Goal: Communication & Community: Answer question/provide support

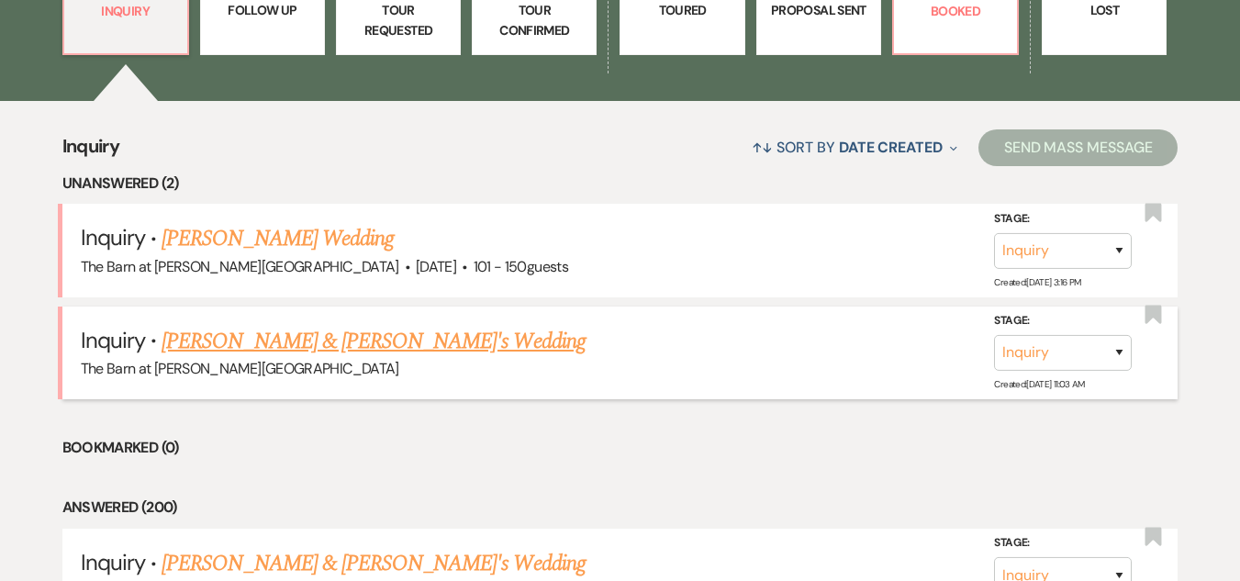
scroll to position [643, 0]
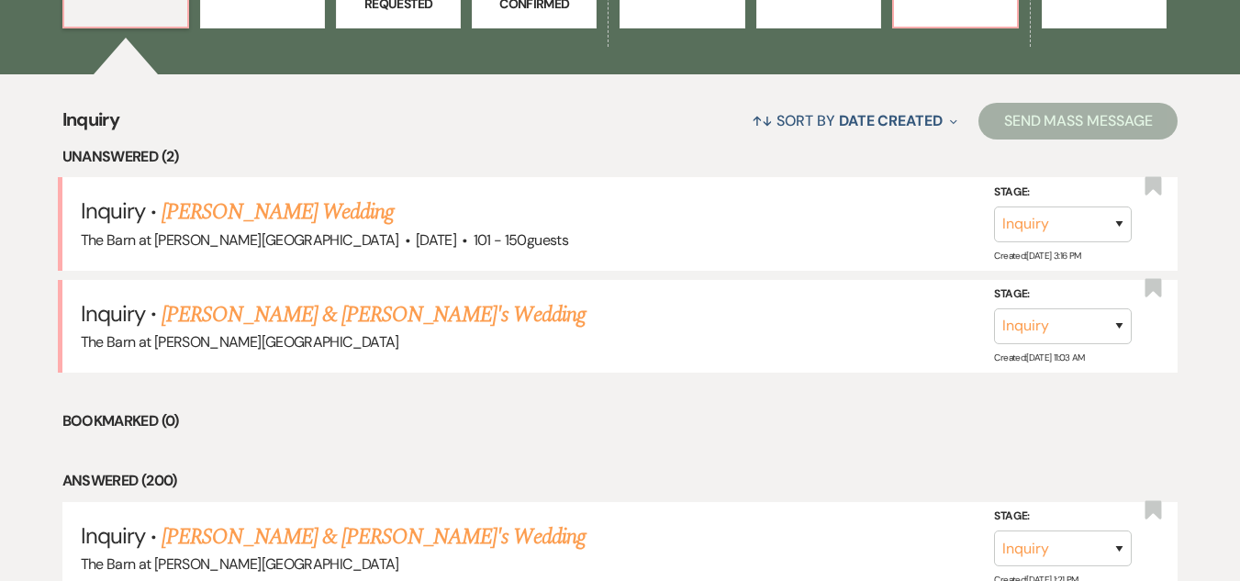
click at [318, 216] on link "[PERSON_NAME] Wedding" at bounding box center [278, 212] width 232 height 33
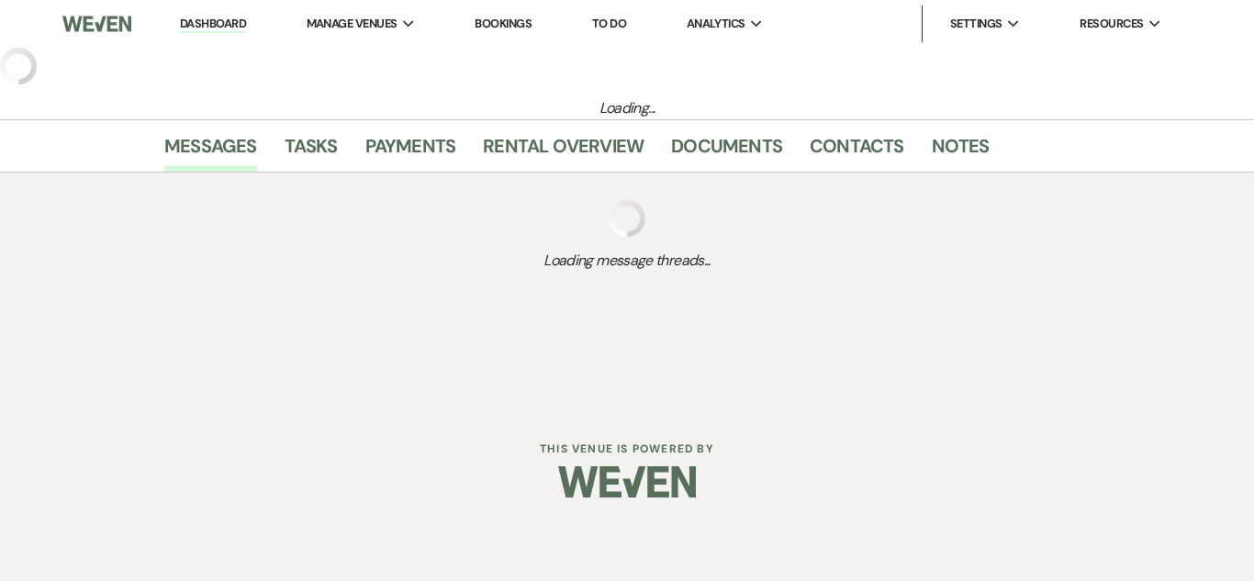
select select "2"
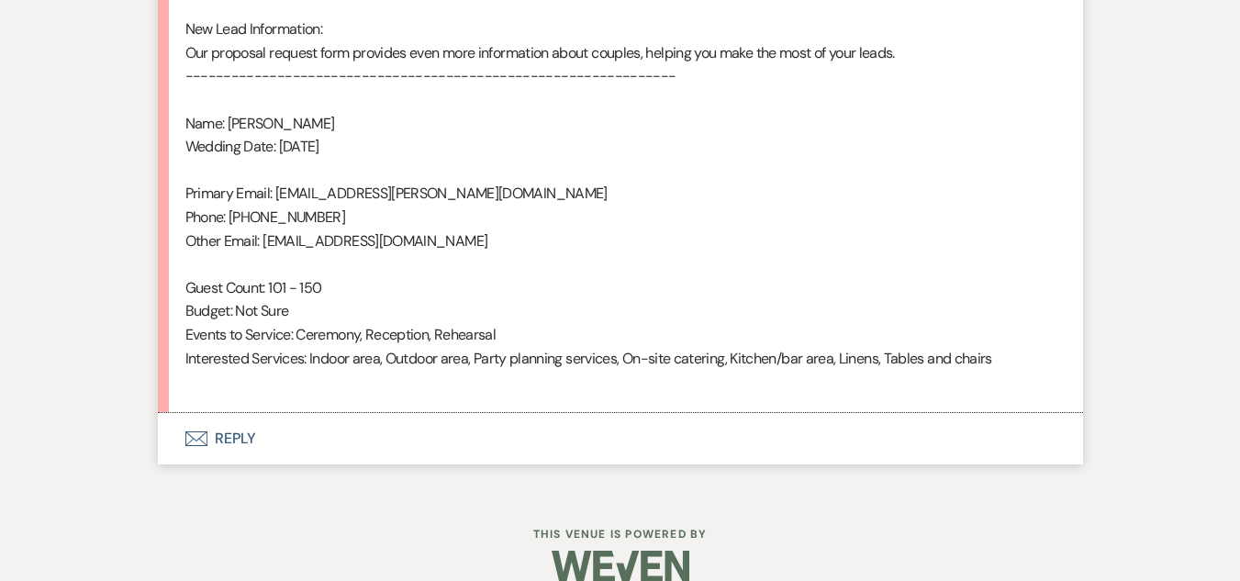
scroll to position [1364, 0]
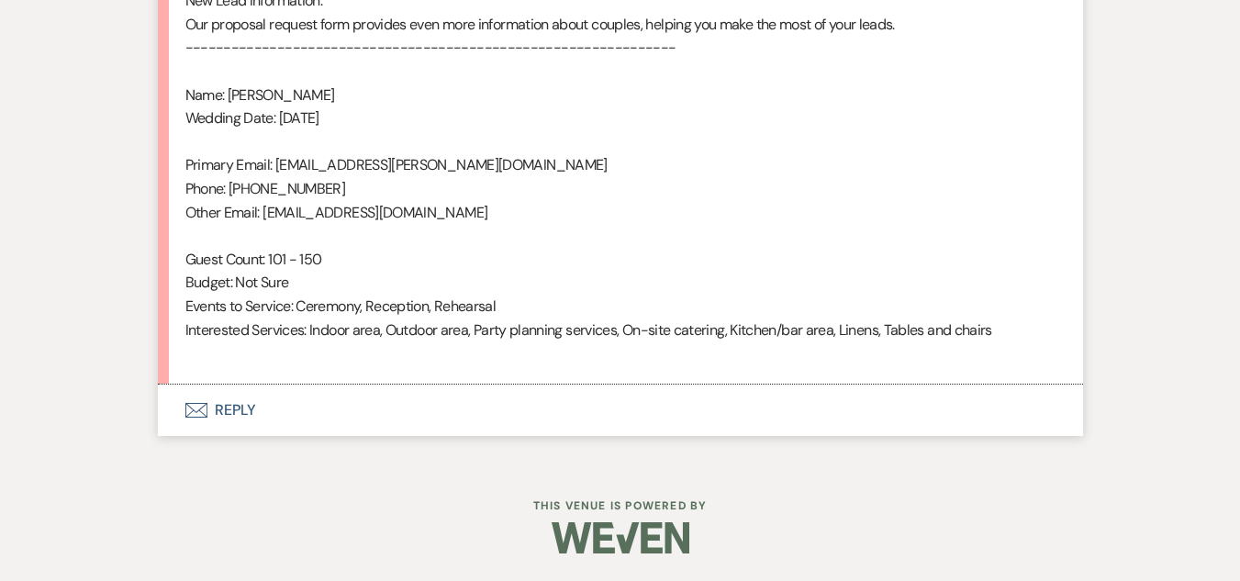
click at [230, 410] on button "Envelope Reply" at bounding box center [620, 410] width 925 height 51
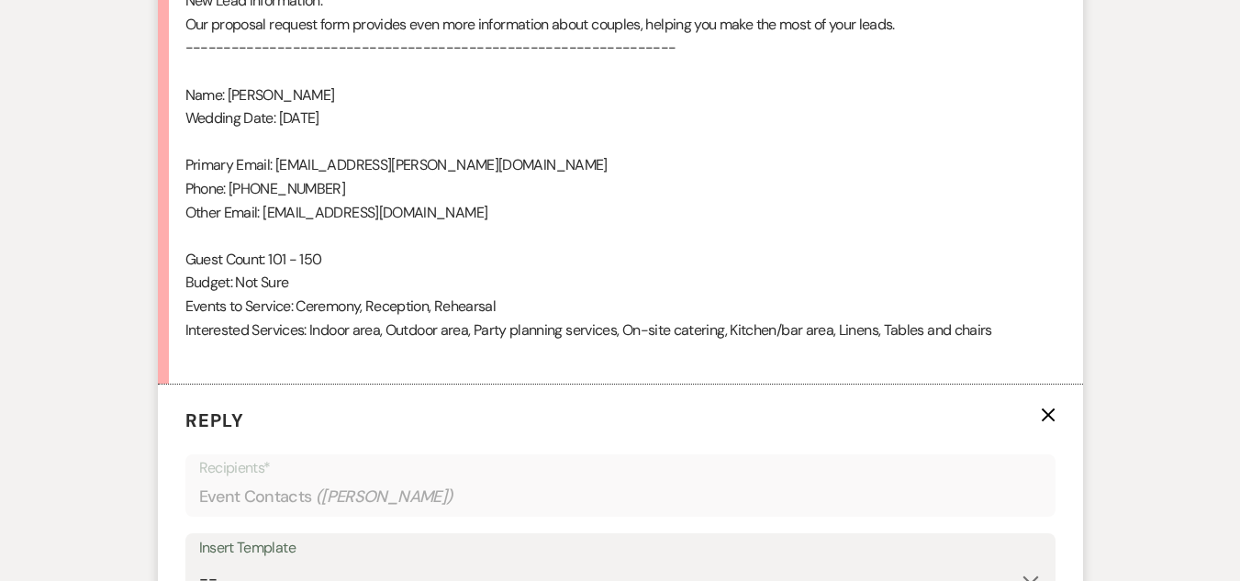
scroll to position [1648, 0]
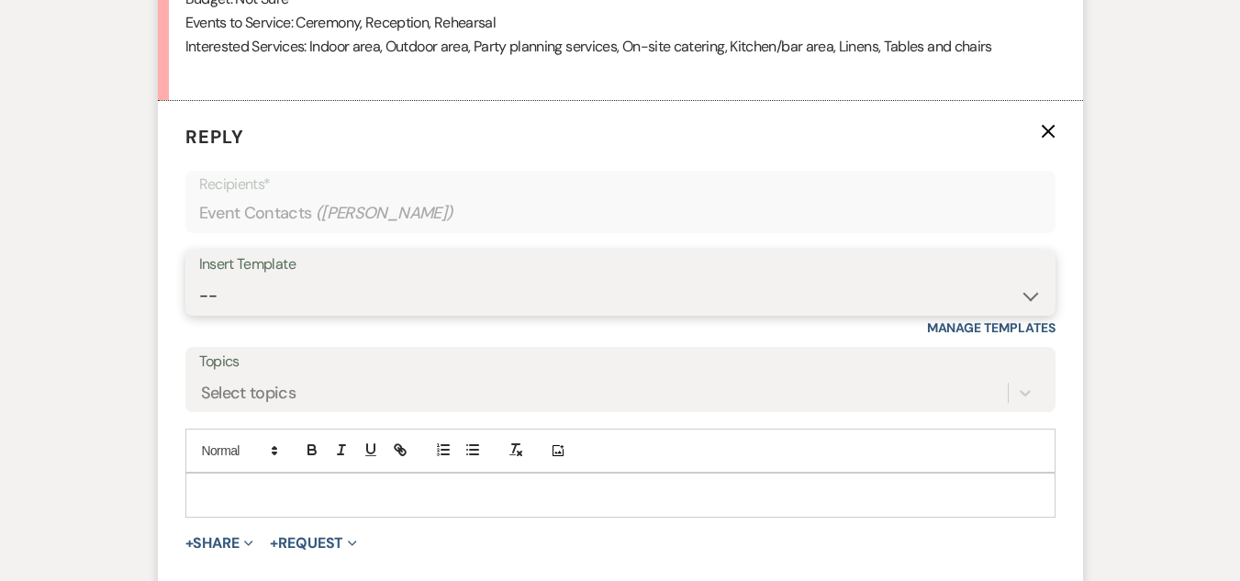
click at [491, 294] on select "-- Weven Planning Portal Introduction (Booked Events) Welcome Email Offboarding…" at bounding box center [620, 296] width 843 height 36
select select "5124"
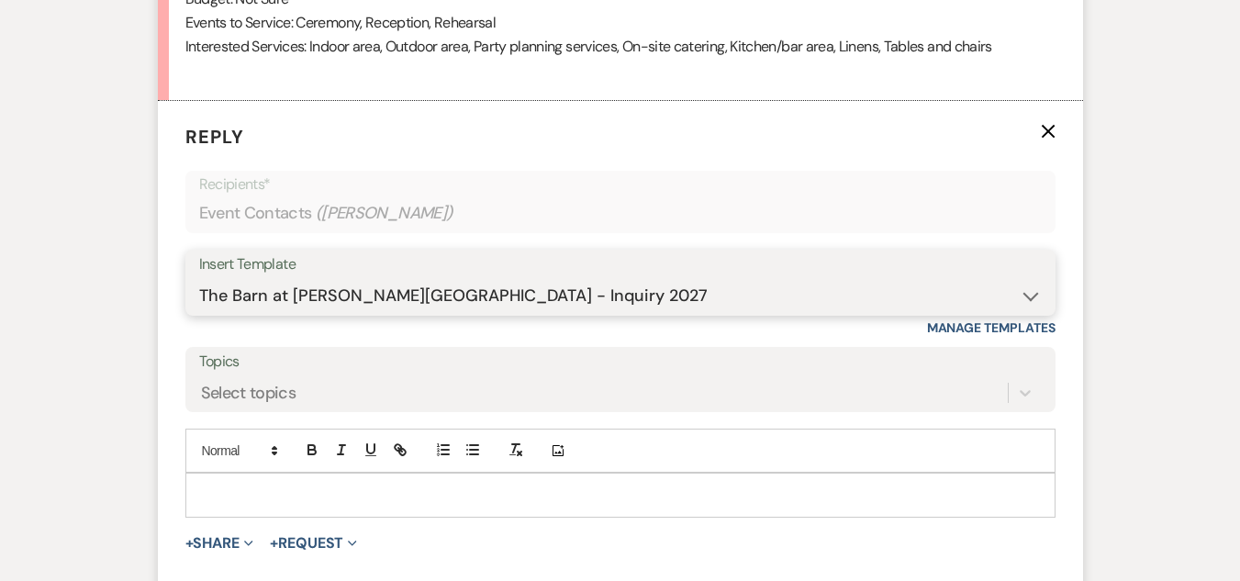
click at [199, 278] on select "-- Weven Planning Portal Introduction (Booked Events) Welcome Email Offboarding…" at bounding box center [620, 296] width 843 height 36
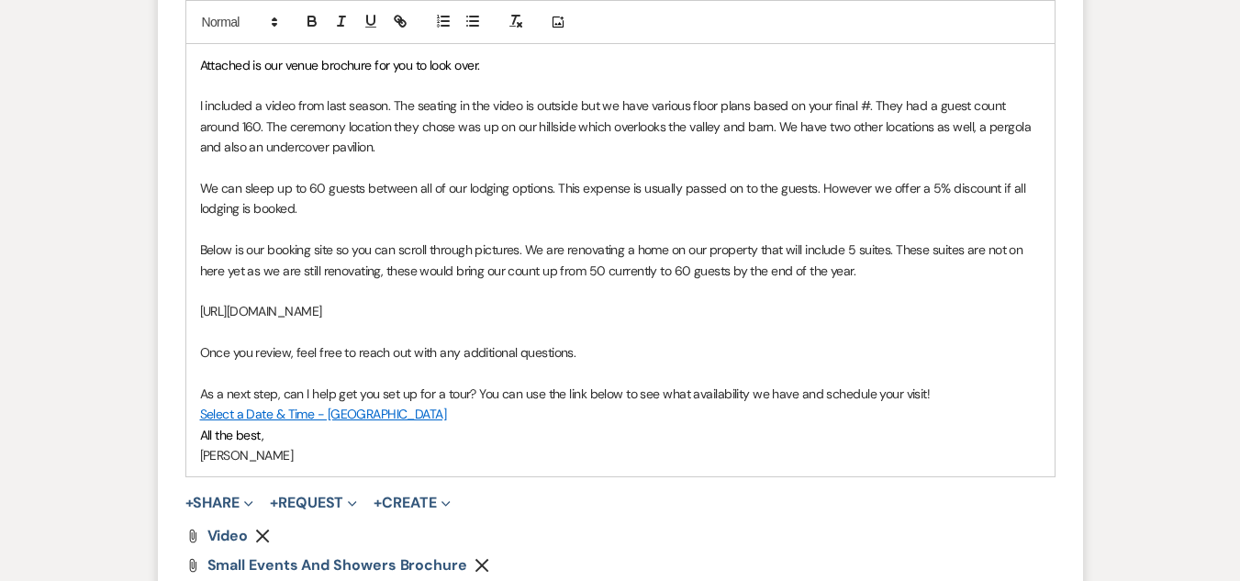
scroll to position [2199, 0]
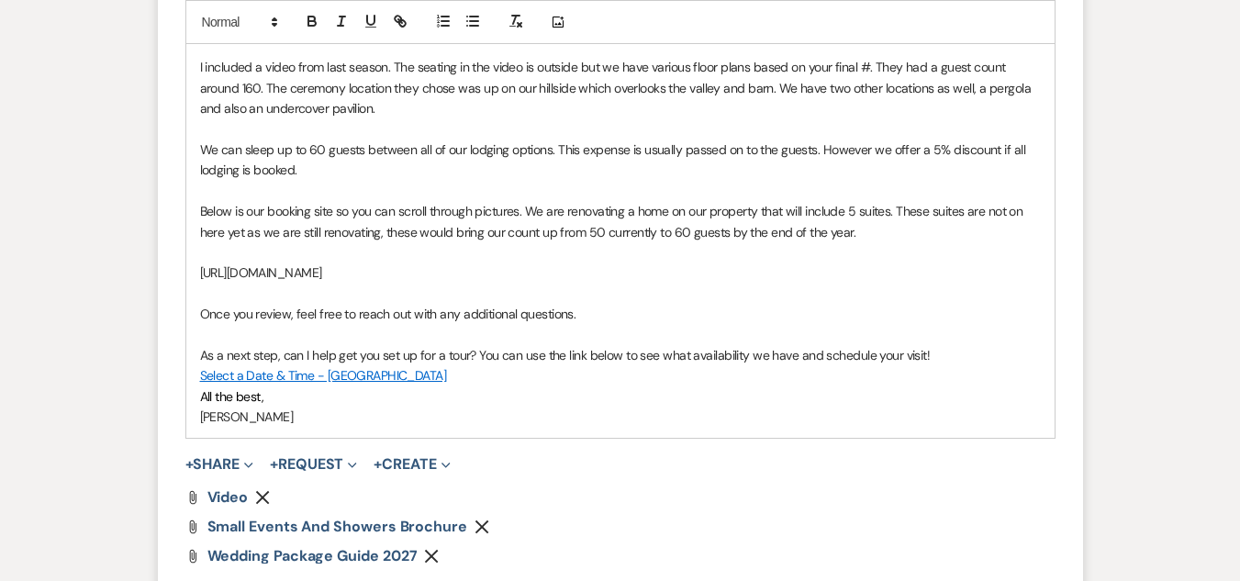
drag, startPoint x: 879, startPoint y: 244, endPoint x: 737, endPoint y: 211, distance: 146.1
click at [837, 233] on div "[PERSON_NAME] Thank you for your interest in The Barn at [PERSON_NAME][GEOGRAPH…" at bounding box center [620, 180] width 868 height 515
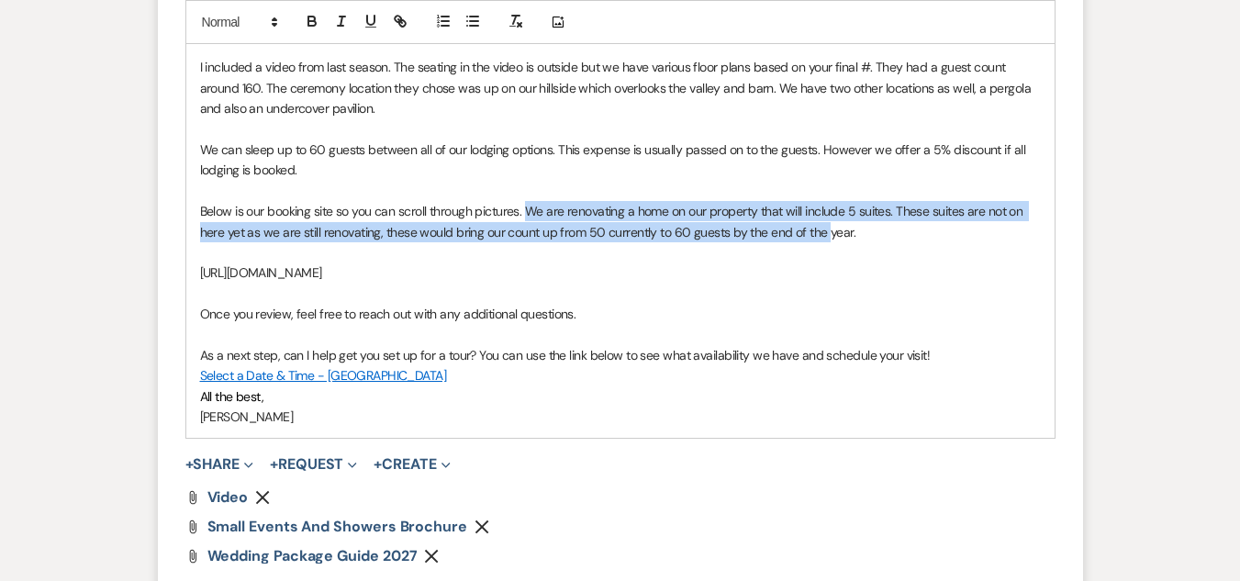
drag, startPoint x: 737, startPoint y: 211, endPoint x: 531, endPoint y: 212, distance: 206.5
click at [531, 212] on span "Below is our booking site so you can scroll through pictures. We are renovating…" at bounding box center [613, 221] width 826 height 37
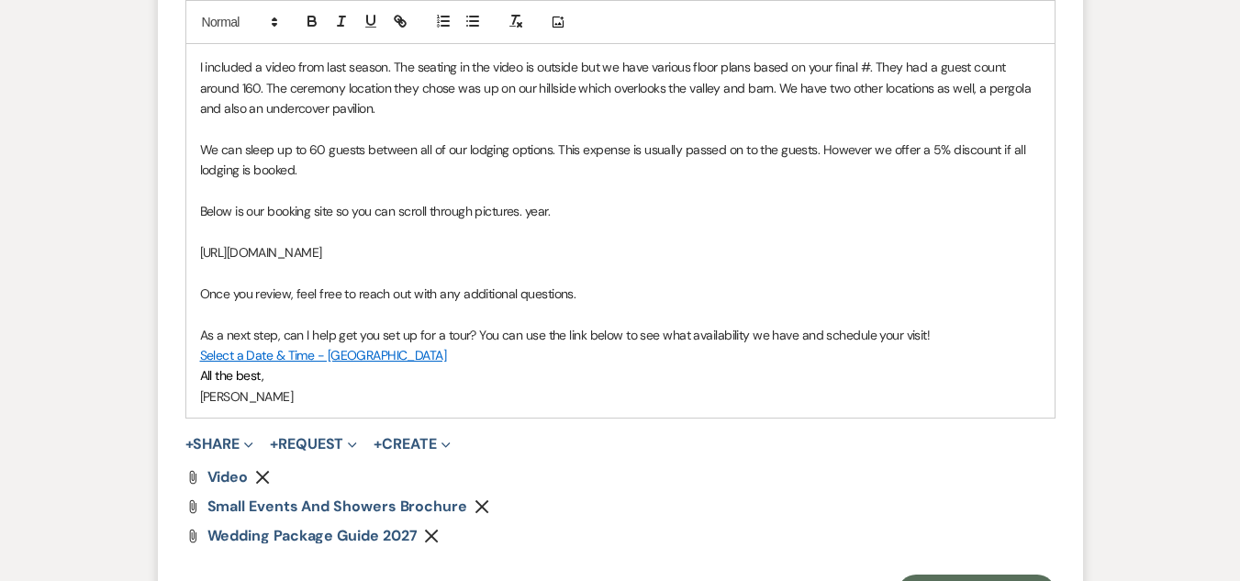
click at [563, 213] on p "Below is our booking site so you can scroll through pictures. year." at bounding box center [620, 211] width 841 height 20
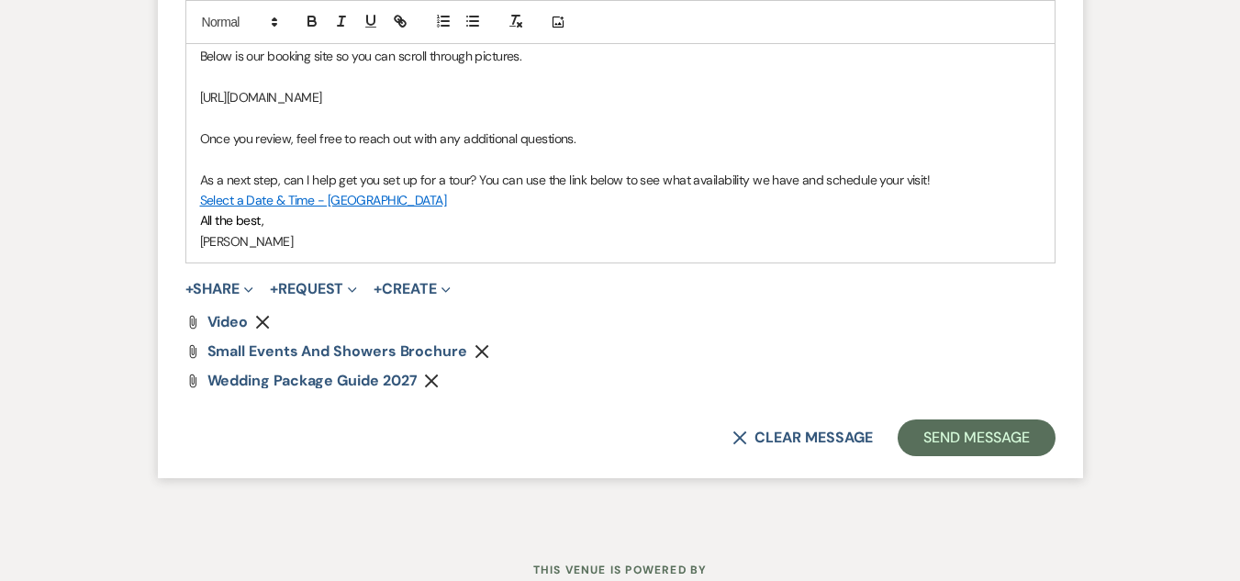
scroll to position [2382, 0]
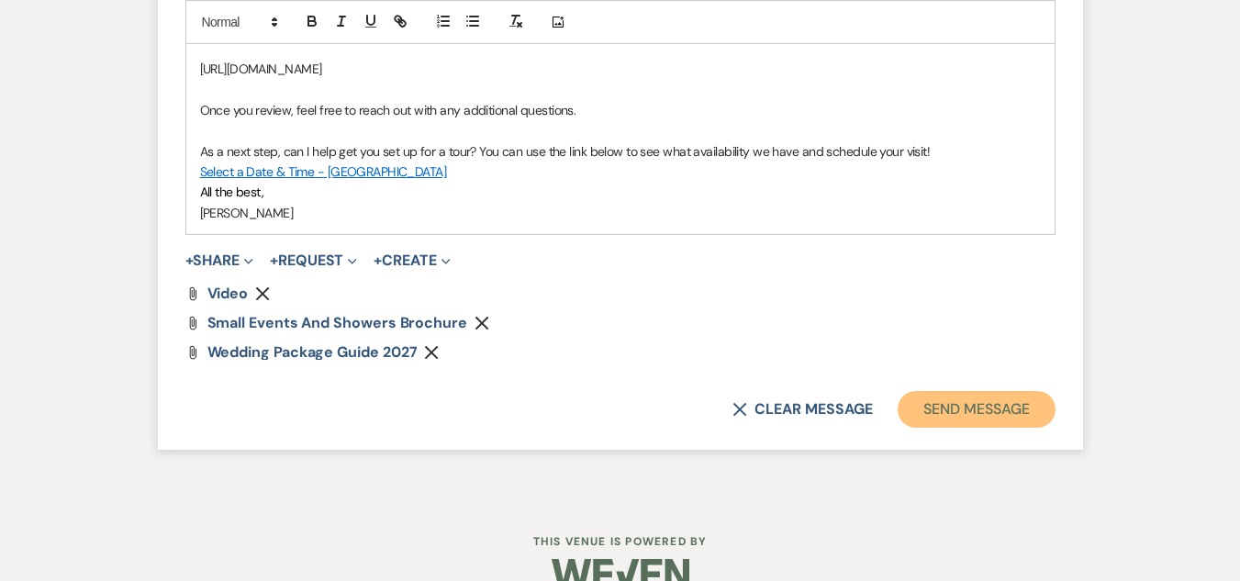
click at [990, 416] on button "Send Message" at bounding box center [976, 409] width 157 height 37
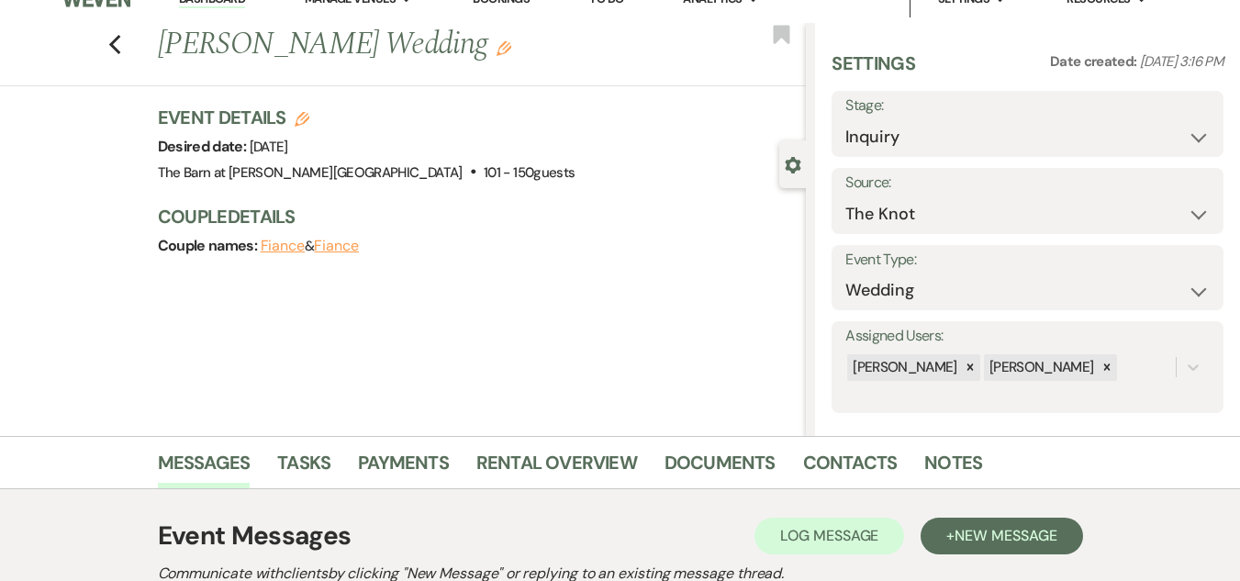
scroll to position [0, 0]
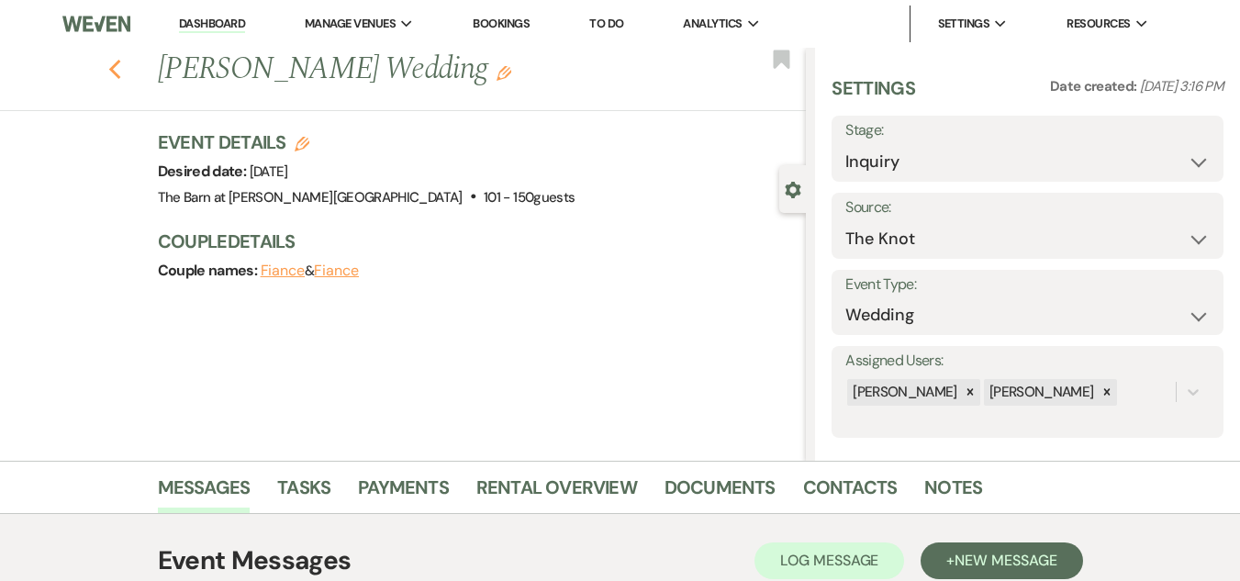
click at [122, 68] on icon "Previous" at bounding box center [115, 70] width 14 height 22
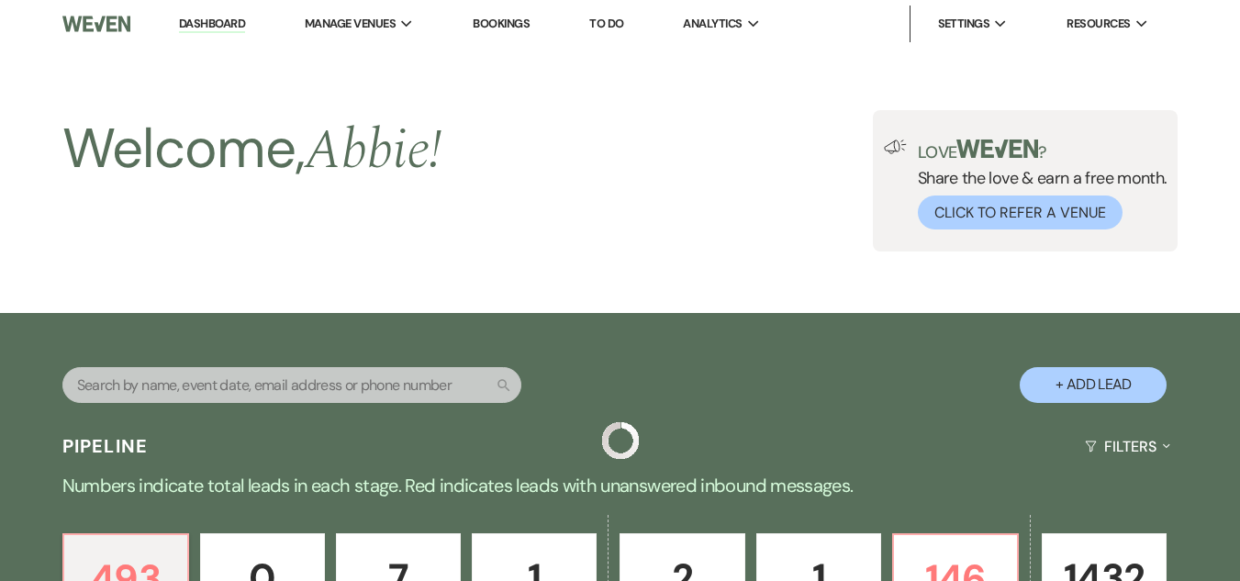
scroll to position [643, 0]
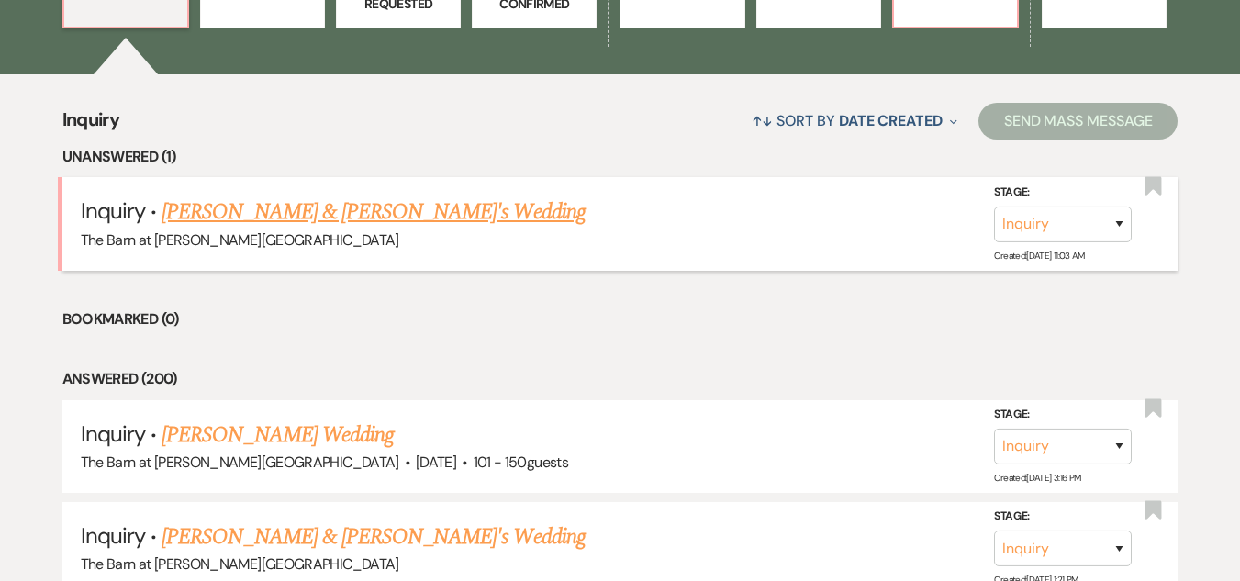
click at [372, 211] on link "[PERSON_NAME] & [PERSON_NAME]'s Wedding" at bounding box center [374, 212] width 424 height 33
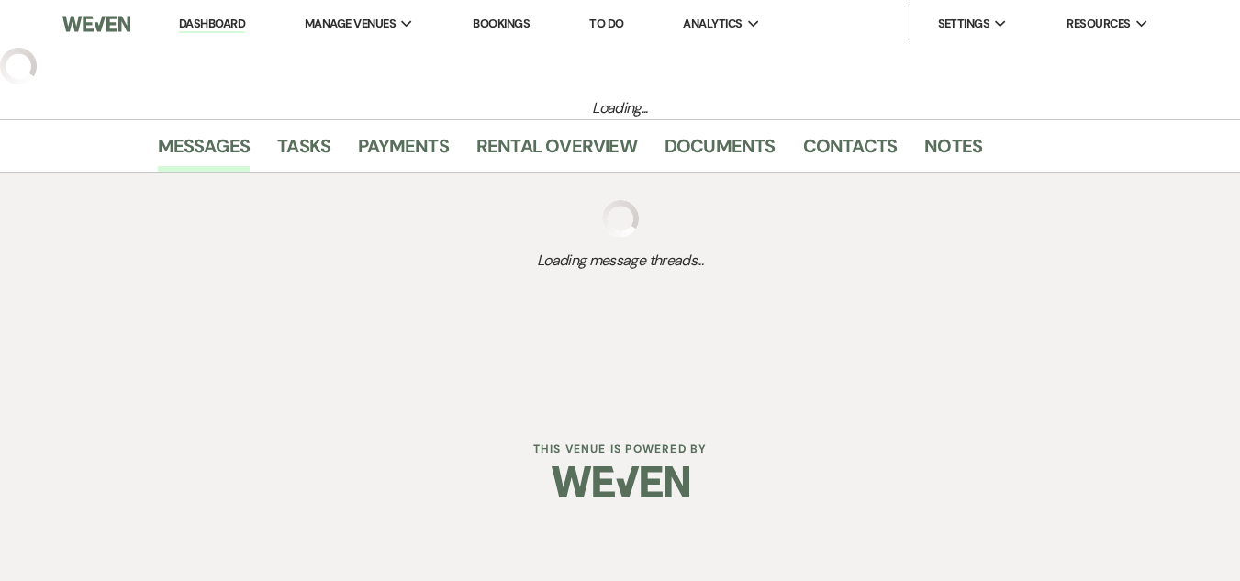
select select "5"
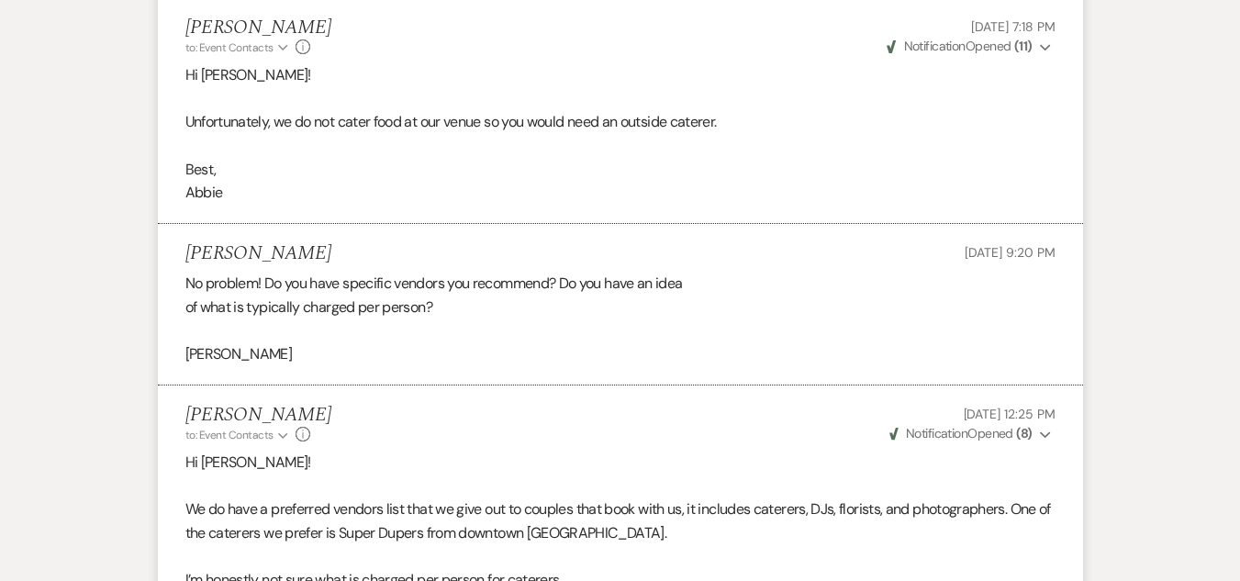
scroll to position [1928, 0]
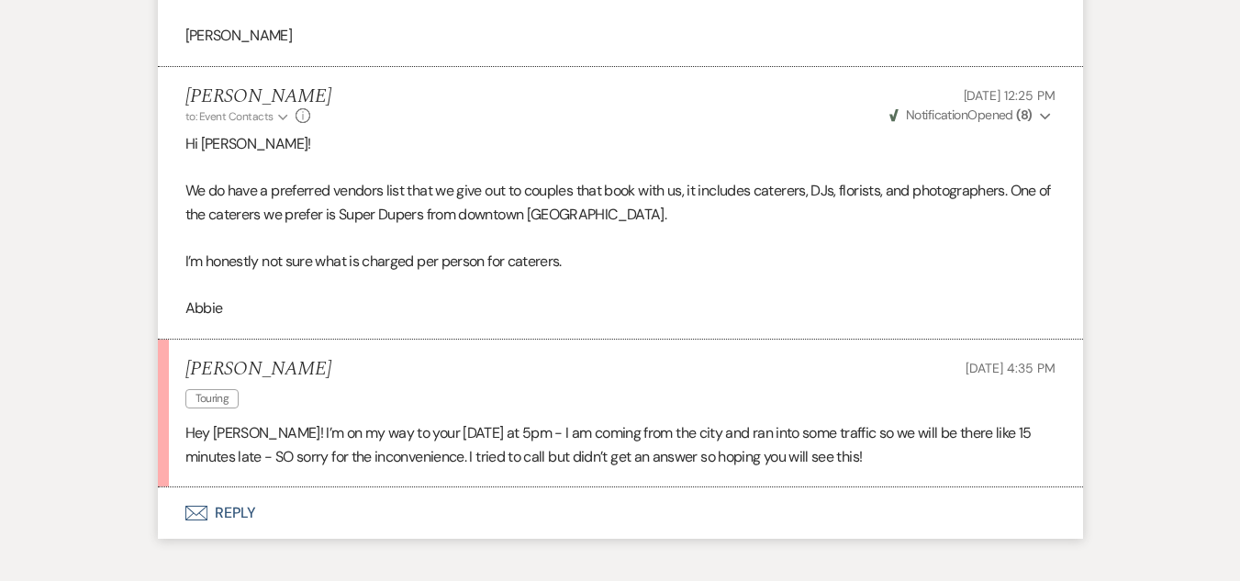
click at [228, 503] on button "Envelope Reply" at bounding box center [620, 512] width 925 height 51
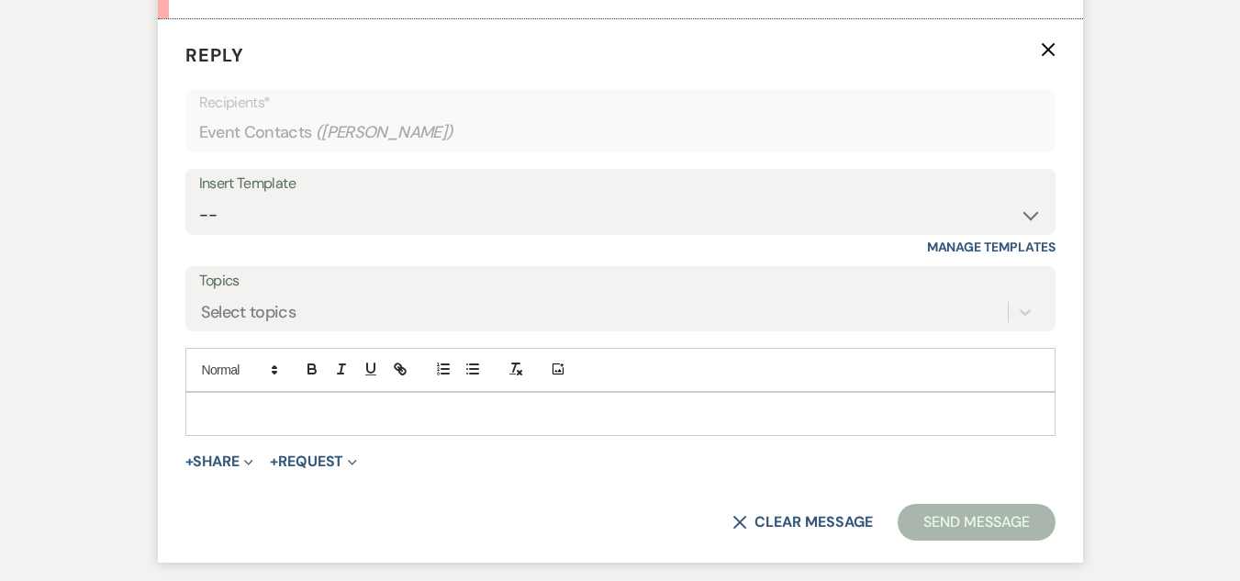
scroll to position [2397, 0]
click at [452, 416] on p at bounding box center [620, 413] width 841 height 20
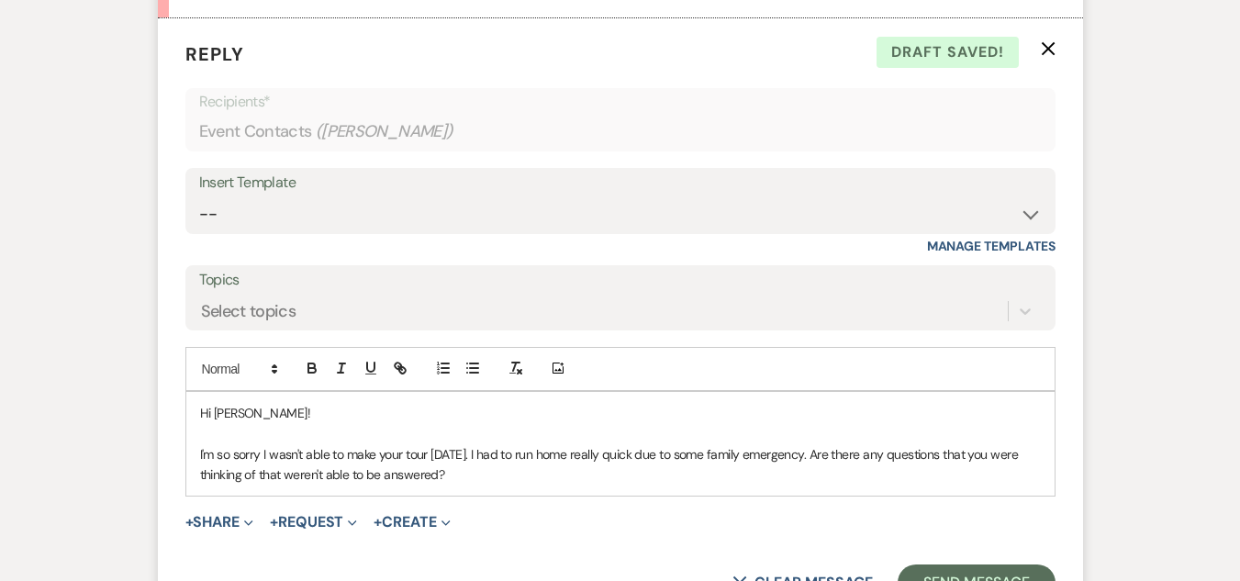
click at [486, 461] on p "I'm so sorry I wasn't able to make your tour [DATE]. I had to run home really q…" at bounding box center [620, 464] width 841 height 41
click at [527, 487] on div "Hi [PERSON_NAME]! I'm so sorry I wasn't able to make your tour [DATE]! I had to…" at bounding box center [620, 444] width 868 height 105
click at [722, 455] on p "I'm so sorry I wasn't able to make your tour [DATE]! I had to run home really q…" at bounding box center [620, 464] width 841 height 41
click at [806, 454] on p "I'm so sorry I wasn't able to make your tour [DATE]! I had to run home really q…" at bounding box center [620, 464] width 841 height 41
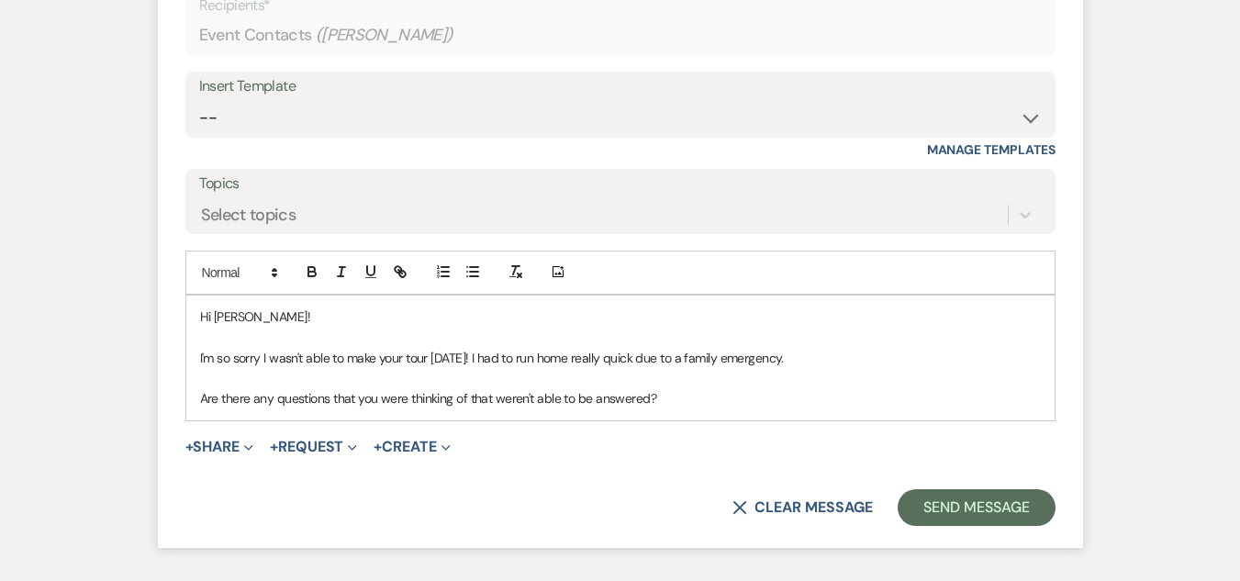
scroll to position [2535, 0]
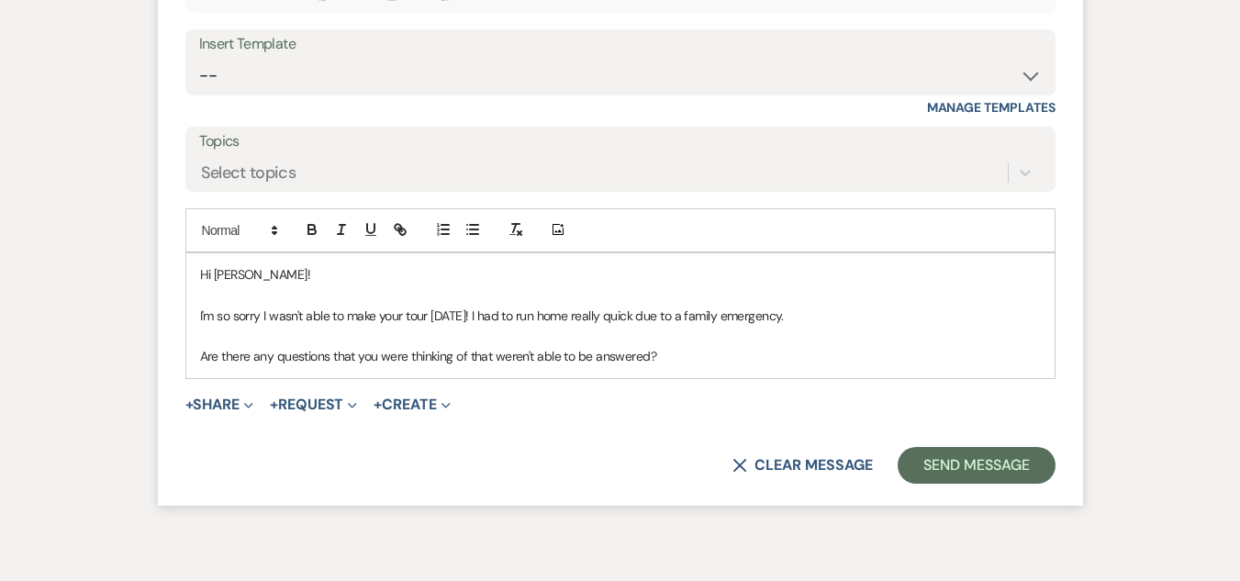
click at [722, 364] on p "Are there any questions that you were thinking of that weren't able to be answe…" at bounding box center [620, 356] width 841 height 20
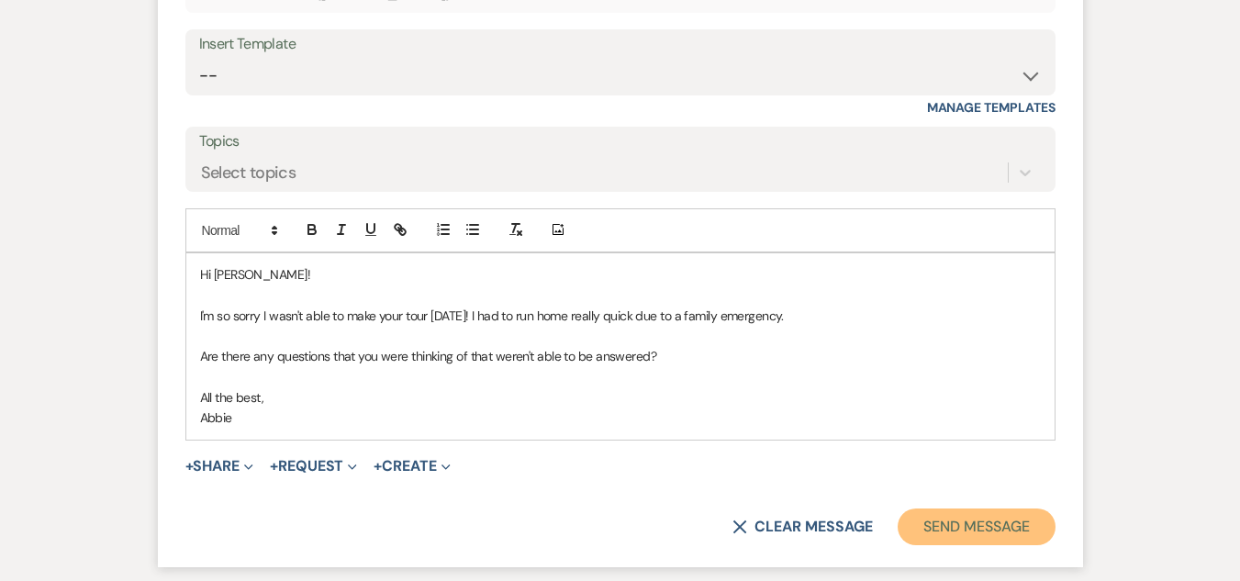
click at [943, 522] on button "Send Message" at bounding box center [976, 527] width 157 height 37
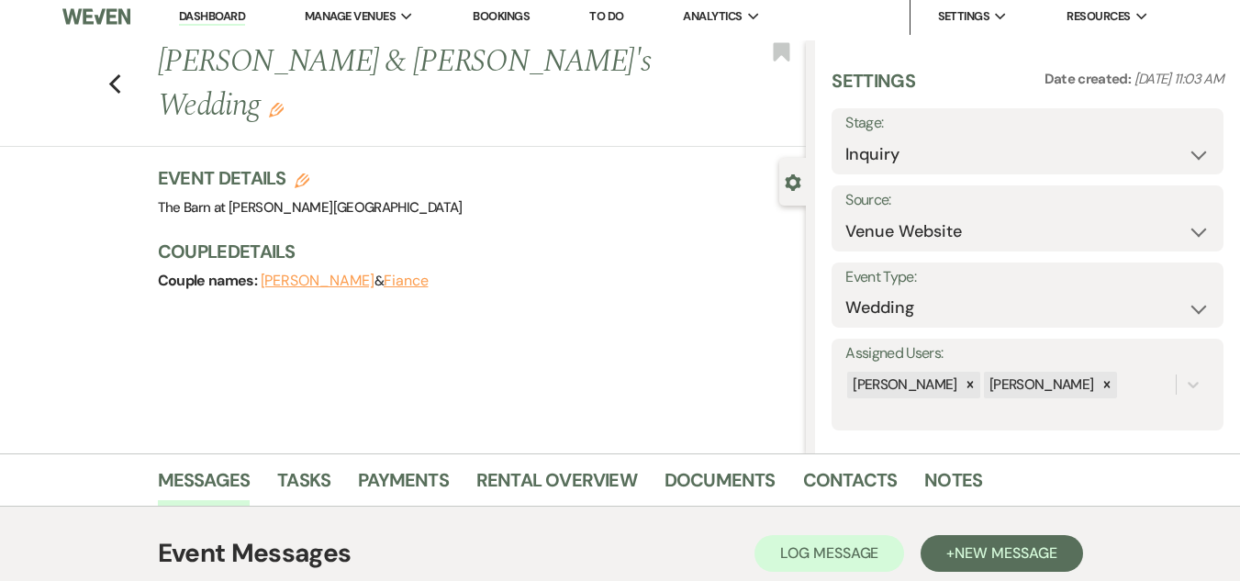
scroll to position [0, 0]
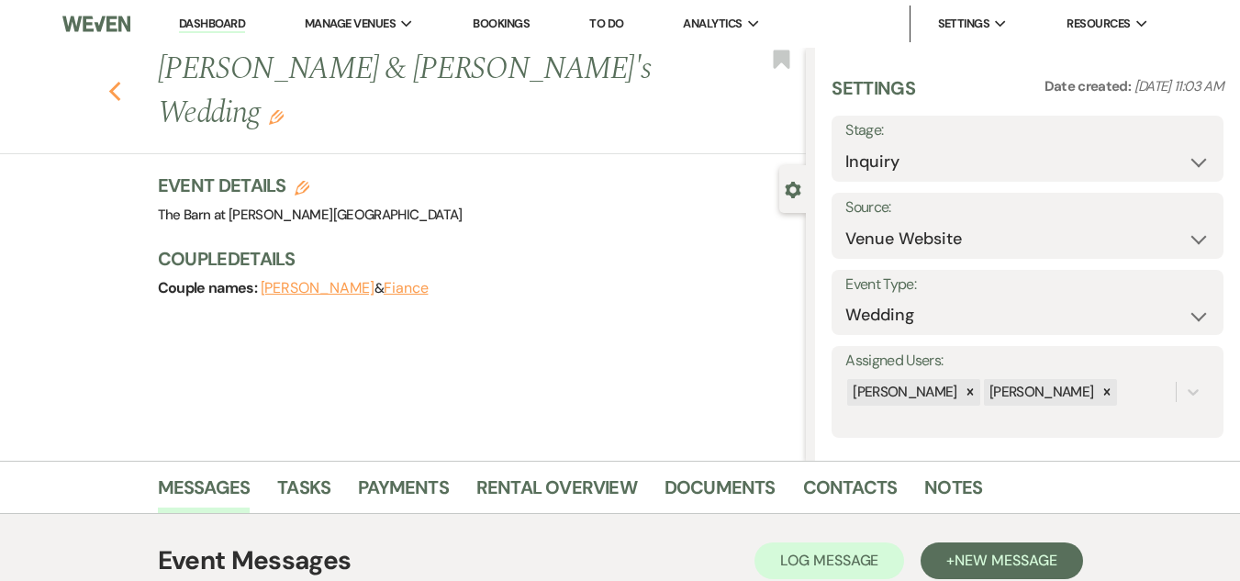
click at [122, 81] on icon "Previous" at bounding box center [115, 92] width 14 height 22
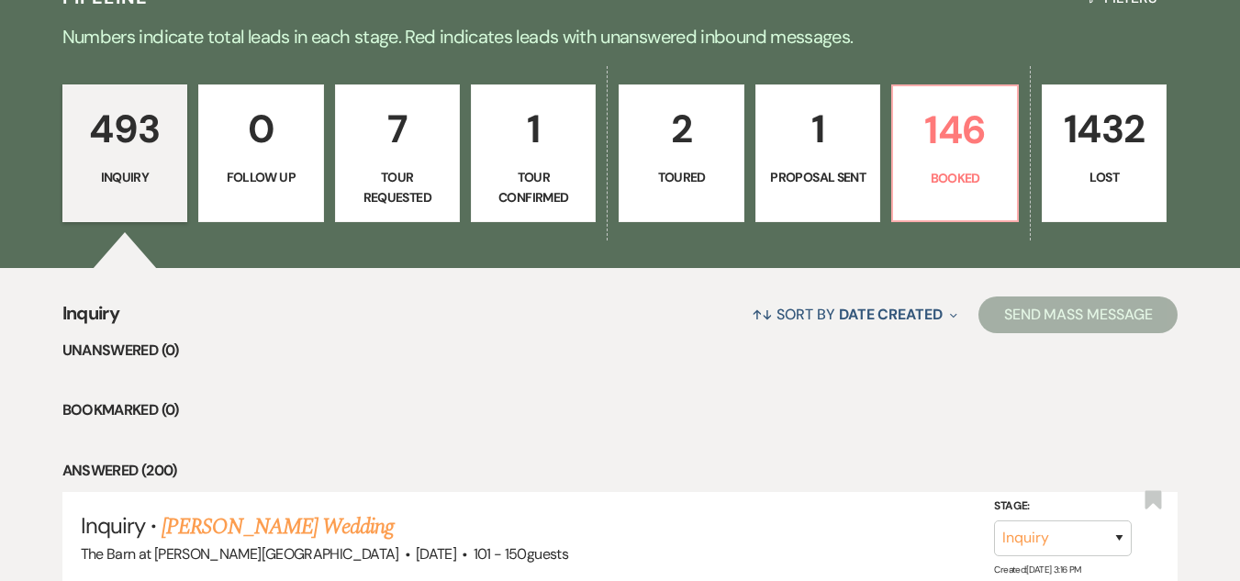
scroll to position [448, 0]
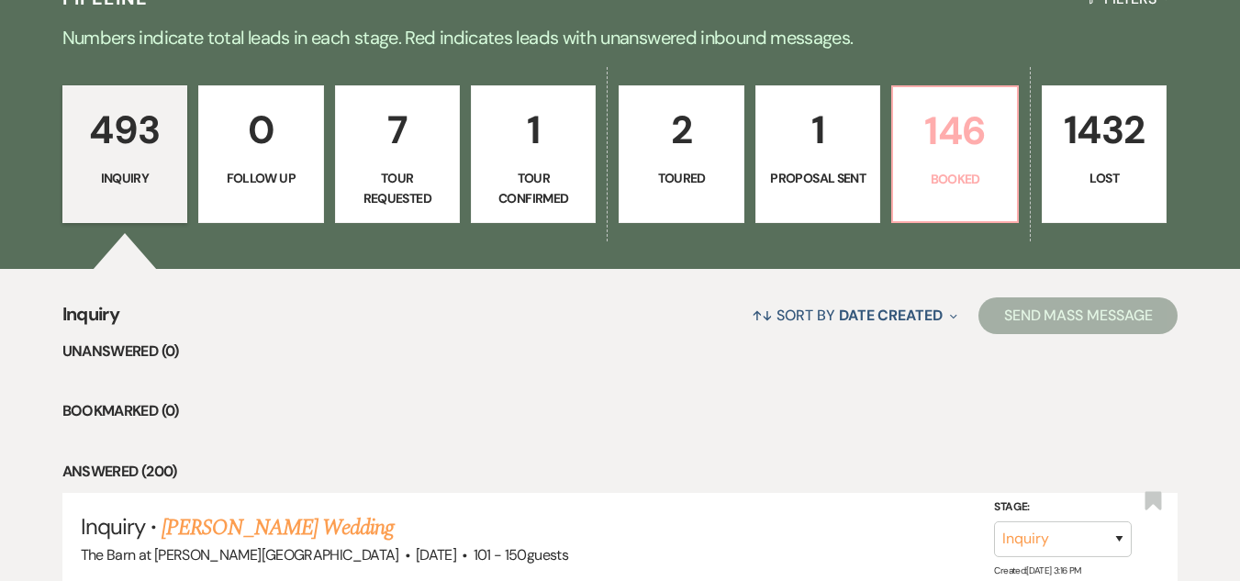
click at [921, 151] on p "146" at bounding box center [954, 131] width 101 height 62
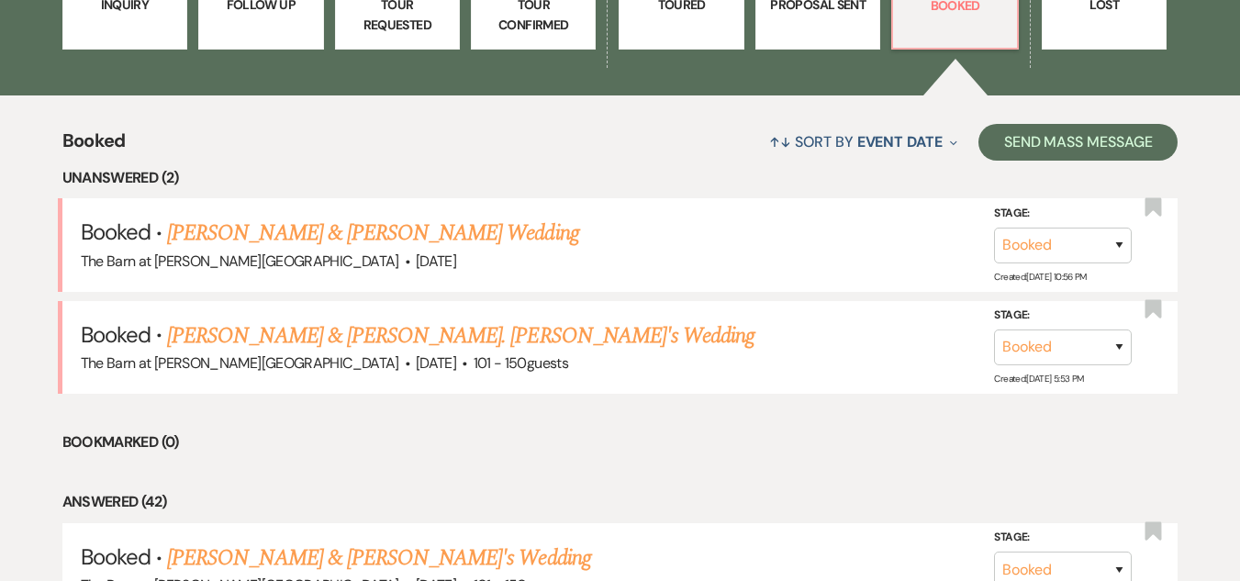
scroll to position [666, 0]
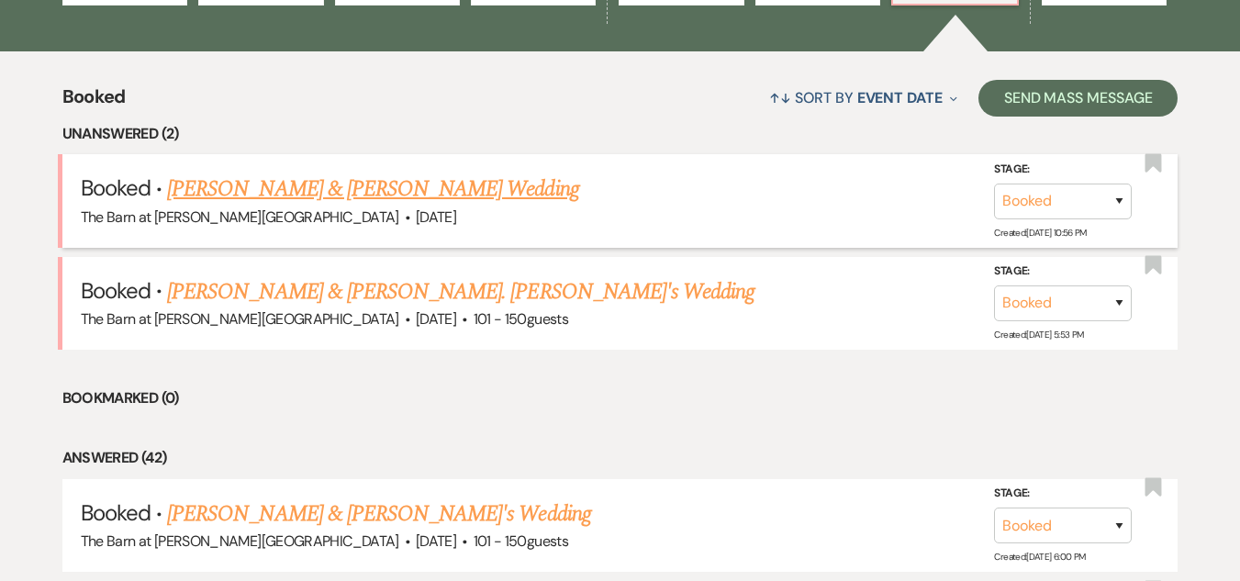
click at [441, 181] on link "[PERSON_NAME] & [PERSON_NAME] Wedding" at bounding box center [372, 189] width 411 height 33
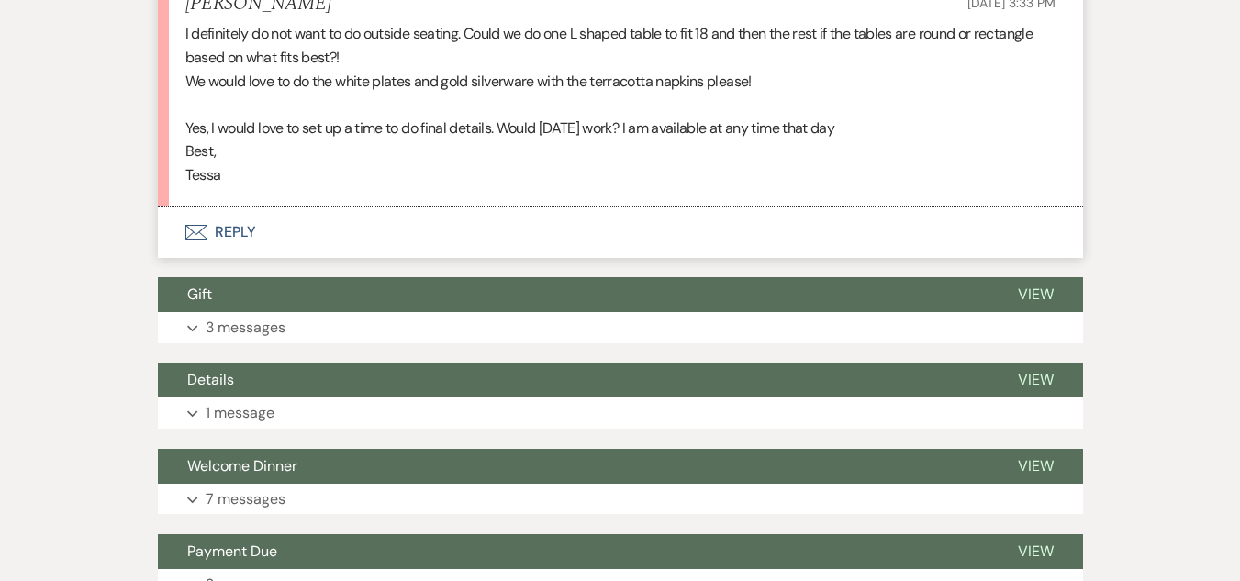
scroll to position [4223, 0]
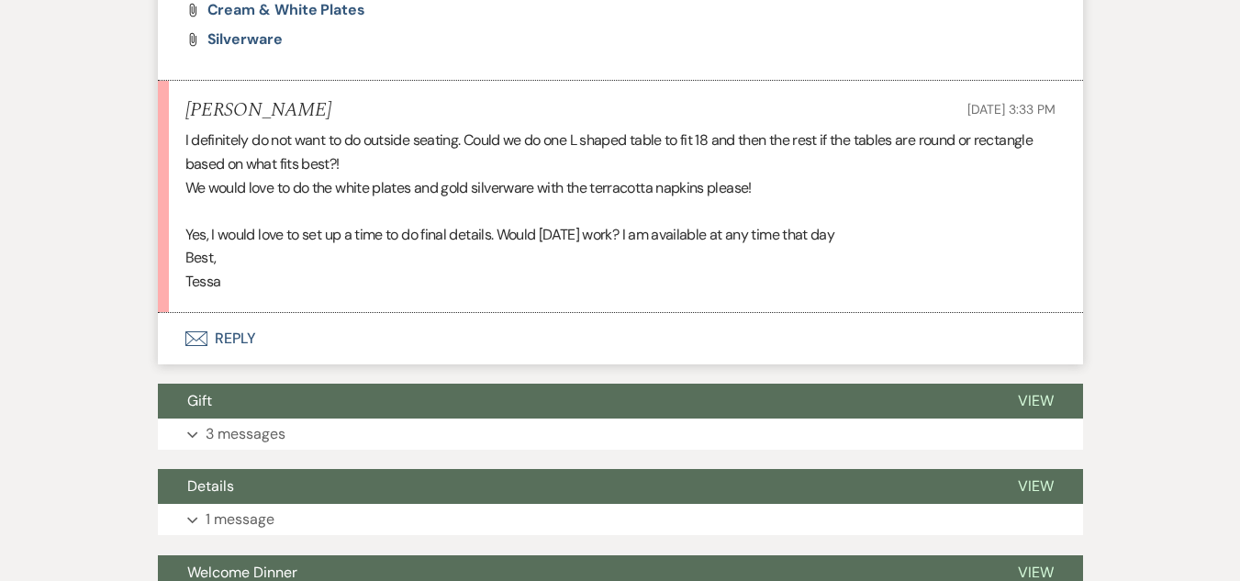
click at [233, 337] on button "Envelope Reply" at bounding box center [620, 338] width 925 height 51
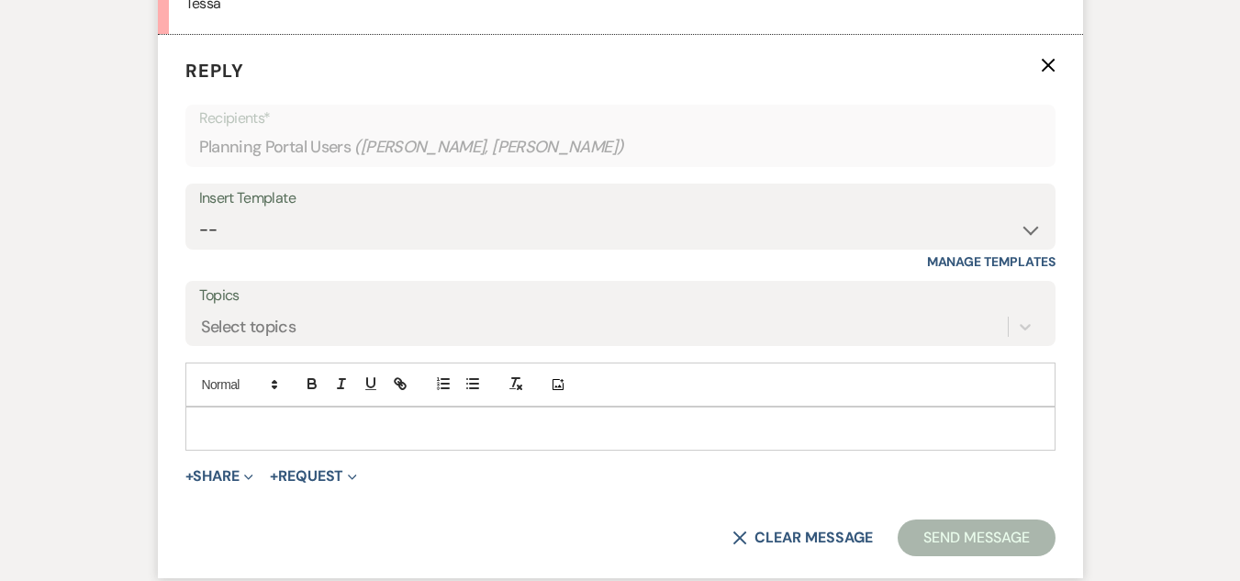
scroll to position [4517, 0]
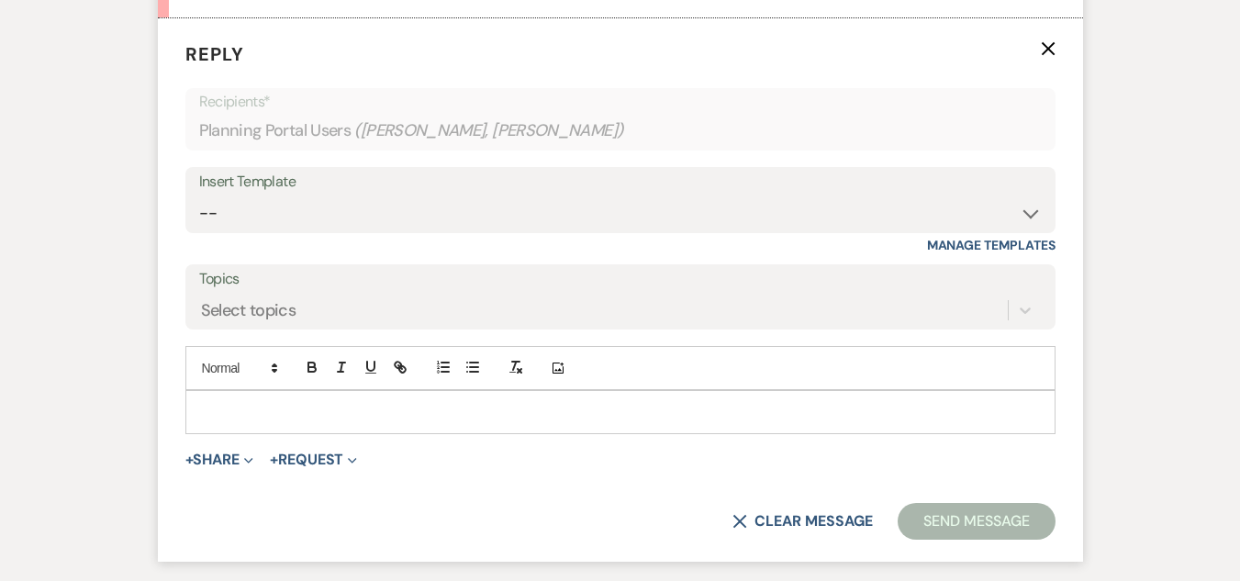
click at [442, 415] on p at bounding box center [620, 412] width 841 height 20
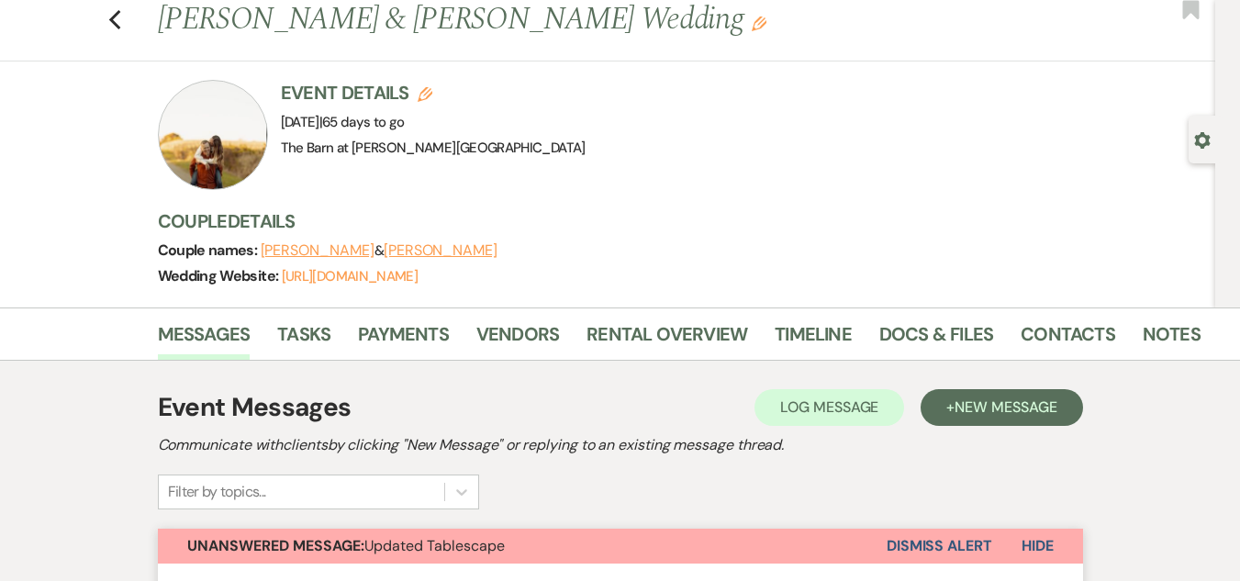
scroll to position [0, 0]
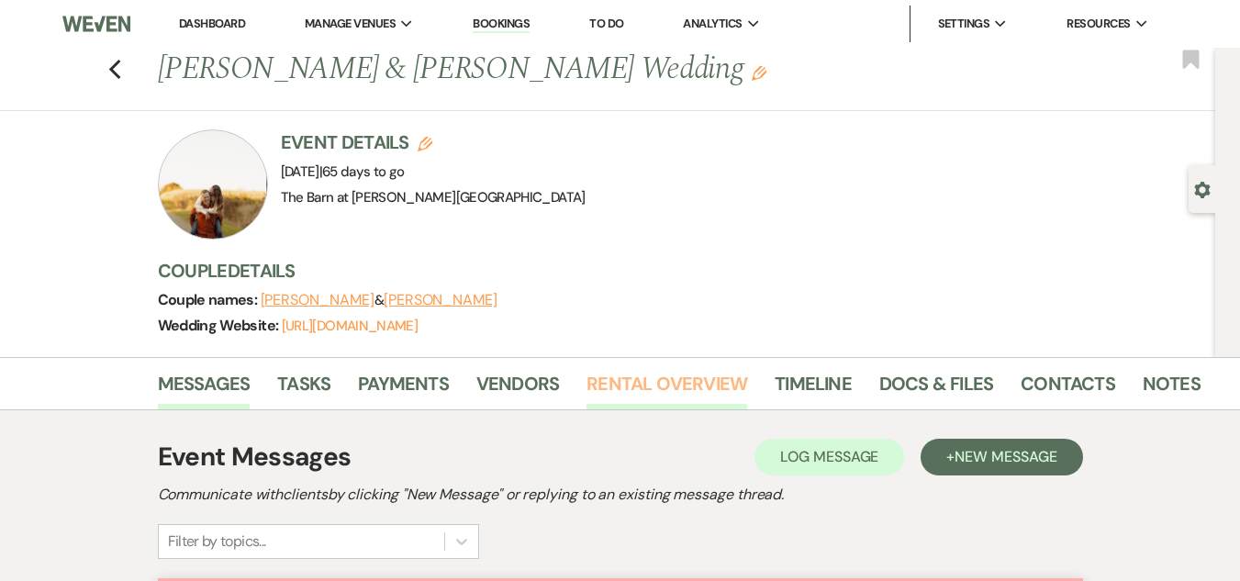
click at [666, 387] on link "Rental Overview" at bounding box center [667, 389] width 161 height 40
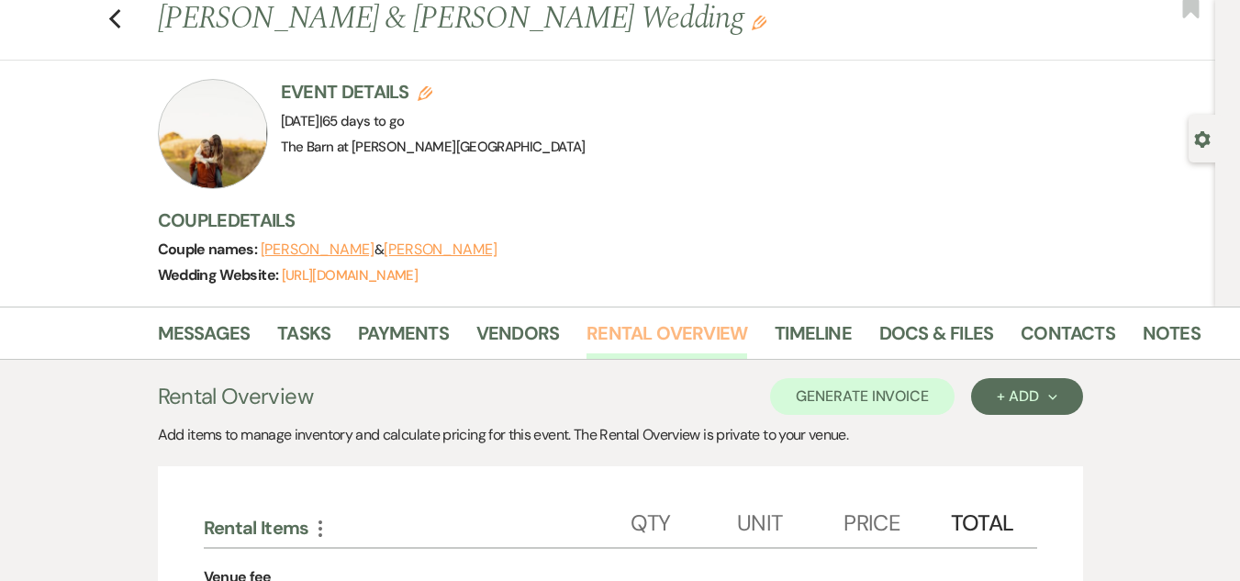
scroll to position [50, 0]
click at [913, 328] on link "Docs & Files" at bounding box center [936, 339] width 114 height 40
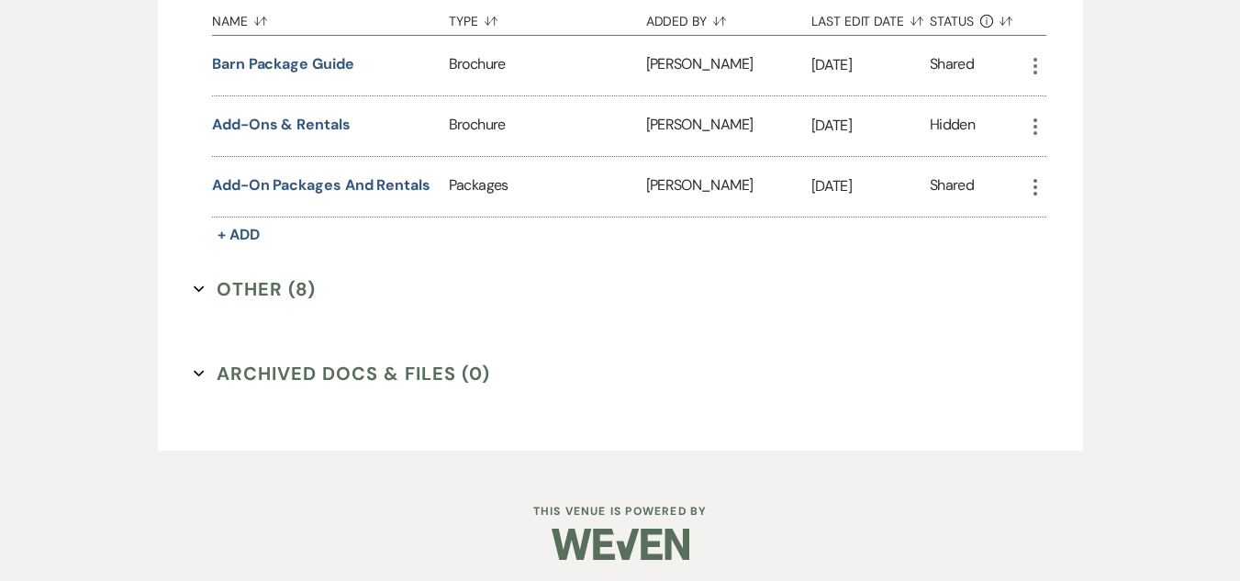
scroll to position [1791, 0]
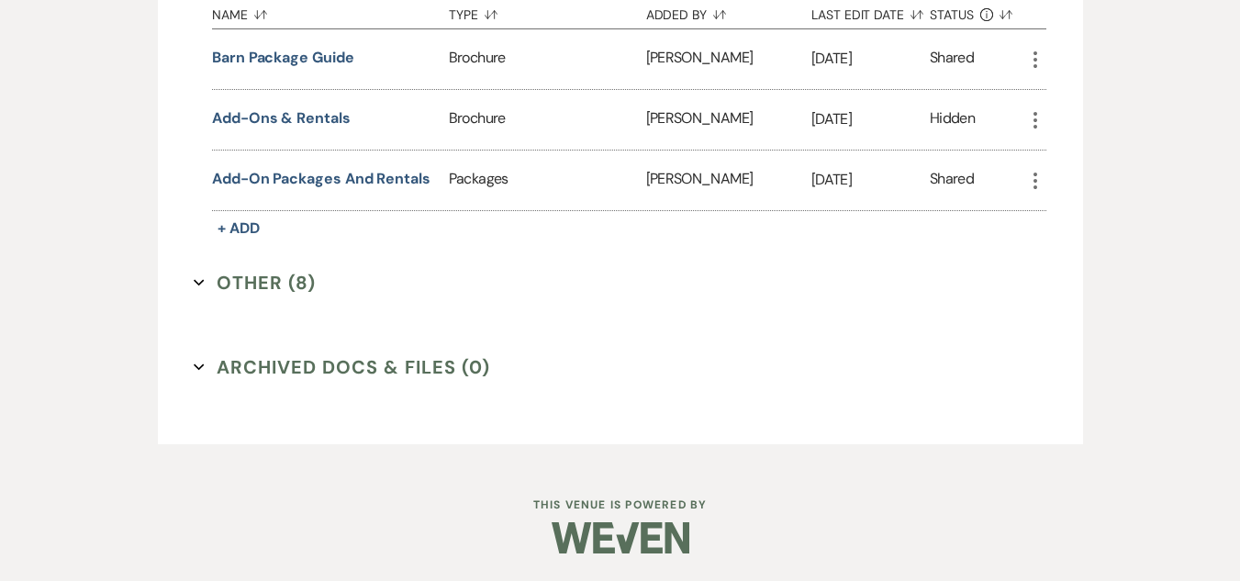
click at [276, 281] on button "Other (8) Expand" at bounding box center [255, 283] width 122 height 28
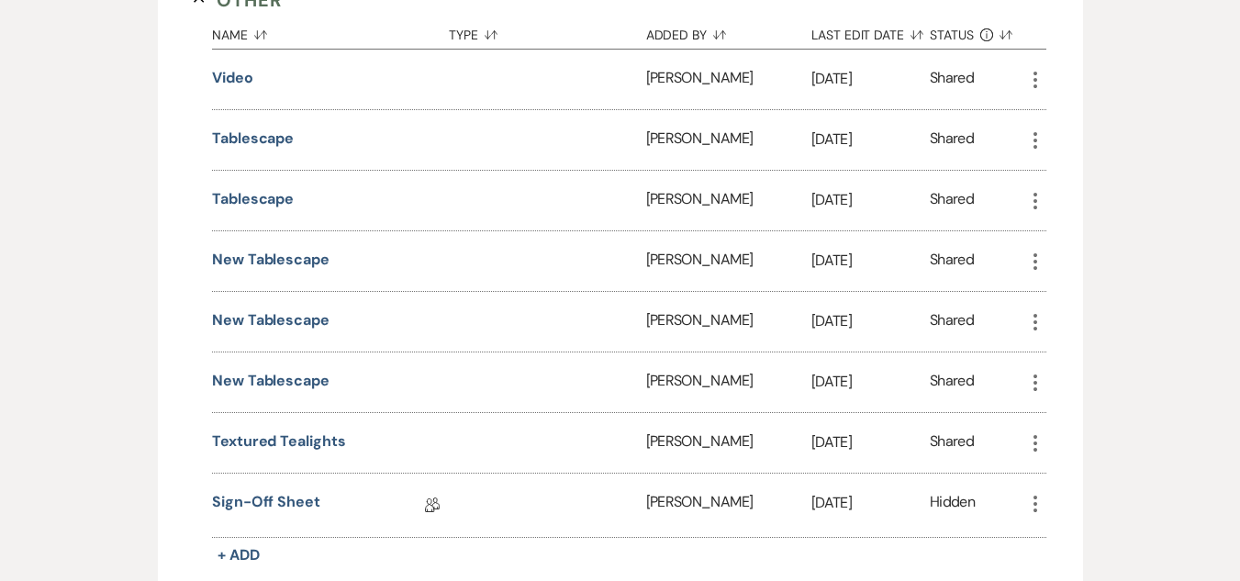
scroll to position [2345, 0]
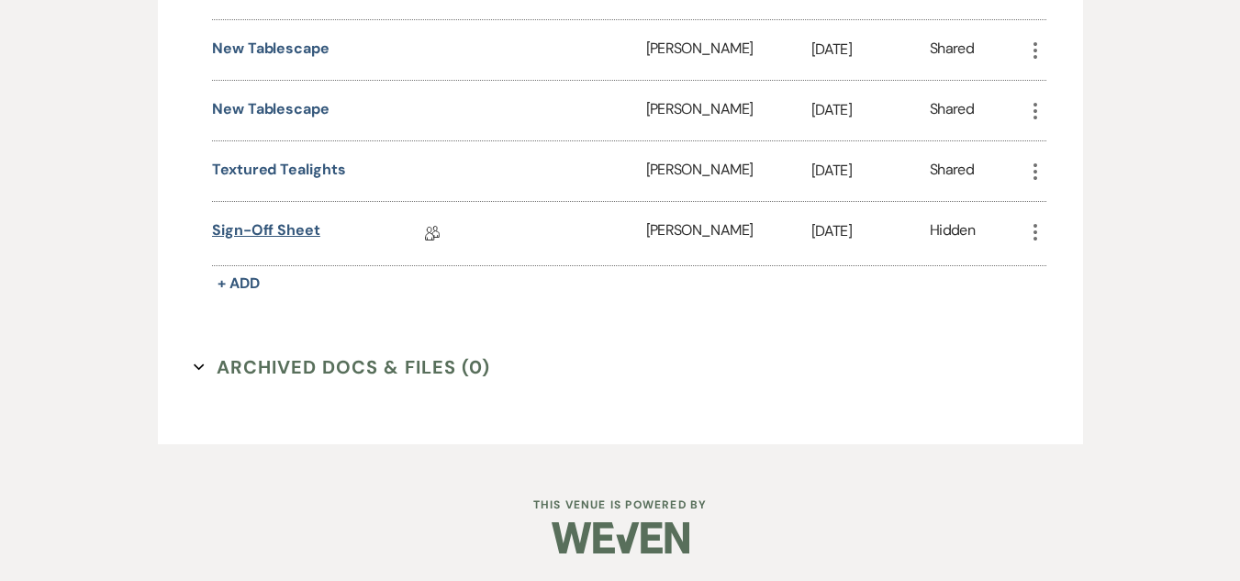
click at [263, 230] on link "Sign-off Sheet" at bounding box center [266, 233] width 108 height 28
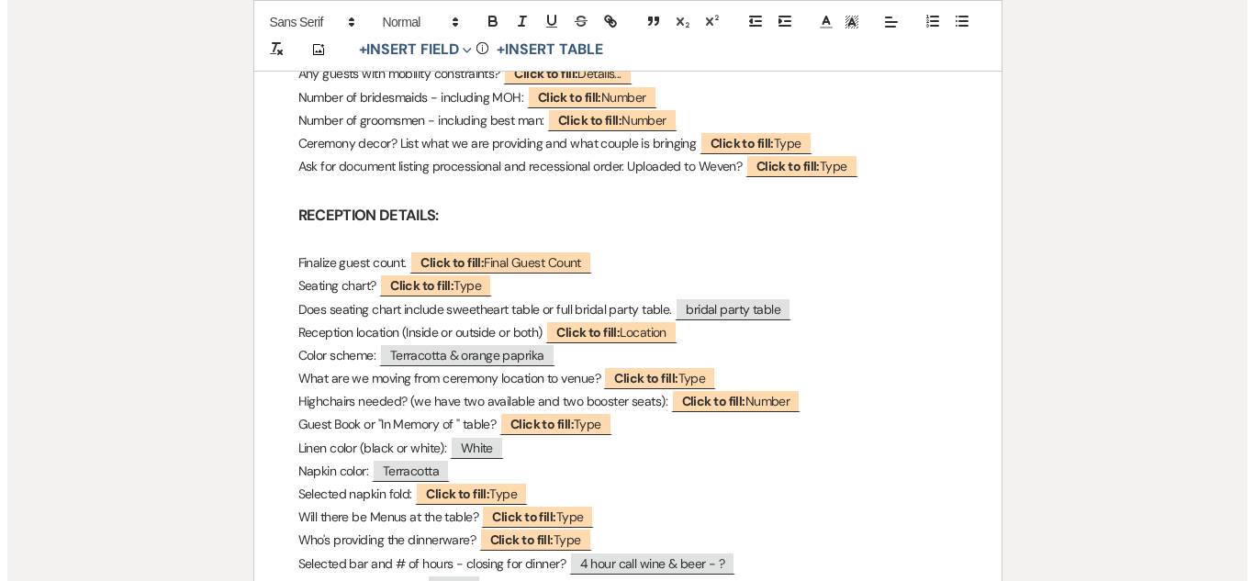
scroll to position [1184, 0]
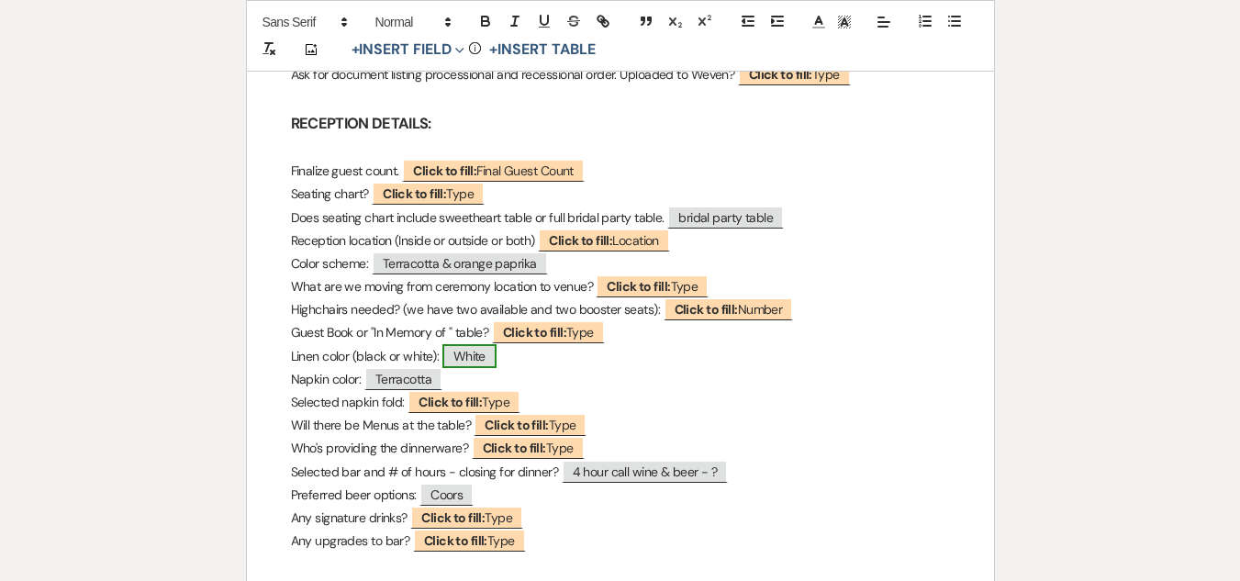
click at [473, 344] on span "White" at bounding box center [469, 356] width 54 height 24
select select "Type"
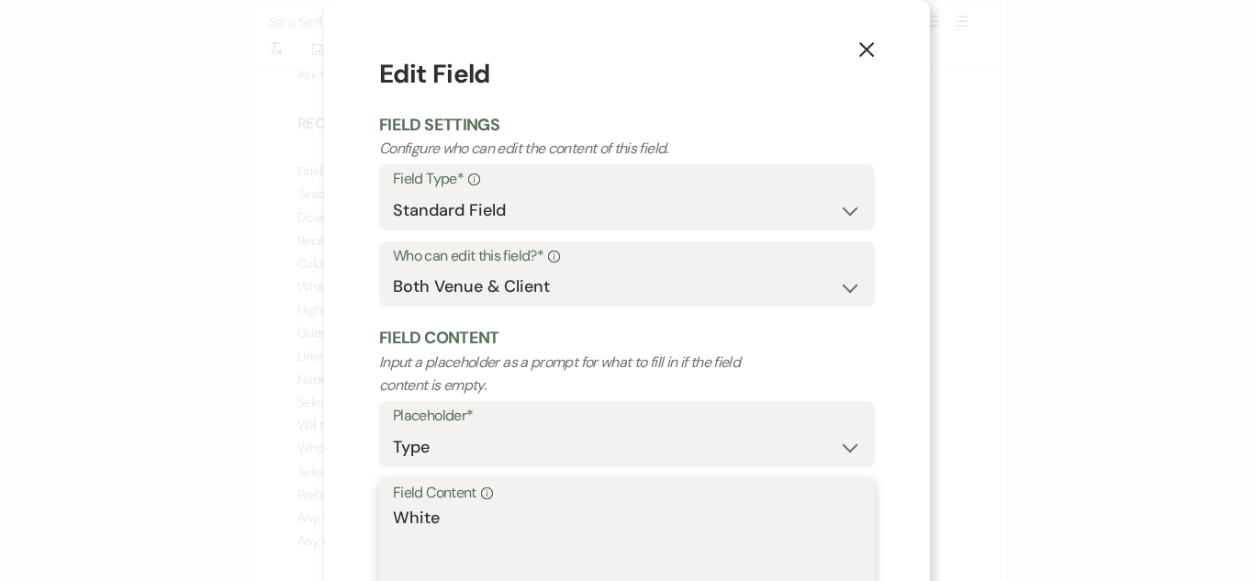
click at [543, 510] on textarea "White" at bounding box center [627, 552] width 468 height 92
type textarea "W"
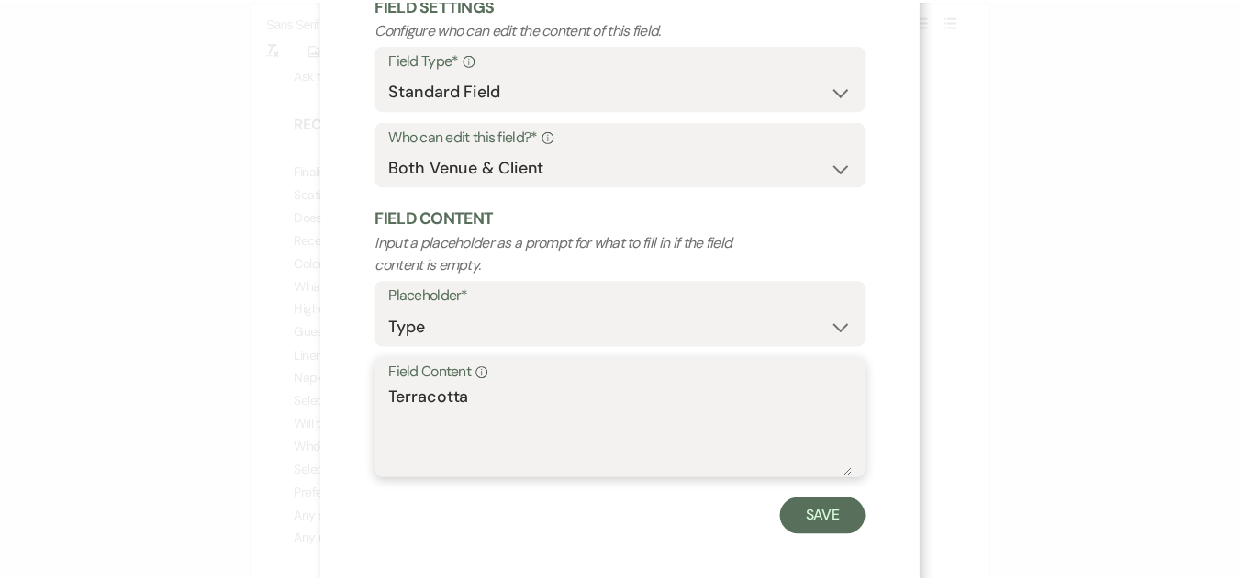
scroll to position [130, 0]
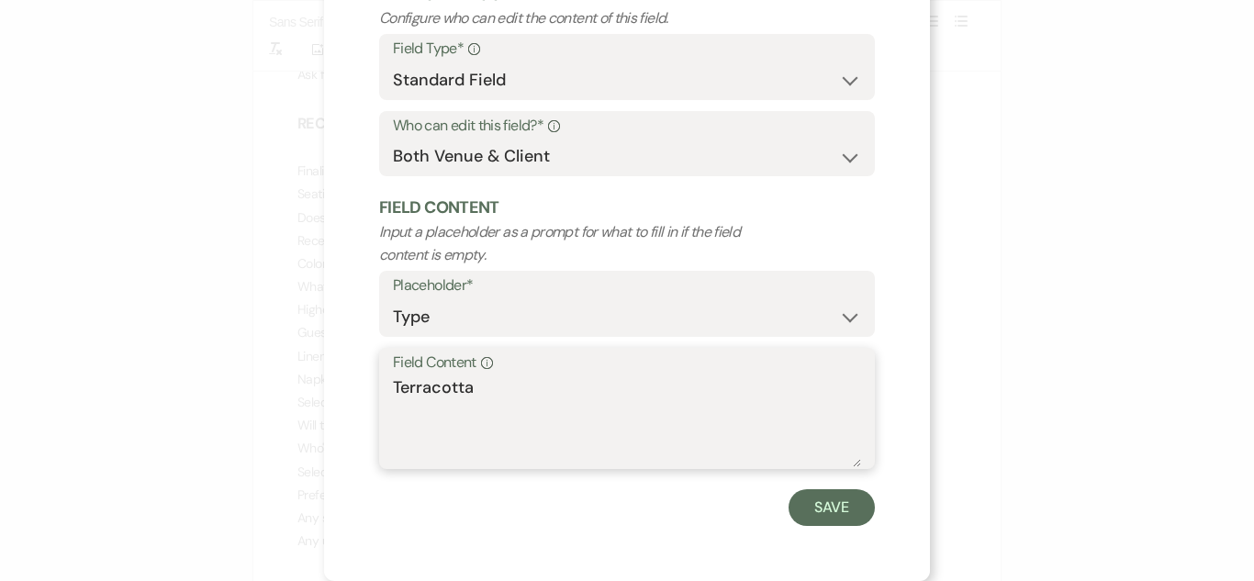
type textarea "Terracotta"
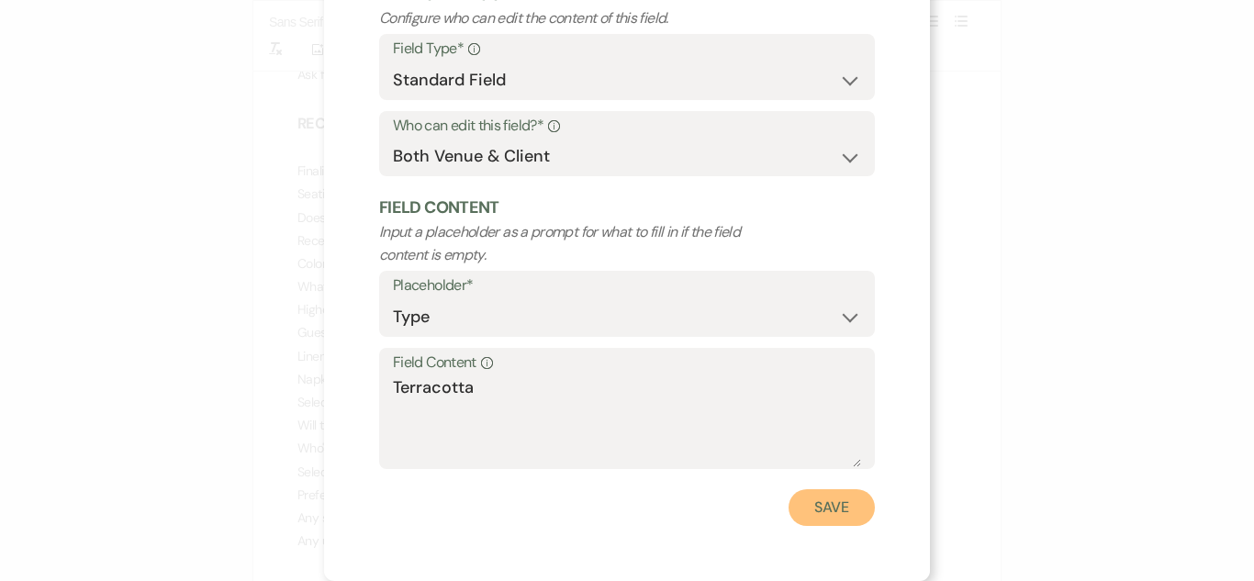
click at [828, 497] on button "Save" at bounding box center [832, 507] width 86 height 37
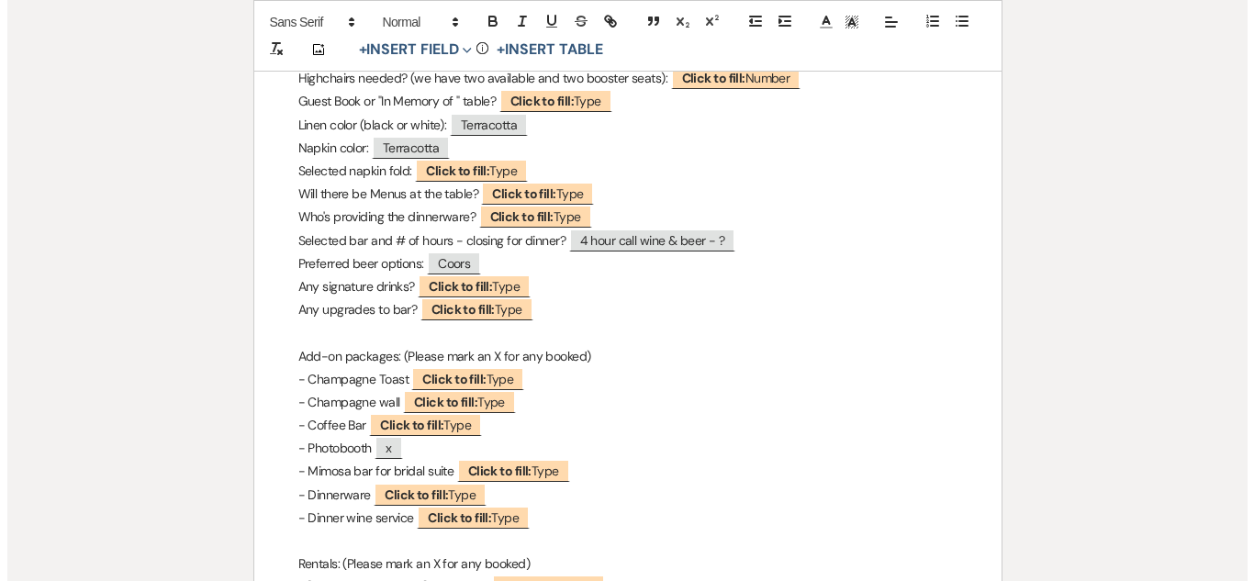
scroll to position [1460, 0]
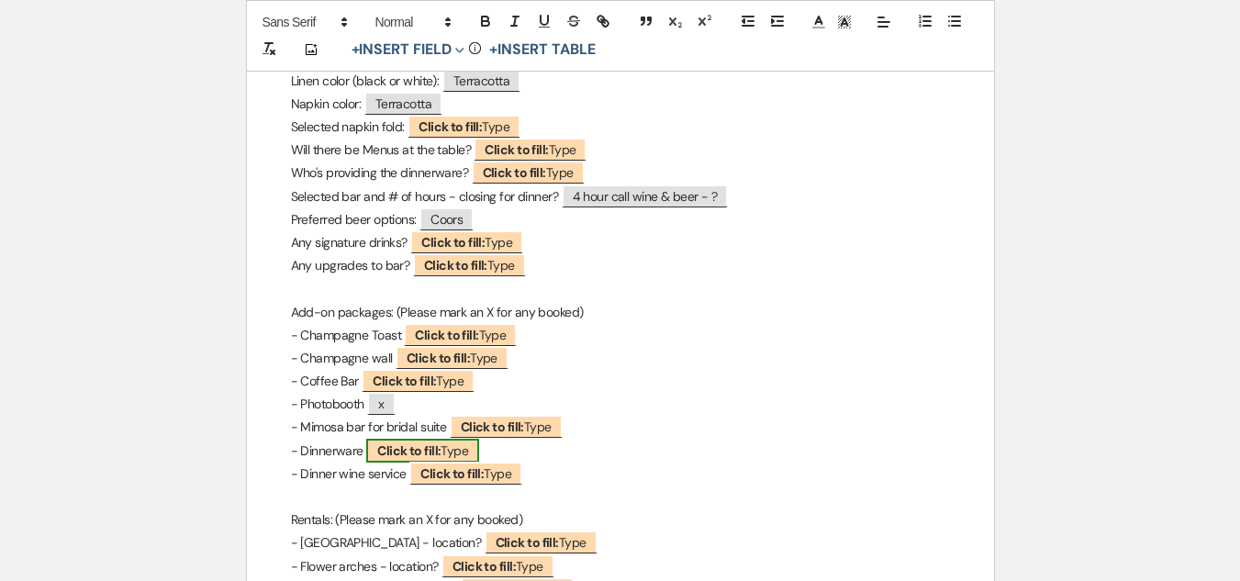
click at [440, 439] on span "Click to fill: Type" at bounding box center [422, 451] width 113 height 24
select select "Type"
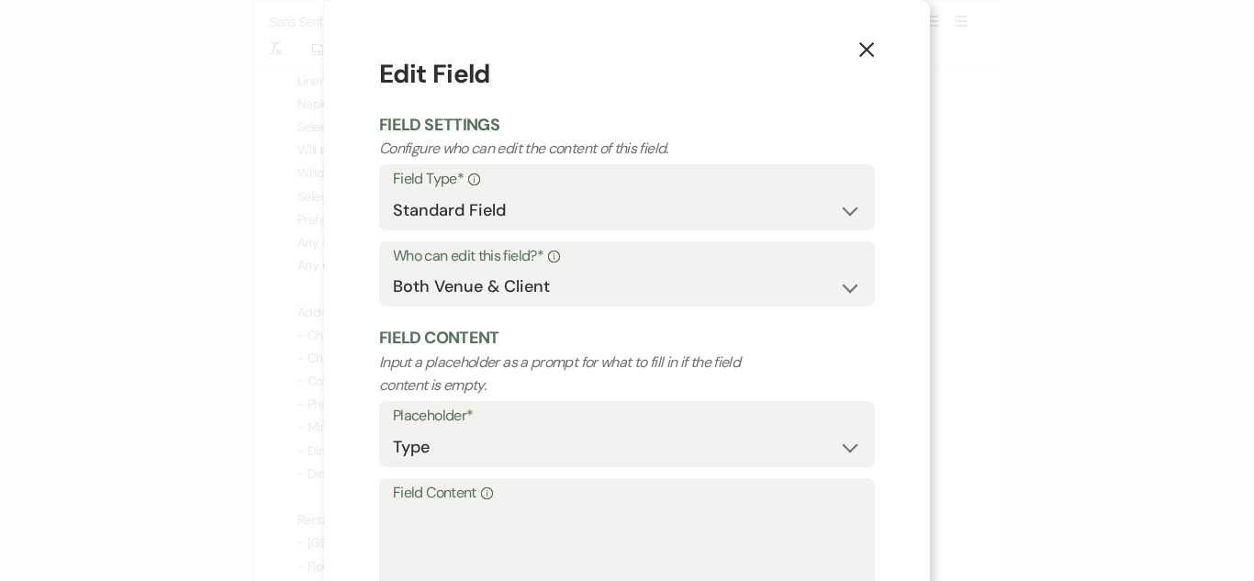
click at [451, 505] on label "Field Content Info" at bounding box center [627, 493] width 468 height 27
click at [451, 506] on textarea "Field Content Info" at bounding box center [627, 552] width 468 height 92
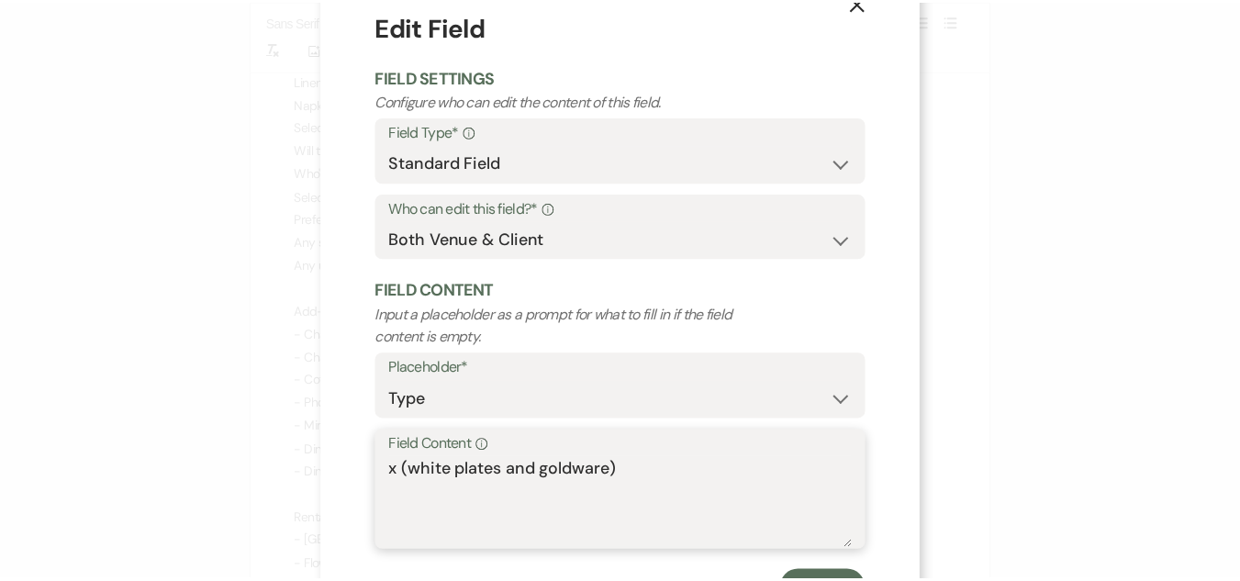
scroll to position [130, 0]
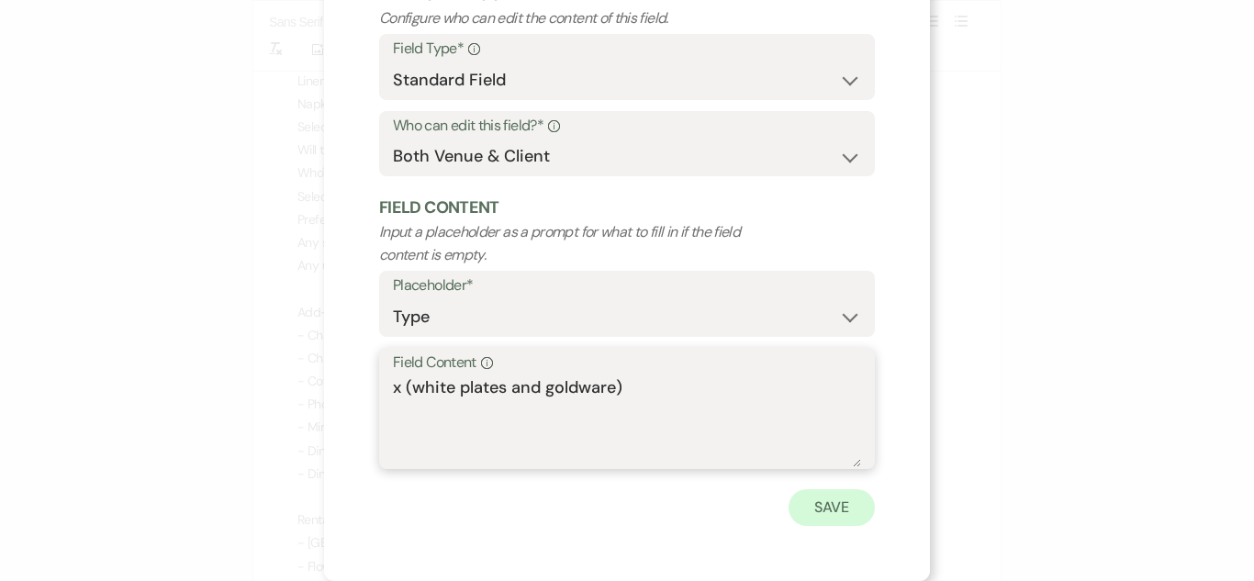
type textarea "x (white plates and goldware)"
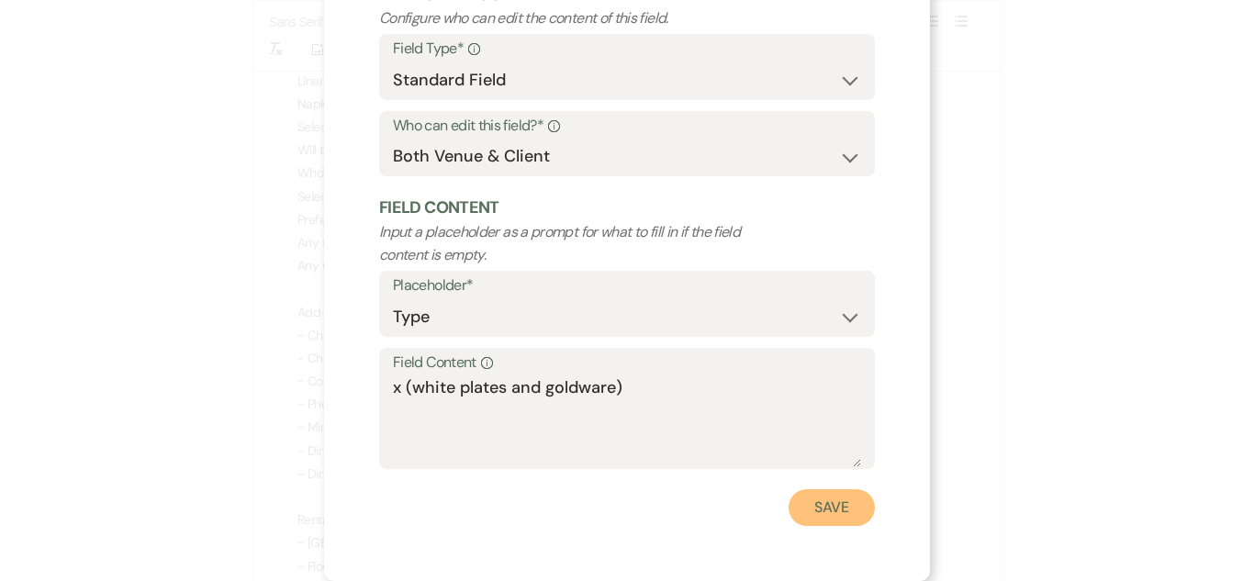
click at [809, 504] on button "Save" at bounding box center [832, 507] width 86 height 37
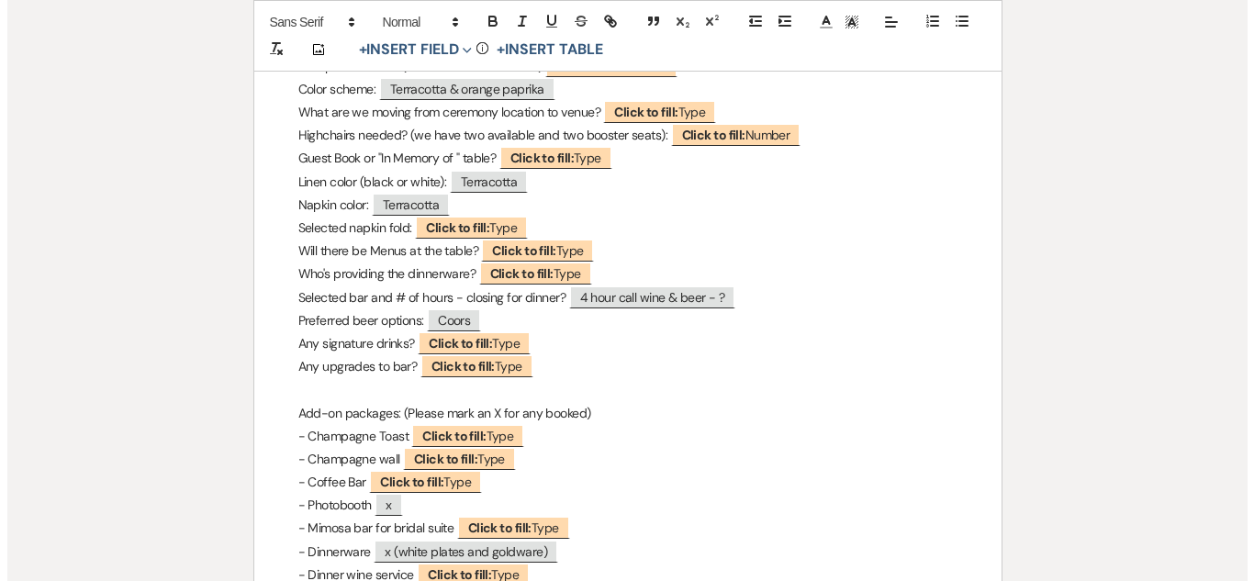
scroll to position [1357, 0]
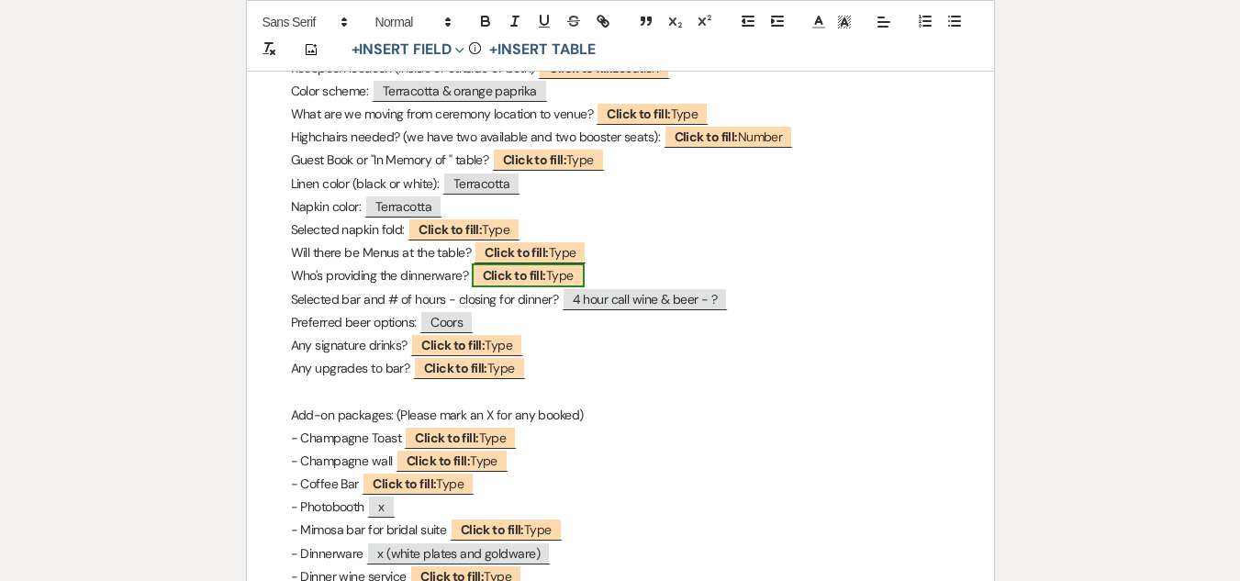
click at [576, 263] on span "Click to fill: Type" at bounding box center [528, 275] width 113 height 24
select select "Type"
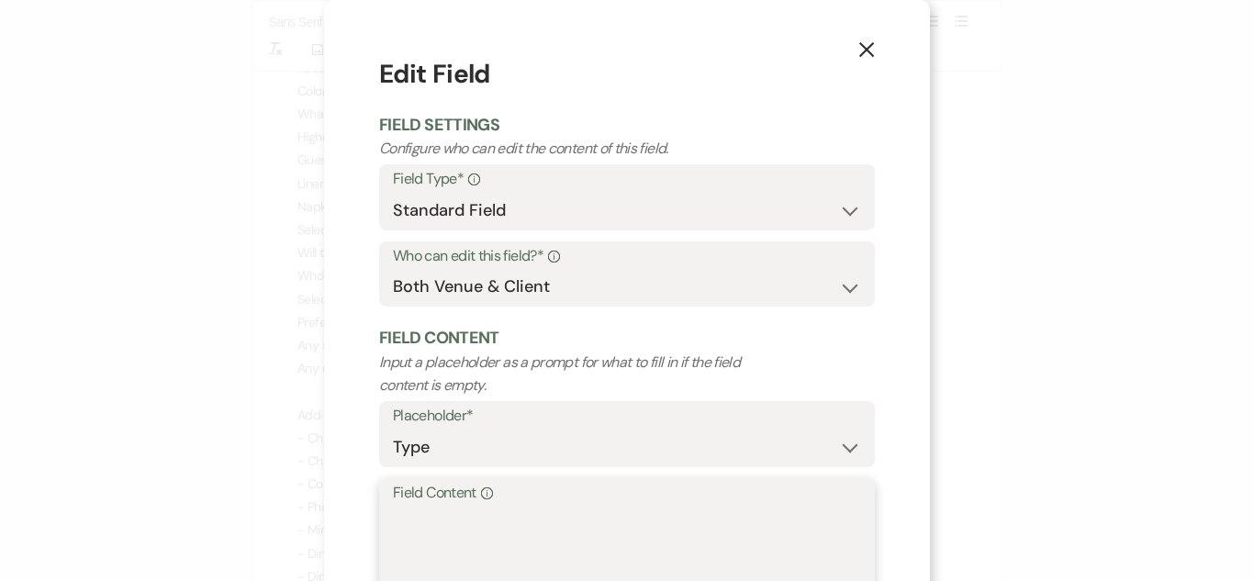
click at [568, 525] on textarea "Field Content Info" at bounding box center [627, 552] width 468 height 92
click at [485, 520] on textarea "white plates and goldware" at bounding box center [627, 552] width 468 height 92
click at [598, 518] on textarea "white plates w/ appetizer pates and goldware" at bounding box center [627, 552] width 468 height 92
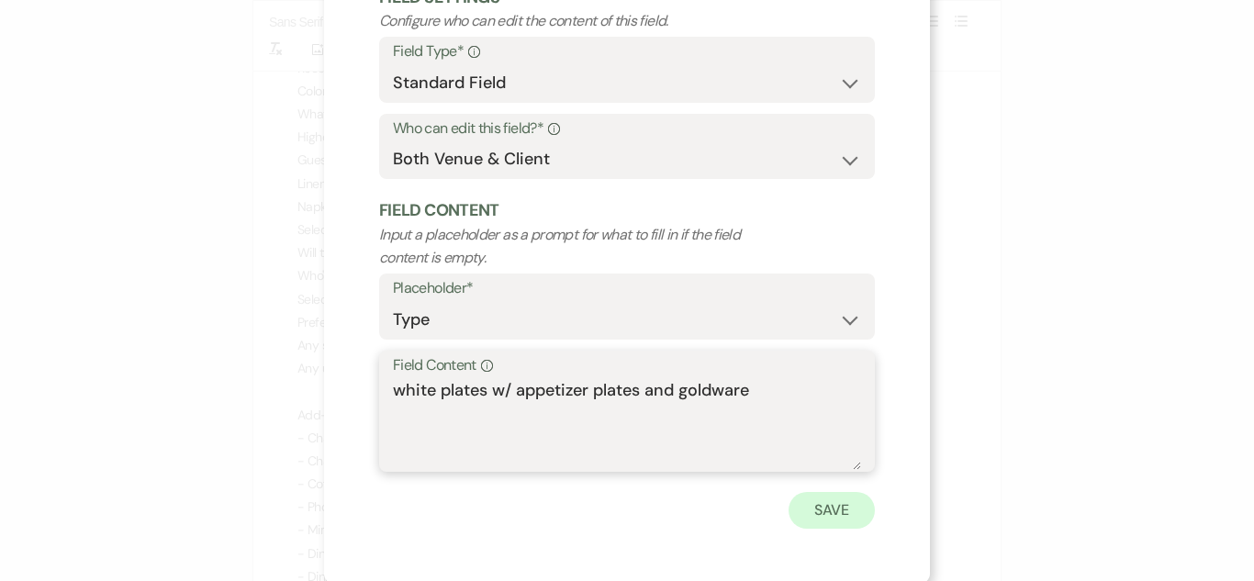
scroll to position [130, 0]
type textarea "white plates w/ appetizer plates and goldware"
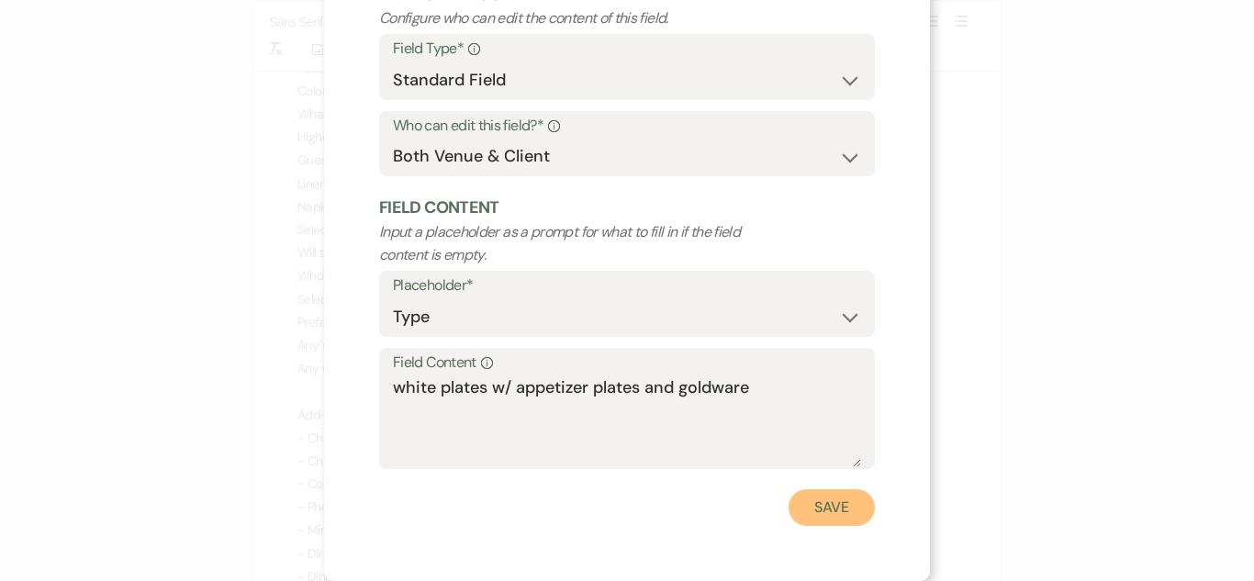
click at [837, 520] on button "Save" at bounding box center [832, 507] width 86 height 37
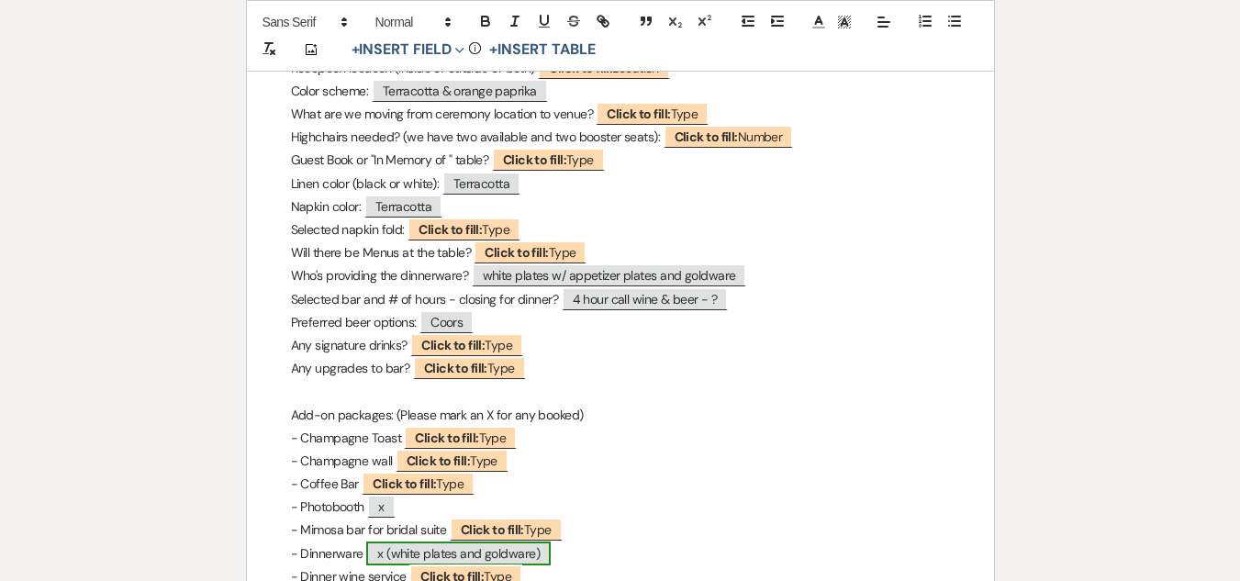
click at [455, 542] on span "x (white plates and goldware)" at bounding box center [458, 554] width 185 height 24
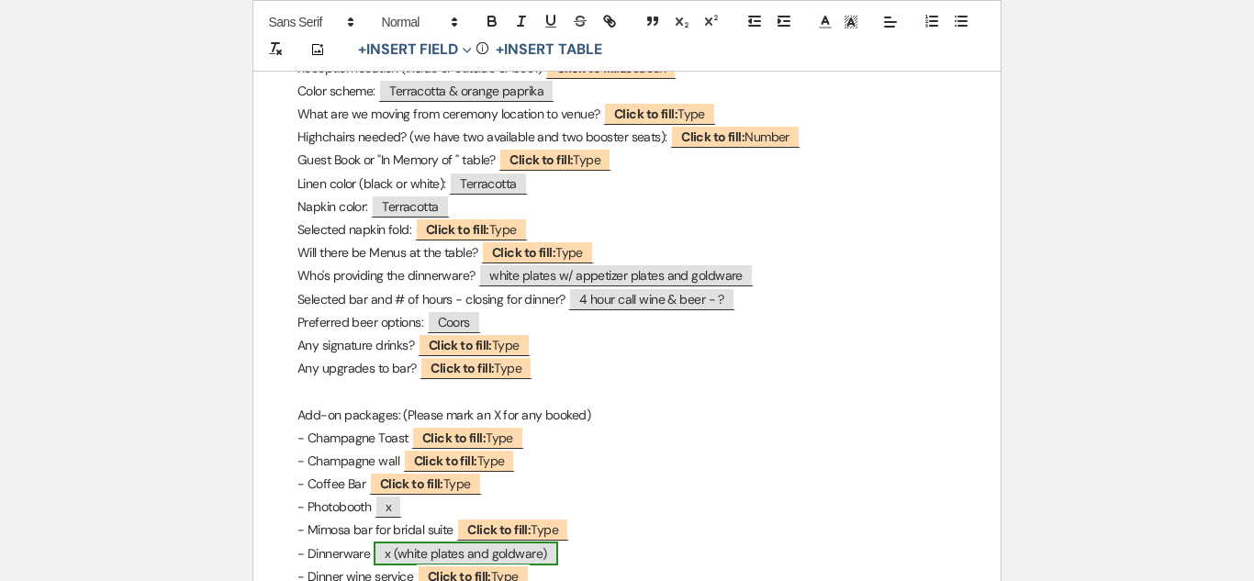
select select "Type"
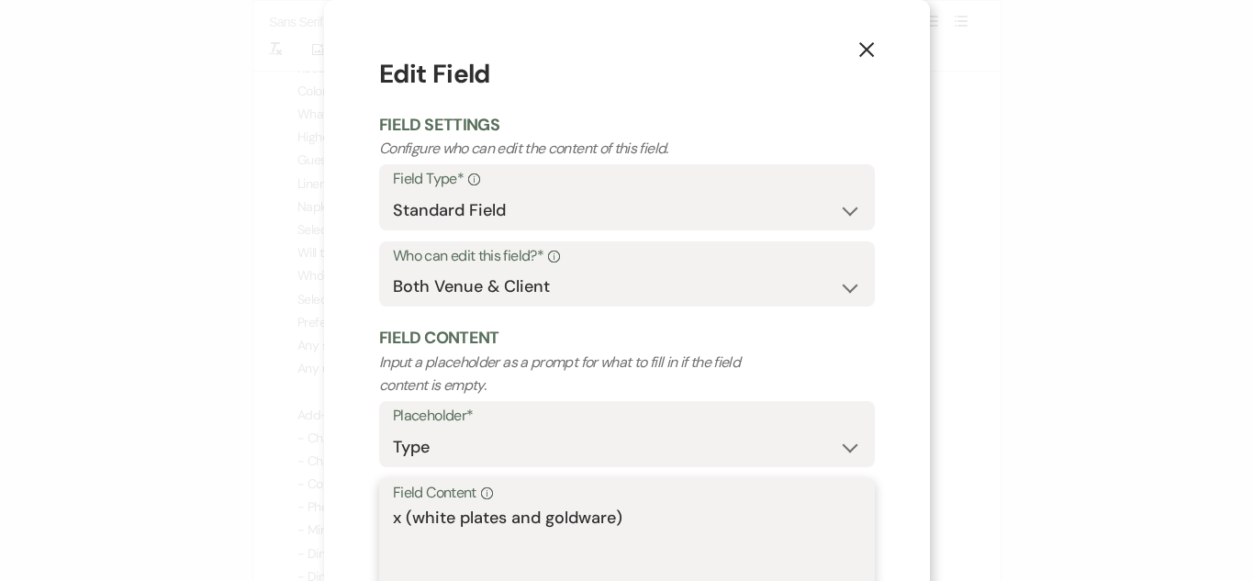
click at [504, 520] on textarea "x (white plates and goldware)" at bounding box center [627, 552] width 468 height 92
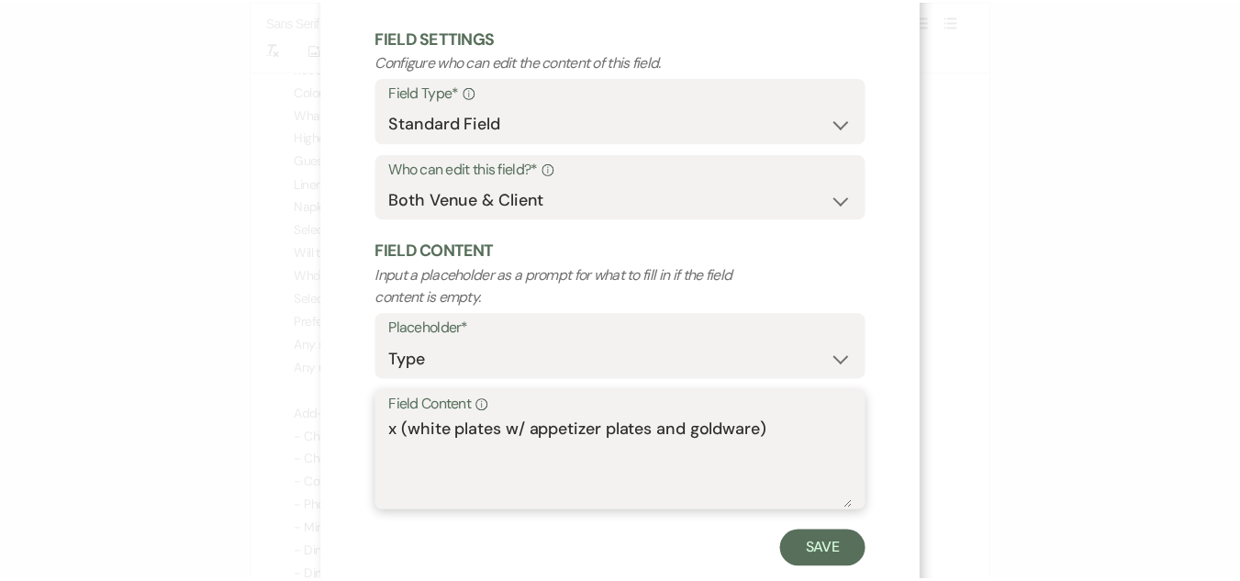
scroll to position [108, 0]
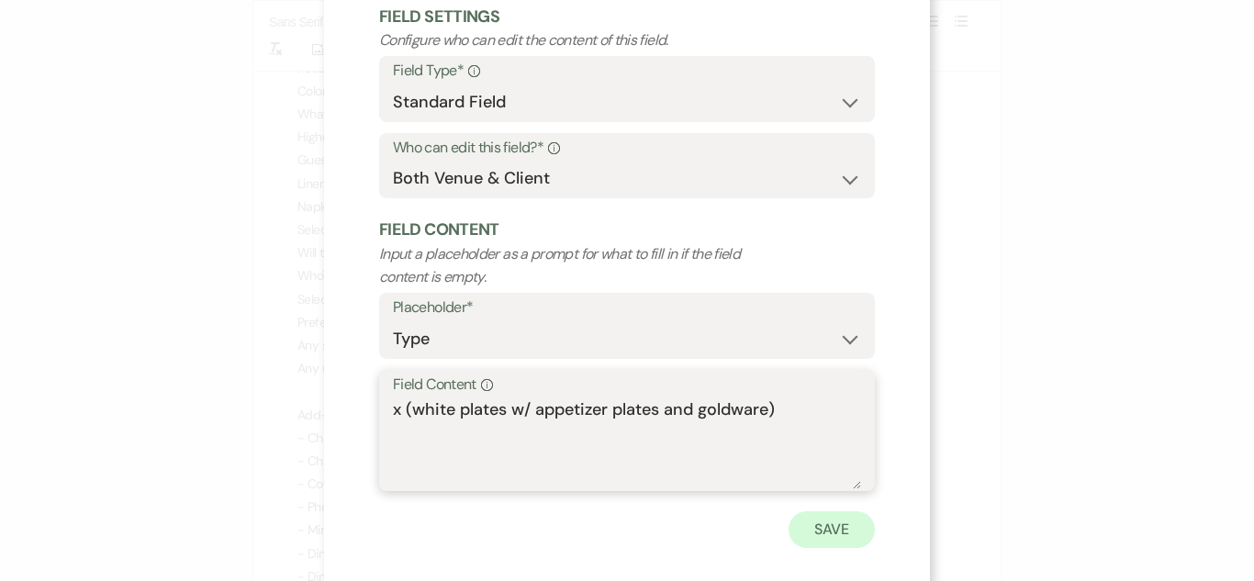
type textarea "x (white plates w/ appetizer plates and goldware)"
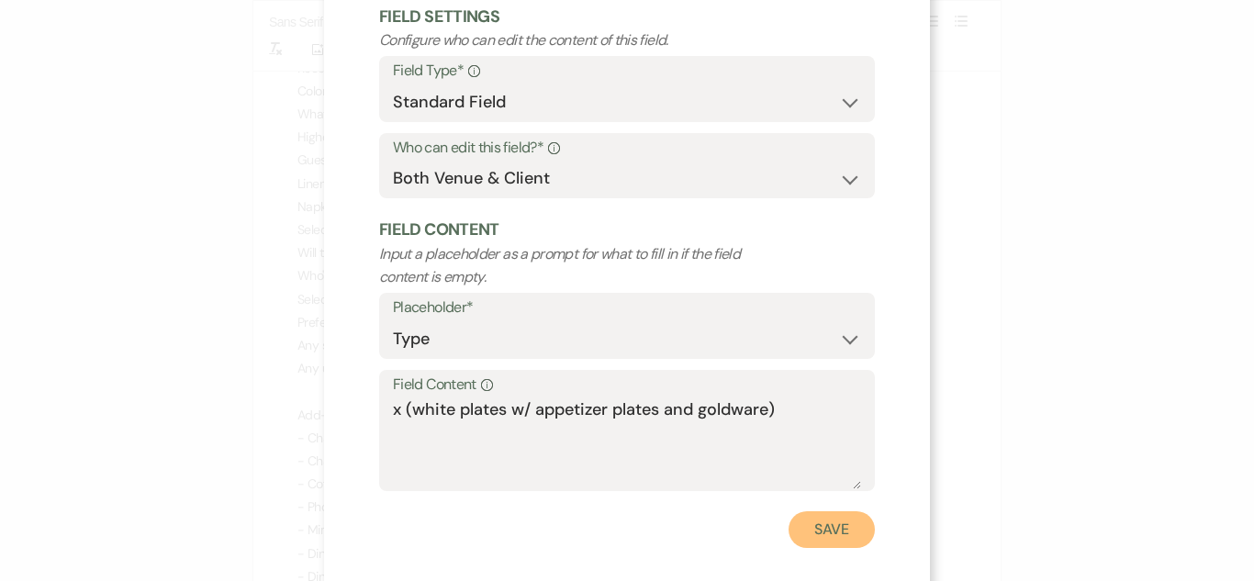
click at [806, 533] on button "Save" at bounding box center [832, 529] width 86 height 37
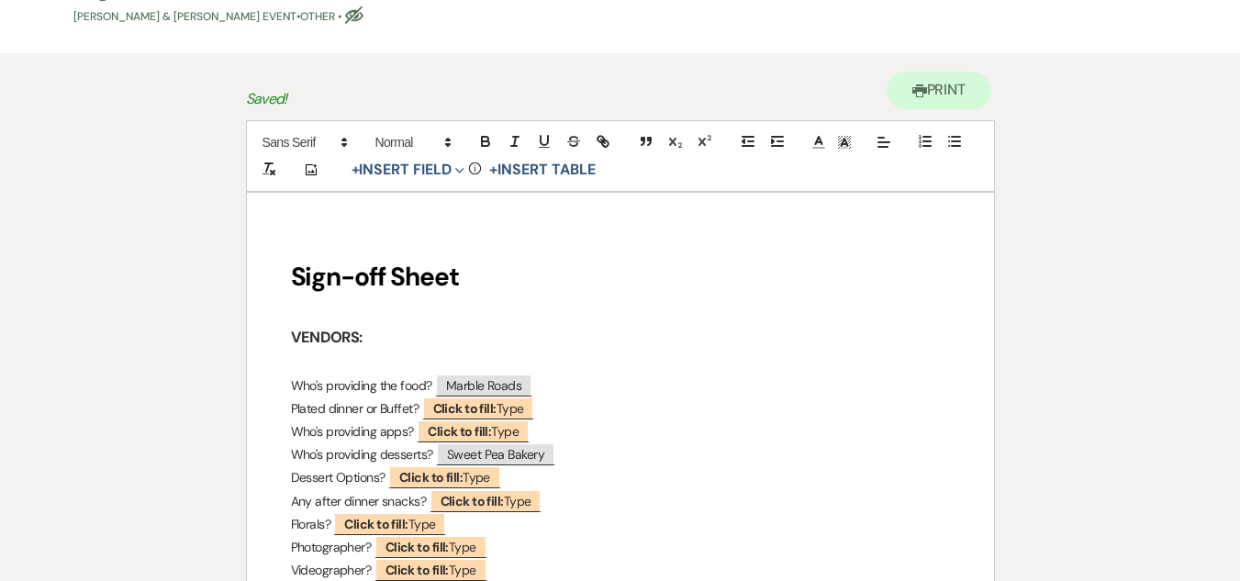
scroll to position [0, 0]
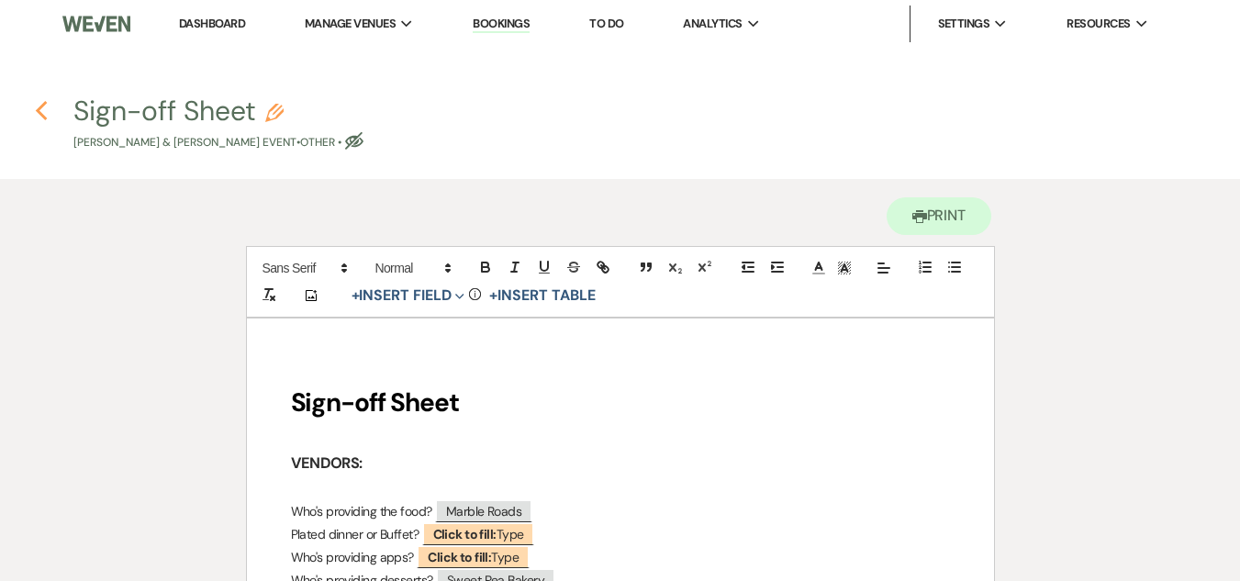
click at [44, 113] on icon "Previous" at bounding box center [42, 111] width 14 height 22
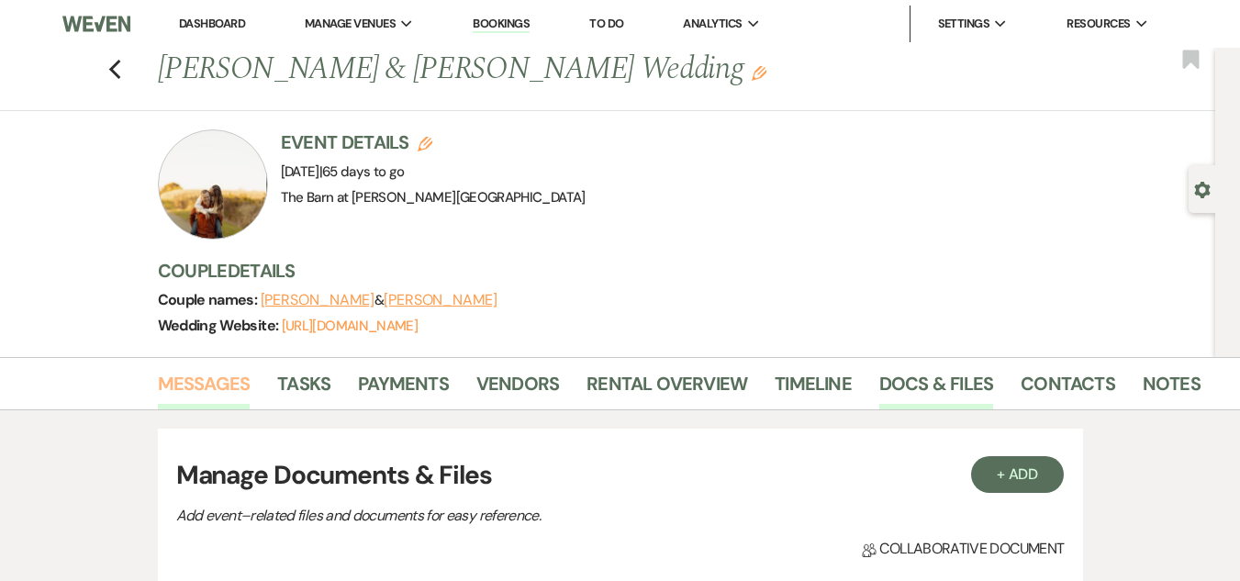
click at [216, 393] on link "Messages" at bounding box center [204, 389] width 93 height 40
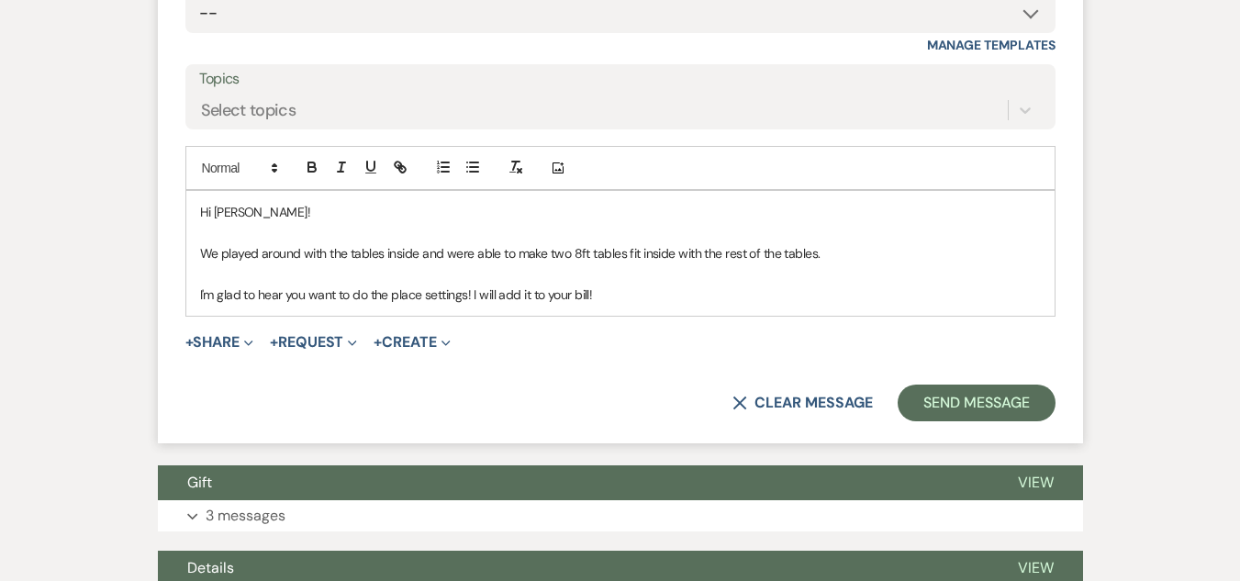
scroll to position [4737, 0]
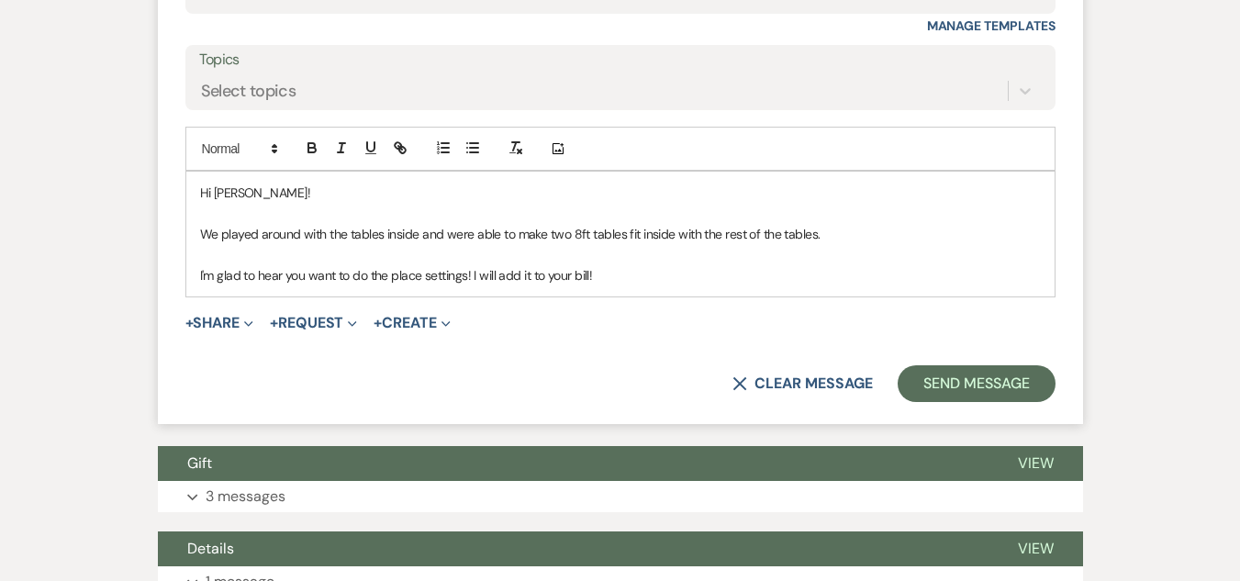
click at [709, 272] on p "I'm glad to hear you want to do the place settings! I will add it to your bill!" at bounding box center [620, 275] width 841 height 20
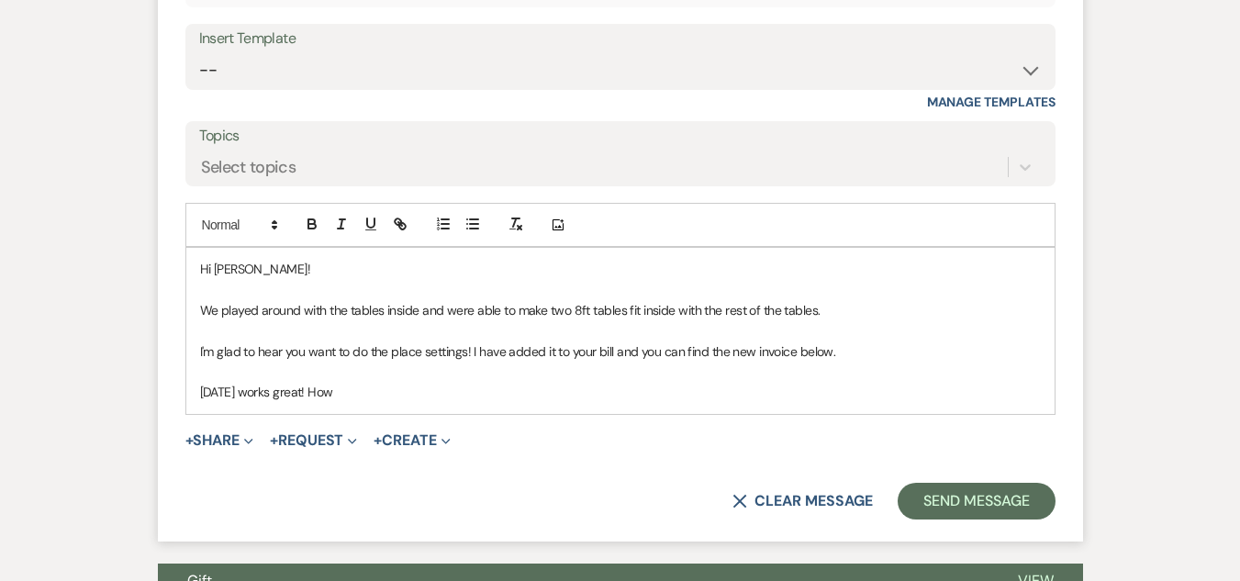
scroll to position [4683, 0]
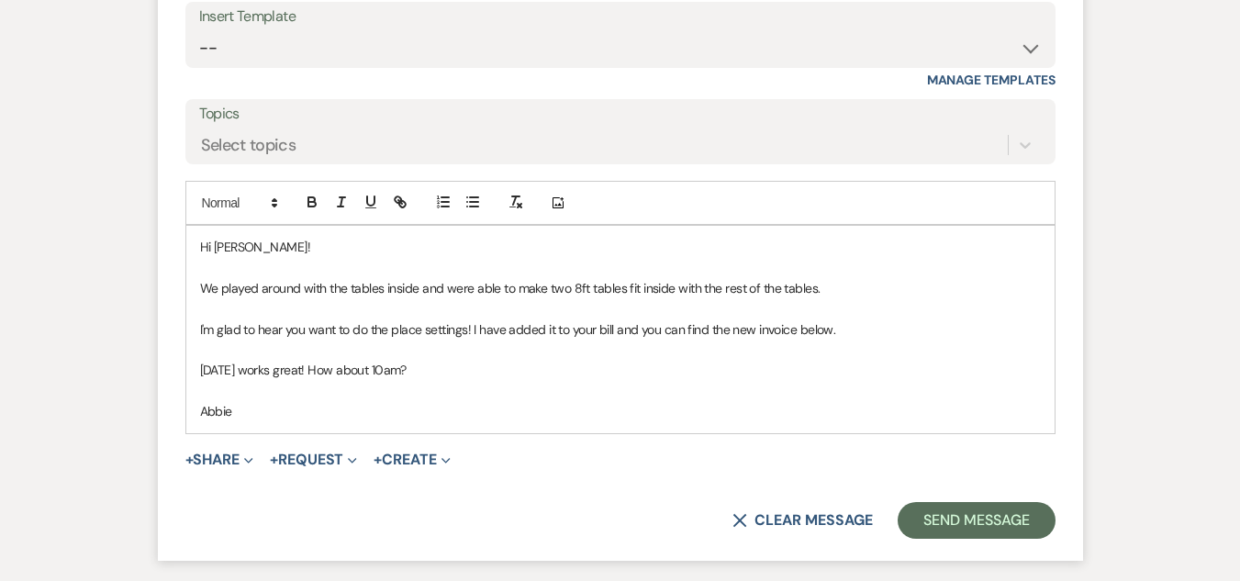
click at [328, 372] on p "[DATE] works great! How about 10am?" at bounding box center [620, 370] width 841 height 20
click at [324, 417] on p "Abbie" at bounding box center [620, 411] width 841 height 20
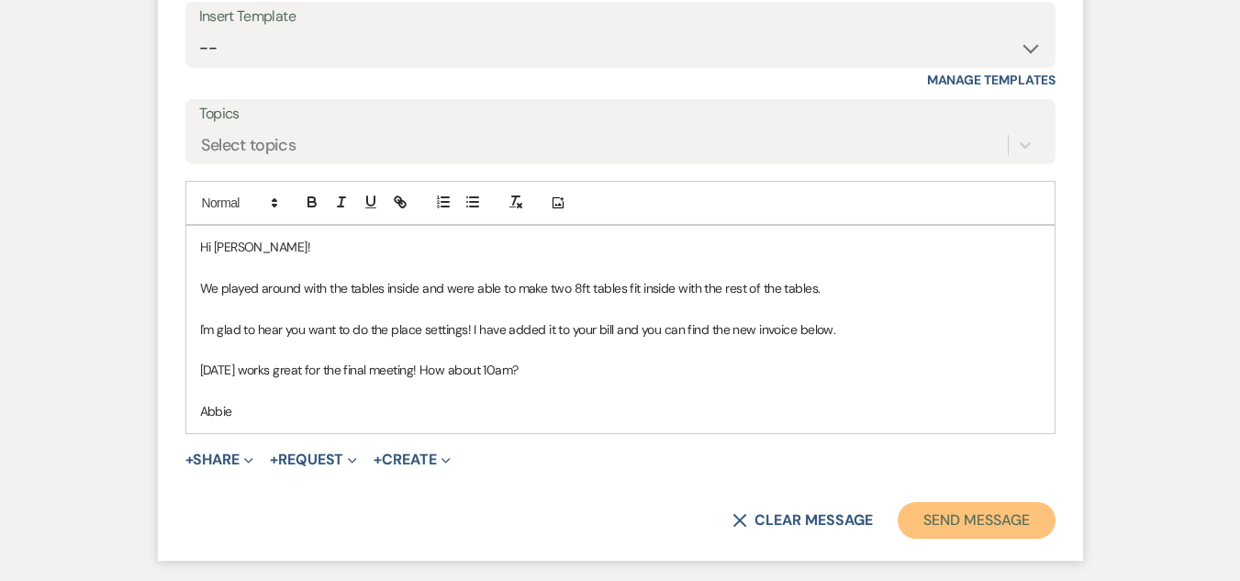
click at [947, 522] on button "Send Message" at bounding box center [976, 520] width 157 height 37
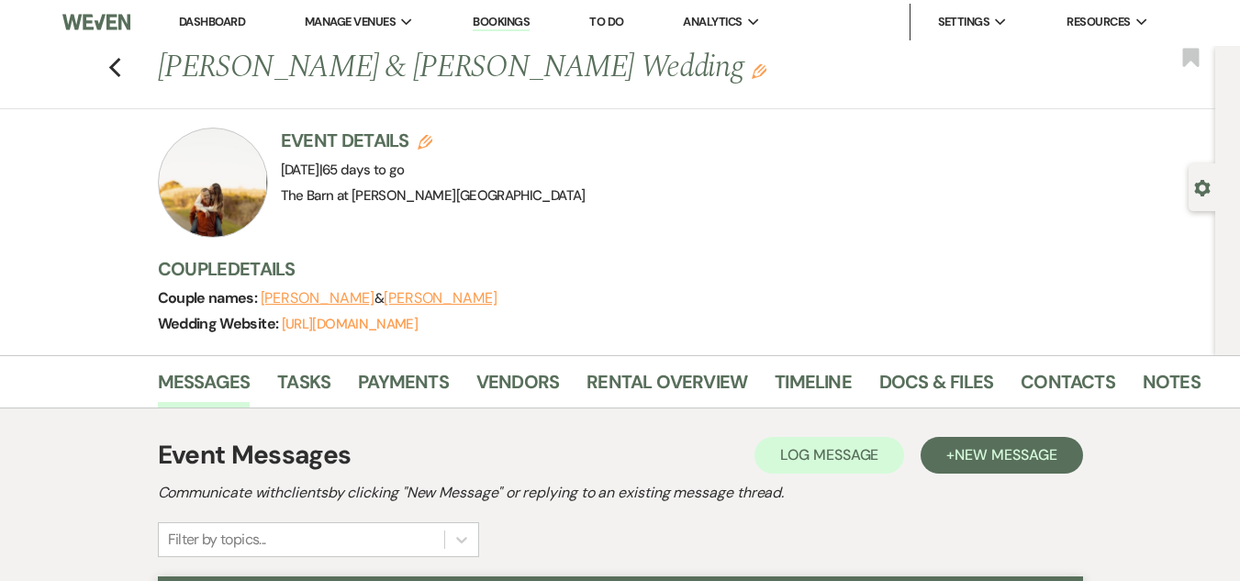
scroll to position [0, 0]
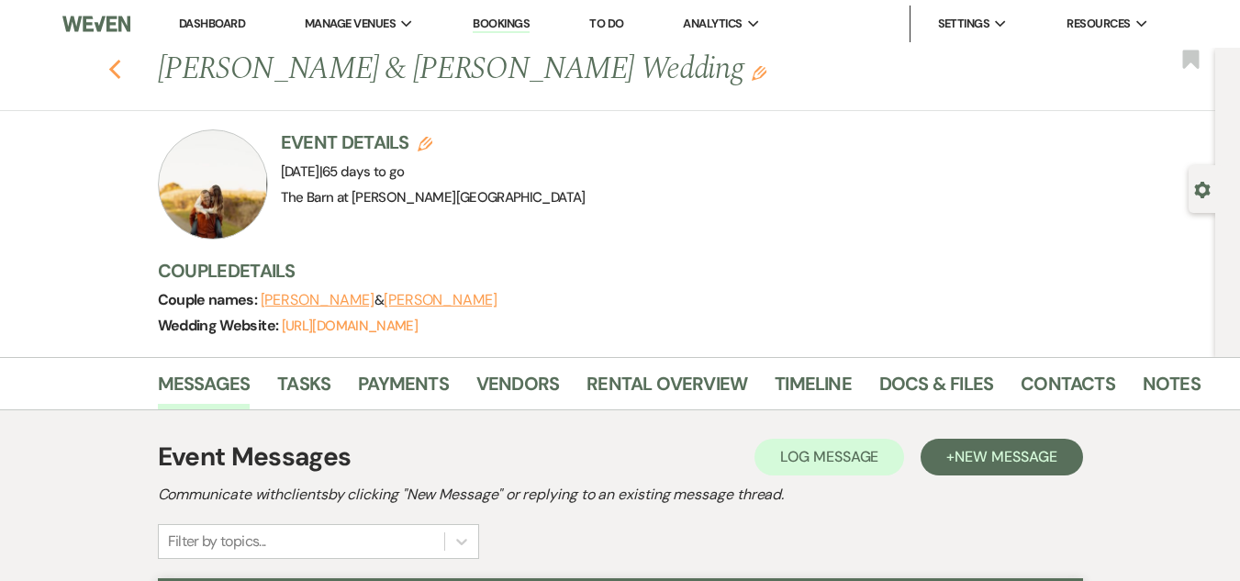
click at [122, 70] on icon "Previous" at bounding box center [115, 70] width 14 height 22
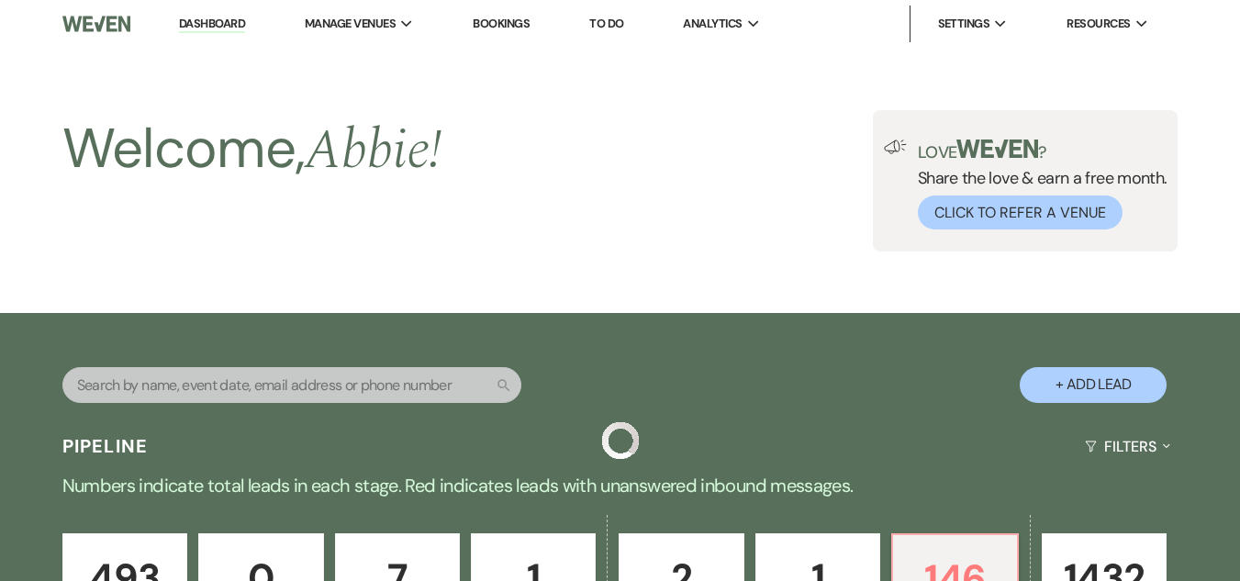
scroll to position [666, 0]
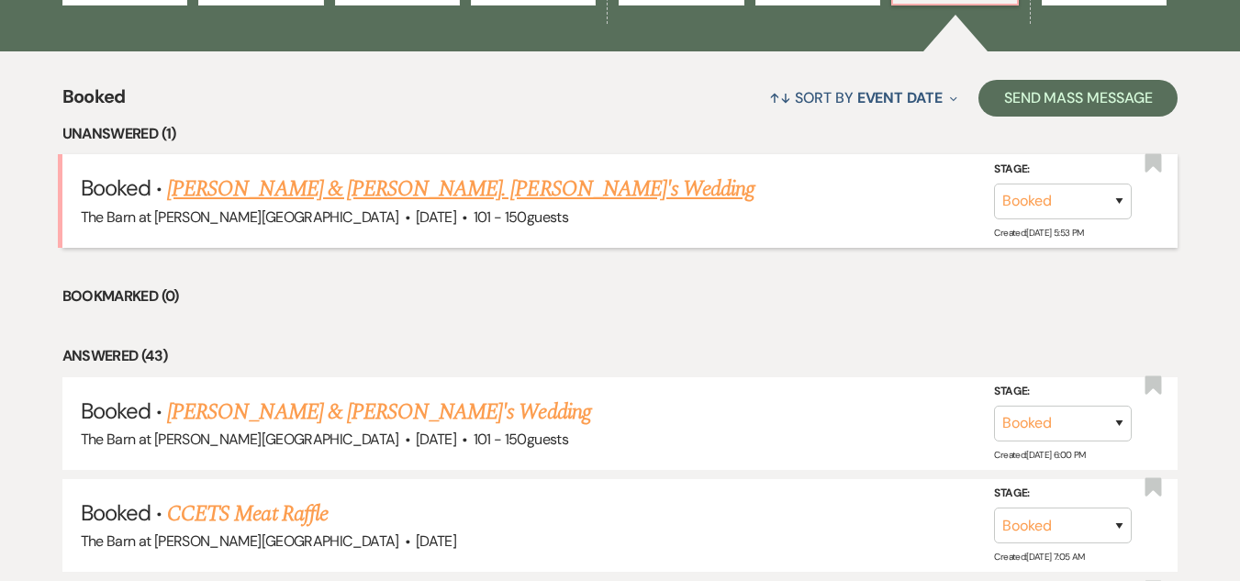
click at [355, 185] on link "[PERSON_NAME] & [PERSON_NAME]. [PERSON_NAME]'s Wedding" at bounding box center [460, 189] width 587 height 33
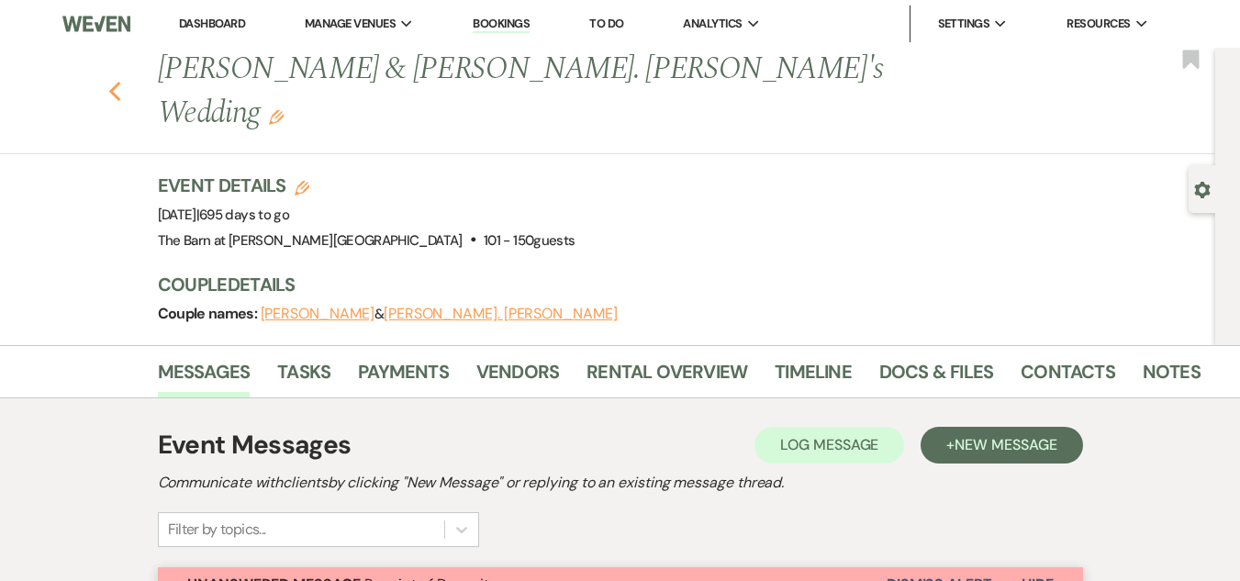
click at [119, 81] on icon "Previous" at bounding box center [115, 92] width 14 height 22
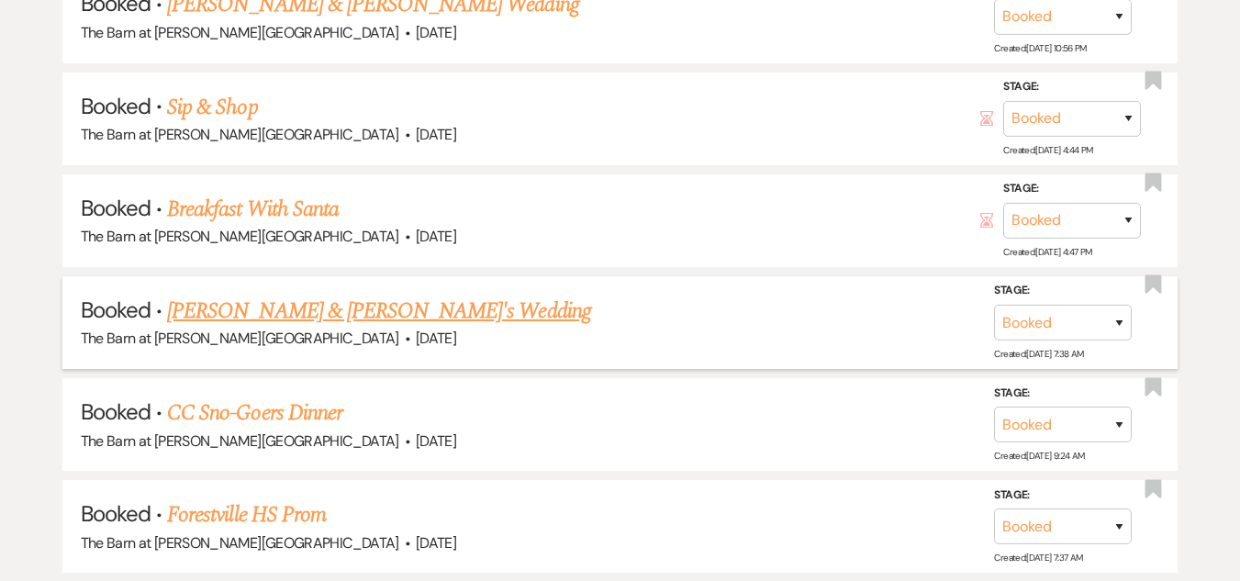
scroll to position [2318, 0]
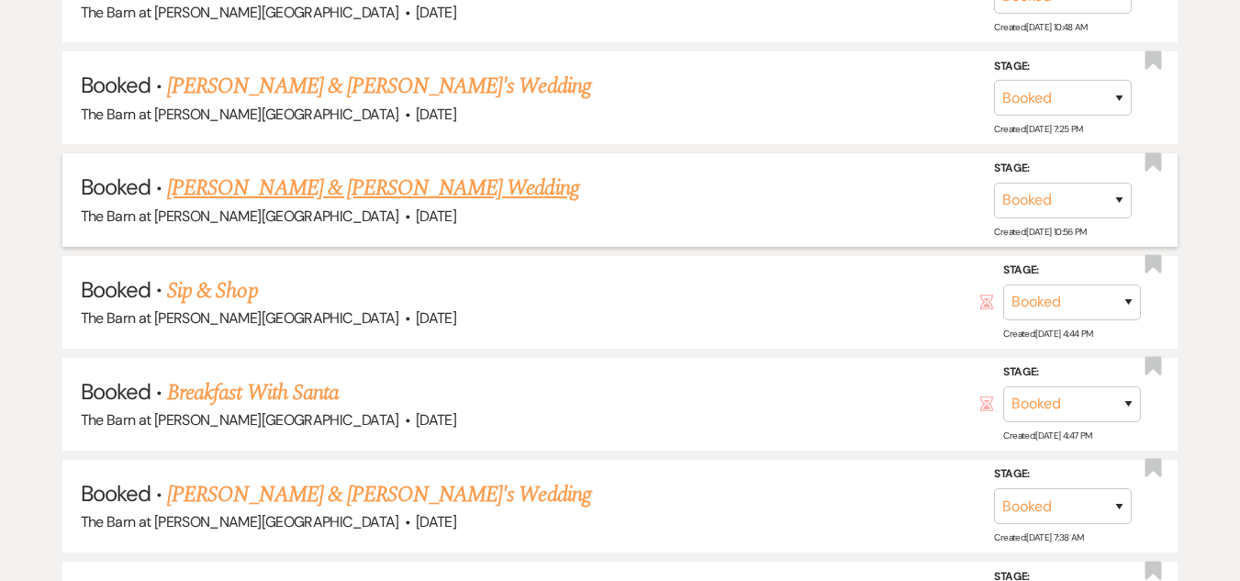
click at [408, 185] on link "[PERSON_NAME] & [PERSON_NAME] Wedding" at bounding box center [372, 188] width 411 height 33
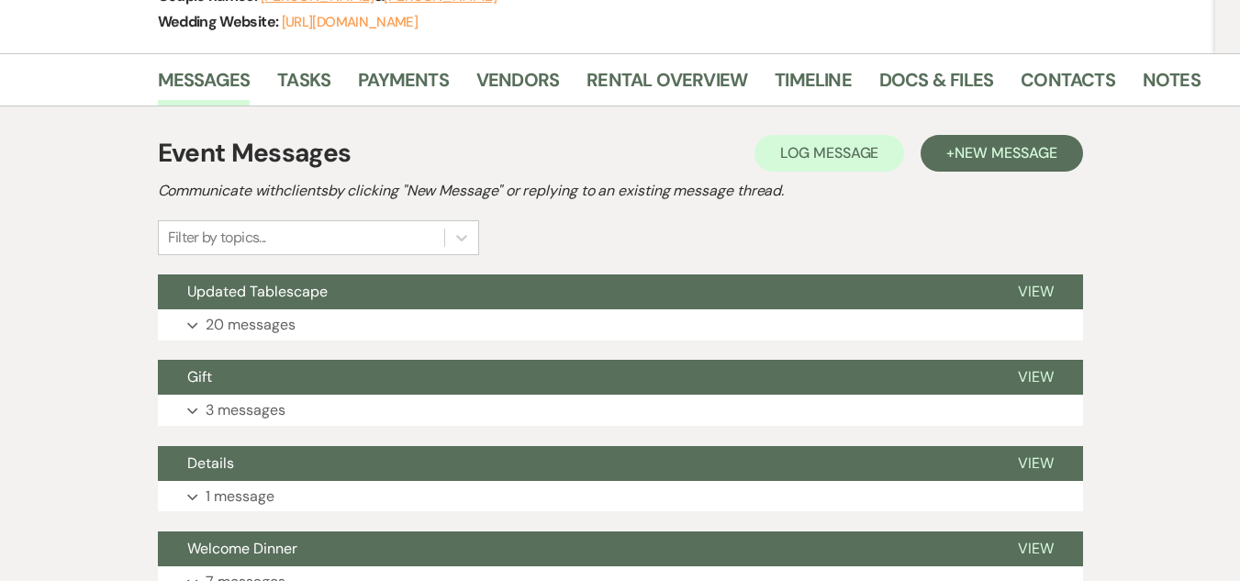
scroll to position [72, 0]
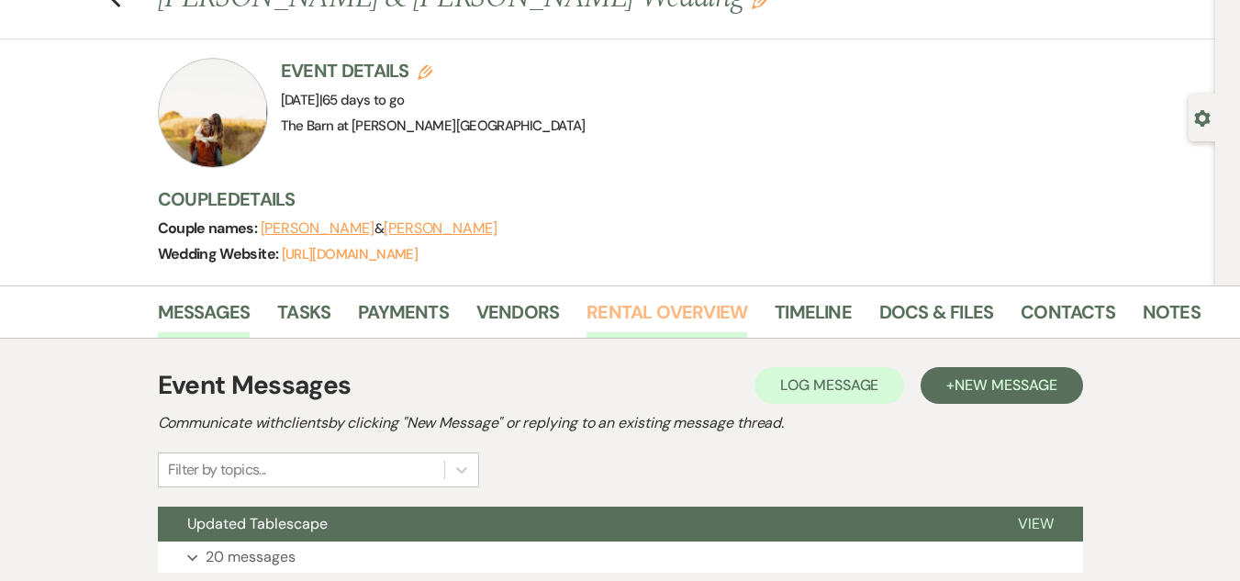
click at [659, 314] on link "Rental Overview" at bounding box center [667, 317] width 161 height 40
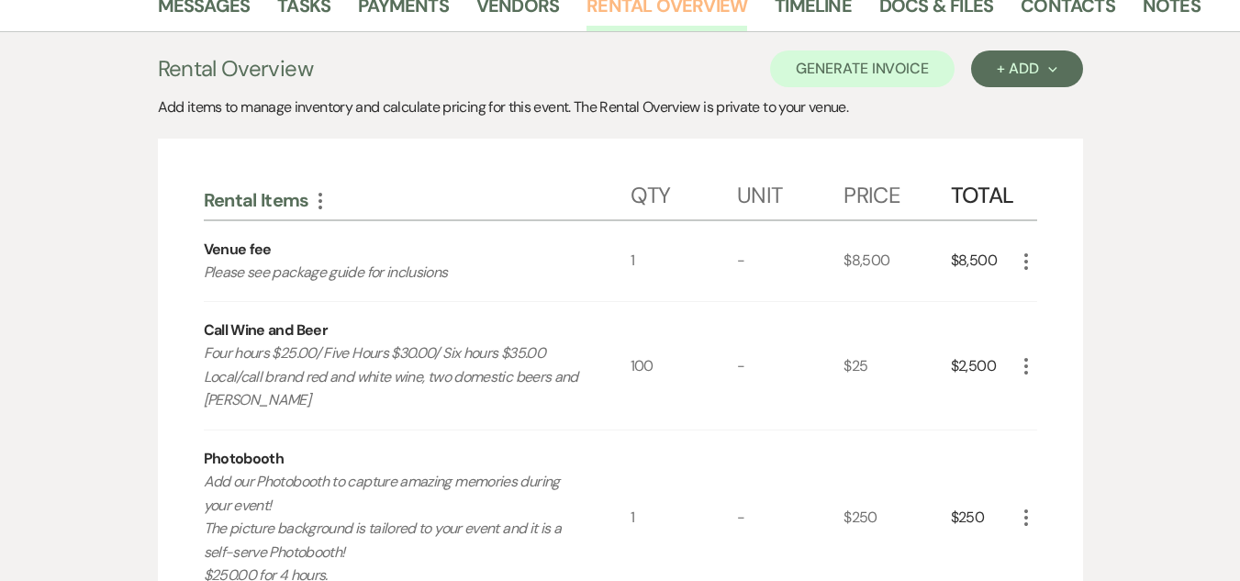
scroll to position [347, 0]
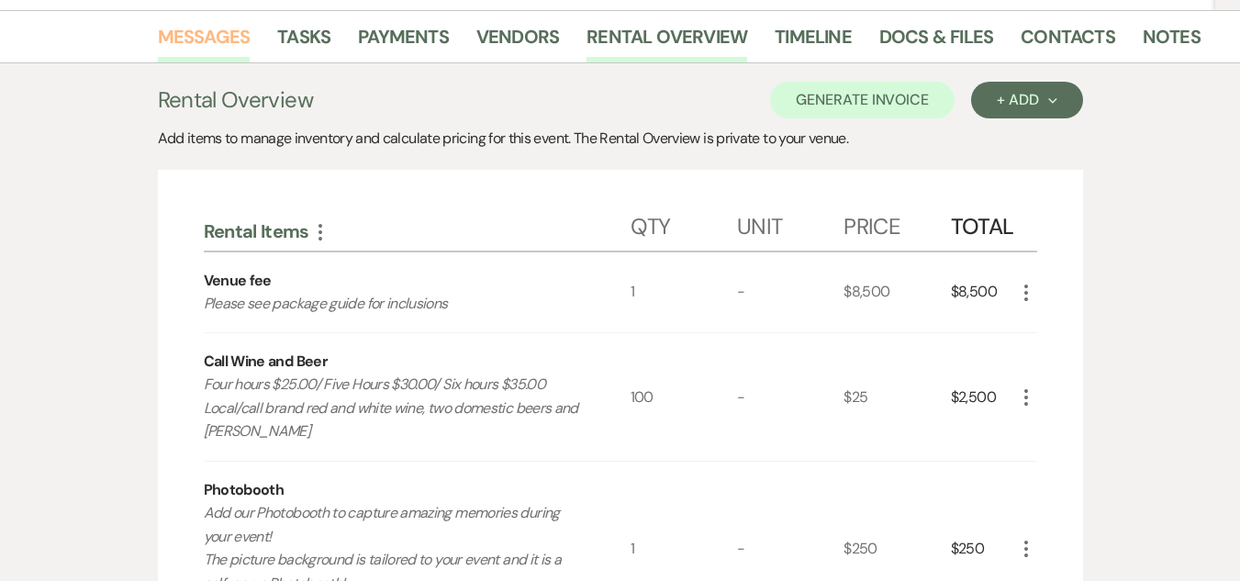
click at [207, 47] on link "Messages" at bounding box center [204, 42] width 93 height 40
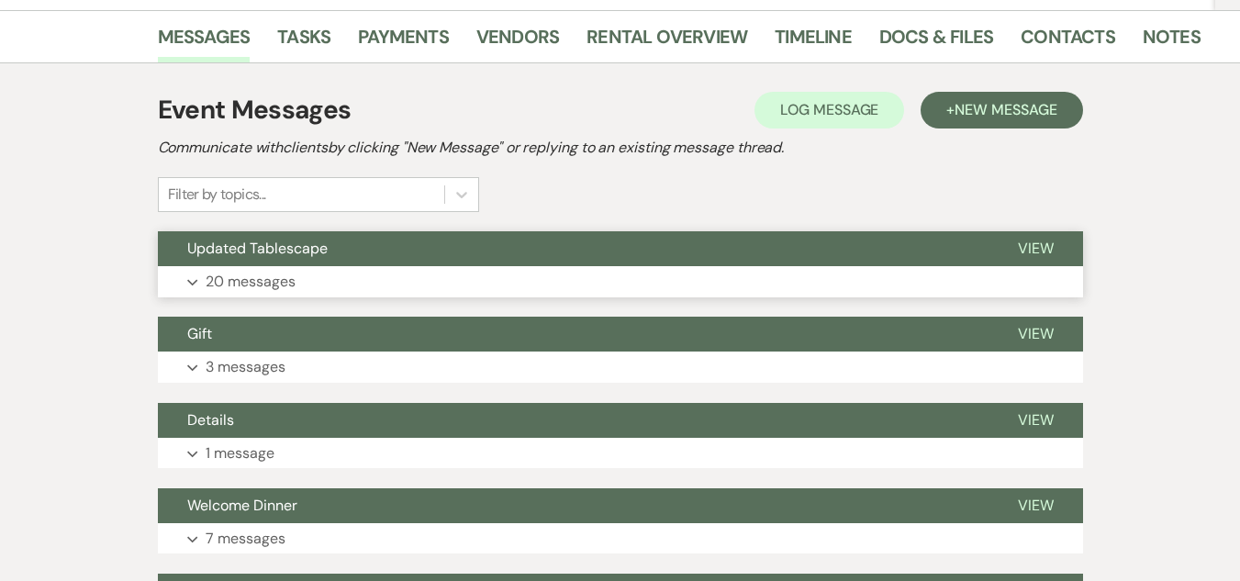
click at [374, 282] on button "Expand 20 messages" at bounding box center [620, 281] width 925 height 31
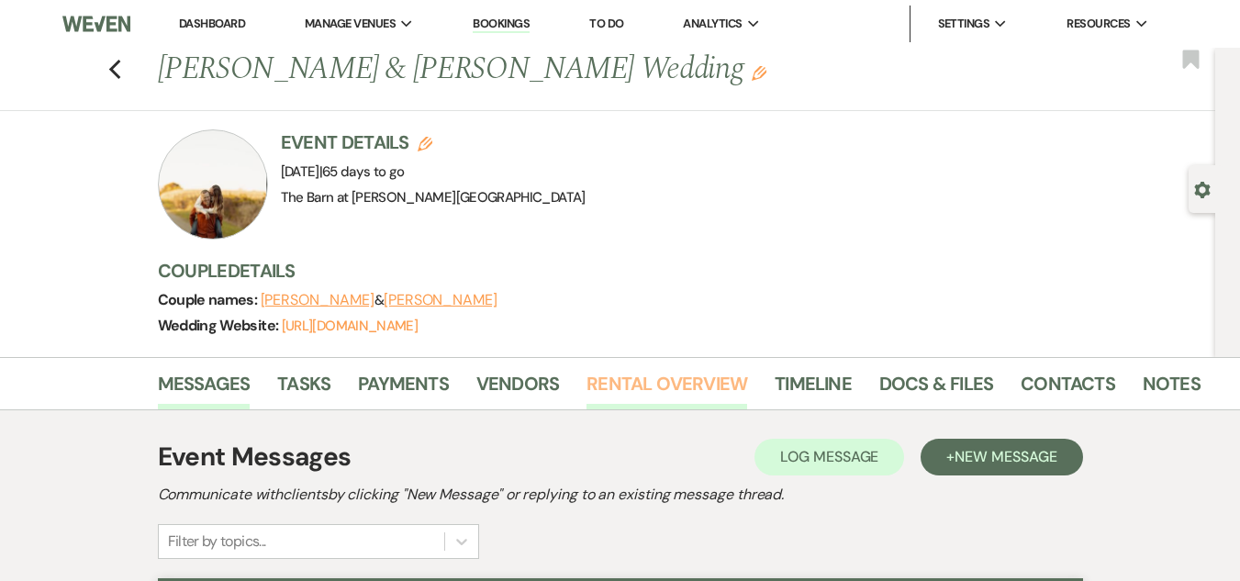
click at [655, 374] on link "Rental Overview" at bounding box center [667, 389] width 161 height 40
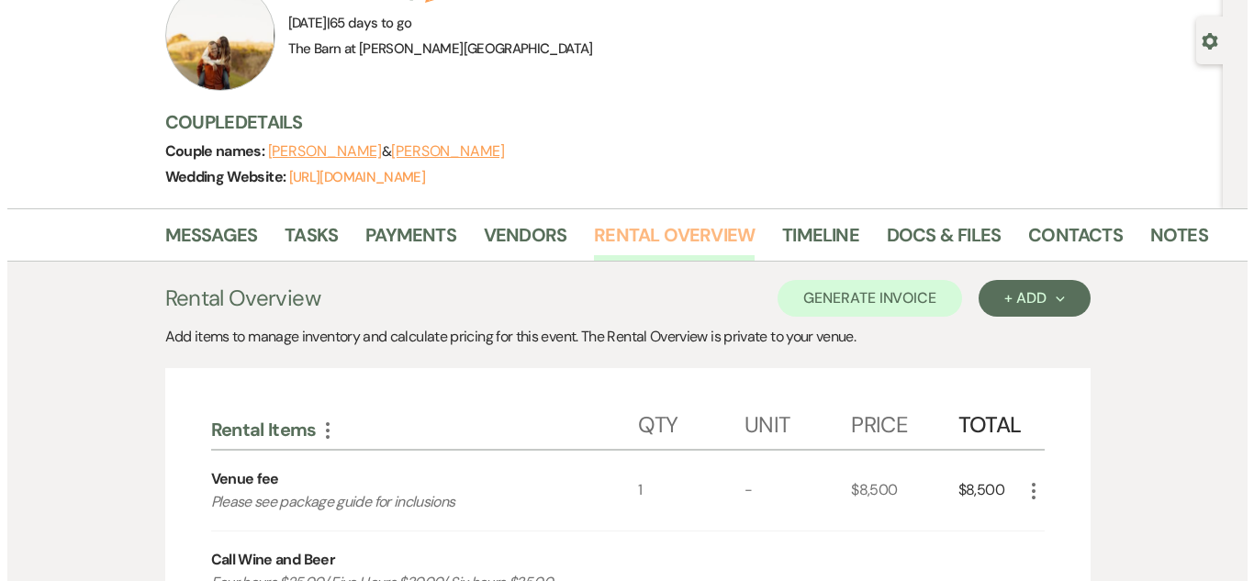
scroll to position [367, 0]
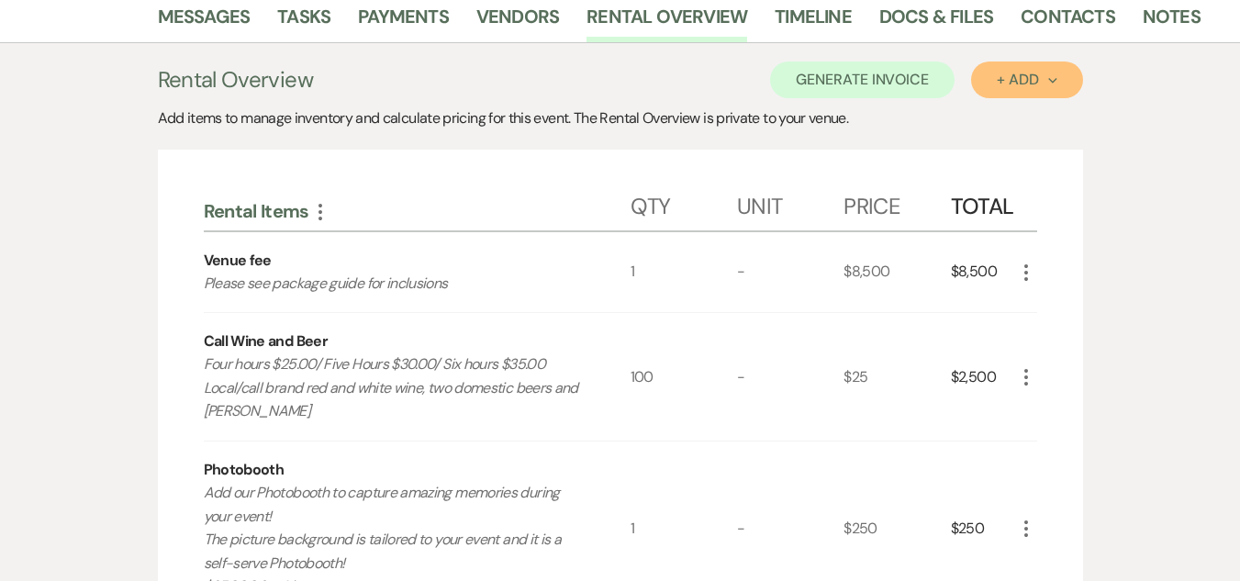
click at [1014, 74] on div "+ Add Next" at bounding box center [1027, 80] width 60 height 15
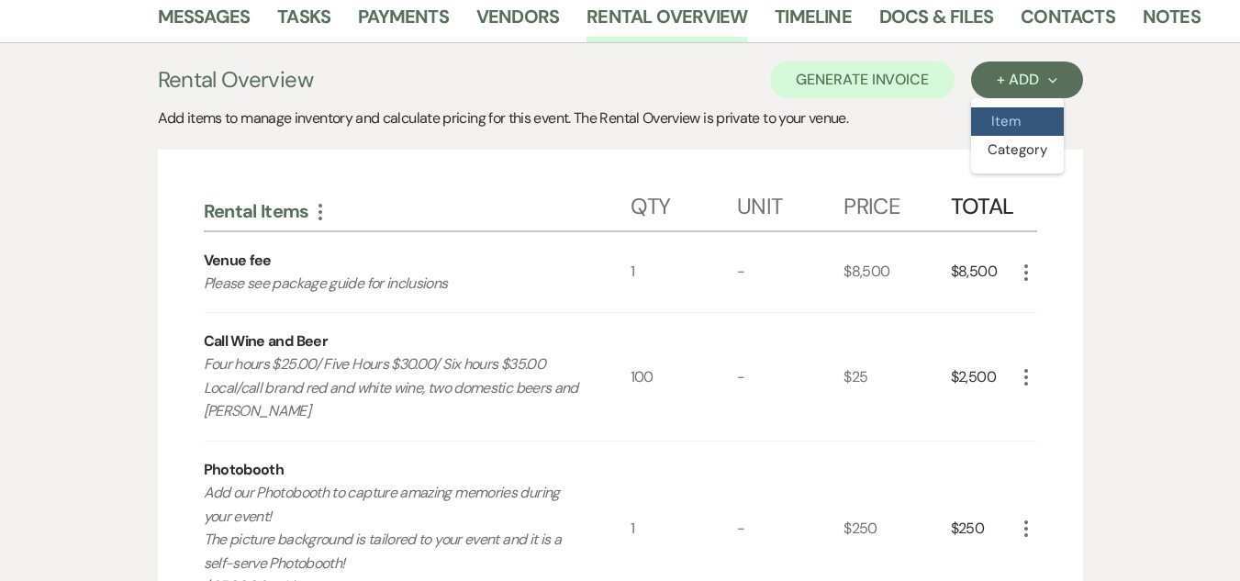
click at [997, 130] on button "Item" at bounding box center [1017, 121] width 93 height 28
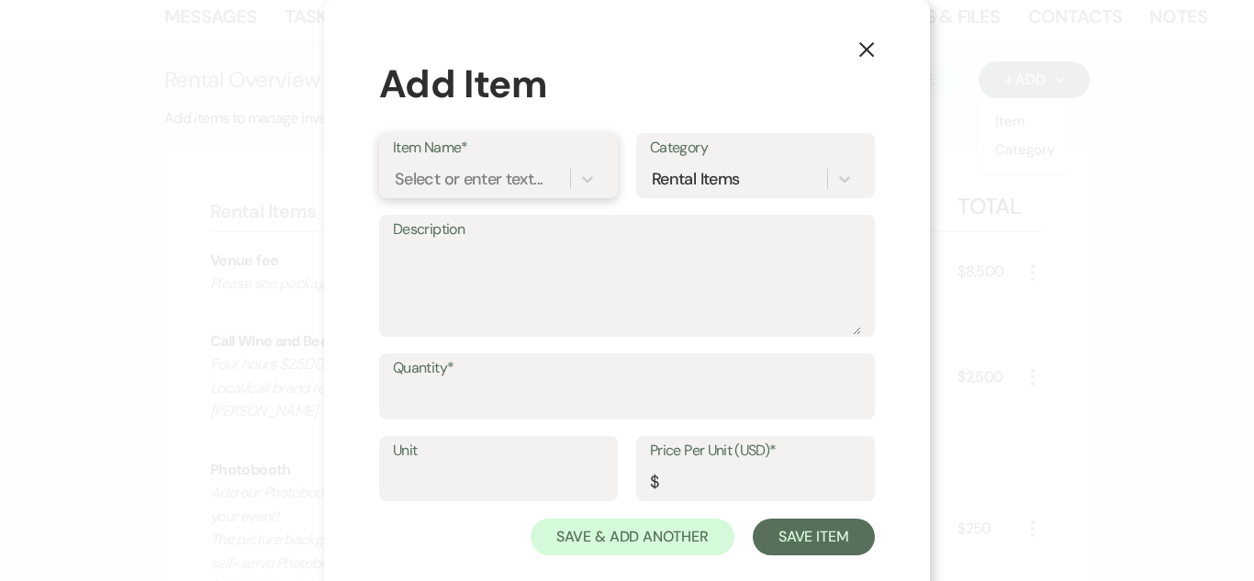
click at [499, 175] on div "Select or enter text..." at bounding box center [469, 178] width 148 height 25
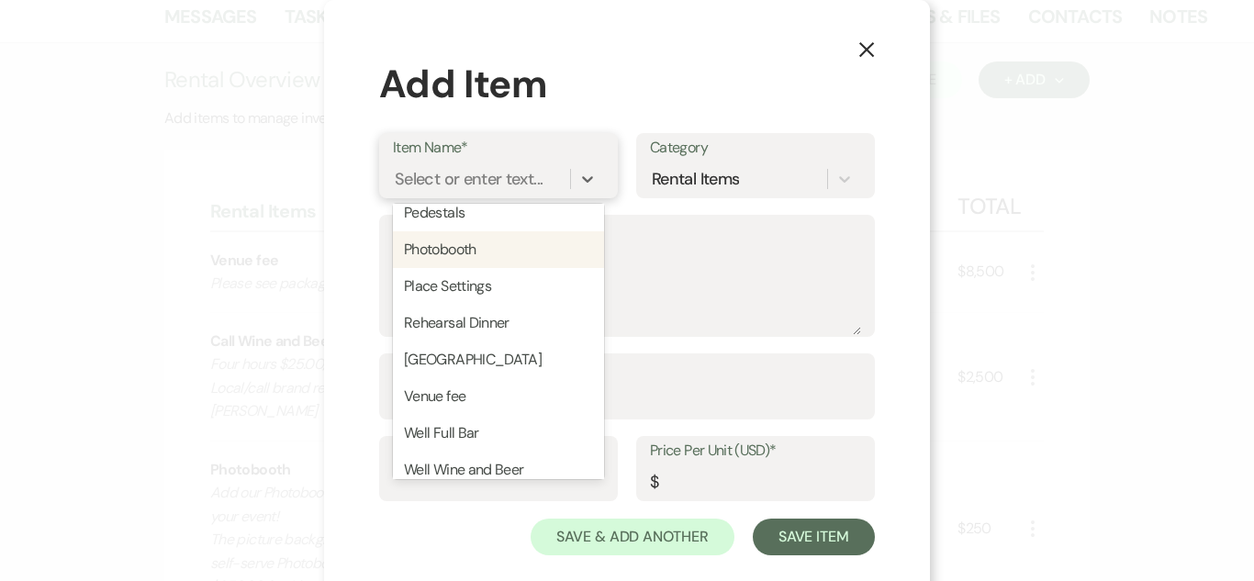
scroll to position [275, 0]
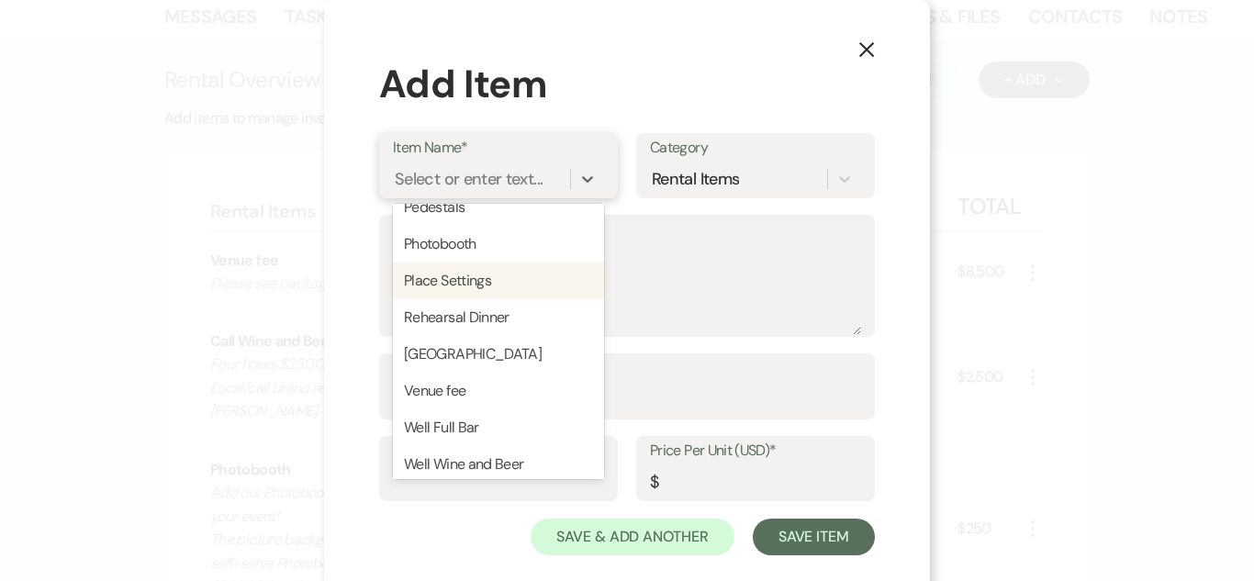
click at [524, 294] on div "Place Settings" at bounding box center [498, 281] width 211 height 37
type textarea "1 Setting Includes: 1 Dinner Plate (Floral Variety or Cream) 1 Fork, spoon & kn…"
type input "0"
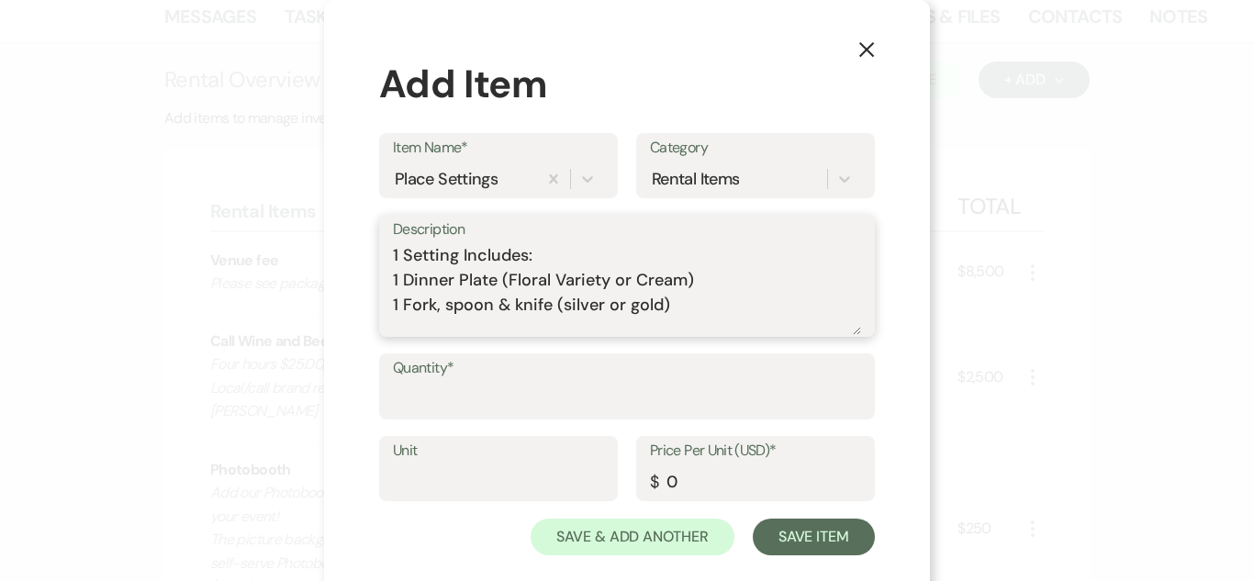
drag, startPoint x: 615, startPoint y: 303, endPoint x: 553, endPoint y: 304, distance: 62.4
click at [553, 304] on textarea "1 Setting Includes: 1 Dinner Plate (Floral Variety or Cream) 1 Fork, spoon & kn…" at bounding box center [627, 289] width 468 height 92
drag, startPoint x: 677, startPoint y: 281, endPoint x: 500, endPoint y: 286, distance: 176.3
click at [500, 286] on textarea "1 Setting Includes: 1 Dinner Plate (Floral Variety or Cream) 1 Fork, spoon & kn…" at bounding box center [627, 289] width 468 height 92
click at [606, 279] on textarea "1 Setting Includes: 1 Dinner Plate (white) 1 Fork, spoon & knife (gold) $1.50/s…" at bounding box center [627, 289] width 468 height 92
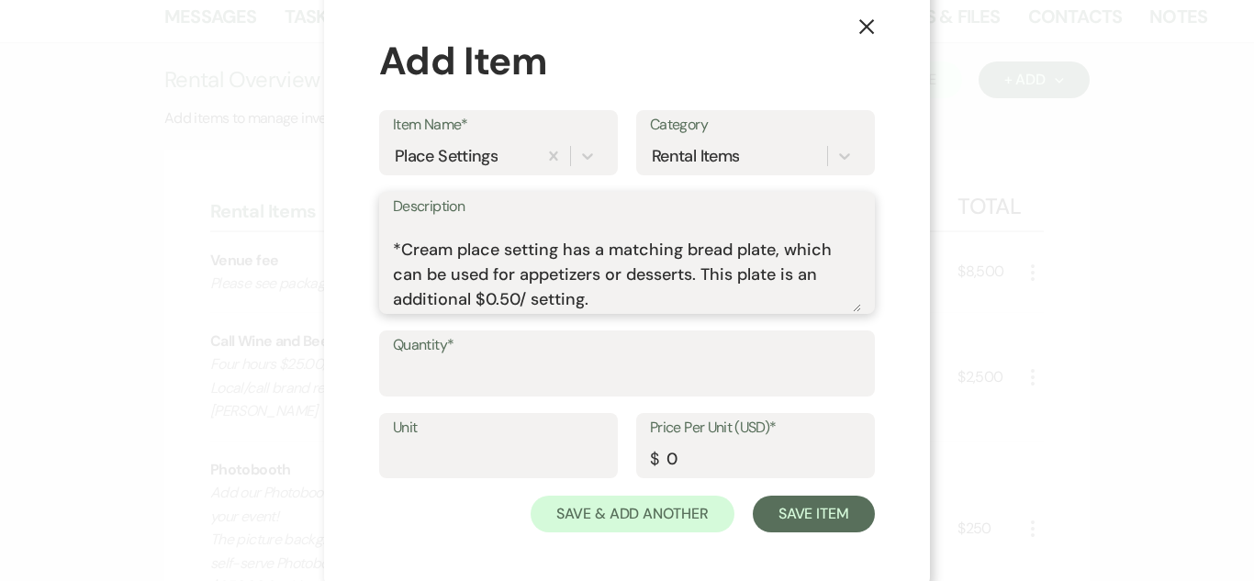
scroll to position [29, 0]
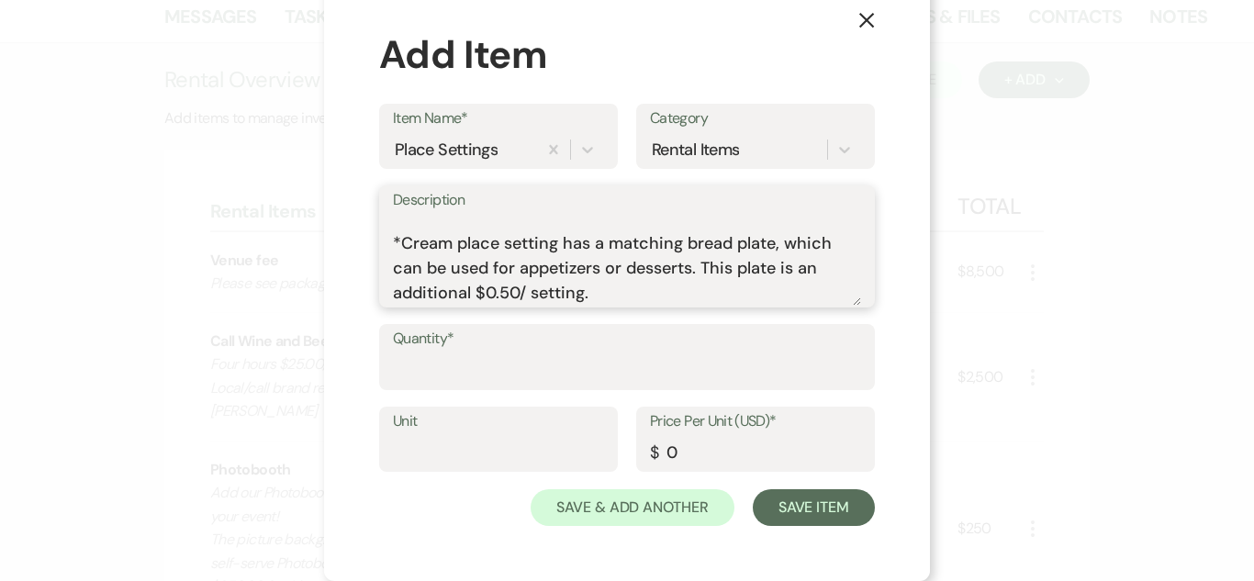
drag, startPoint x: 600, startPoint y: 294, endPoint x: 388, endPoint y: 246, distance: 217.4
click at [393, 246] on textarea "1 Setting Includes: 1 Dinner Plate (white) 1 Appetizer Plate (white) 1 Fork, sp…" at bounding box center [627, 260] width 468 height 92
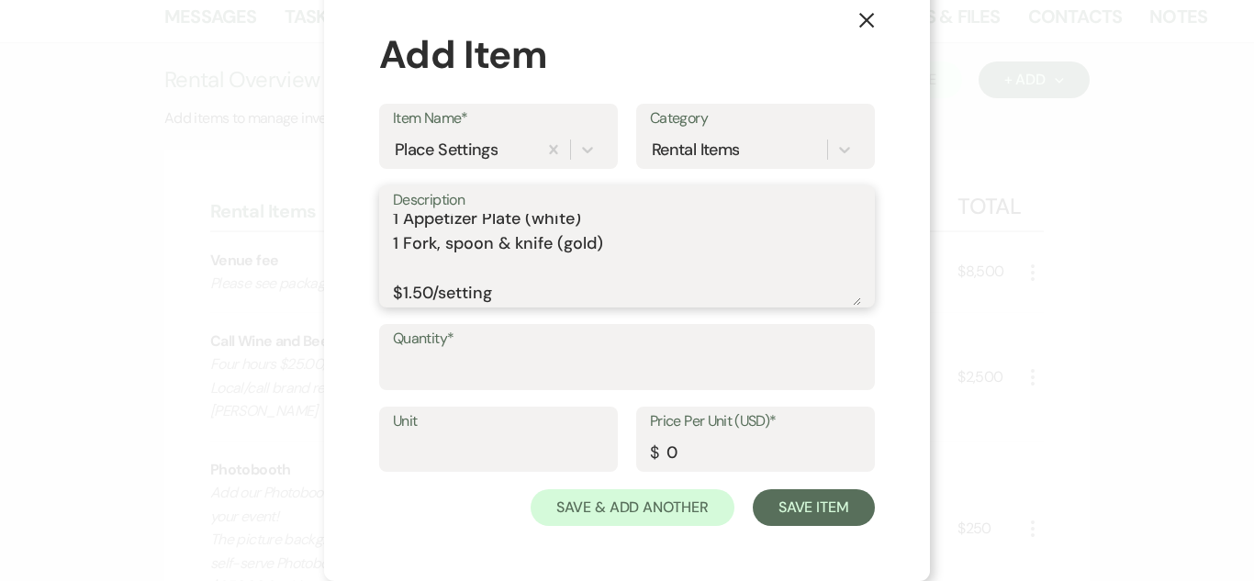
scroll to position [82, 0]
click at [468, 248] on textarea "1 Setting Includes: 1 Dinner Plate (white) 1 Appetizer Plate (white) 1 Fork, sp…" at bounding box center [627, 260] width 468 height 92
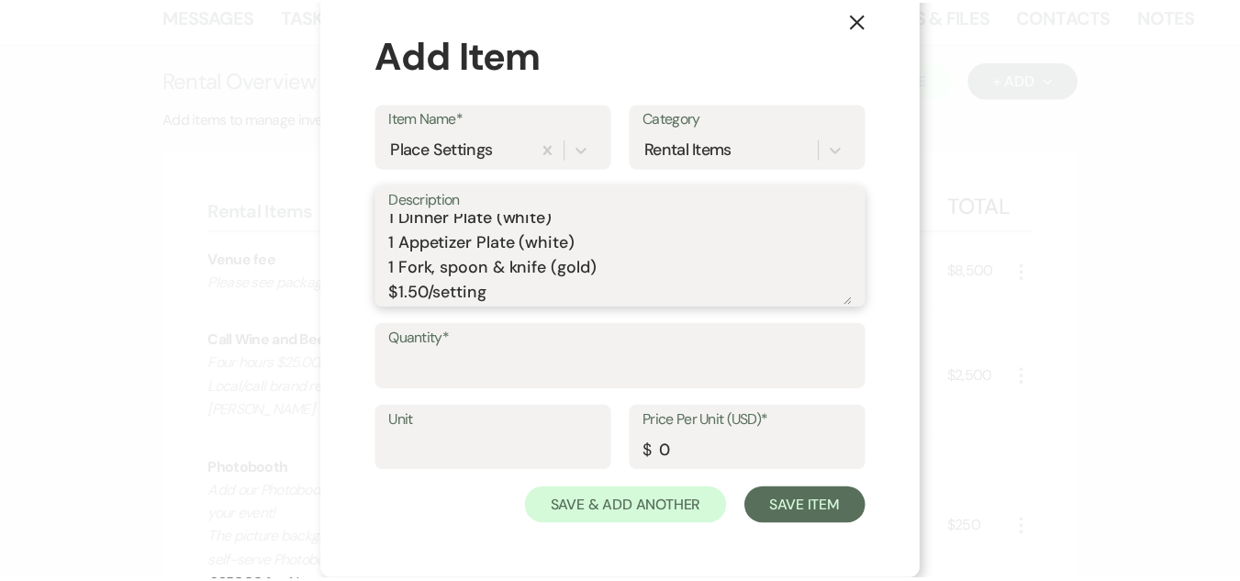
scroll to position [57, 0]
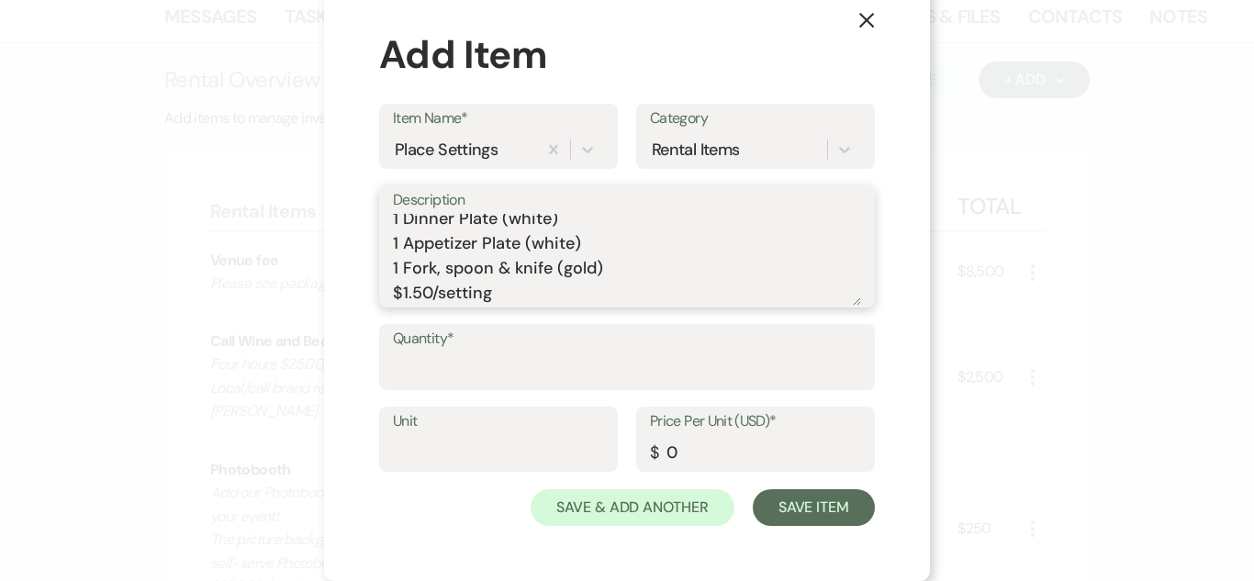
click at [551, 276] on textarea "1 Setting Includes: 1 Dinner Plate (white) 1 Appetizer Plate (white) 1 Fork, sp…" at bounding box center [627, 260] width 468 height 92
click at [520, 286] on textarea "1 Setting Includes: 1 Dinner Plate (white) 1 Appetizer Plate (white) 1 Fork, sp…" at bounding box center [627, 260] width 468 height 92
type textarea "1 Setting Includes: 1 Dinner Plate (white) 1 Appetizer Plate (white) 1 Fork, sp…"
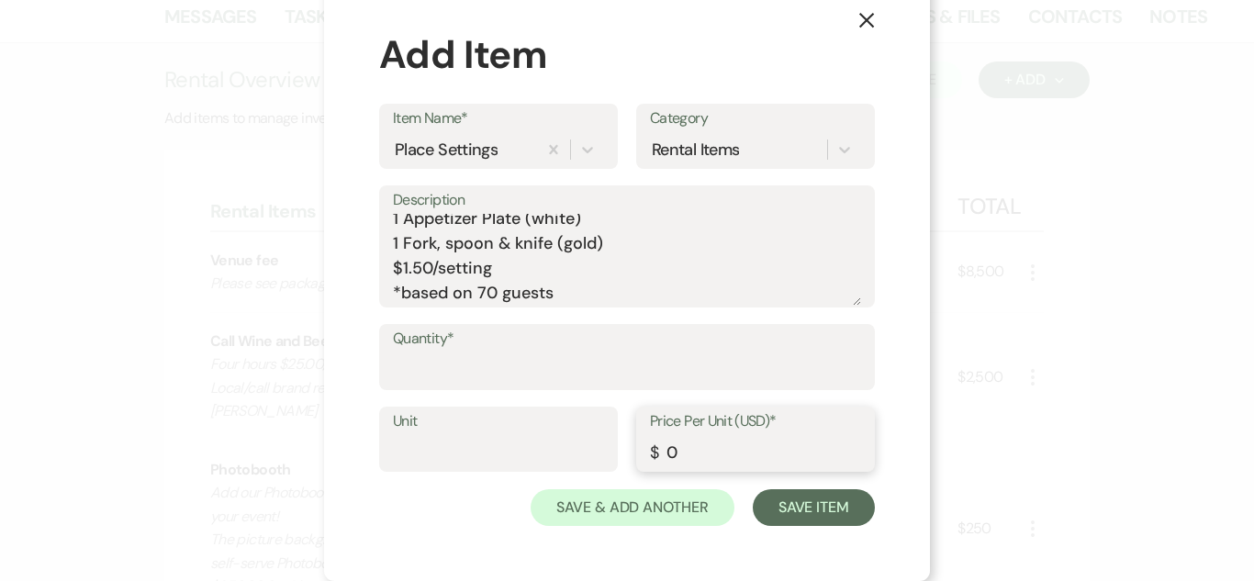
click at [715, 454] on input "0" at bounding box center [755, 452] width 211 height 36
click at [260, 282] on div "X Add Item Item Name* Place Settings Category Rental Items Description 1 Settin…" at bounding box center [627, 290] width 1254 height 581
click at [774, 463] on input "Price Per Unit (USD)*" at bounding box center [755, 453] width 210 height 36
type input "105"
click at [811, 500] on button "Save Item" at bounding box center [814, 507] width 122 height 37
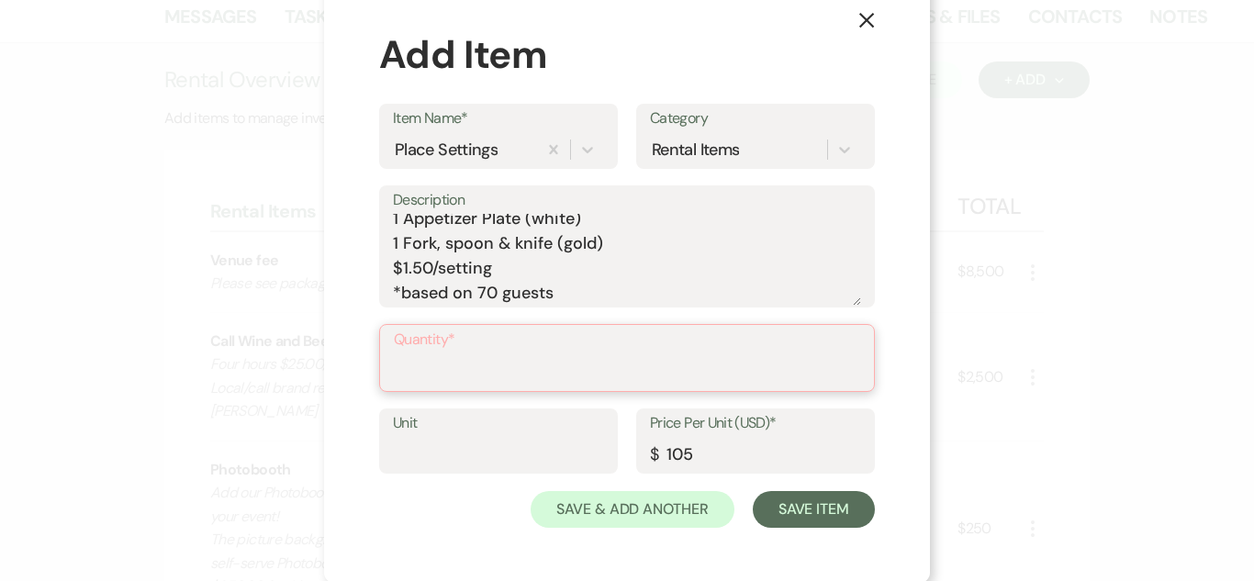
click at [659, 360] on input "Quantity*" at bounding box center [627, 371] width 466 height 36
type input "1"
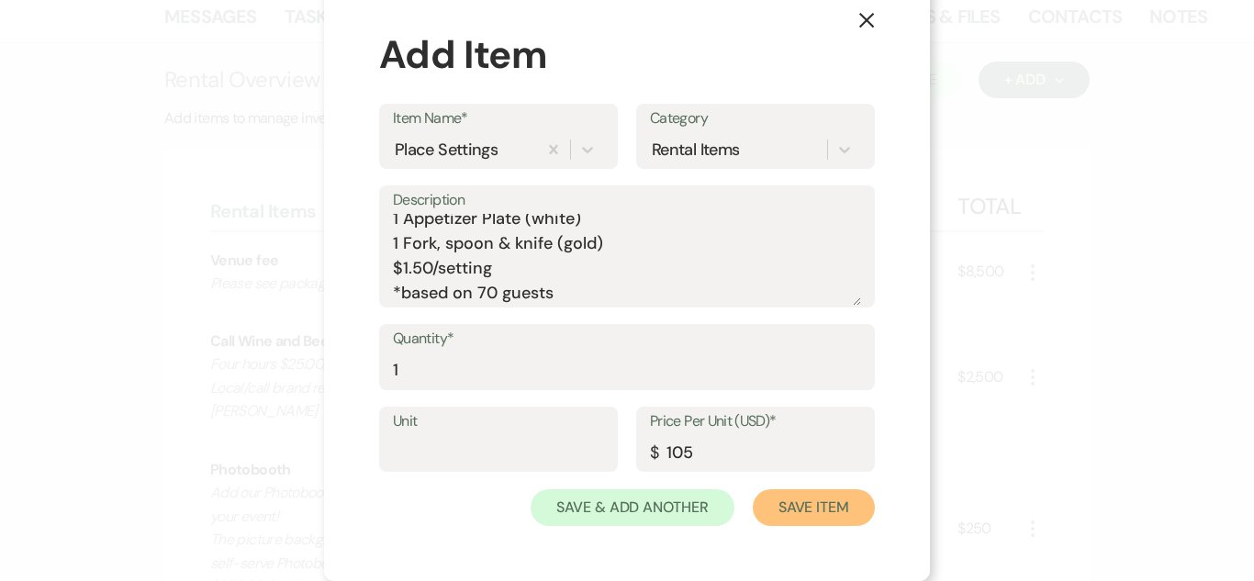
click at [797, 506] on button "Save Item" at bounding box center [814, 507] width 122 height 37
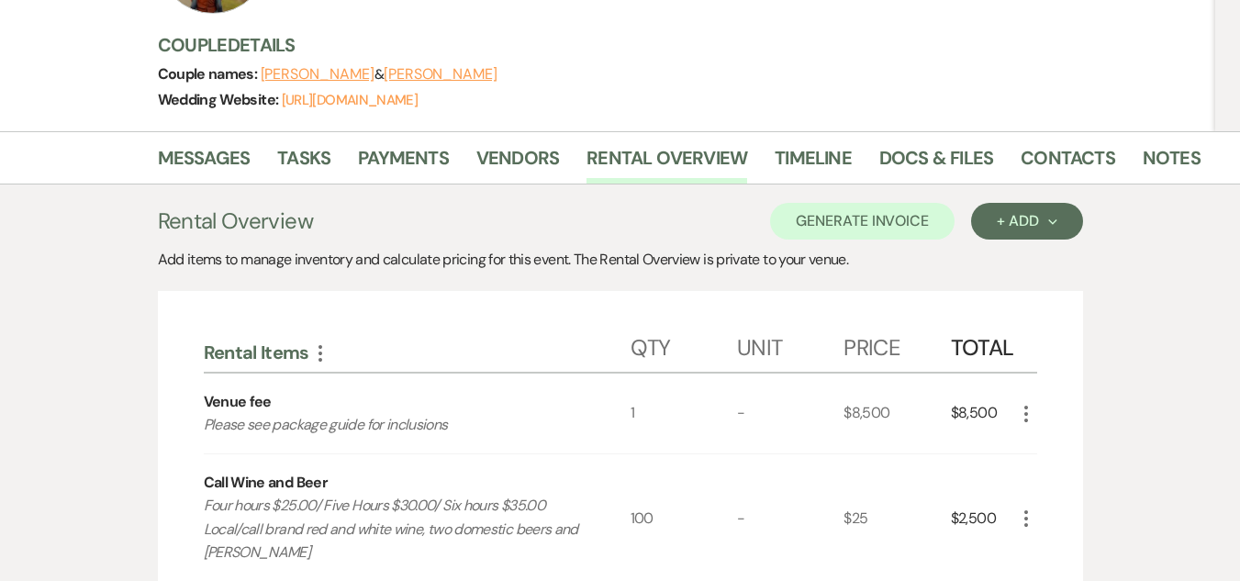
scroll to position [0, 0]
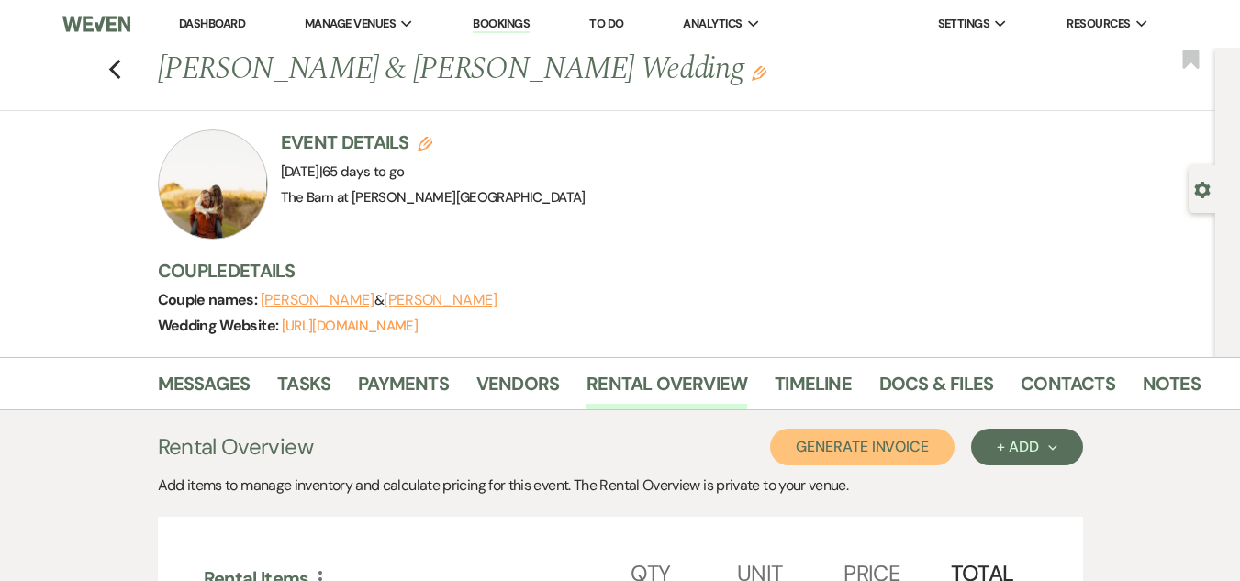
click at [912, 449] on button "Generate Invoice" at bounding box center [862, 447] width 185 height 37
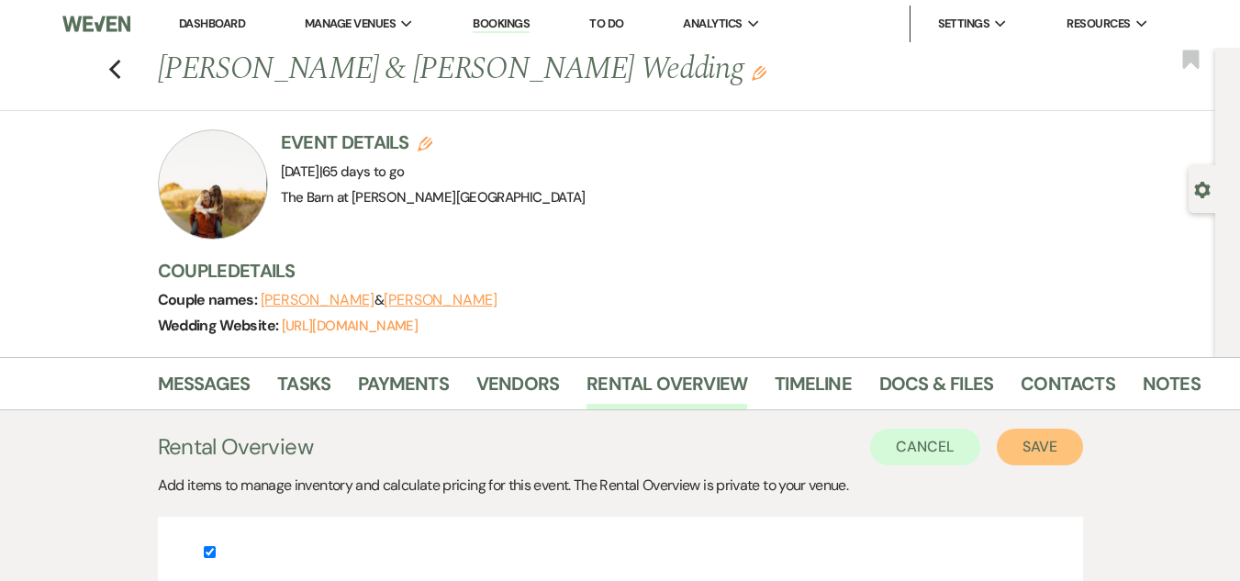
click at [1054, 449] on button "Save" at bounding box center [1040, 447] width 86 height 37
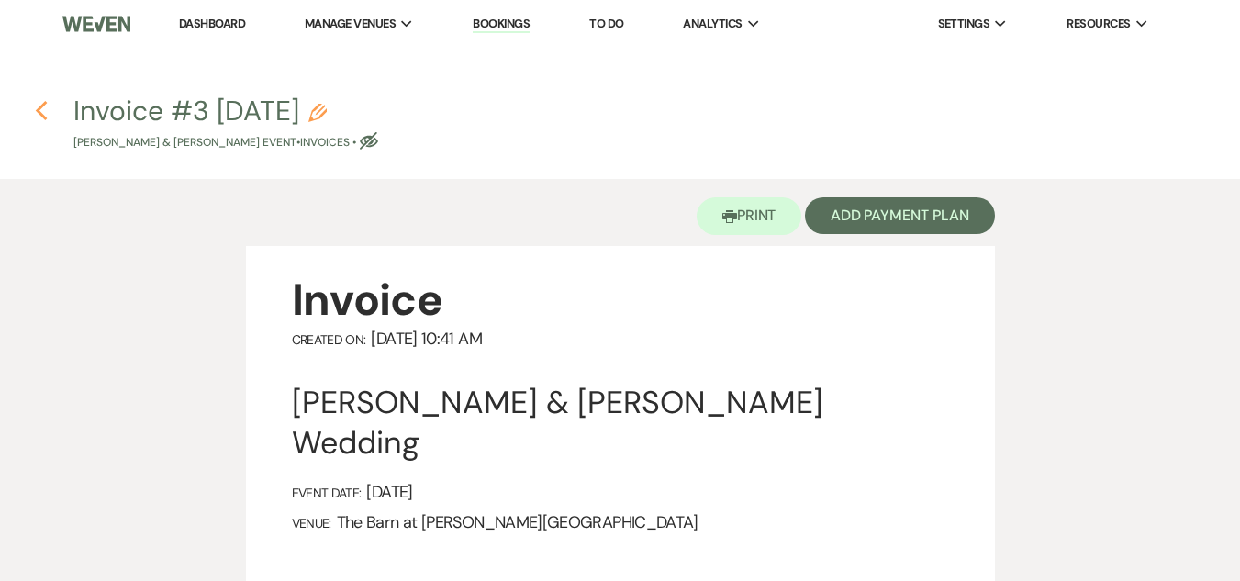
click at [44, 108] on icon "Previous" at bounding box center [42, 111] width 14 height 22
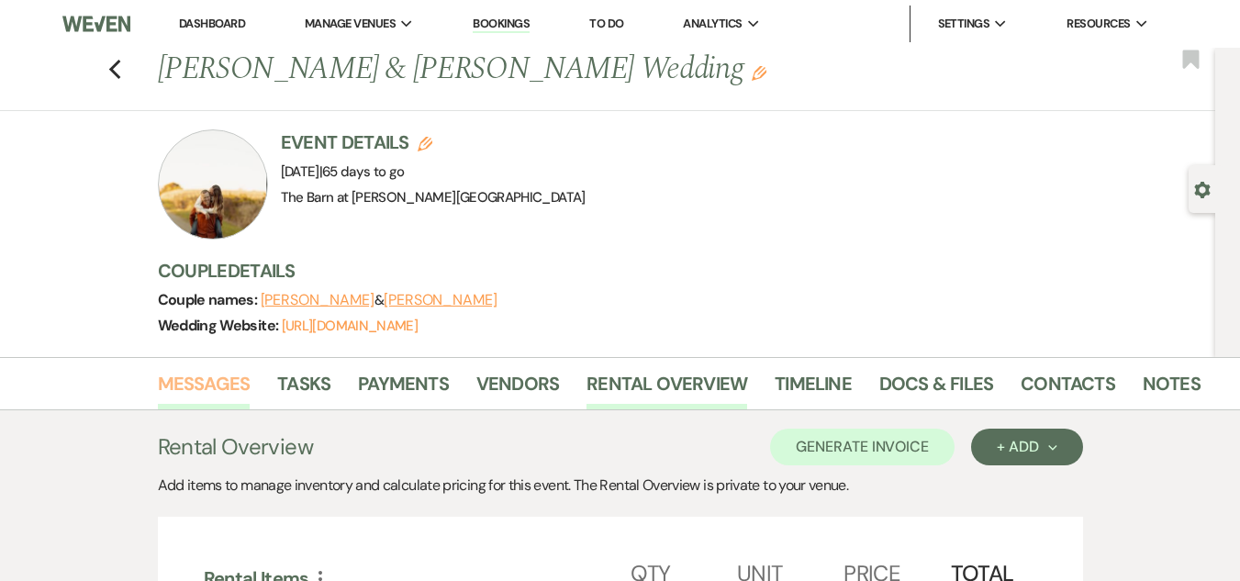
click at [229, 384] on link "Messages" at bounding box center [204, 389] width 93 height 40
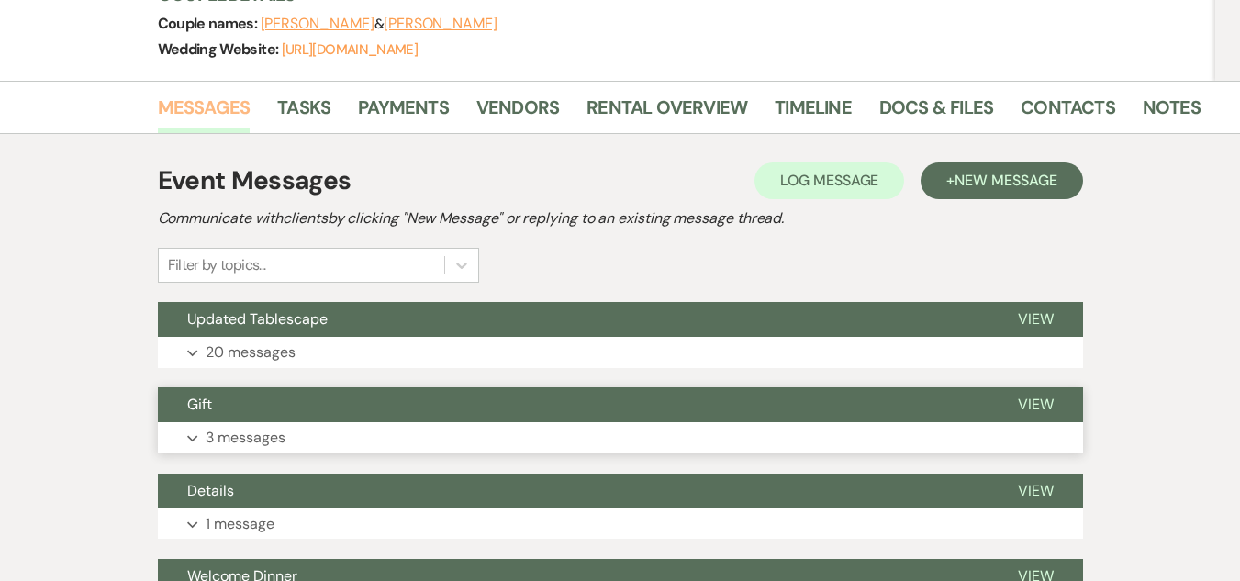
scroll to position [367, 0]
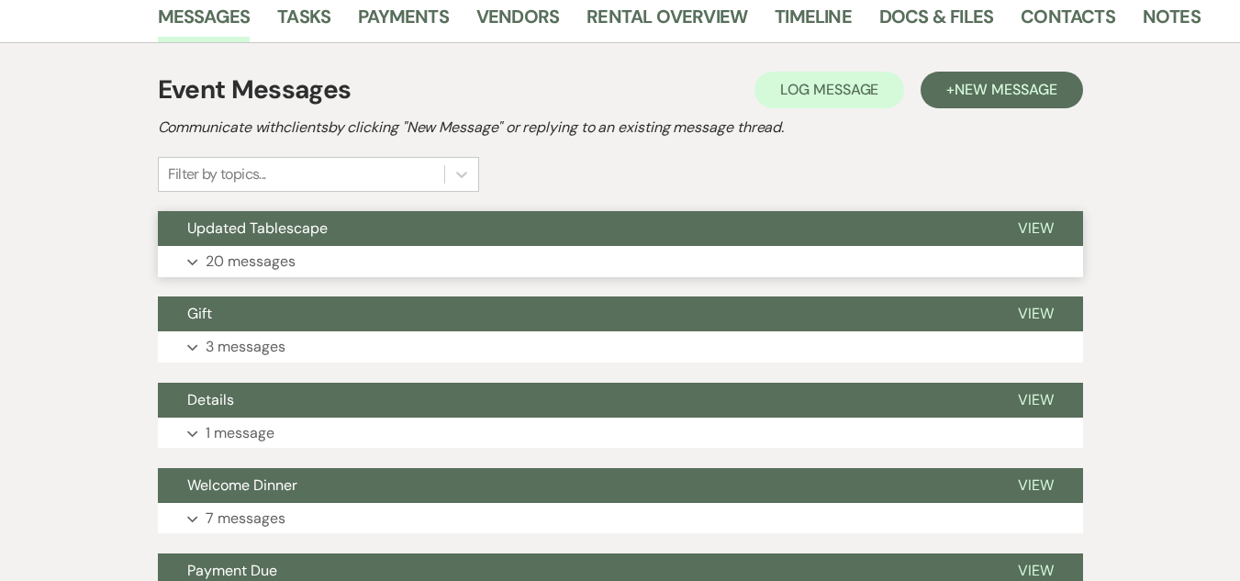
click at [499, 254] on button "Expand 20 messages" at bounding box center [620, 261] width 925 height 31
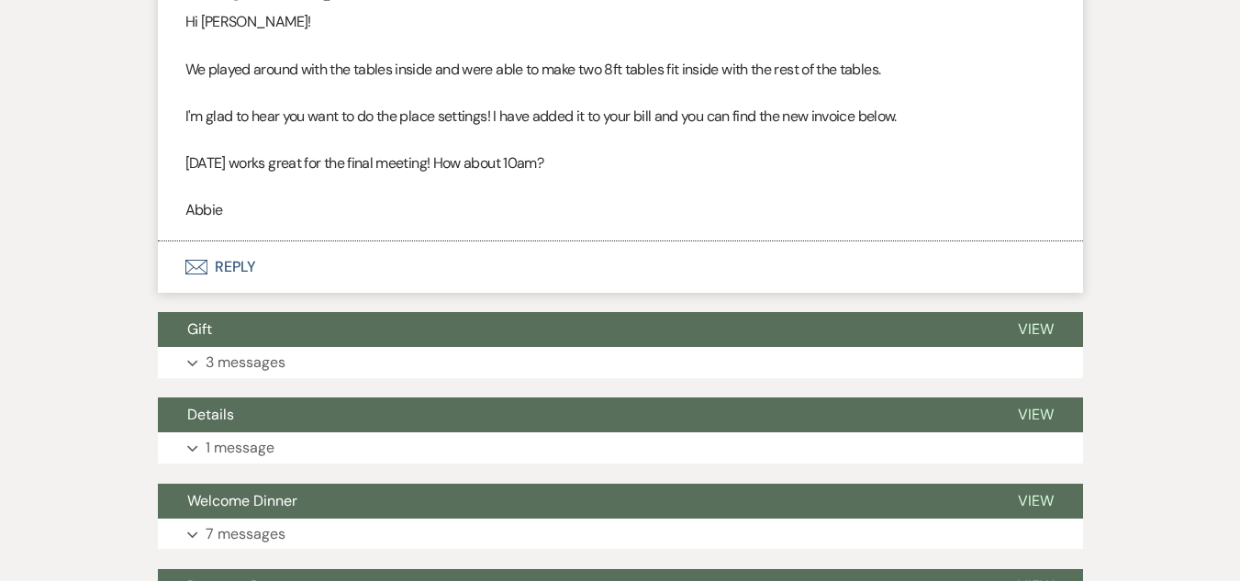
click at [219, 261] on button "Envelope Reply" at bounding box center [620, 266] width 925 height 51
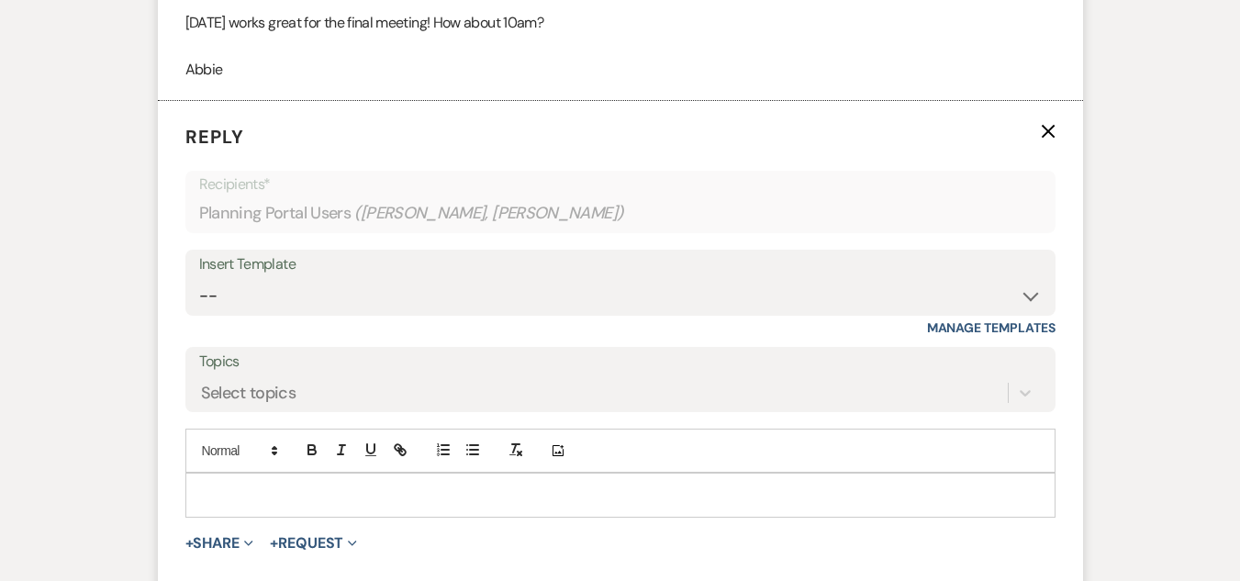
scroll to position [4813, 0]
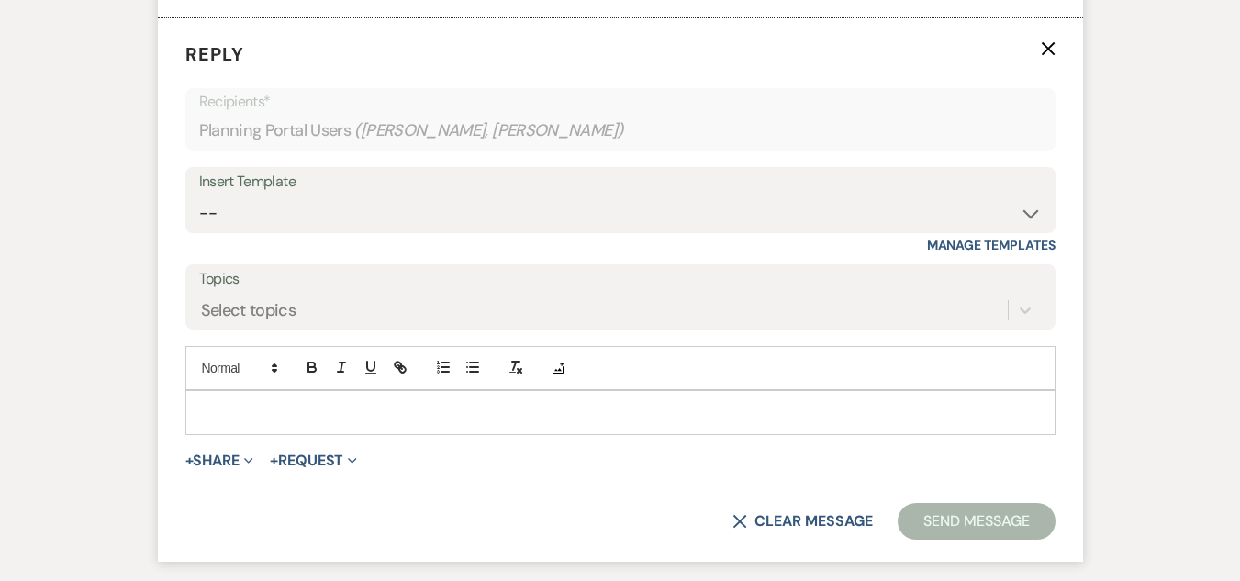
click at [366, 431] on div at bounding box center [620, 412] width 868 height 42
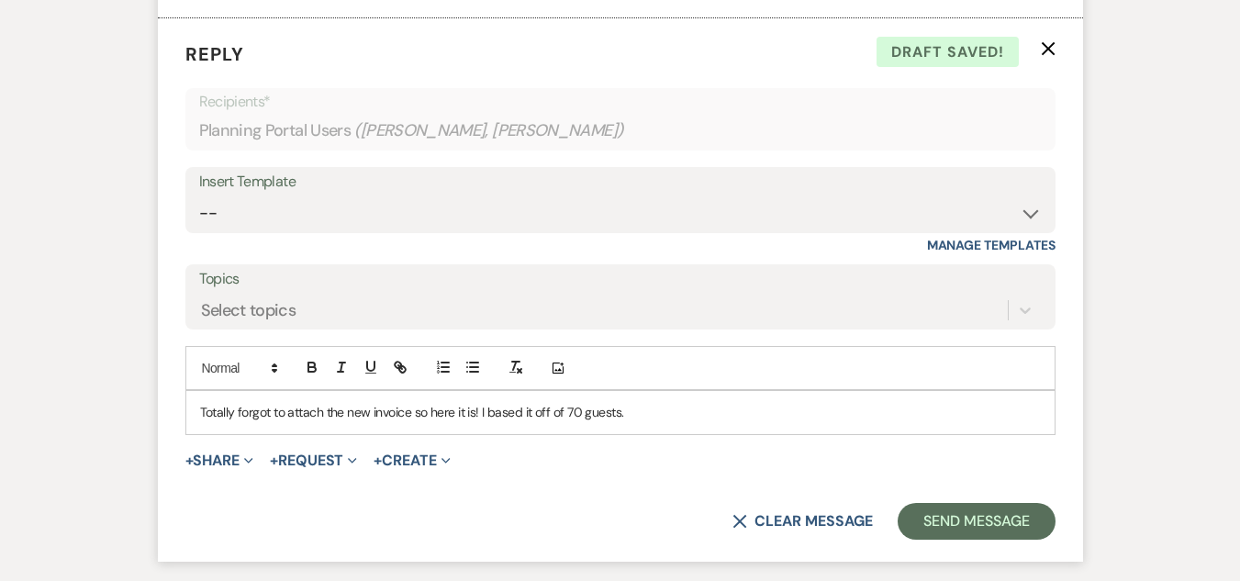
click at [522, 411] on p "Totally forgot to attach the new invoice so here it is! I based it off of 70 gu…" at bounding box center [620, 412] width 841 height 20
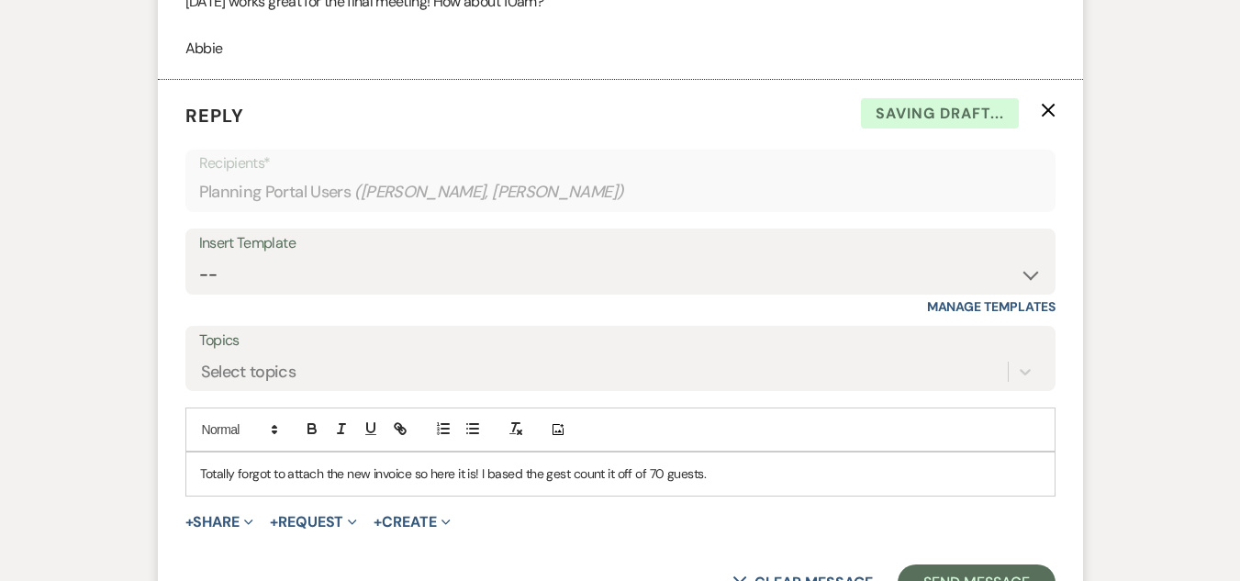
scroll to position [4721, 0]
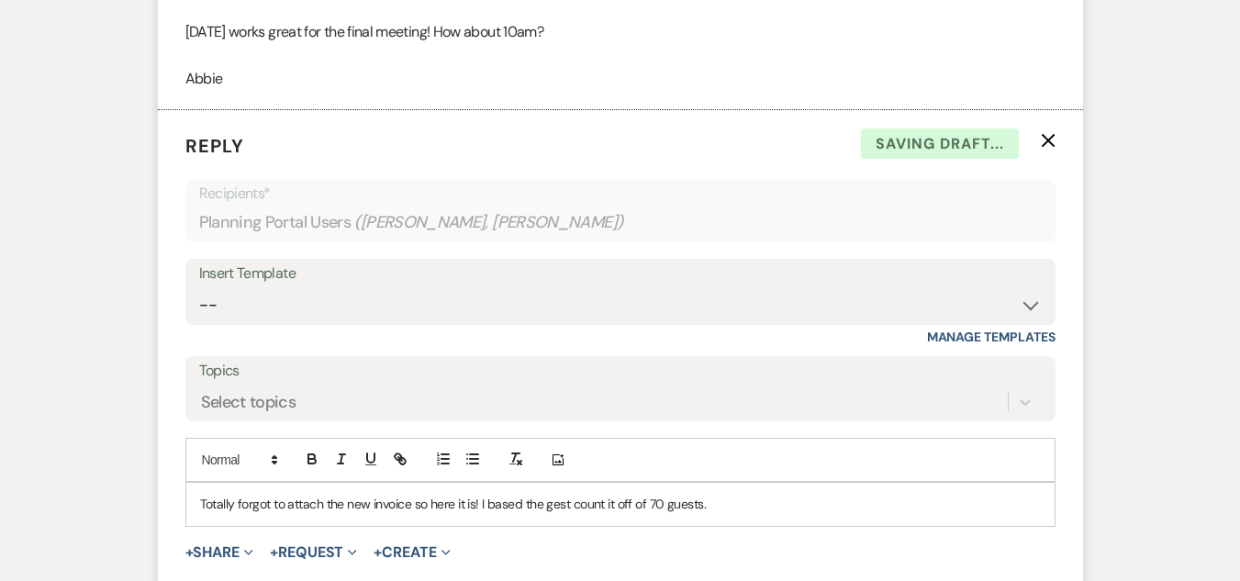
click at [559, 508] on p "Totally forgot to attach the new invoice so here it is! I based the gest count …" at bounding box center [620, 504] width 841 height 20
click at [617, 502] on p "Totally forgot to attach the new invoice so here it is! I based the guest count…" at bounding box center [620, 504] width 841 height 20
click at [715, 506] on p "Totally forgot to attach the new invoice so here it is! I based the guest count…" at bounding box center [620, 504] width 841 height 20
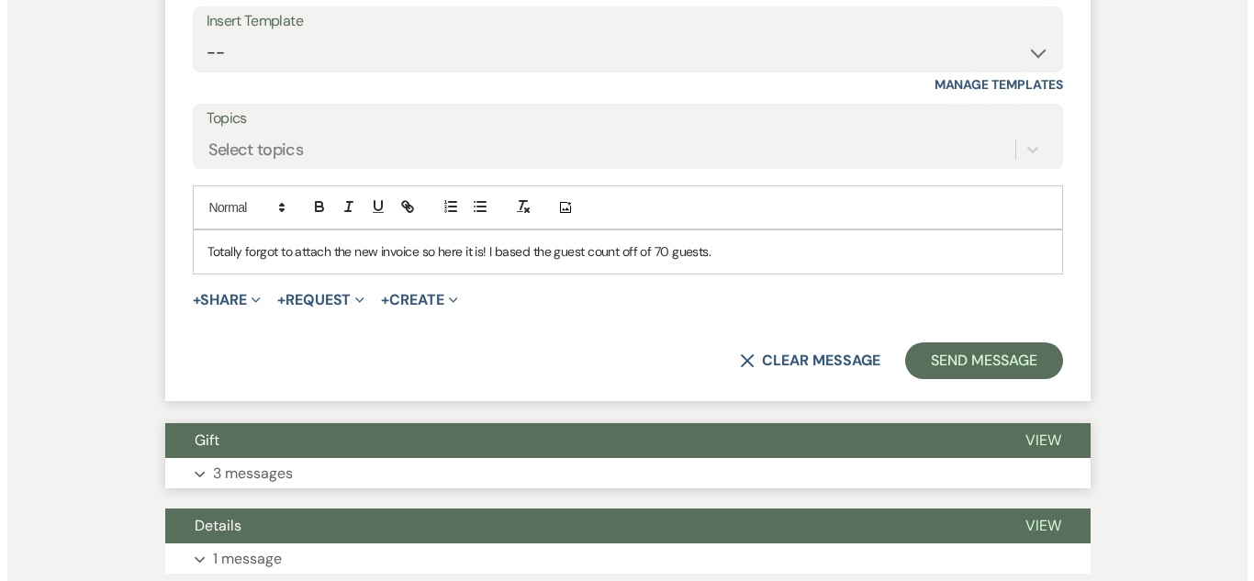
scroll to position [4996, 0]
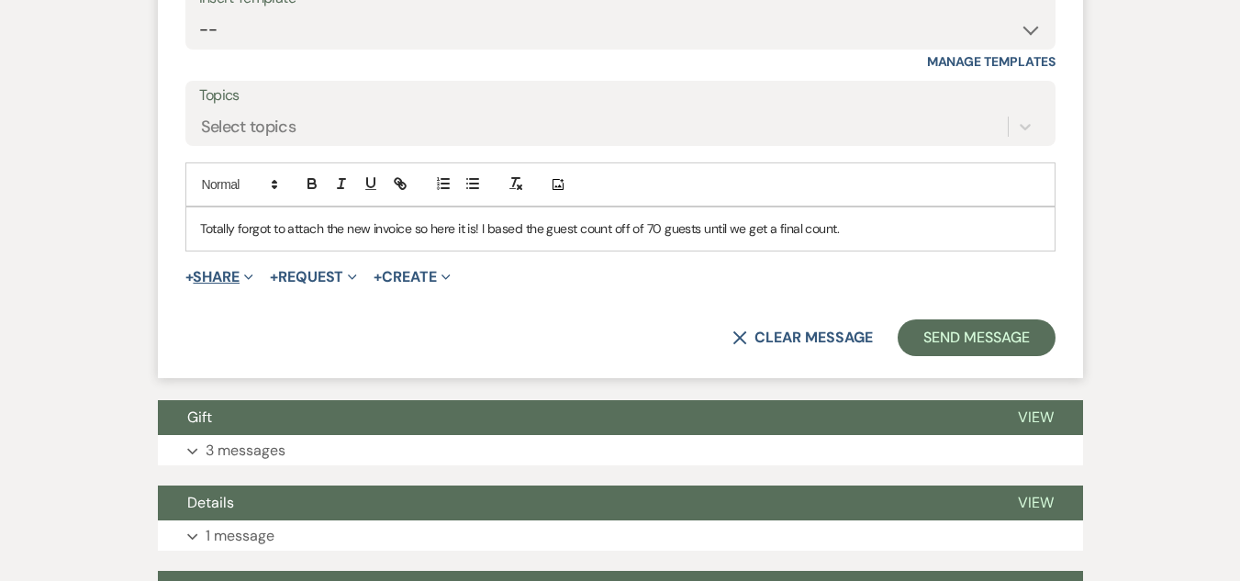
click at [237, 274] on button "+ Share Expand" at bounding box center [219, 277] width 69 height 15
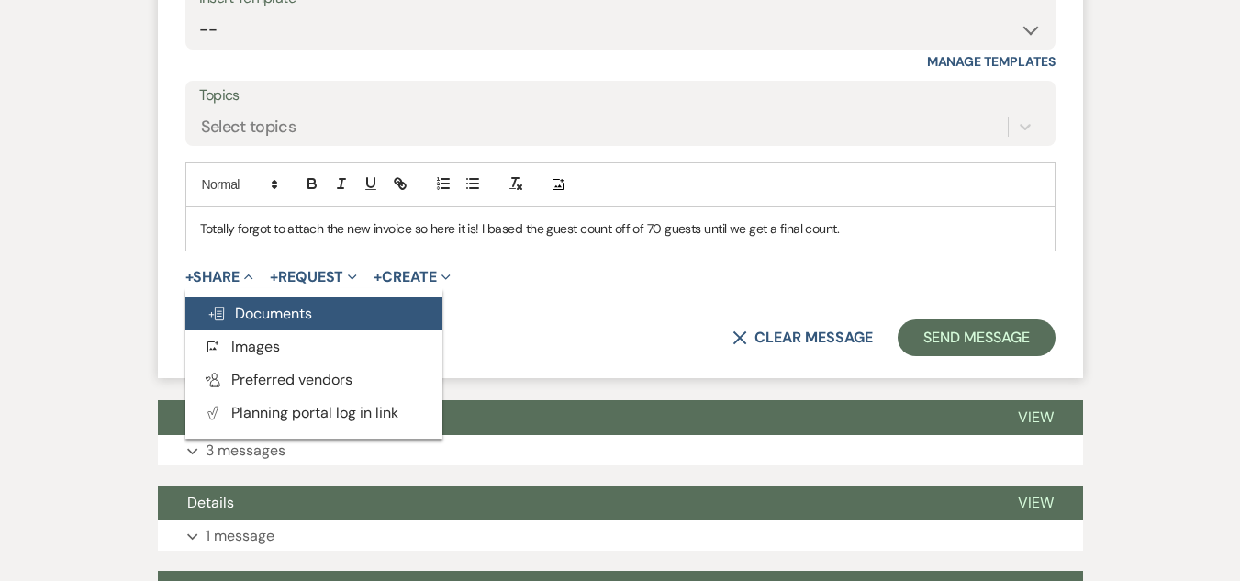
click at [250, 305] on span "Doc Upload Documents" at bounding box center [259, 313] width 105 height 19
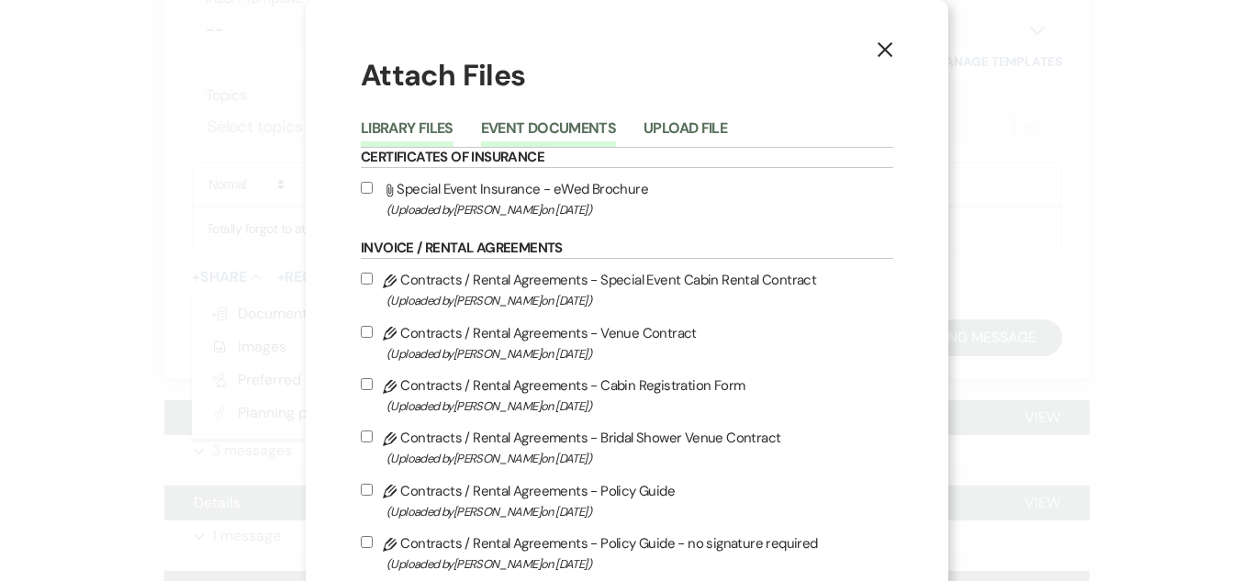
click at [543, 121] on button "Event Documents" at bounding box center [548, 134] width 135 height 26
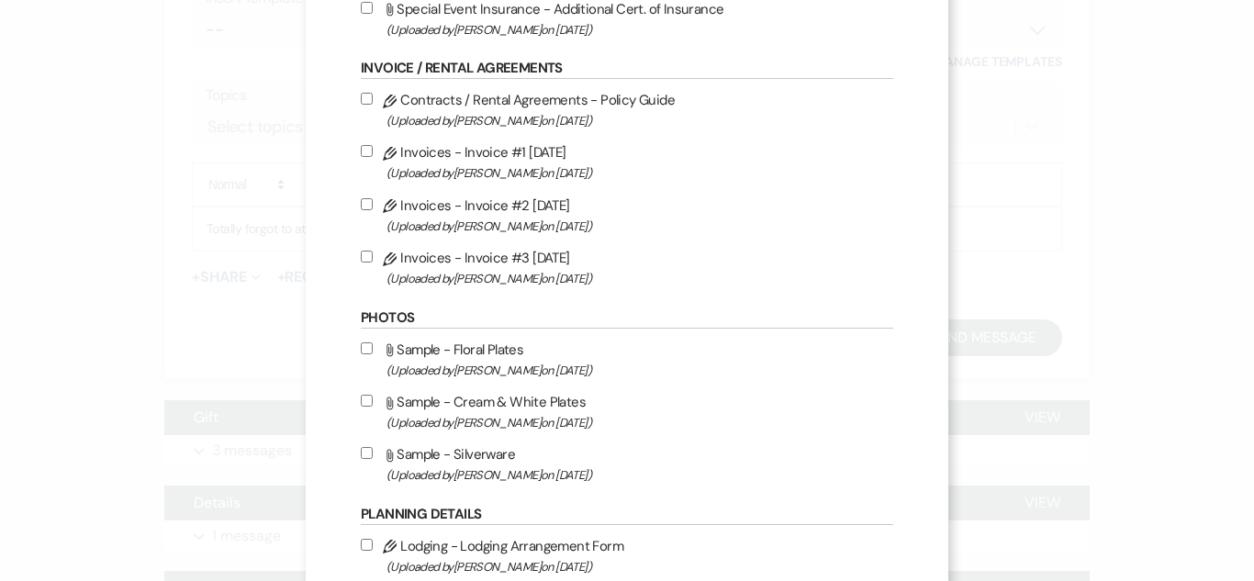
scroll to position [275, 0]
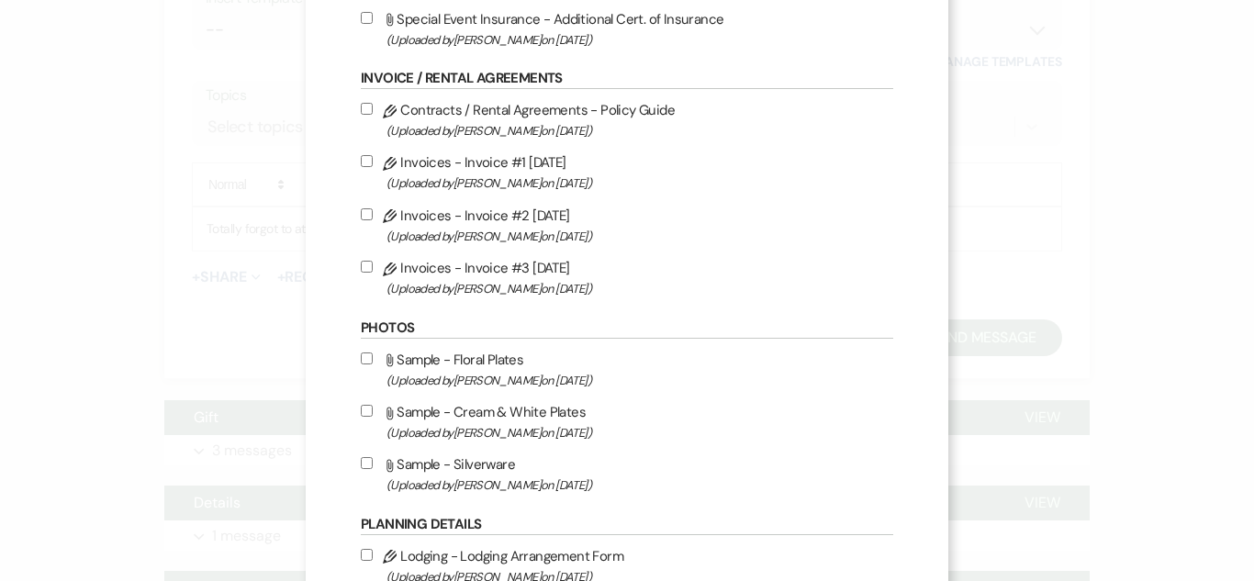
click at [365, 266] on input "Pencil Invoices - Invoice #3 [DATE] (Uploaded by [PERSON_NAME] on [DATE] )" at bounding box center [367, 267] width 12 height 12
checkbox input "true"
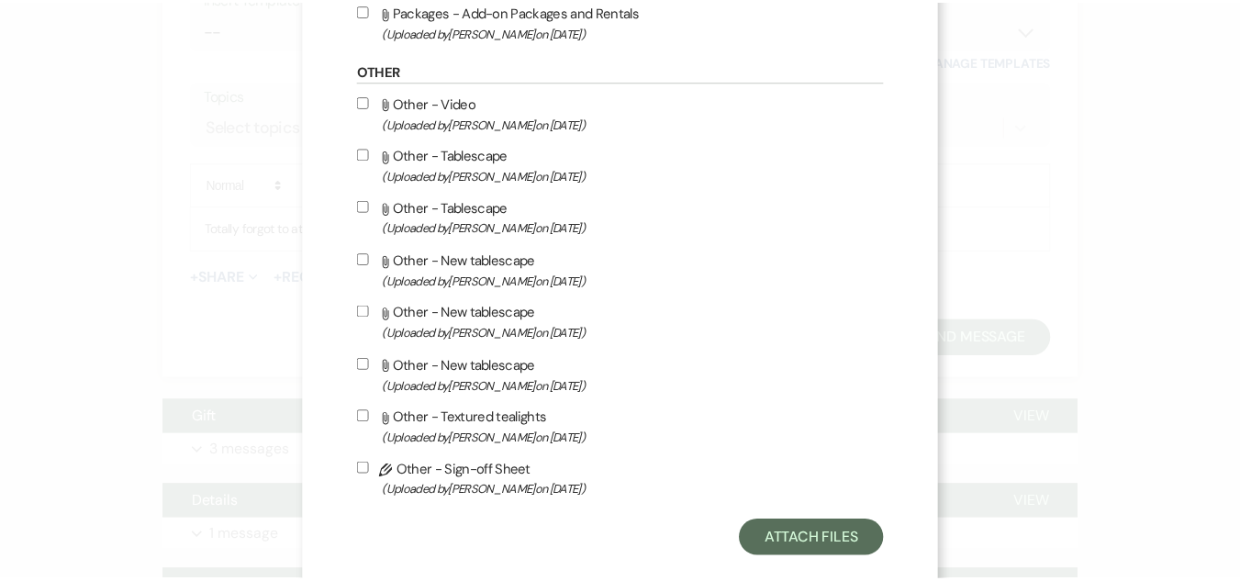
scroll to position [1102, 0]
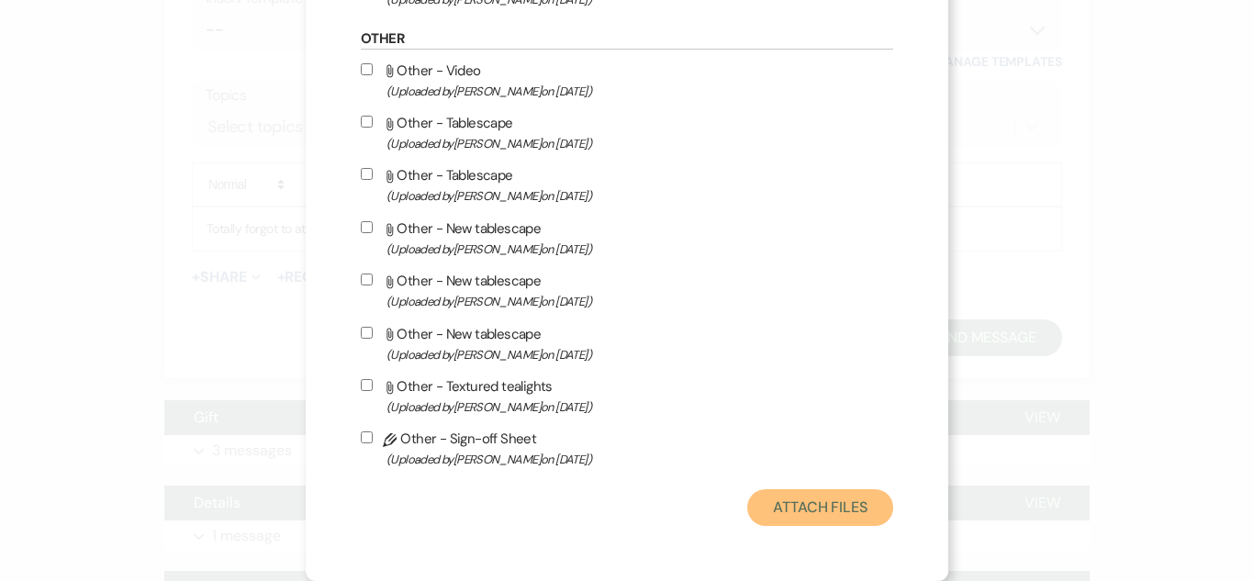
click at [826, 498] on button "Attach Files" at bounding box center [820, 507] width 146 height 37
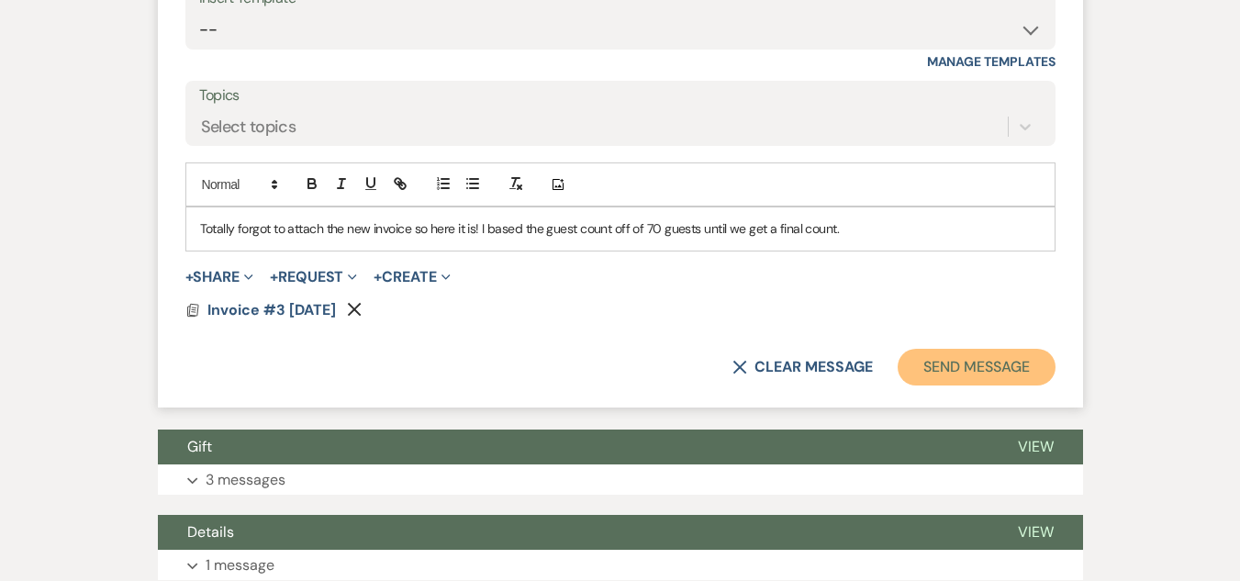
click at [937, 358] on button "Send Message" at bounding box center [976, 367] width 157 height 37
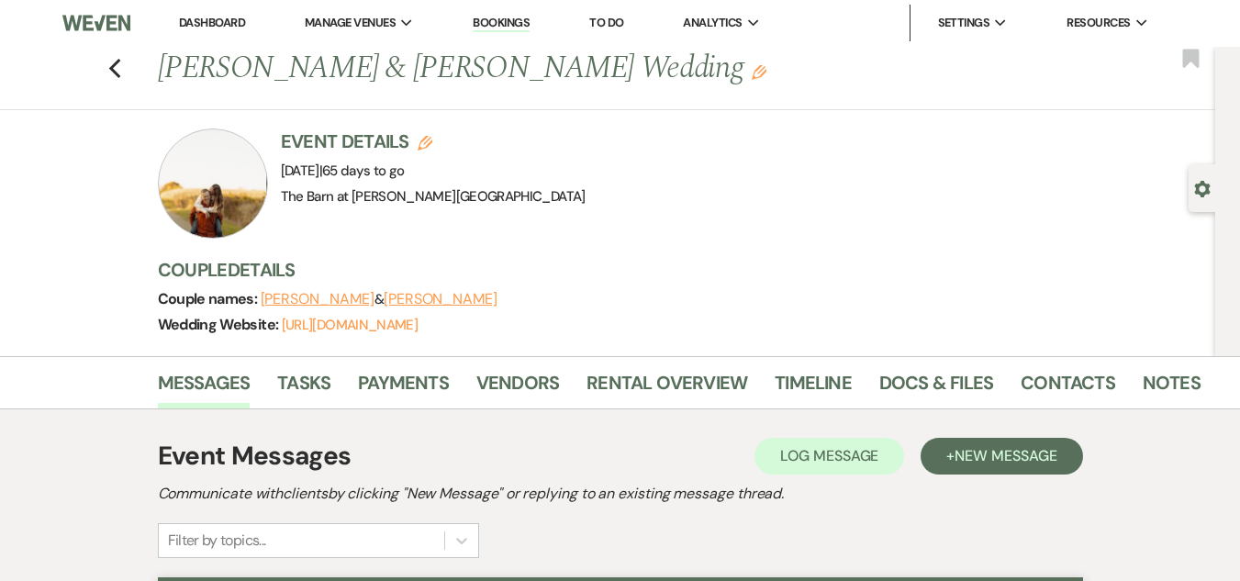
scroll to position [0, 0]
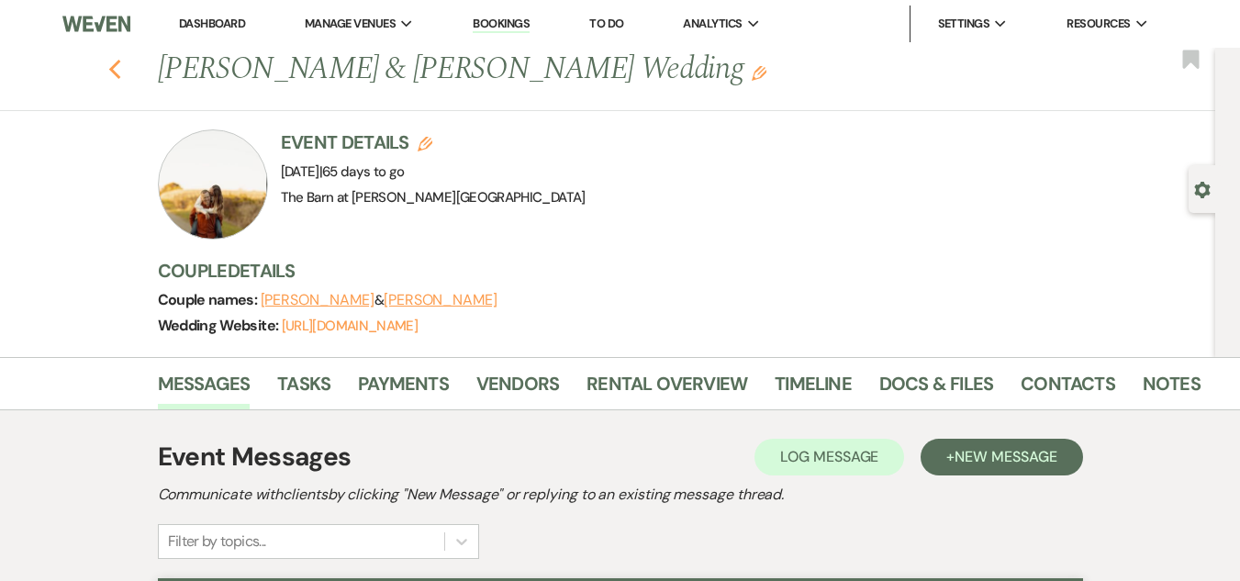
click at [121, 70] on icon "Previous" at bounding box center [115, 70] width 14 height 22
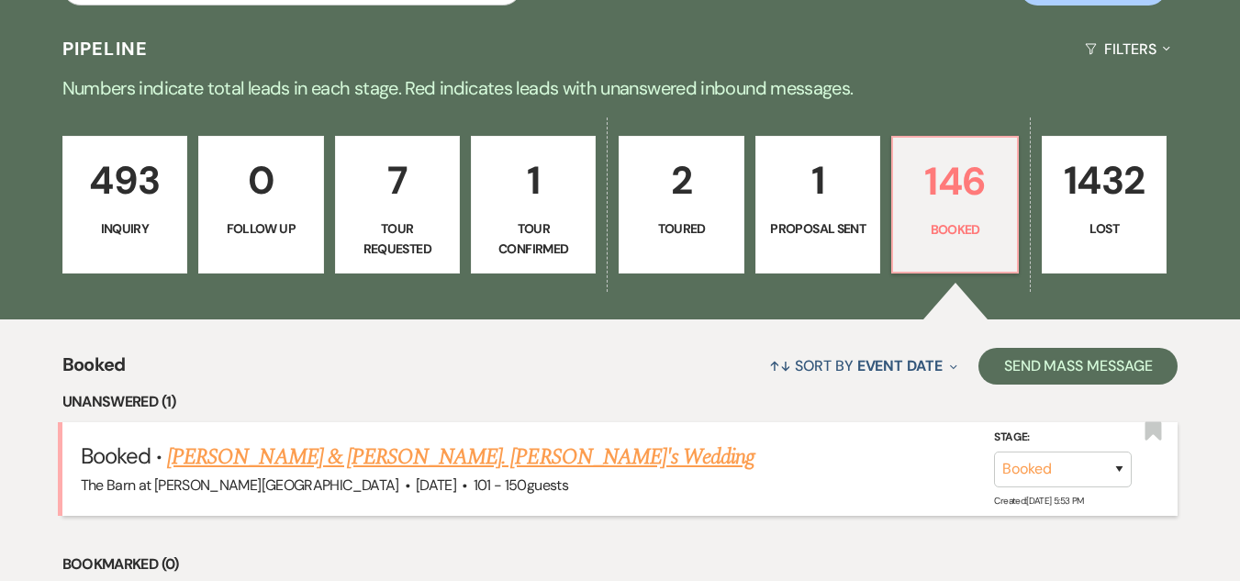
scroll to position [482, 0]
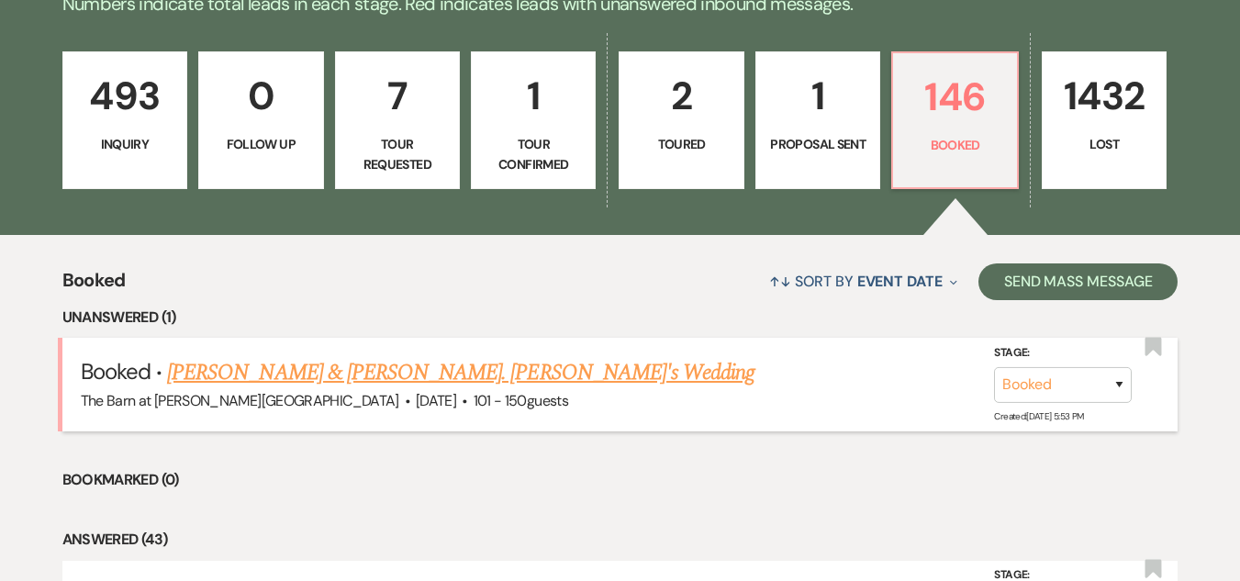
click at [464, 365] on link "[PERSON_NAME] & [PERSON_NAME]. [PERSON_NAME]'s Wedding" at bounding box center [460, 372] width 587 height 33
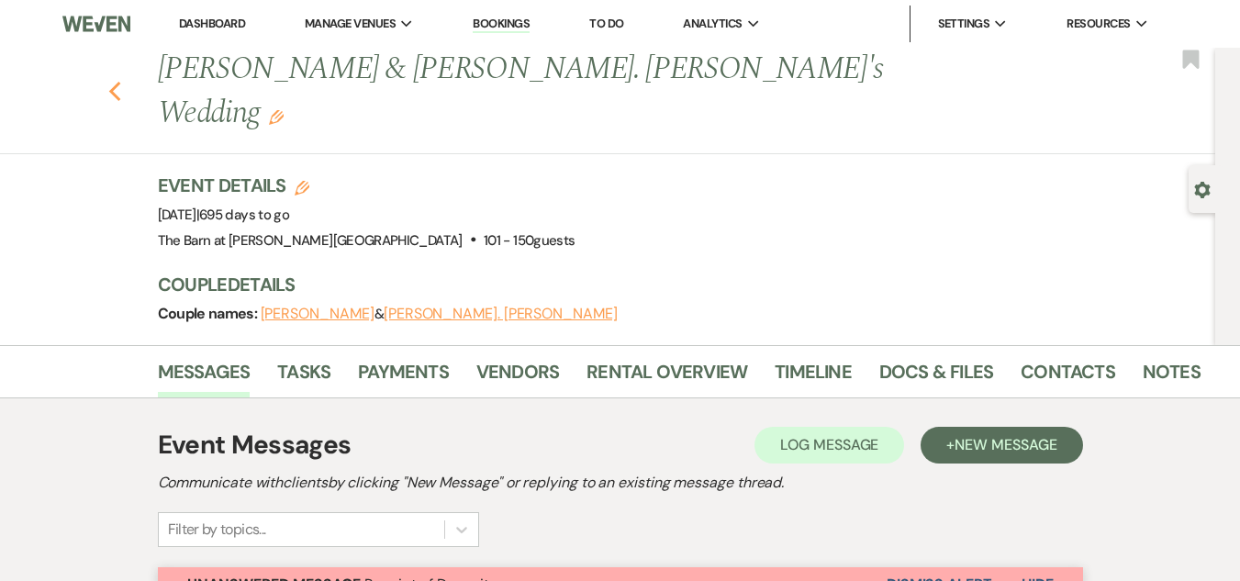
click at [122, 81] on icon "Previous" at bounding box center [115, 92] width 14 height 22
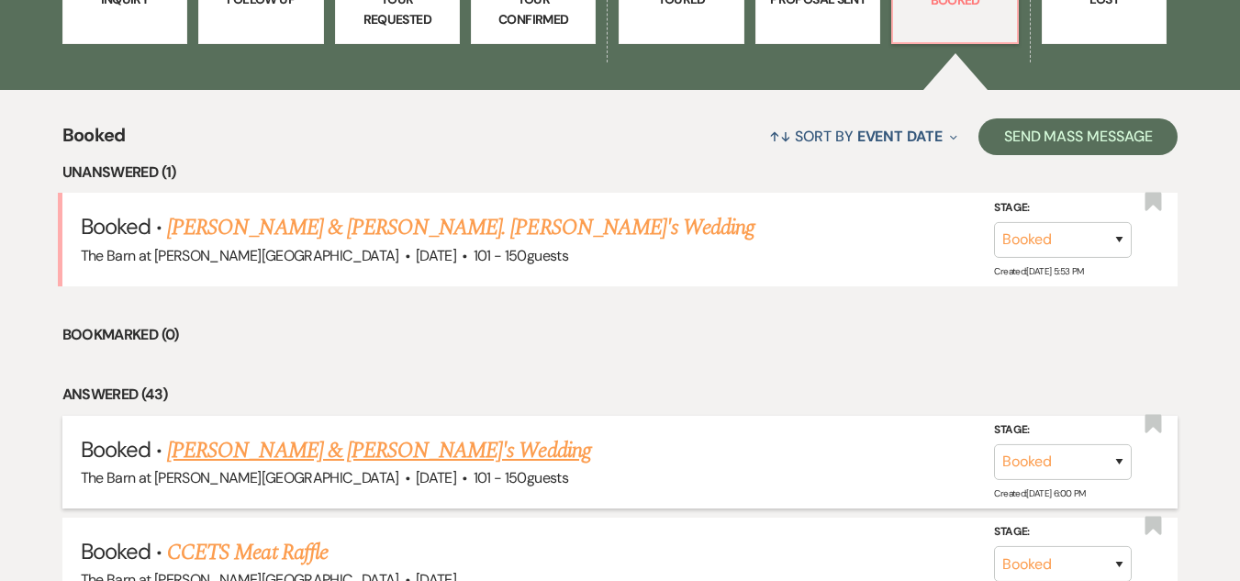
scroll to position [643, 0]
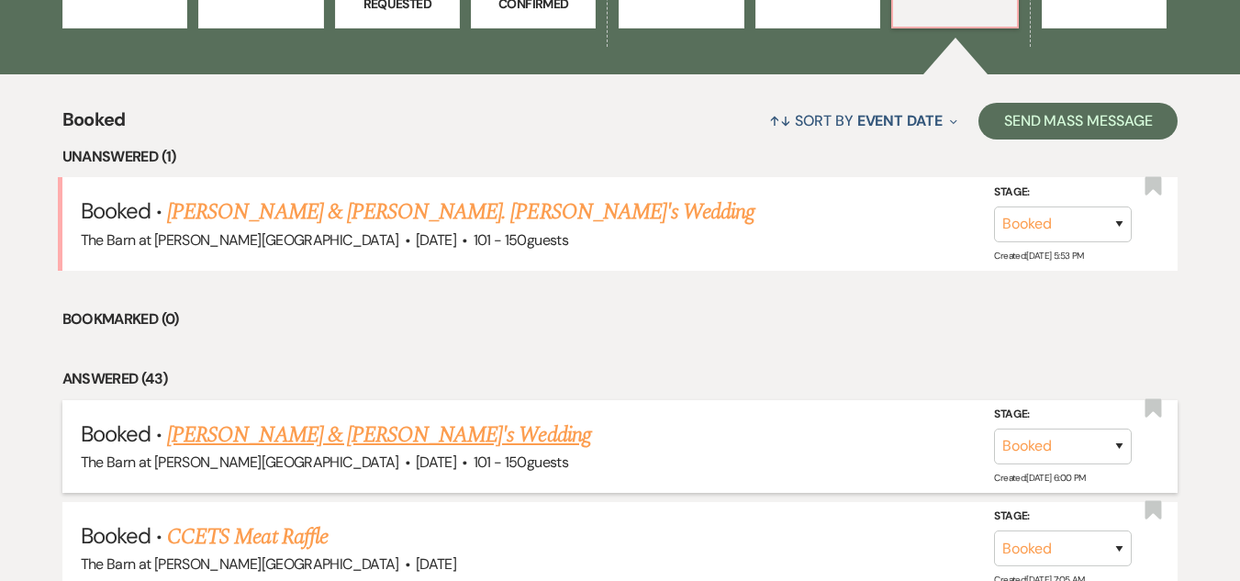
click at [380, 434] on link "[PERSON_NAME] & [PERSON_NAME]'s Wedding" at bounding box center [379, 435] width 424 height 33
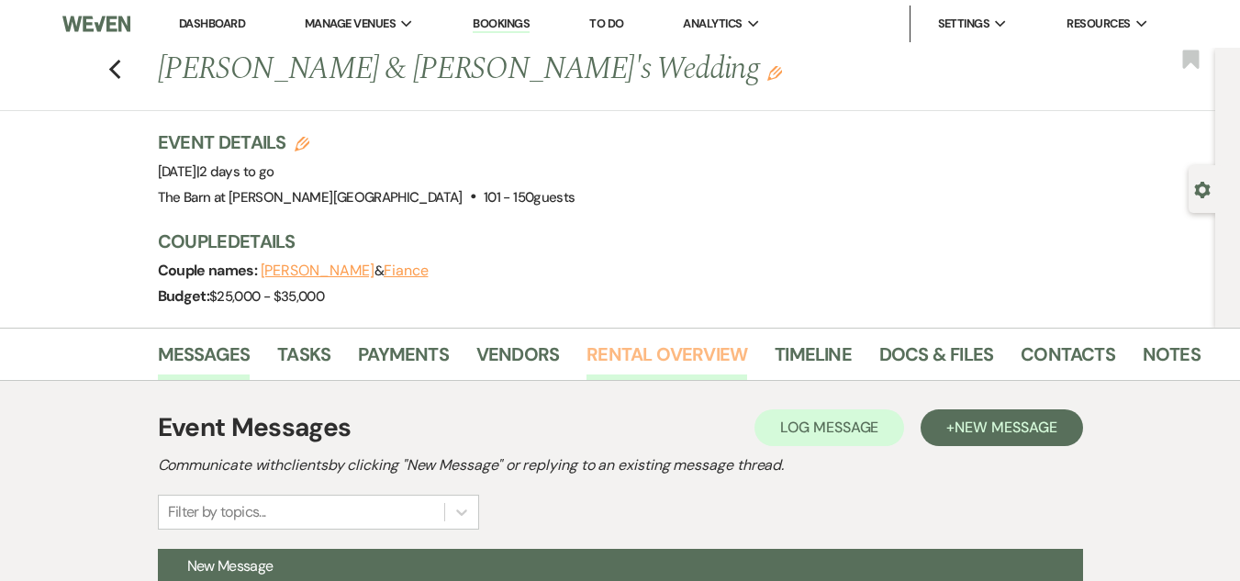
click at [681, 354] on link "Rental Overview" at bounding box center [667, 360] width 161 height 40
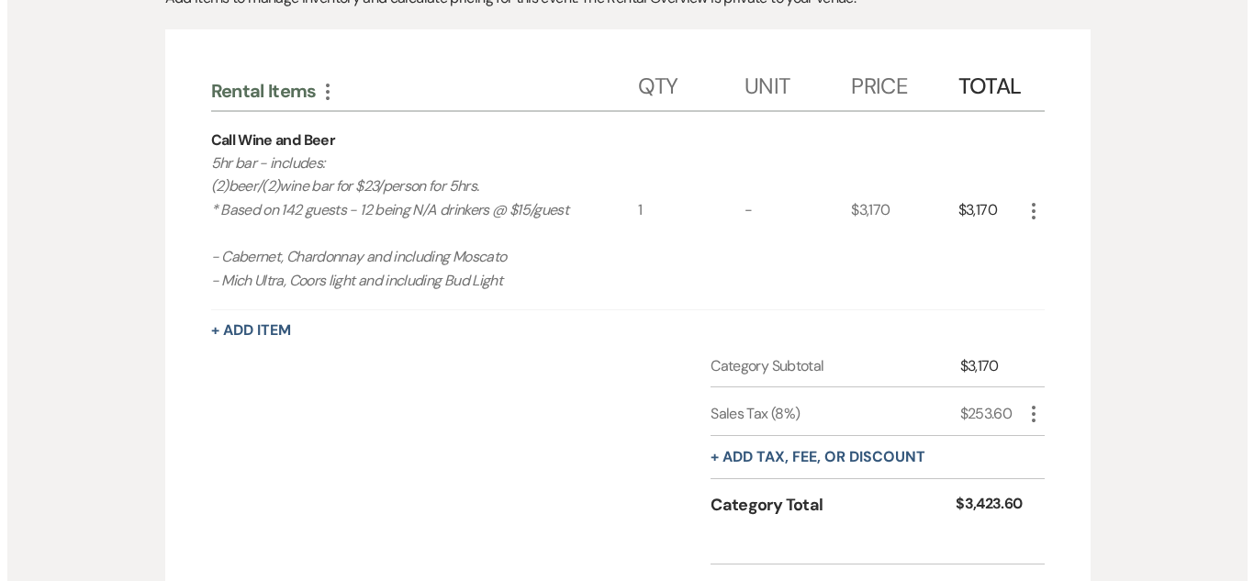
scroll to position [459, 0]
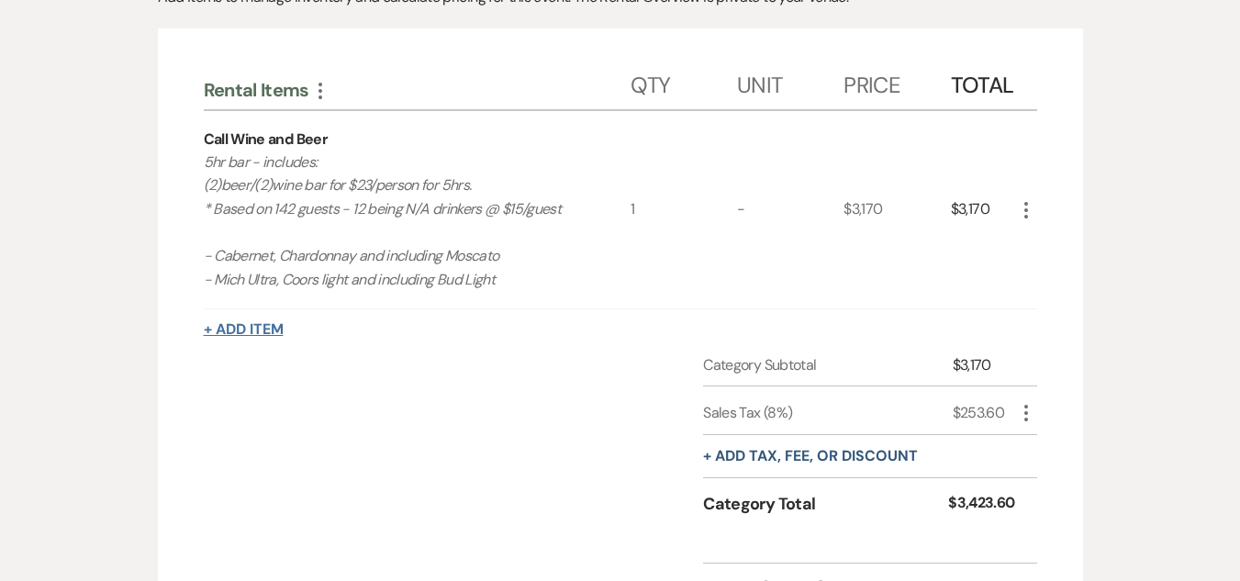
click at [261, 334] on button "+ Add Item" at bounding box center [244, 329] width 80 height 15
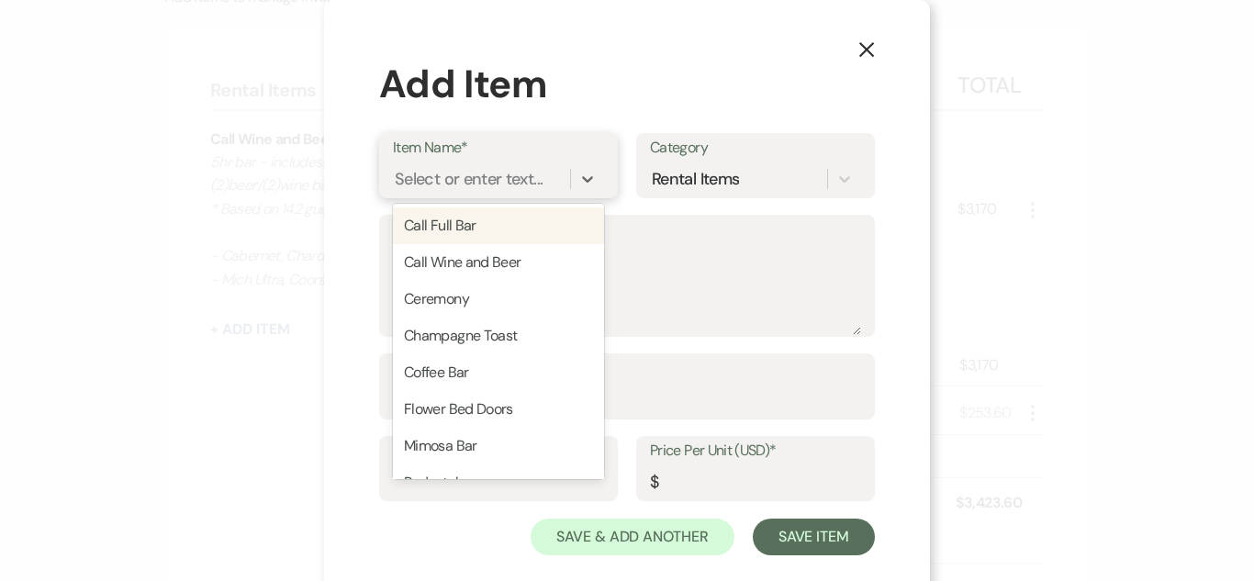
click at [543, 184] on div "Select or enter text..." at bounding box center [481, 178] width 177 height 32
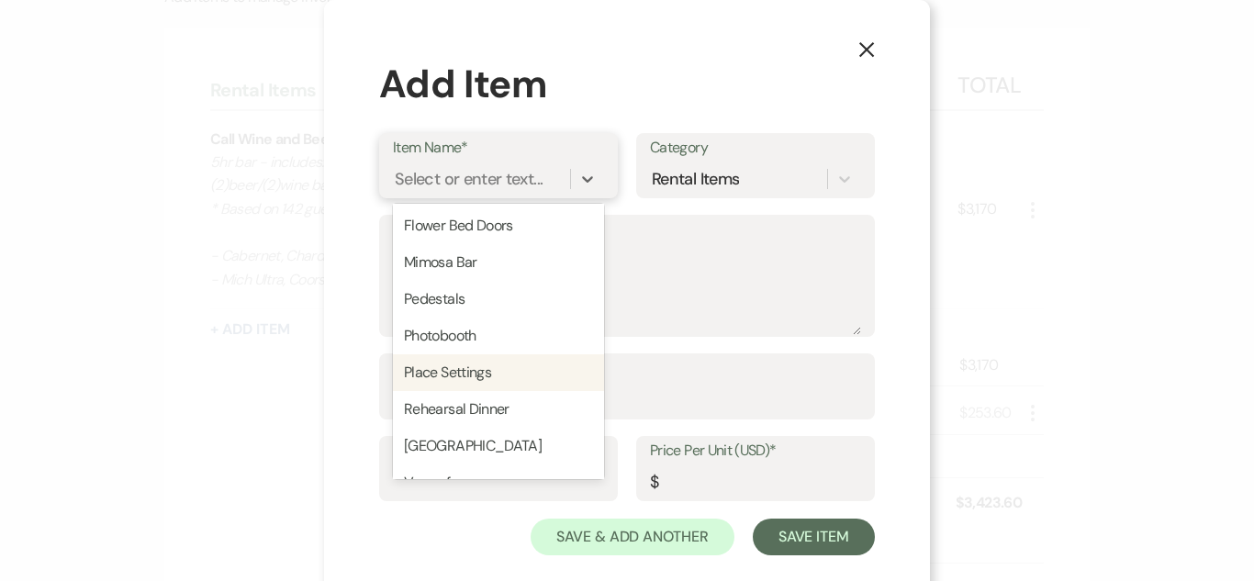
scroll to position [275, 0]
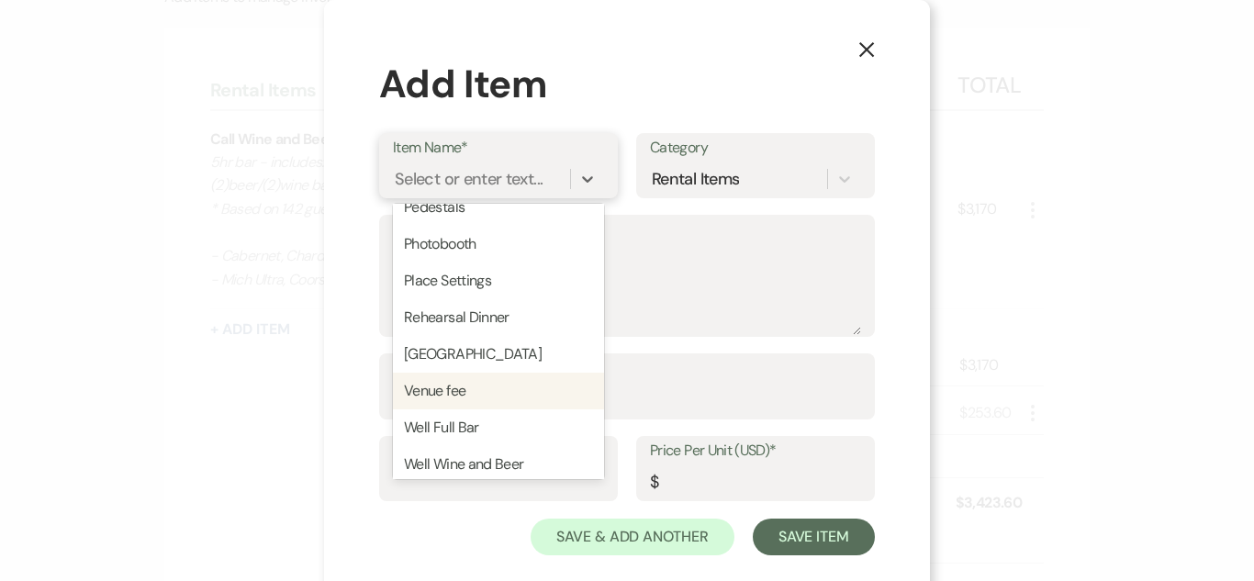
click at [464, 382] on div "Venue fee" at bounding box center [498, 391] width 211 height 37
type textarea "Please see package guide for inclusions"
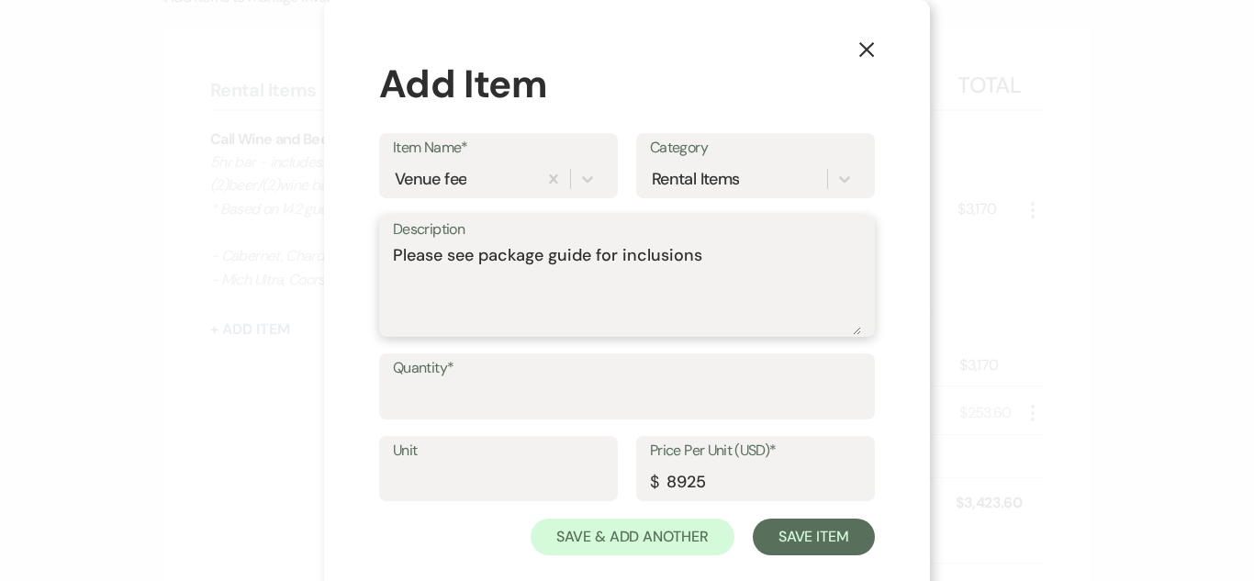
click at [669, 306] on textarea "Please see package guide for inclusions" at bounding box center [627, 289] width 468 height 92
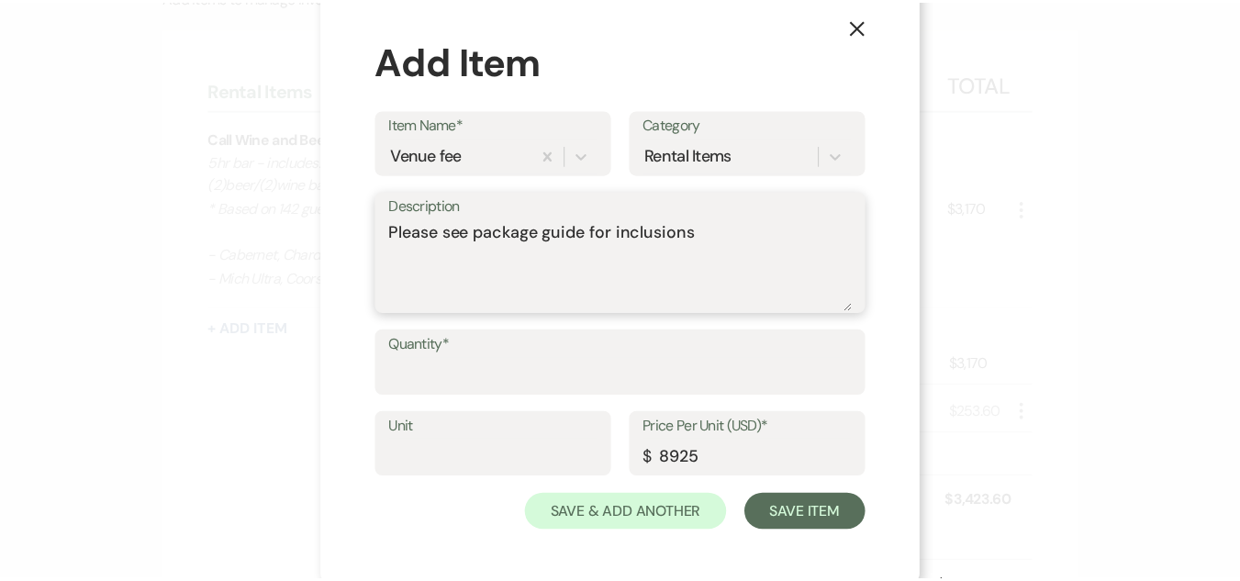
scroll to position [29, 0]
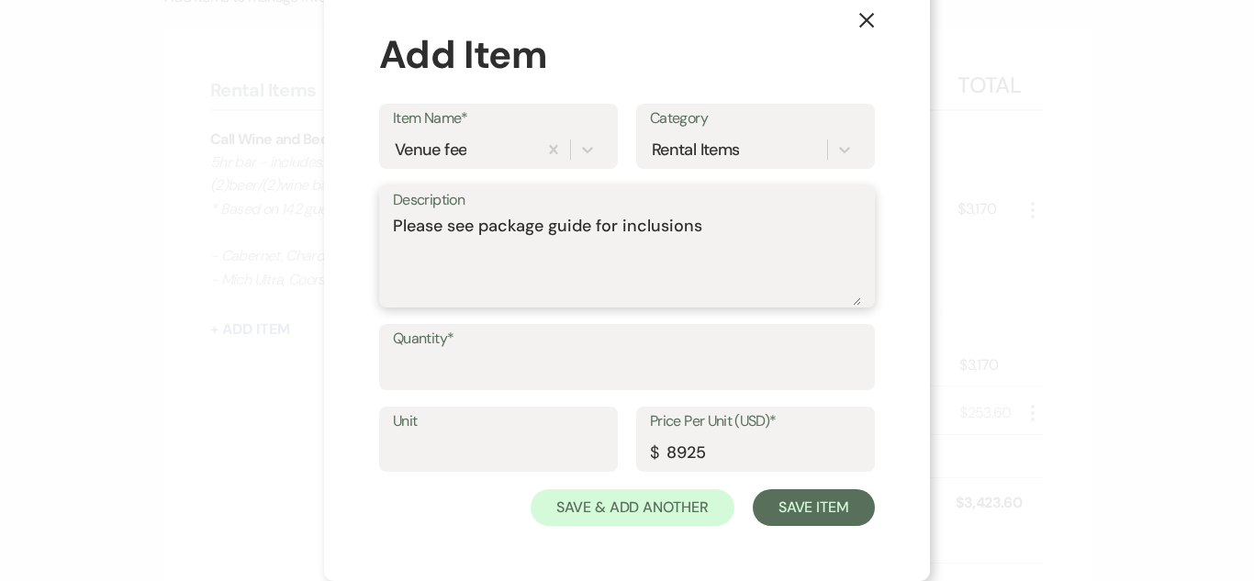
click at [768, 237] on textarea "Please see package guide for inclusions" at bounding box center [627, 260] width 468 height 92
click at [753, 447] on input "8925" at bounding box center [755, 452] width 211 height 36
type input "8500"
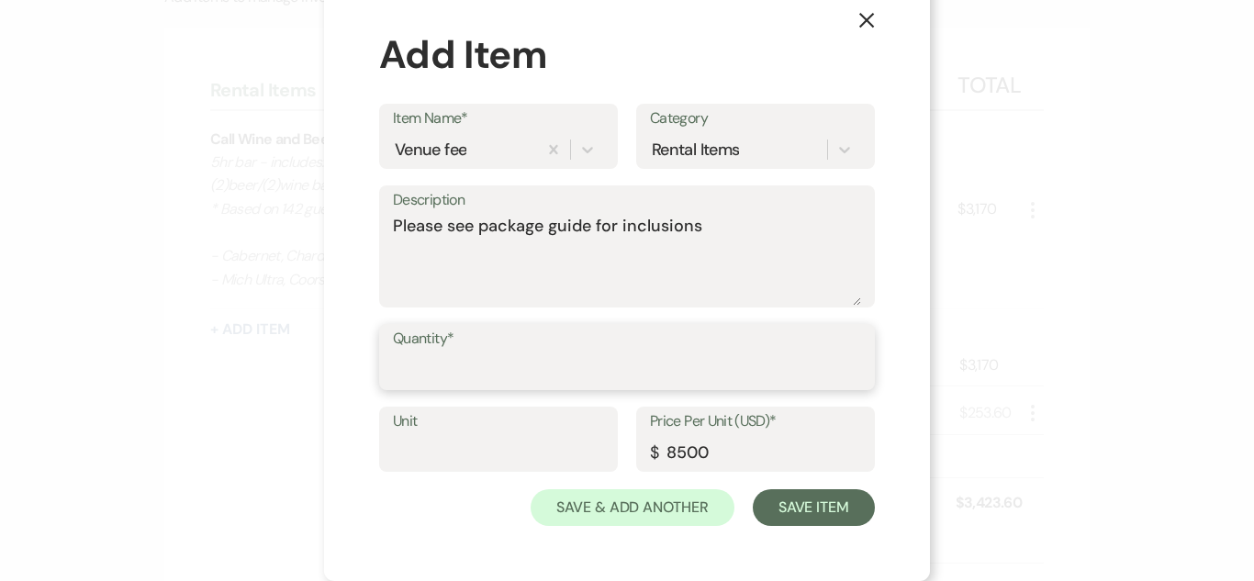
click at [715, 379] on input "Quantity*" at bounding box center [627, 370] width 468 height 36
type input "1"
click at [860, 19] on use "button" at bounding box center [866, 20] width 15 height 15
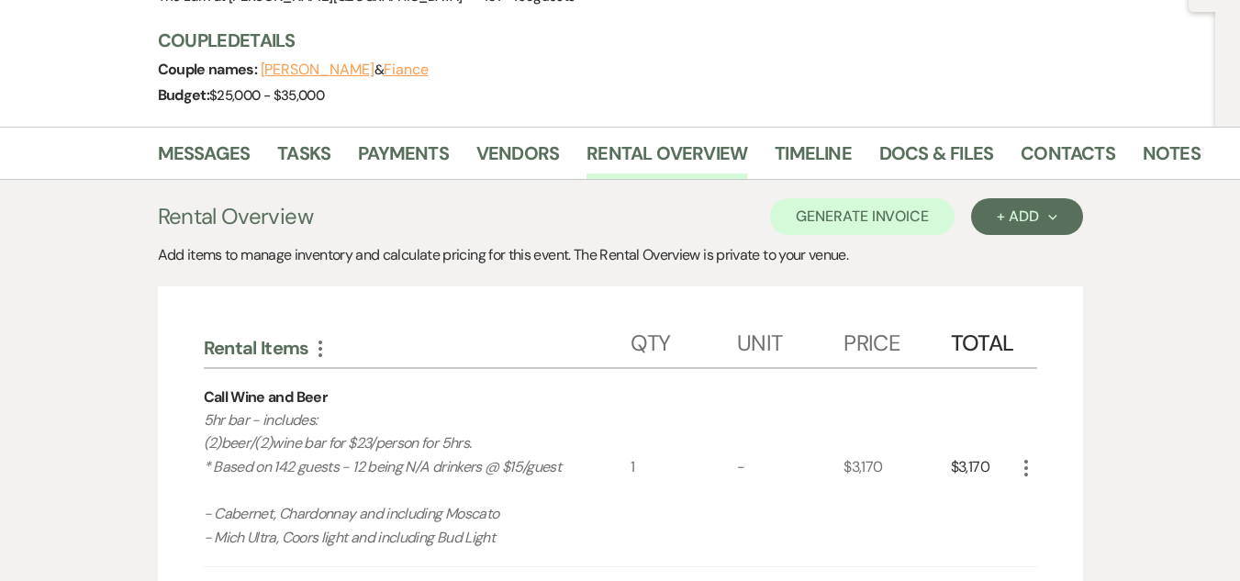
scroll to position [184, 0]
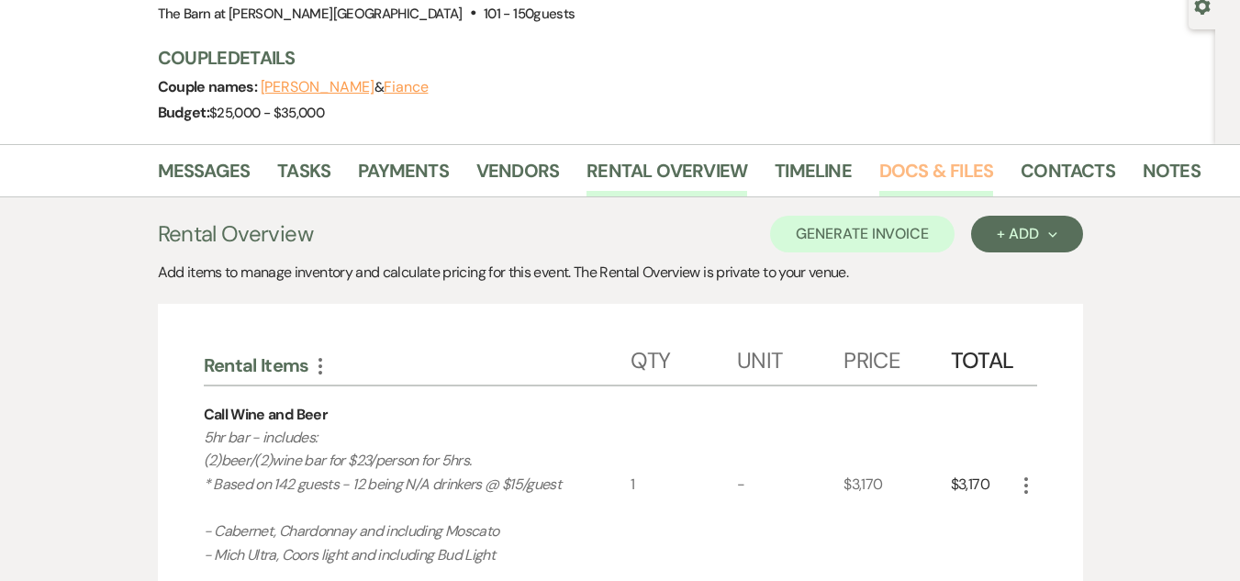
click at [923, 169] on link "Docs & Files" at bounding box center [936, 176] width 114 height 40
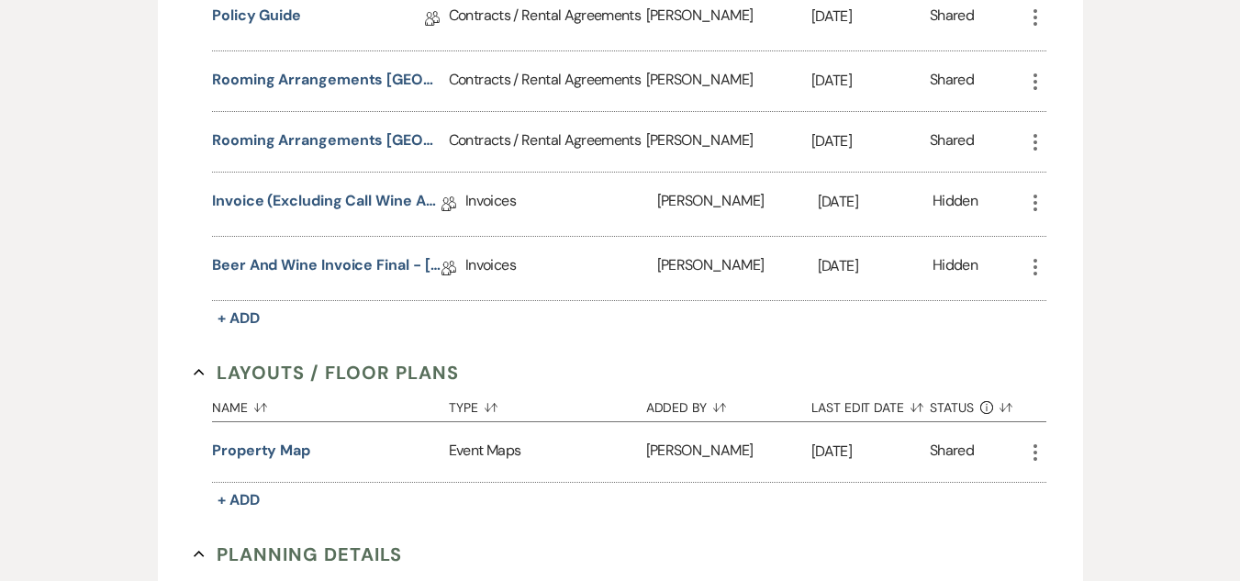
scroll to position [826, 0]
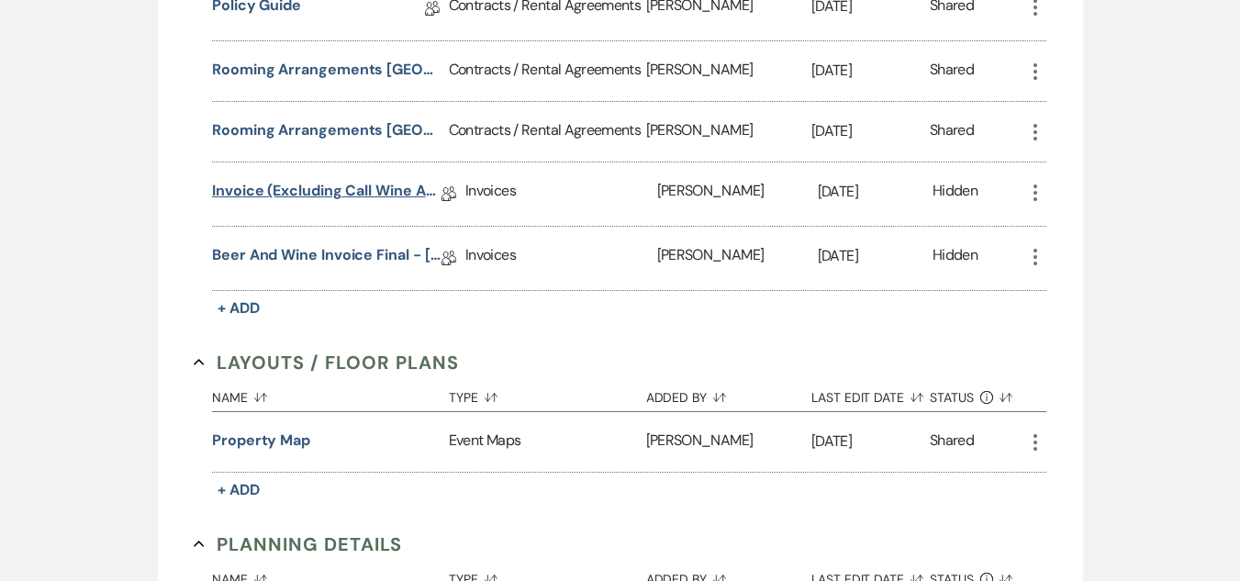
click at [354, 185] on link "Invoice (excluding Call Wine and Beer Package) Final - [DATE]" at bounding box center [326, 194] width 229 height 28
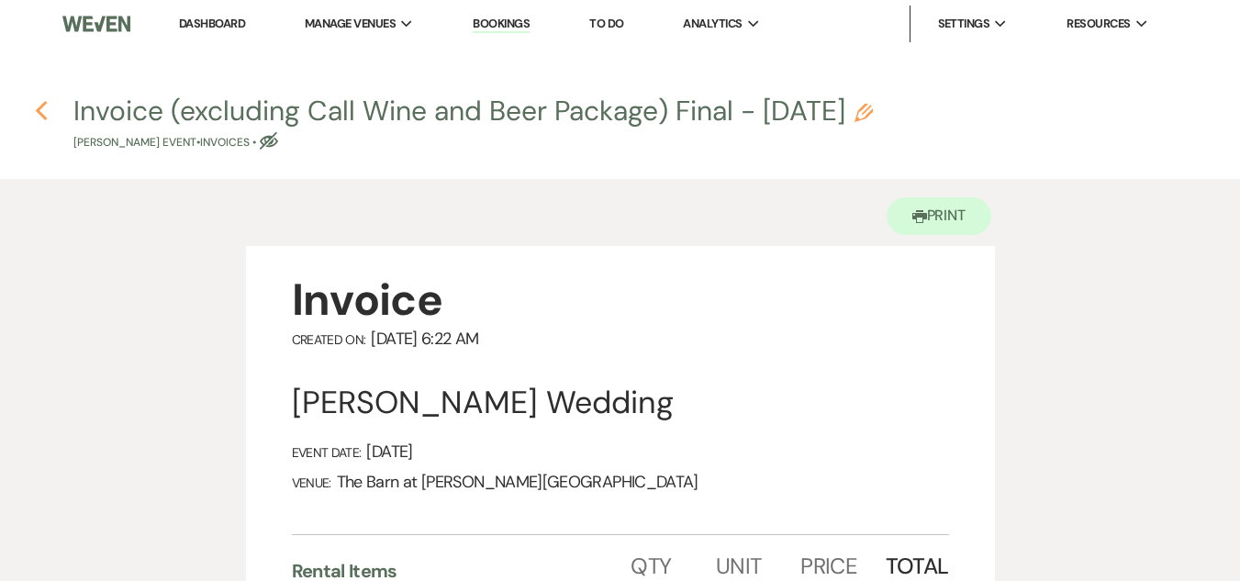
click at [44, 117] on use "button" at bounding box center [41, 111] width 12 height 20
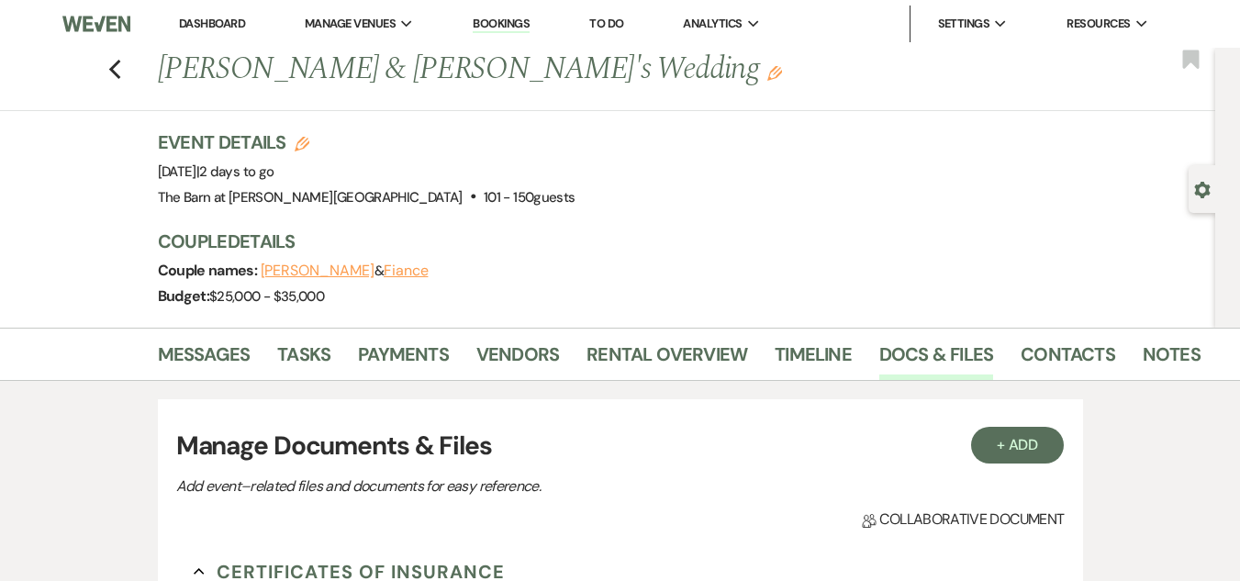
scroll to position [826, 0]
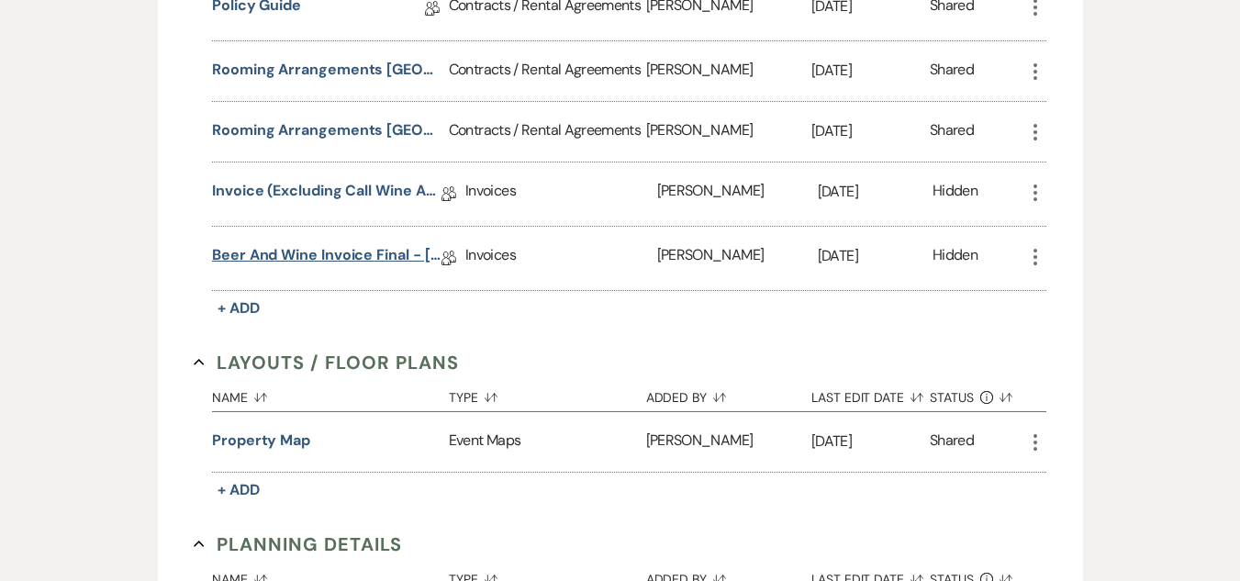
click at [304, 249] on link "Beer and Wine Invoice Final - [DATE]" at bounding box center [326, 258] width 229 height 28
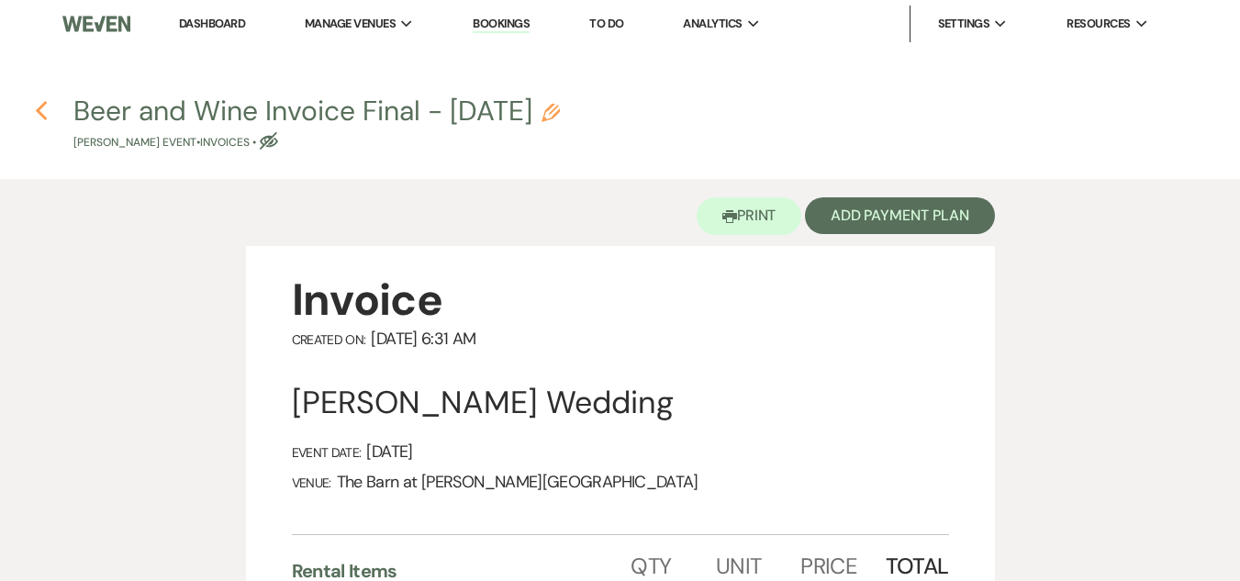
click at [37, 115] on icon "Previous" at bounding box center [42, 111] width 14 height 22
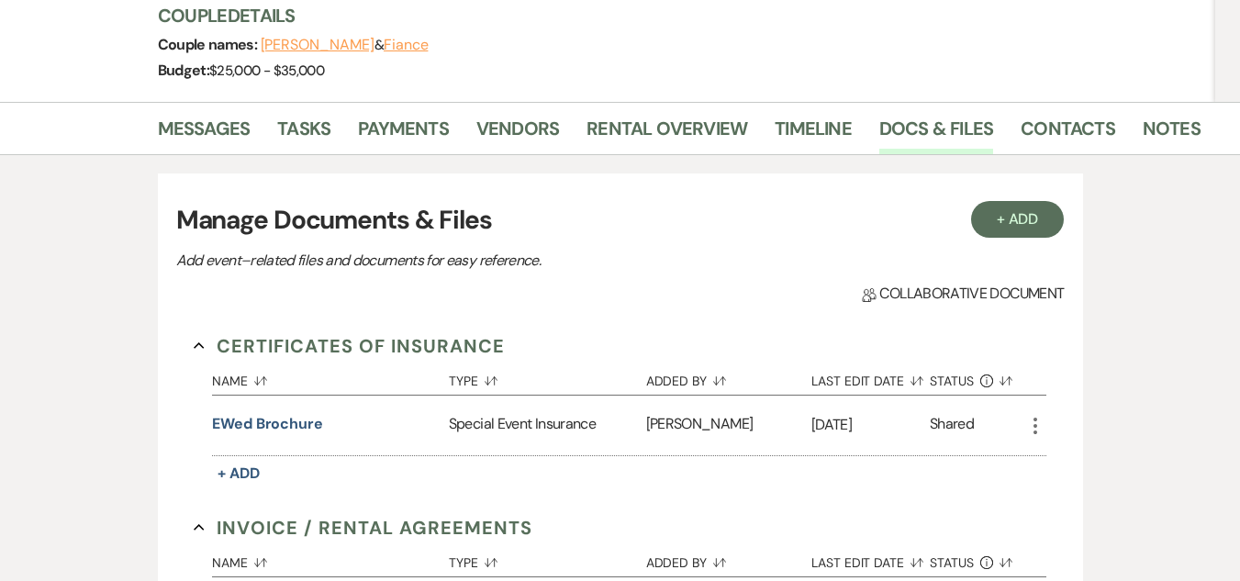
scroll to position [184, 0]
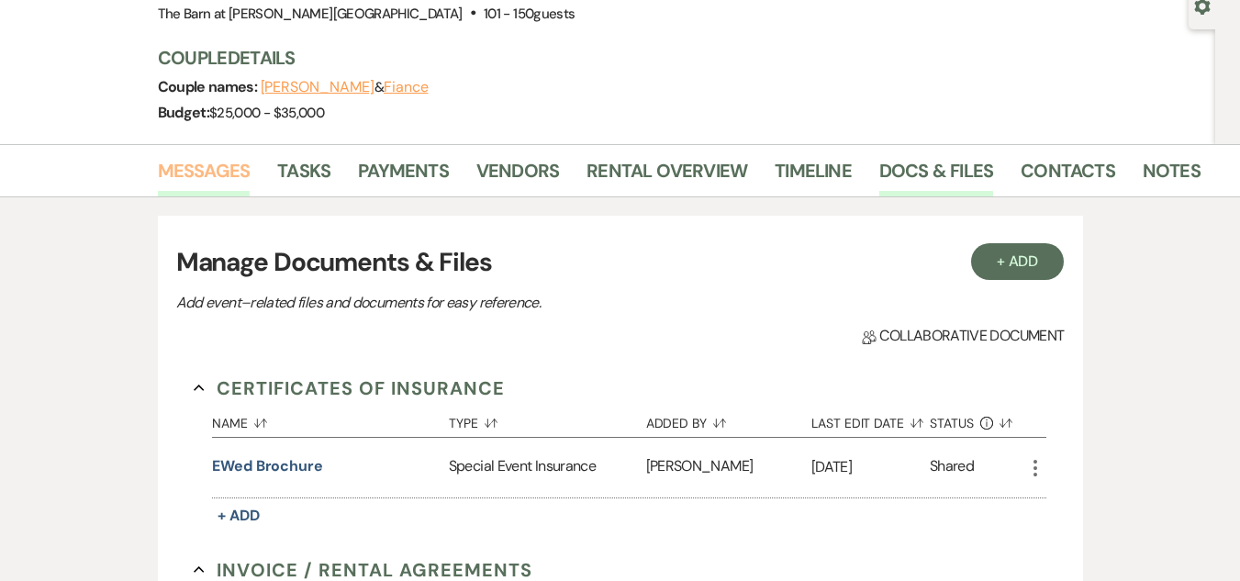
click at [219, 163] on link "Messages" at bounding box center [204, 176] width 93 height 40
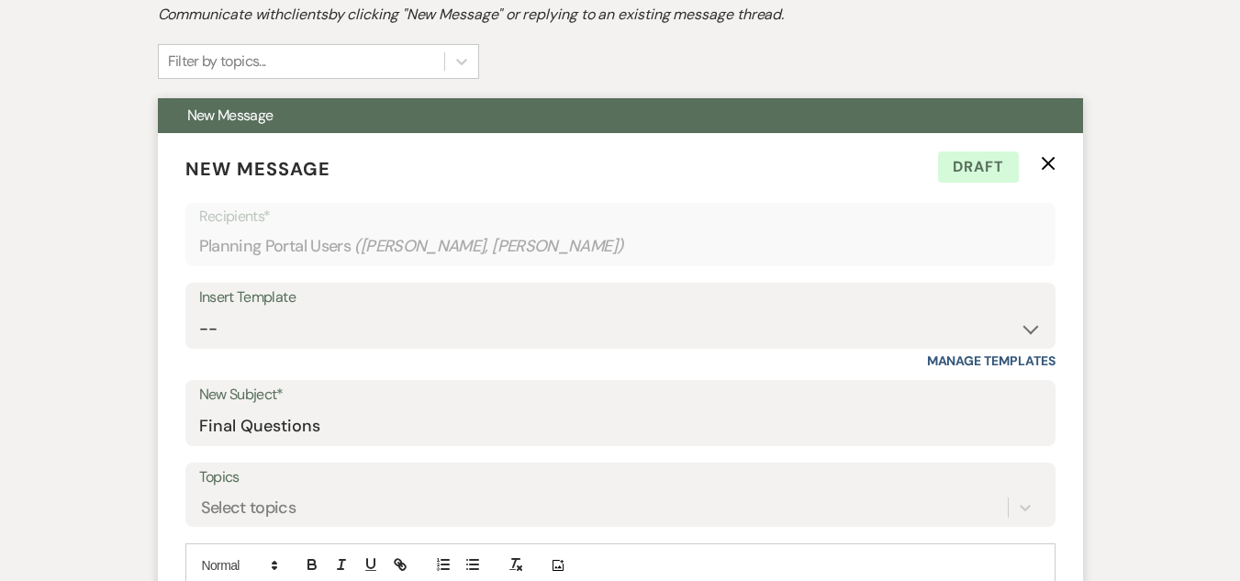
scroll to position [459, 0]
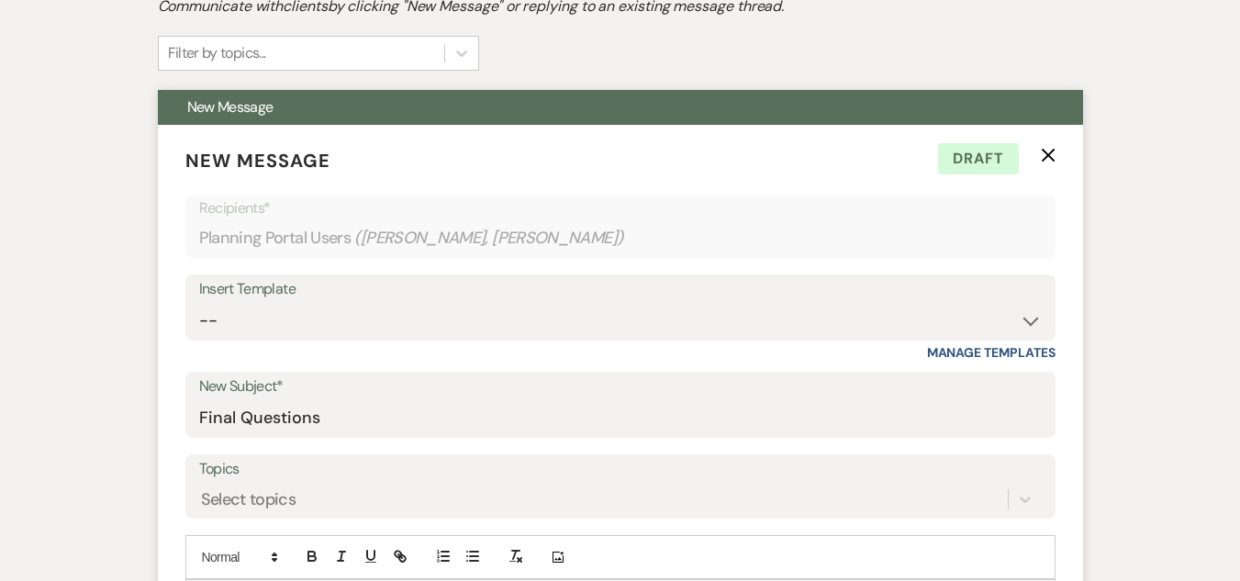
click at [1047, 158] on icon "X" at bounding box center [1048, 155] width 15 height 15
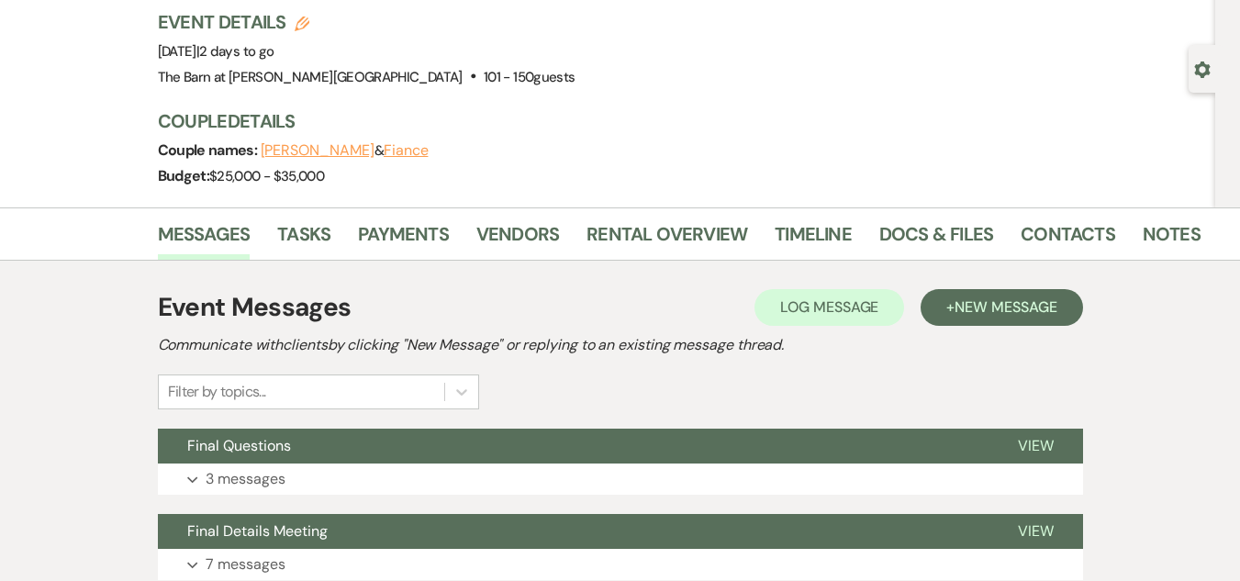
scroll to position [92, 0]
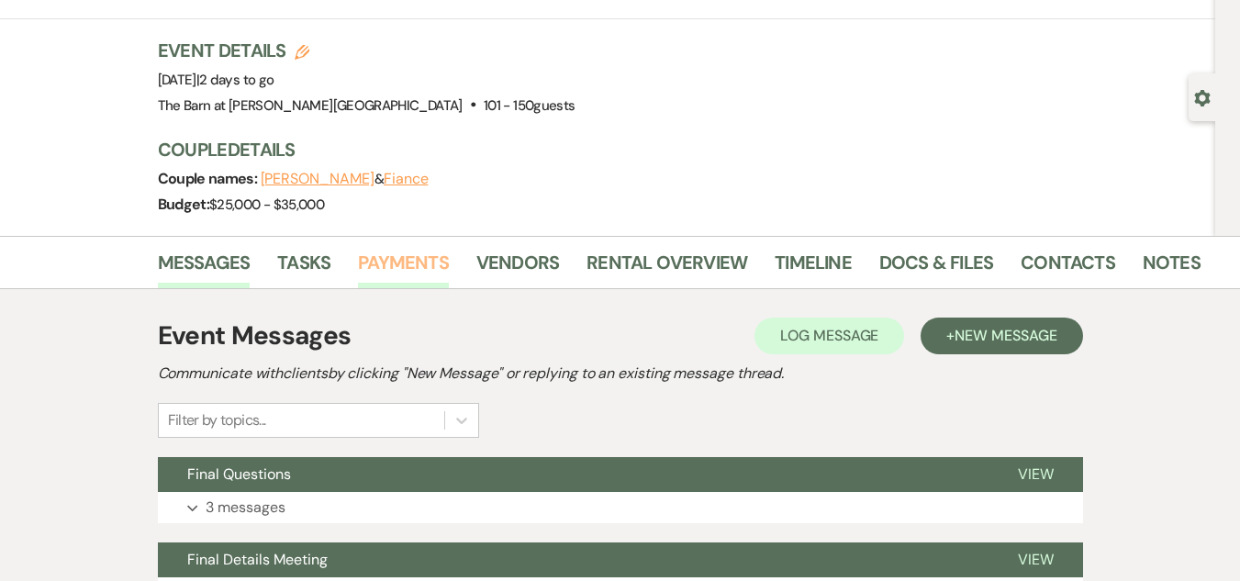
click at [420, 257] on link "Payments" at bounding box center [403, 268] width 91 height 40
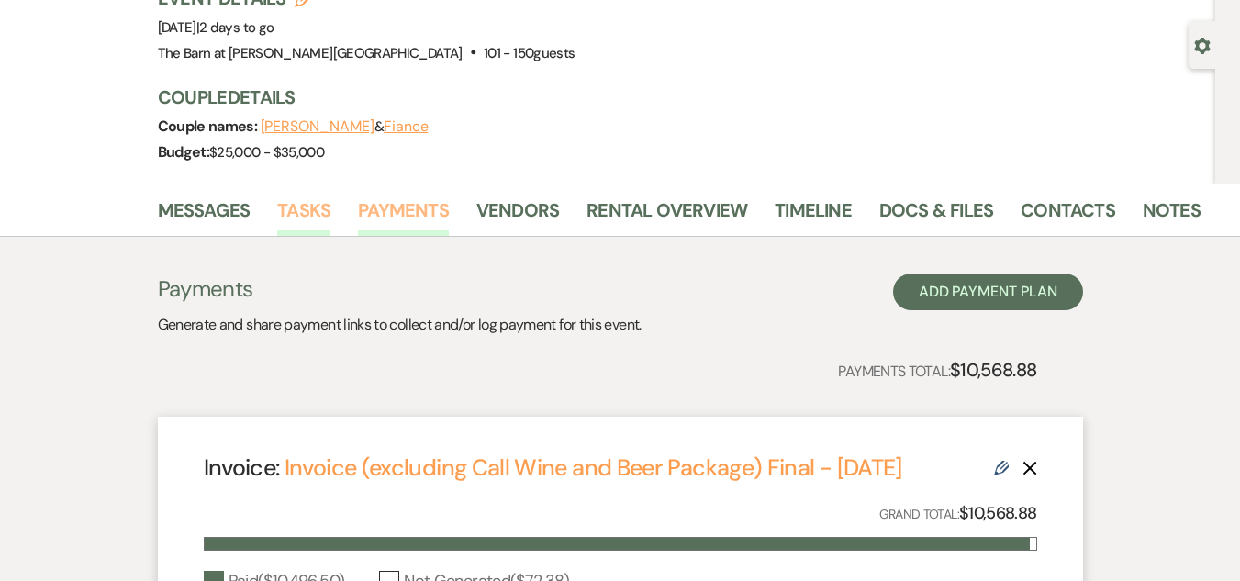
scroll to position [92, 0]
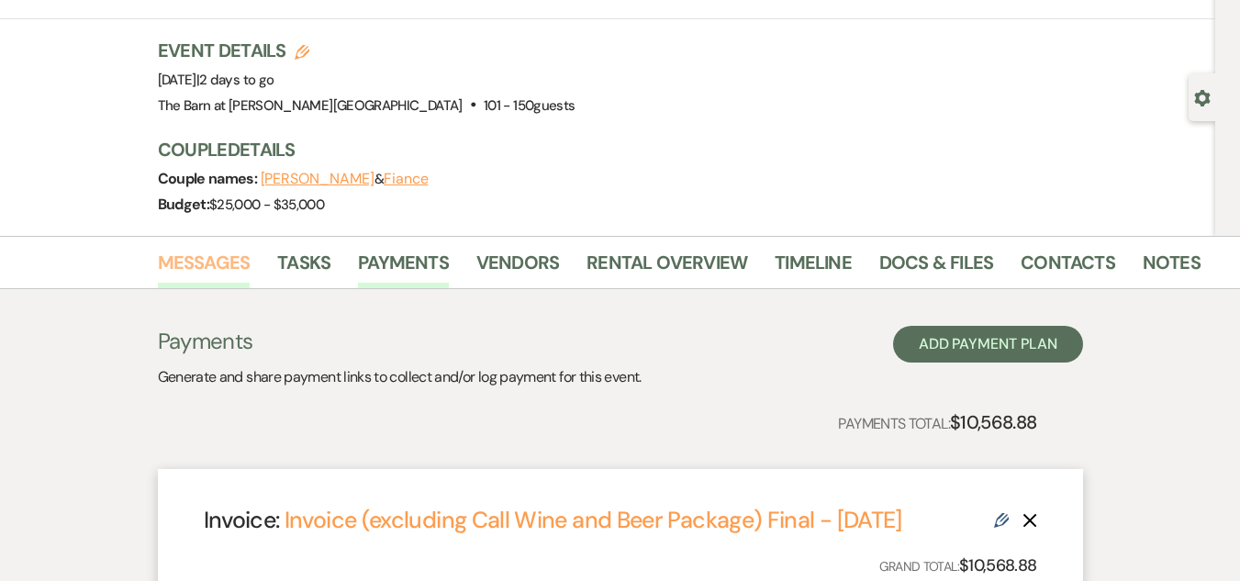
click at [218, 261] on link "Messages" at bounding box center [204, 268] width 93 height 40
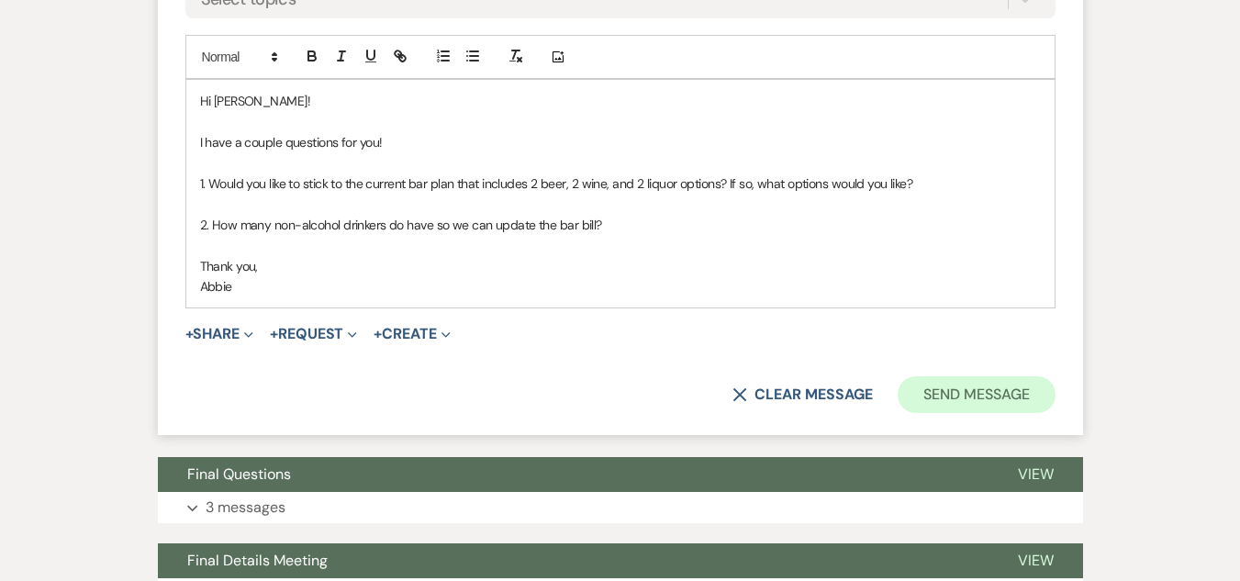
scroll to position [1010, 0]
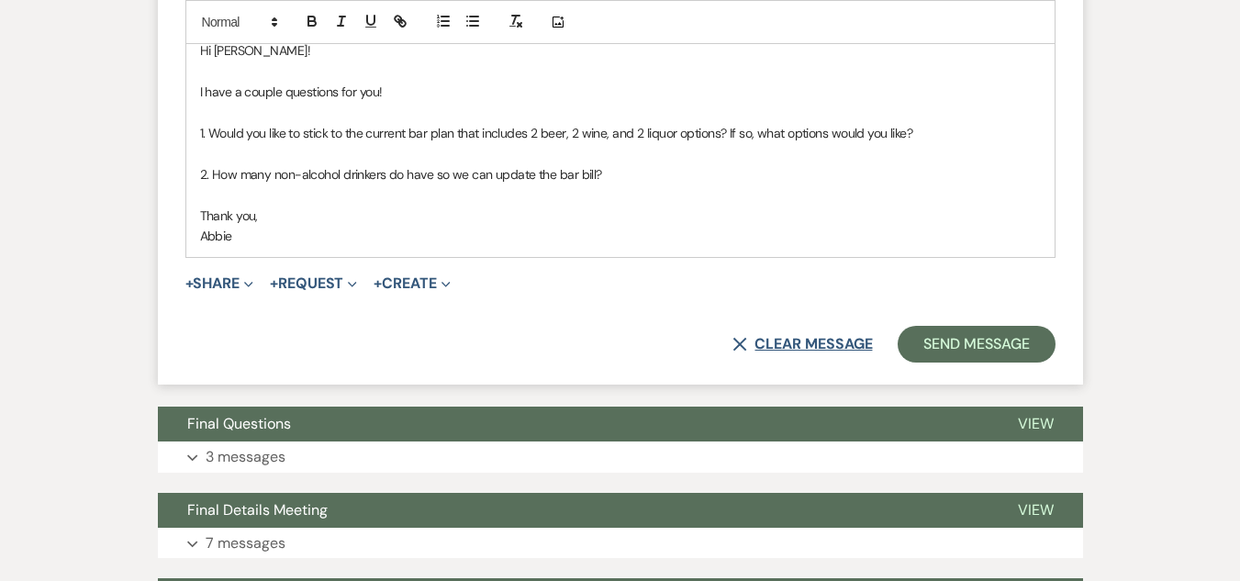
click at [811, 340] on button "X Clear message" at bounding box center [803, 344] width 140 height 15
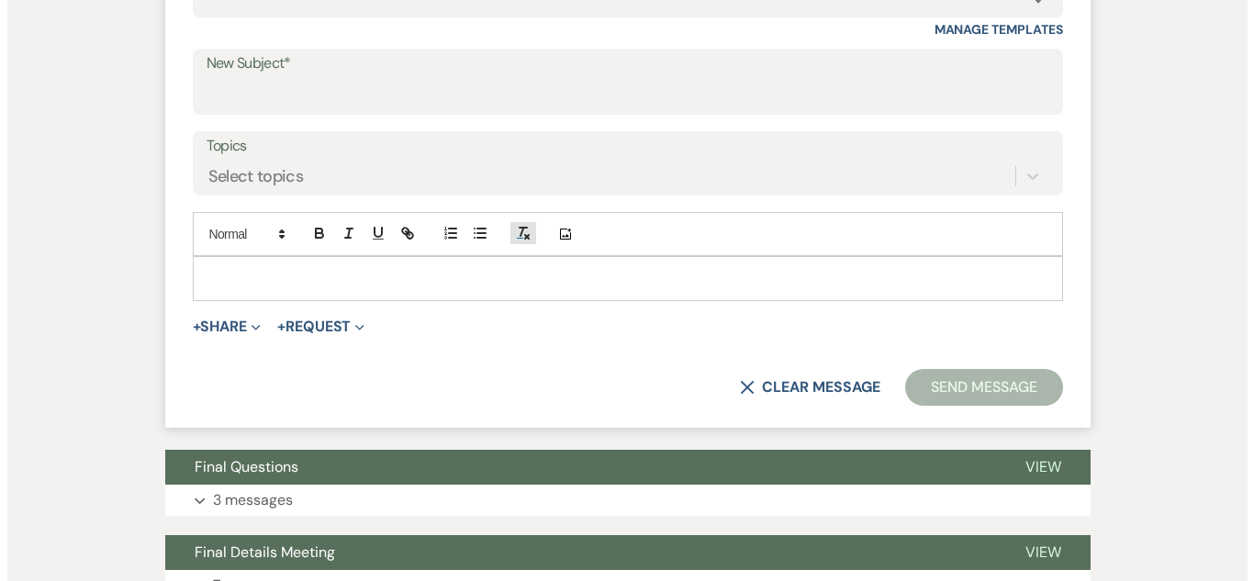
scroll to position [734, 0]
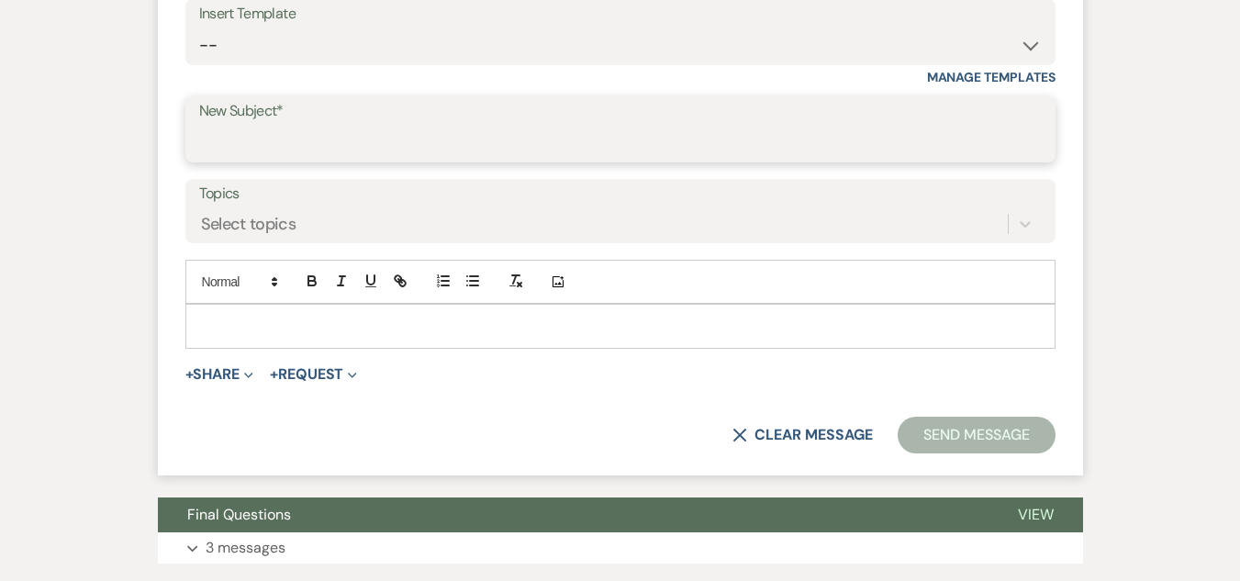
click at [476, 141] on input "New Subject*" at bounding box center [620, 143] width 843 height 36
type input "Final Invoices"
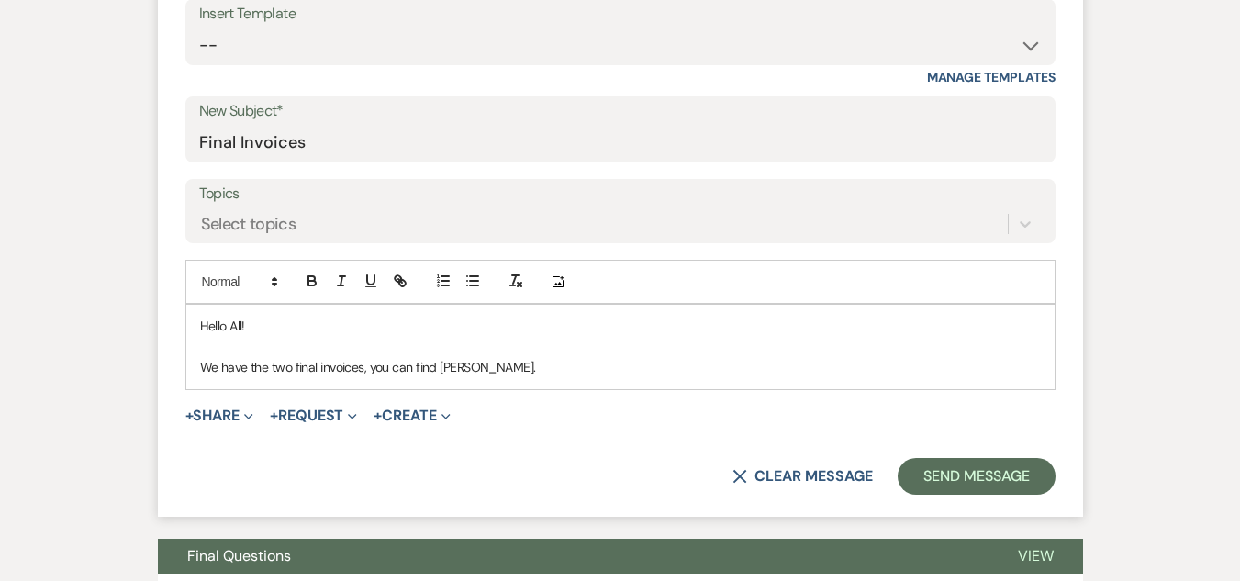
click at [466, 365] on p "We have the two final invoices, you can find [PERSON_NAME]." at bounding box center [620, 367] width 841 height 20
click at [591, 363] on p "We have the two final invoices, you can find them below." at bounding box center [620, 367] width 841 height 20
click at [211, 409] on button "+ Share Expand" at bounding box center [219, 415] width 69 height 15
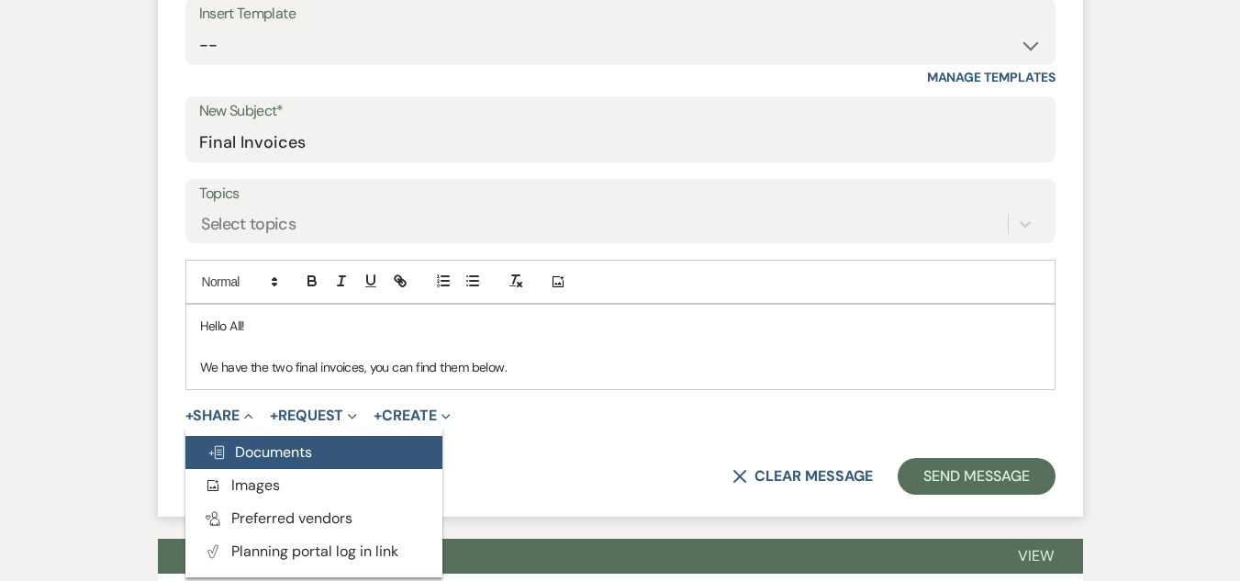
click at [262, 452] on span "Doc Upload Documents" at bounding box center [259, 451] width 105 height 19
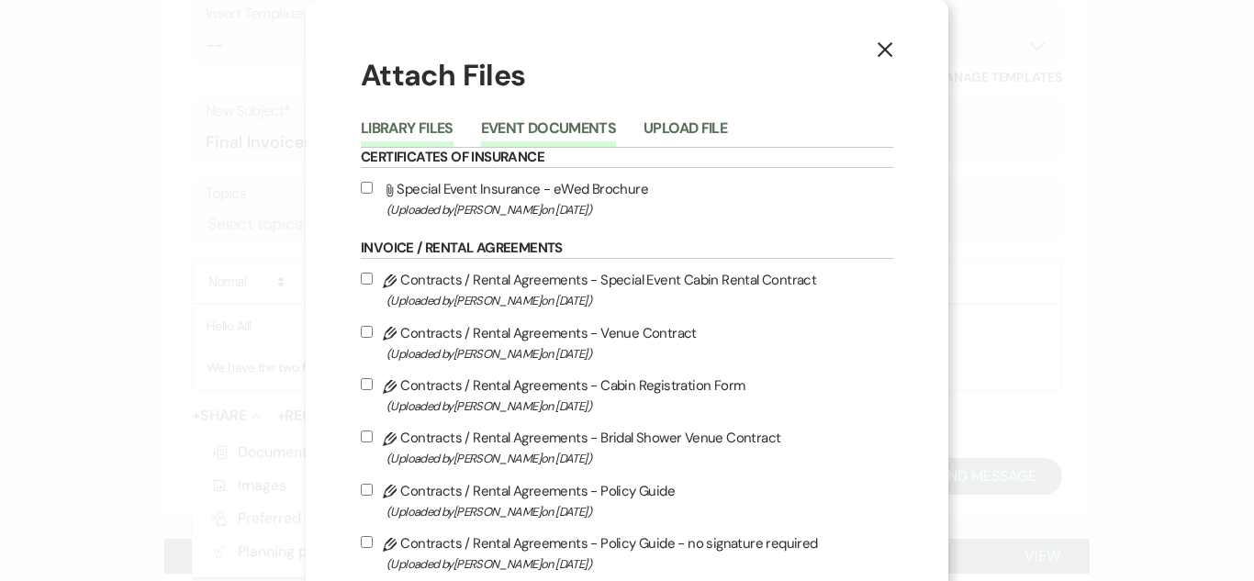
click at [531, 124] on button "Event Documents" at bounding box center [548, 134] width 135 height 26
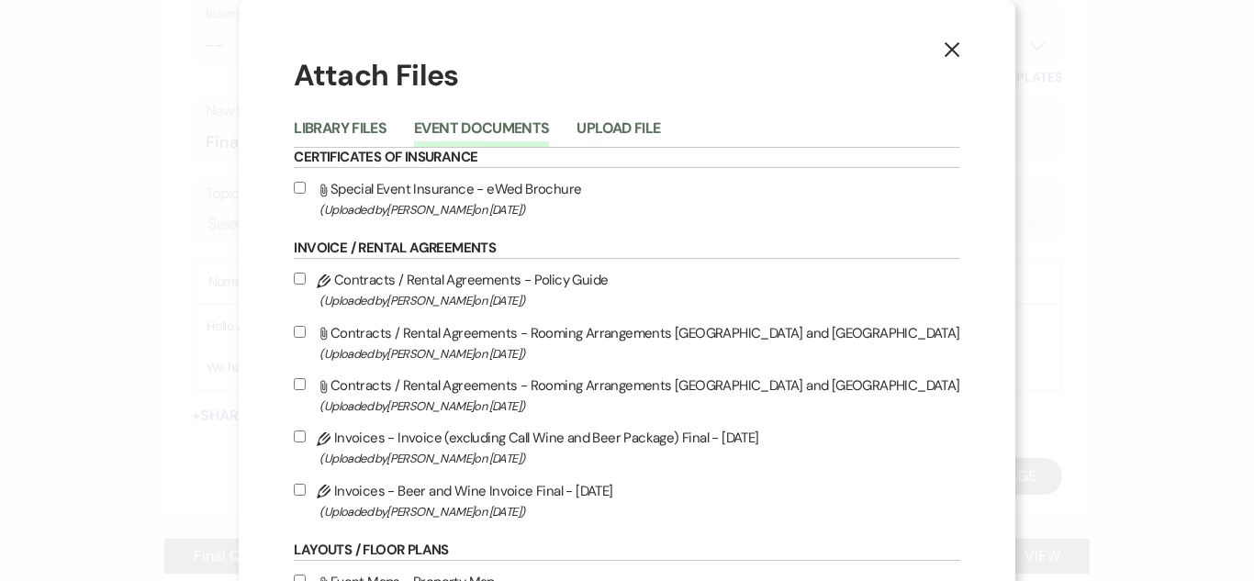
click at [306, 437] on input "Pencil Invoices - Invoice (excluding Call Wine and Beer Package) Final - [DATE]…" at bounding box center [300, 437] width 12 height 12
checkbox input "true"
click at [306, 489] on input "Pencil Invoices - Beer and Wine Invoice Final - [DATE] (Uploaded by [PERSON_NAM…" at bounding box center [300, 490] width 12 height 12
checkbox input "true"
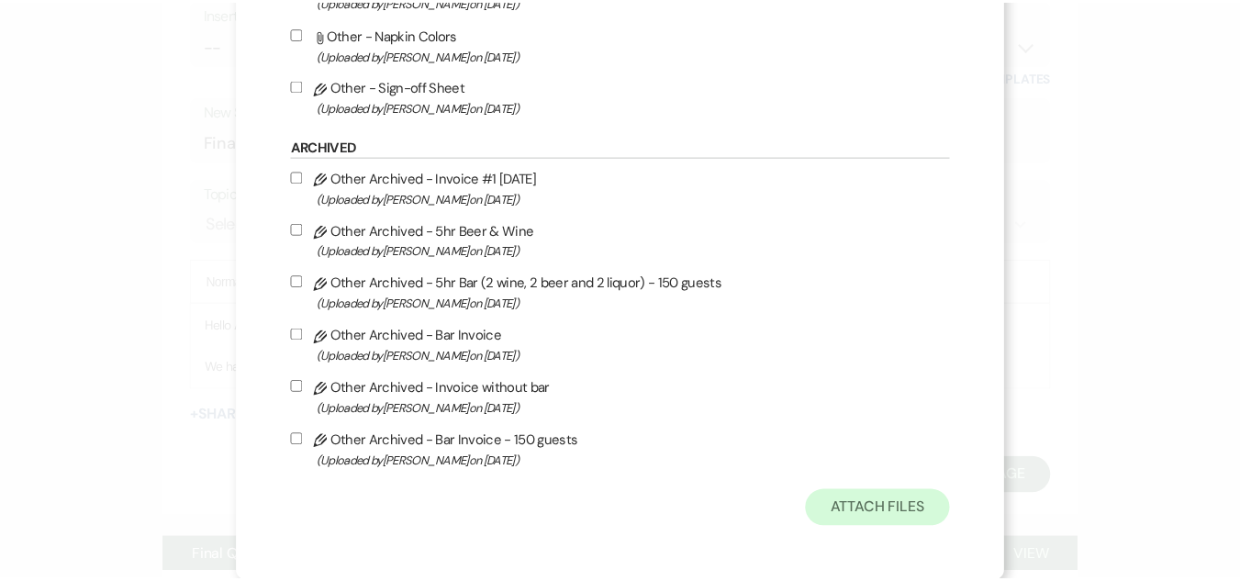
scroll to position [1298, 0]
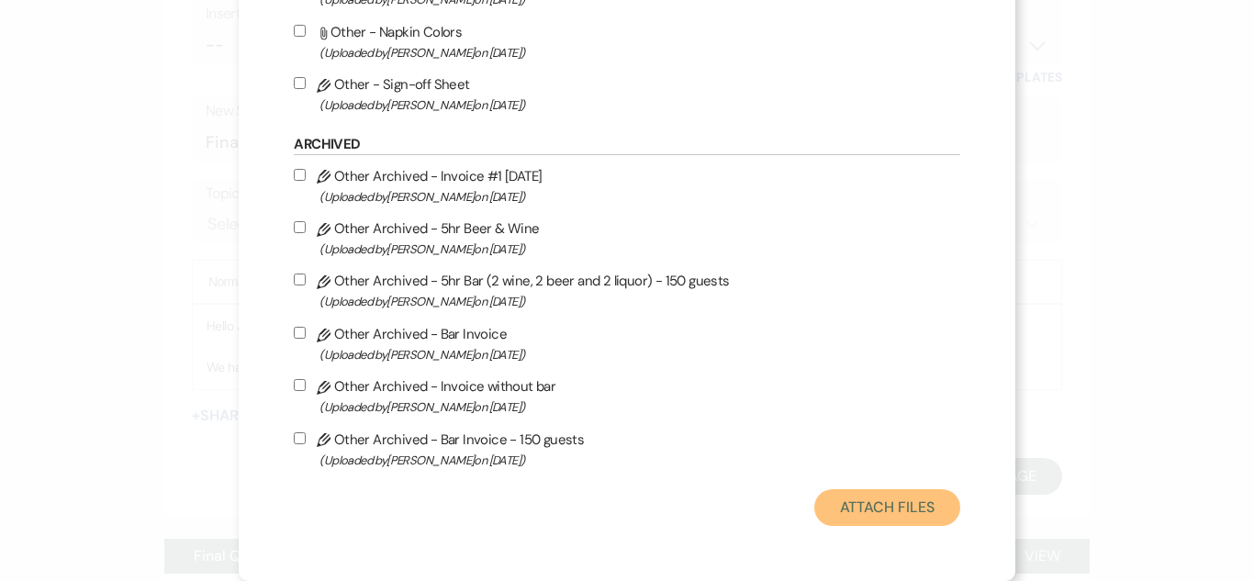
click at [817, 501] on button "Attach Files" at bounding box center [887, 507] width 146 height 37
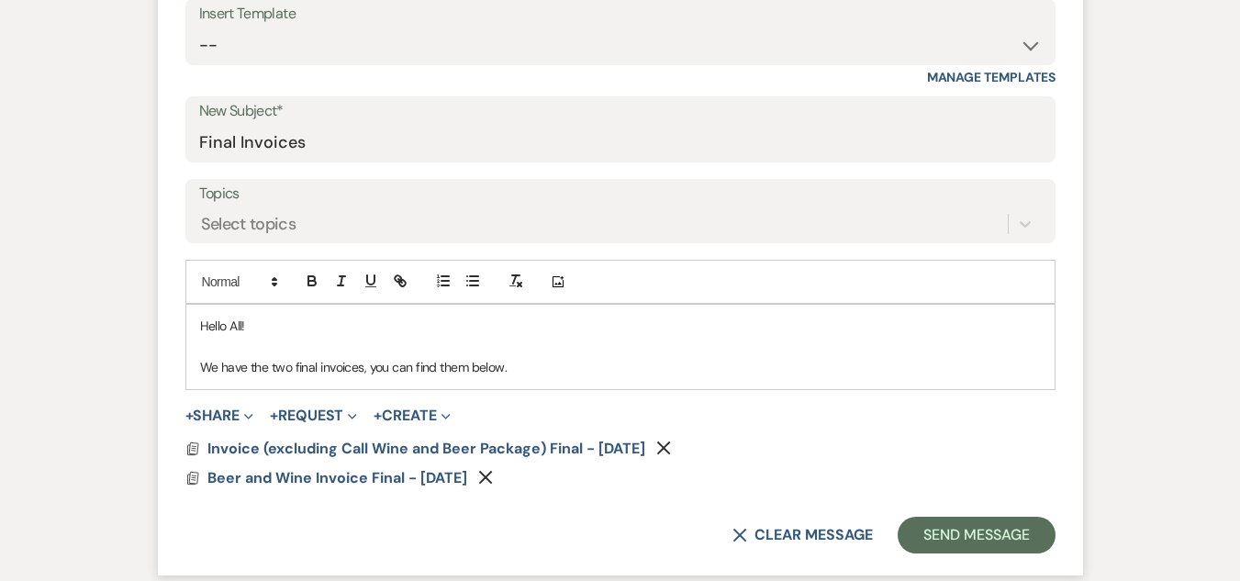
click at [593, 366] on p "We have the two final invoices, you can find them below." at bounding box center [620, 367] width 841 height 20
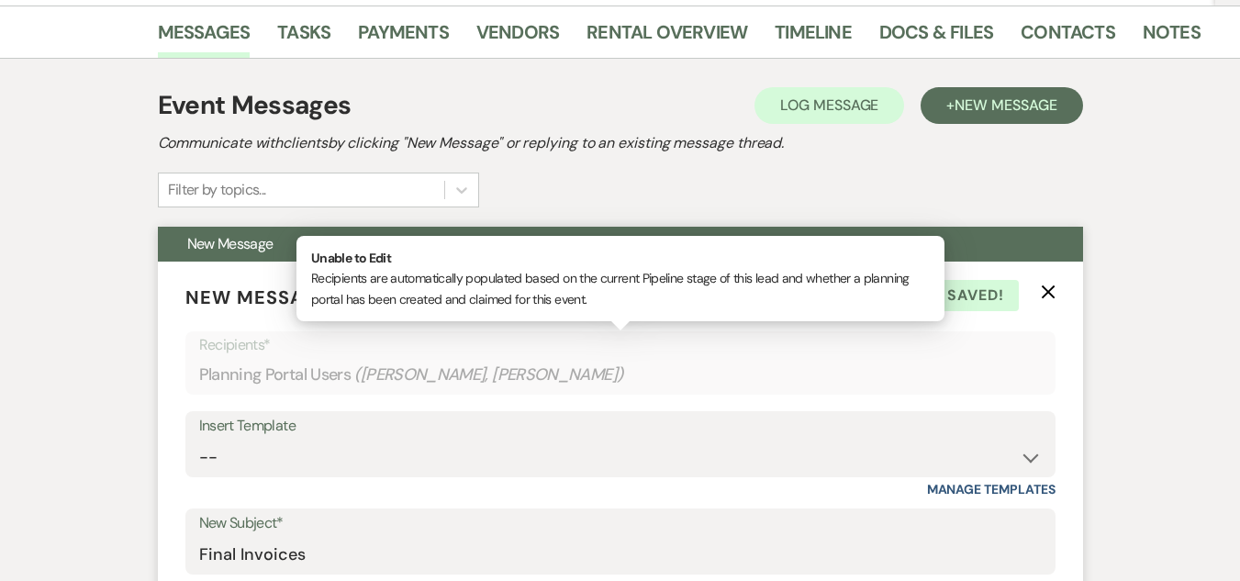
scroll to position [275, 0]
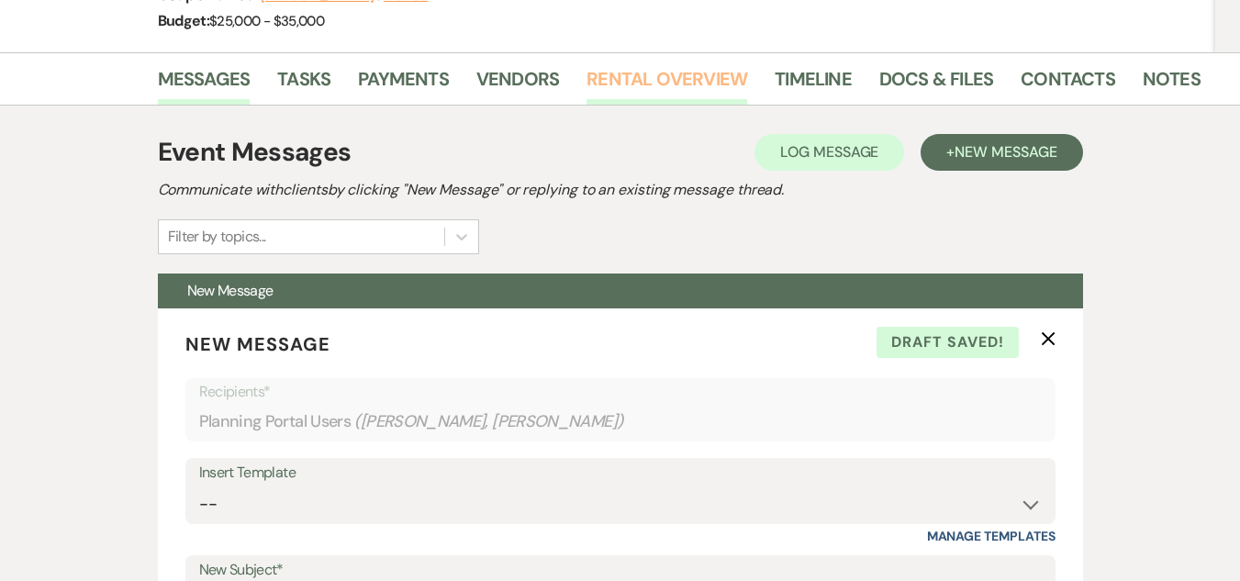
click at [680, 89] on link "Rental Overview" at bounding box center [667, 84] width 161 height 40
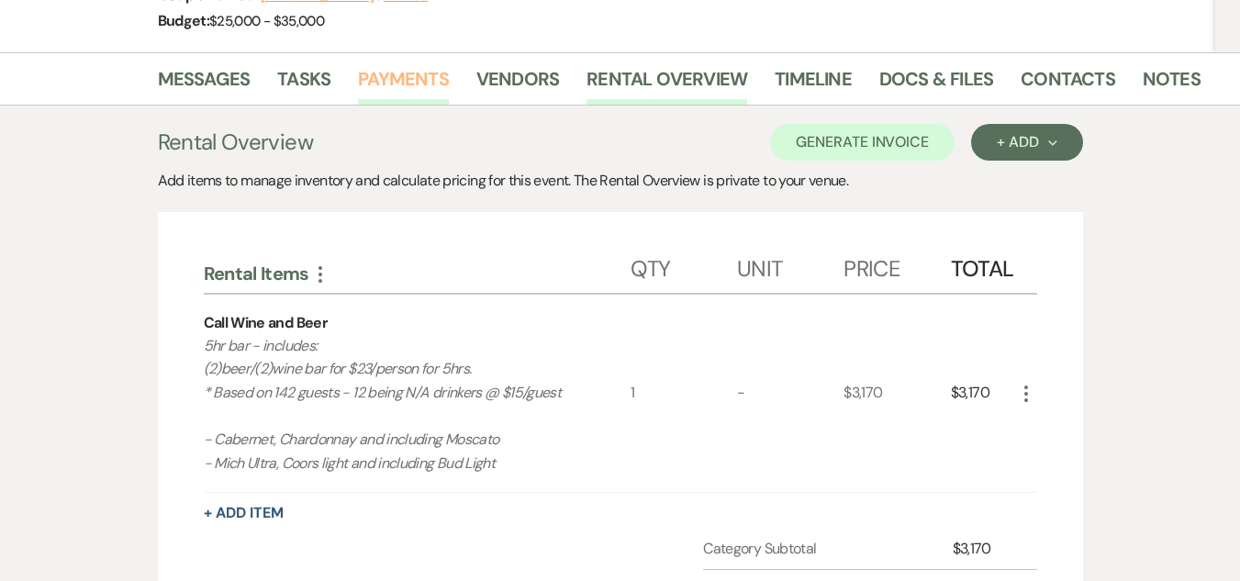
click at [377, 80] on link "Payments" at bounding box center [403, 84] width 91 height 40
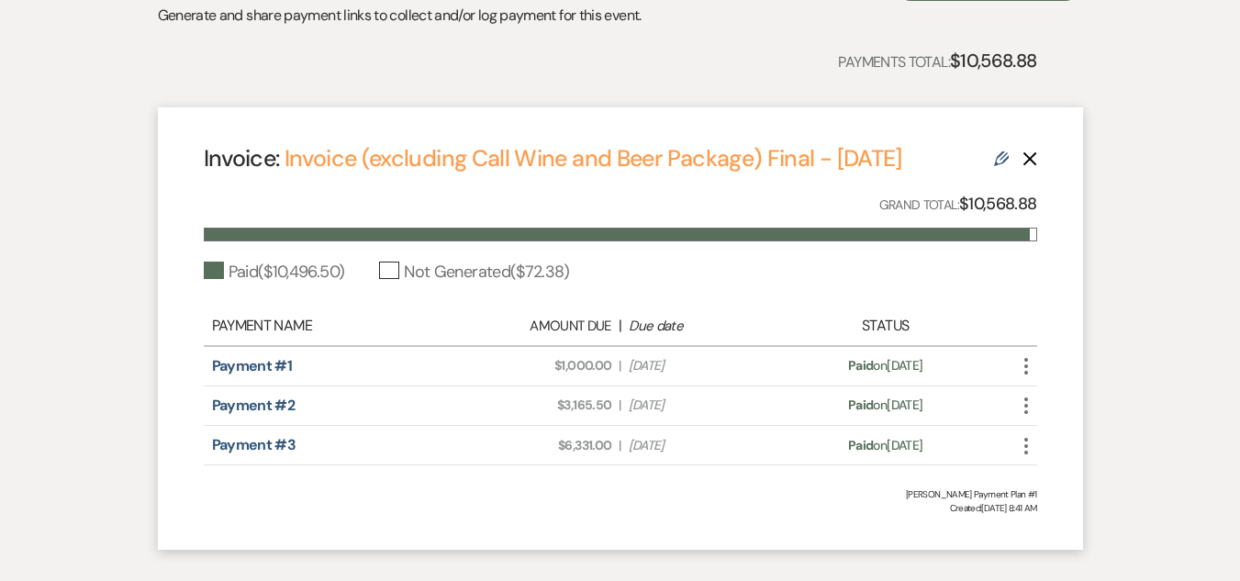
scroll to position [459, 0]
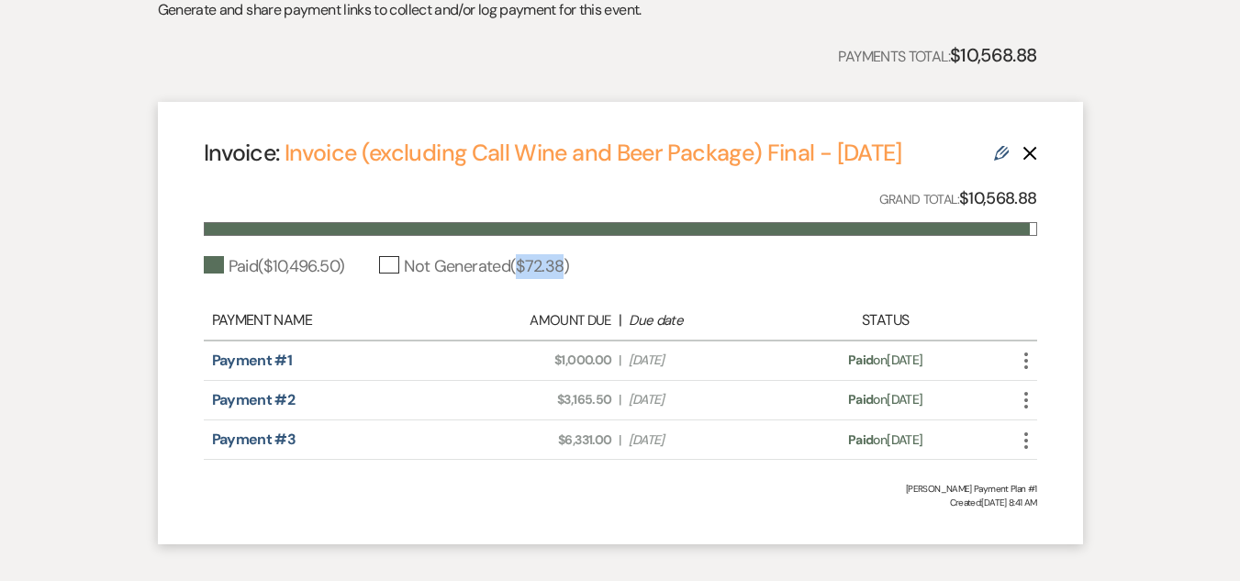
drag, startPoint x: 527, startPoint y: 265, endPoint x: 573, endPoint y: 264, distance: 45.9
click at [569, 264] on div "Not Generated ( $72.38 )" at bounding box center [474, 266] width 190 height 25
copy div "$72.38"
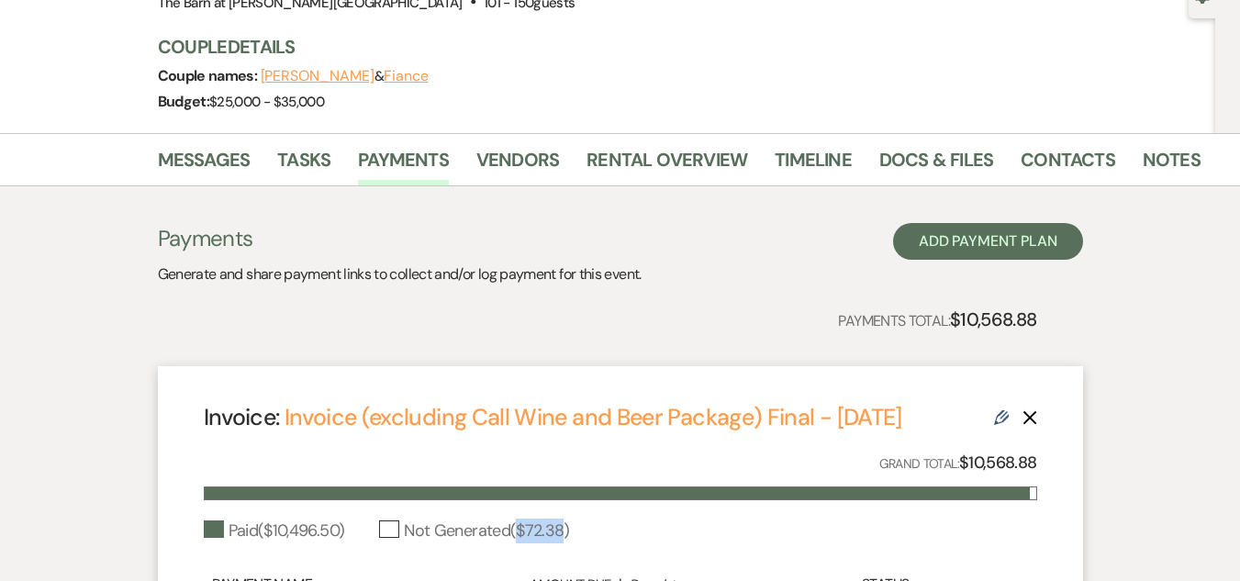
scroll to position [184, 0]
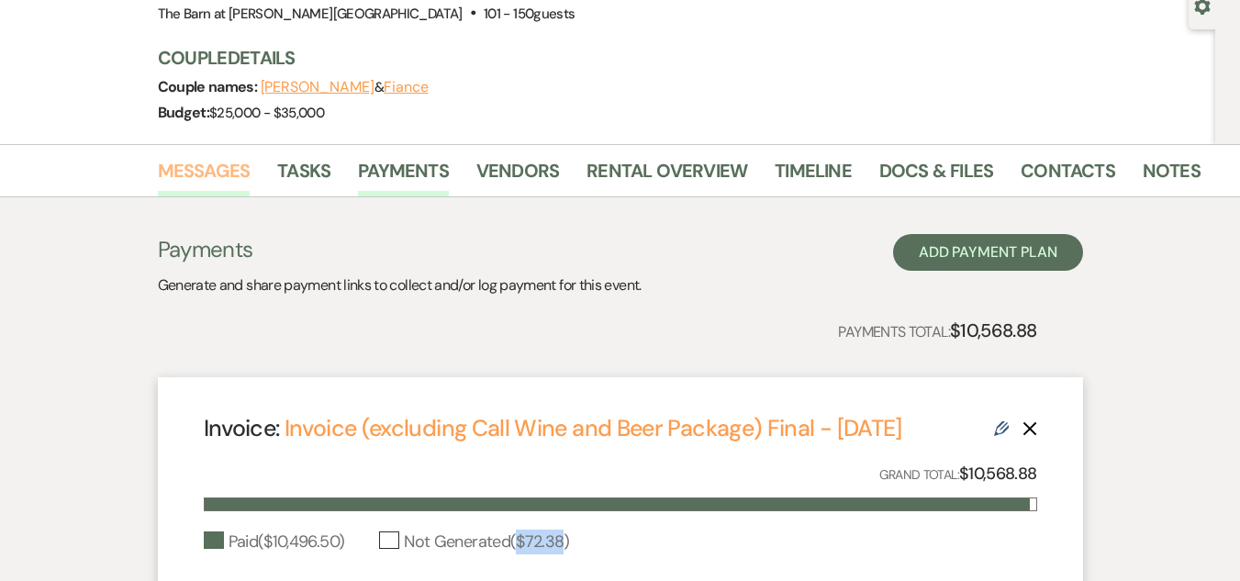
click at [208, 175] on link "Messages" at bounding box center [204, 176] width 93 height 40
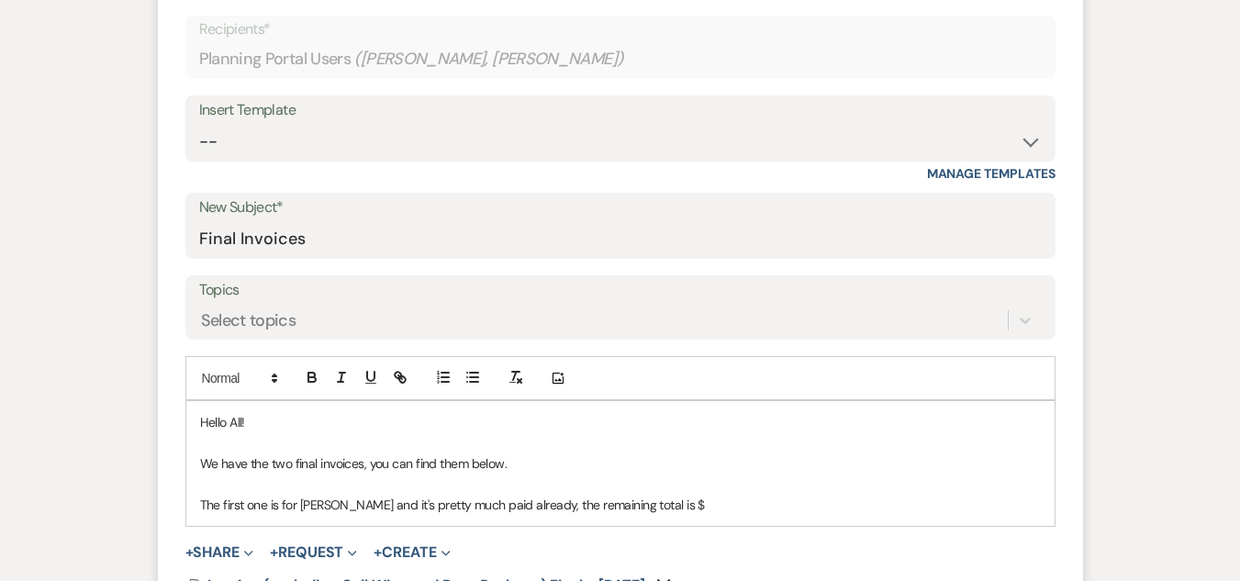
scroll to position [643, 0]
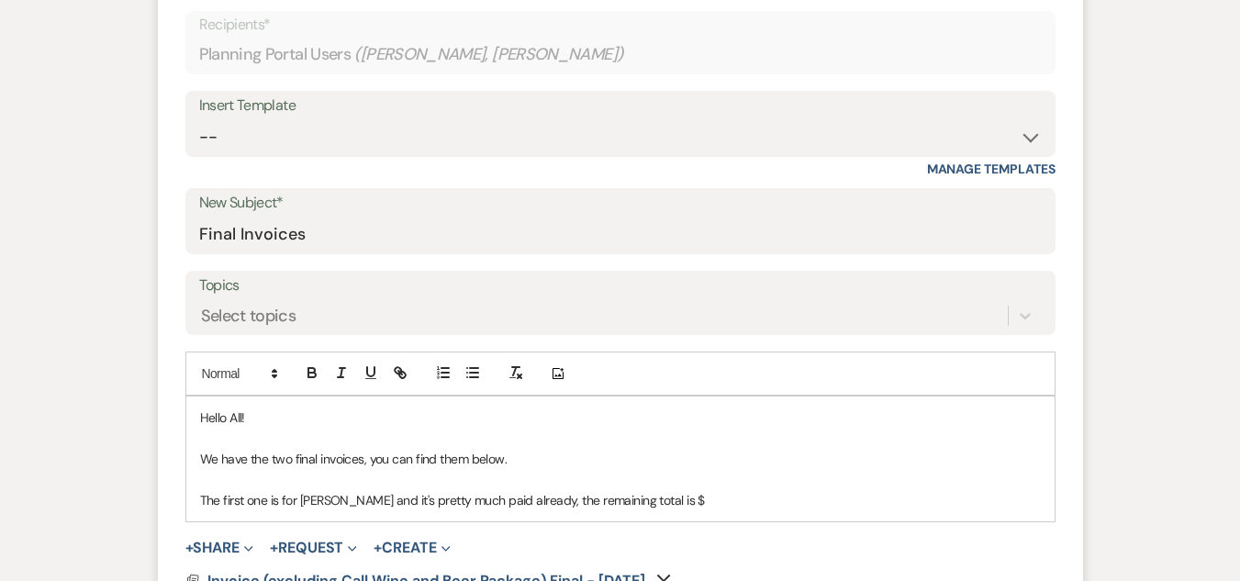
click at [694, 505] on p "The first one is for [PERSON_NAME] and it's pretty much paid already, the remai…" at bounding box center [620, 500] width 841 height 20
drag, startPoint x: 648, startPoint y: 499, endPoint x: 687, endPoint y: 498, distance: 38.6
click at [687, 498] on p "The first one is for [PERSON_NAME] and it's pretty much paid already, the remai…" at bounding box center [620, 500] width 841 height 20
click at [266, 373] on icon at bounding box center [274, 373] width 17 height 17
click at [263, 480] on span at bounding box center [258, 489] width 112 height 28
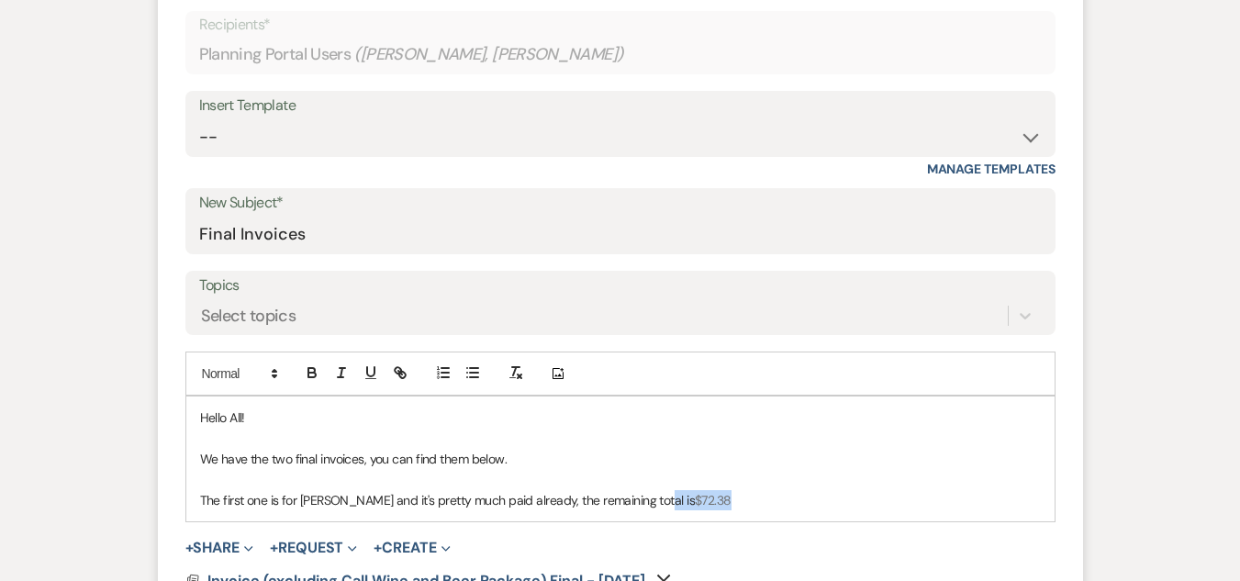
click at [702, 491] on p "The first one is for [PERSON_NAME] and it's pretty much paid already, the remai…" at bounding box center [620, 500] width 841 height 20
click at [695, 503] on span "$72.38" at bounding box center [713, 500] width 37 height 17
click at [695, 501] on span "$72.38" at bounding box center [713, 500] width 37 height 17
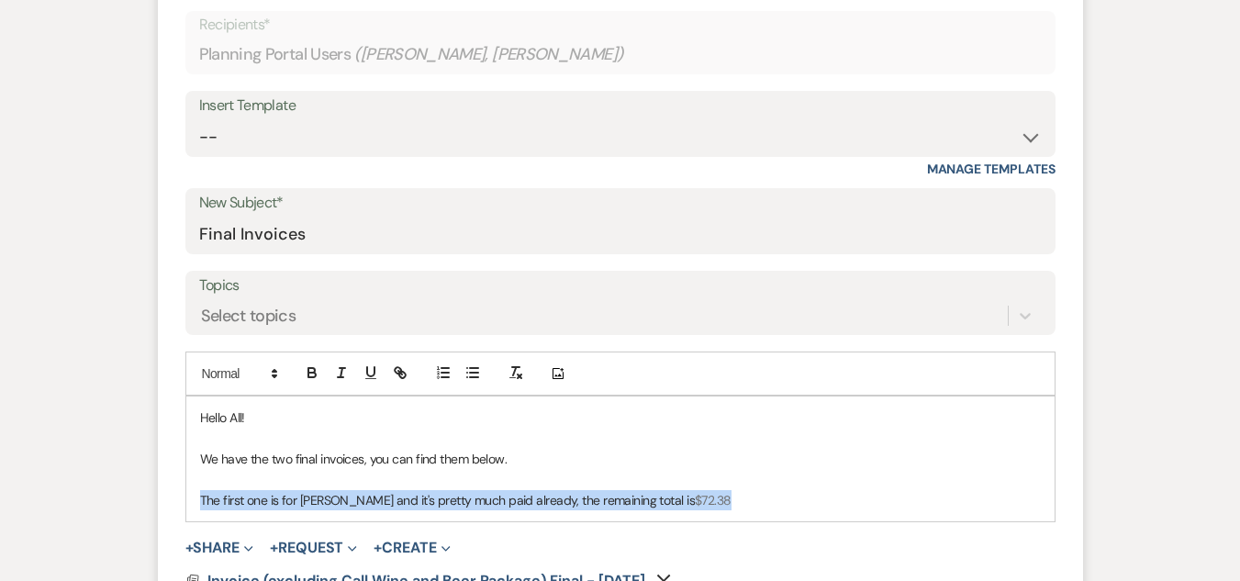
click at [695, 501] on span "$72.38" at bounding box center [713, 500] width 37 height 17
drag, startPoint x: 641, startPoint y: 500, endPoint x: 651, endPoint y: 500, distance: 10.1
click at [642, 500] on p "The first one is for [PERSON_NAME] and it's pretty much paid already, the remai…" at bounding box center [620, 500] width 841 height 20
click at [695, 500] on span "$72.38" at bounding box center [713, 500] width 37 height 17
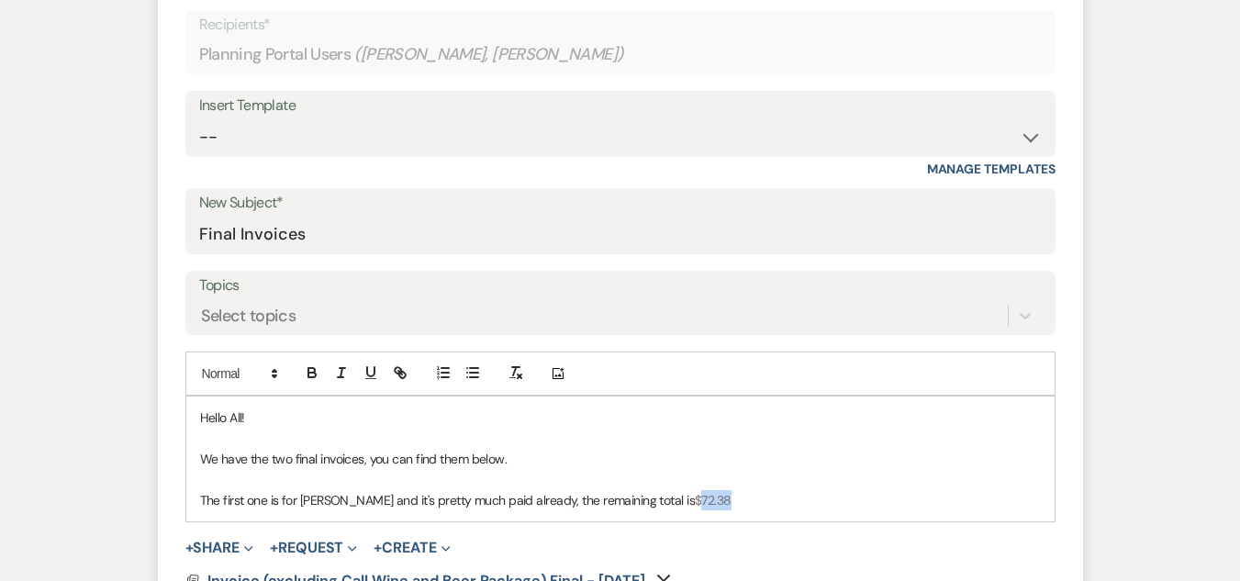
drag, startPoint x: 653, startPoint y: 498, endPoint x: 687, endPoint y: 498, distance: 34.0
click at [688, 498] on p "The first one is for [PERSON_NAME] and it's pretty much paid already, the remai…" at bounding box center [620, 500] width 841 height 20
click at [695, 503] on span "$72.38" at bounding box center [713, 500] width 37 height 17
drag, startPoint x: 645, startPoint y: 501, endPoint x: 690, endPoint y: 502, distance: 45.0
click at [689, 502] on p "The first one is for [PERSON_NAME] and it's pretty much paid already, the remai…" at bounding box center [620, 500] width 841 height 20
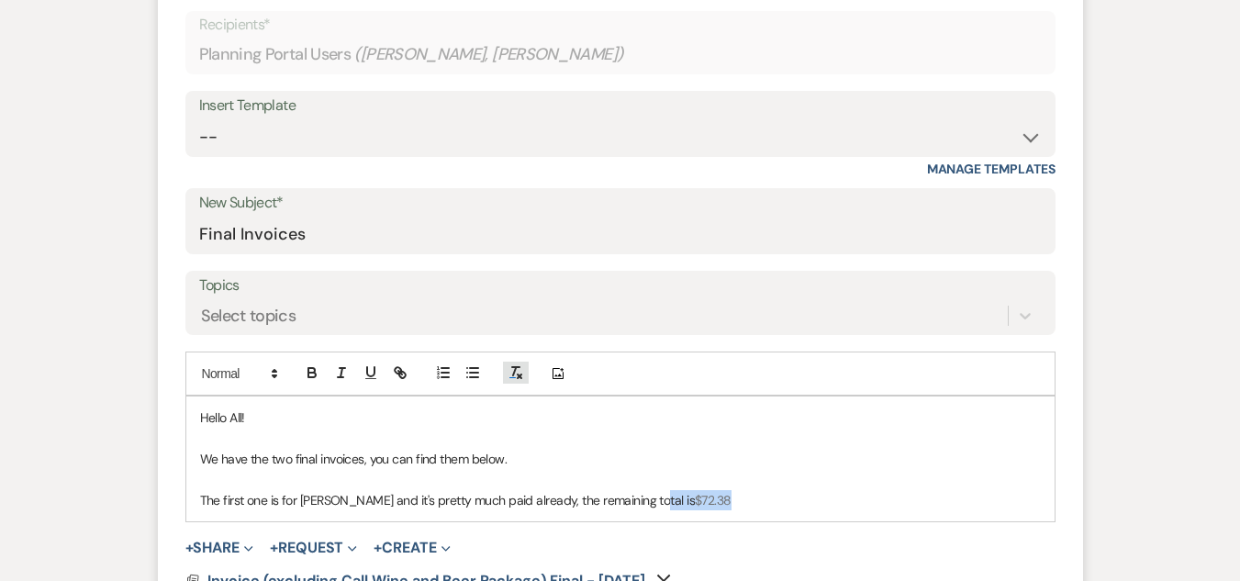
click at [518, 375] on line "button" at bounding box center [520, 377] width 4 height 4
click at [729, 485] on p at bounding box center [620, 480] width 841 height 20
click at [711, 508] on p "The first one is for [PERSON_NAME] and it's pretty much paid already, the remai…" at bounding box center [620, 500] width 841 height 20
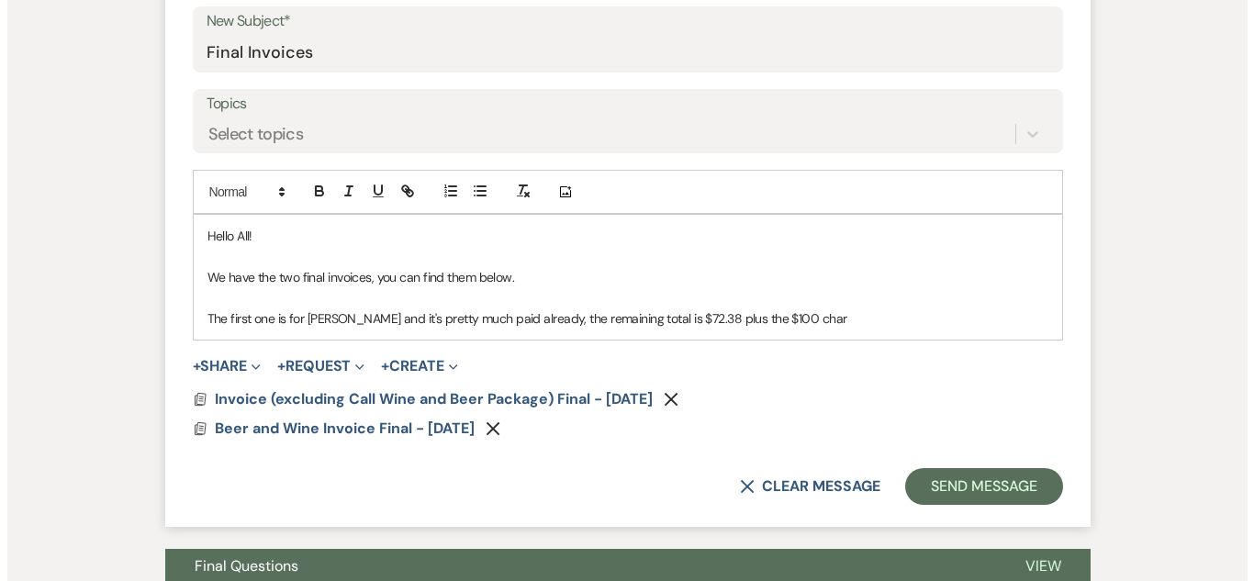
scroll to position [826, 0]
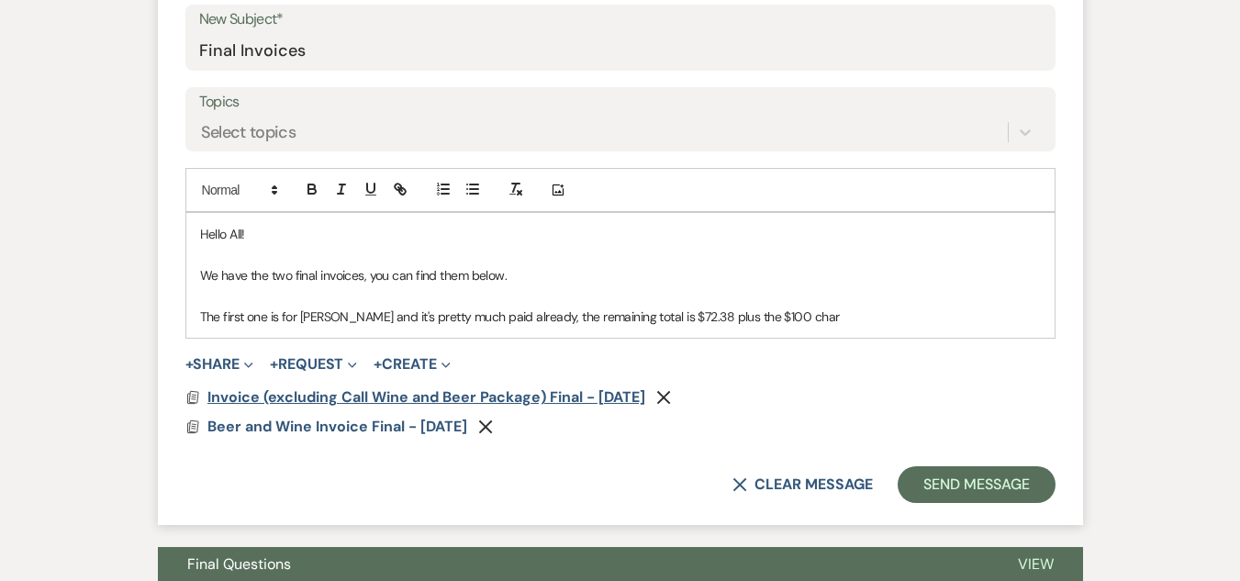
click at [529, 393] on span "Invoice (excluding Call Wine and Beer Package) Final - [DATE]" at bounding box center [426, 396] width 438 height 19
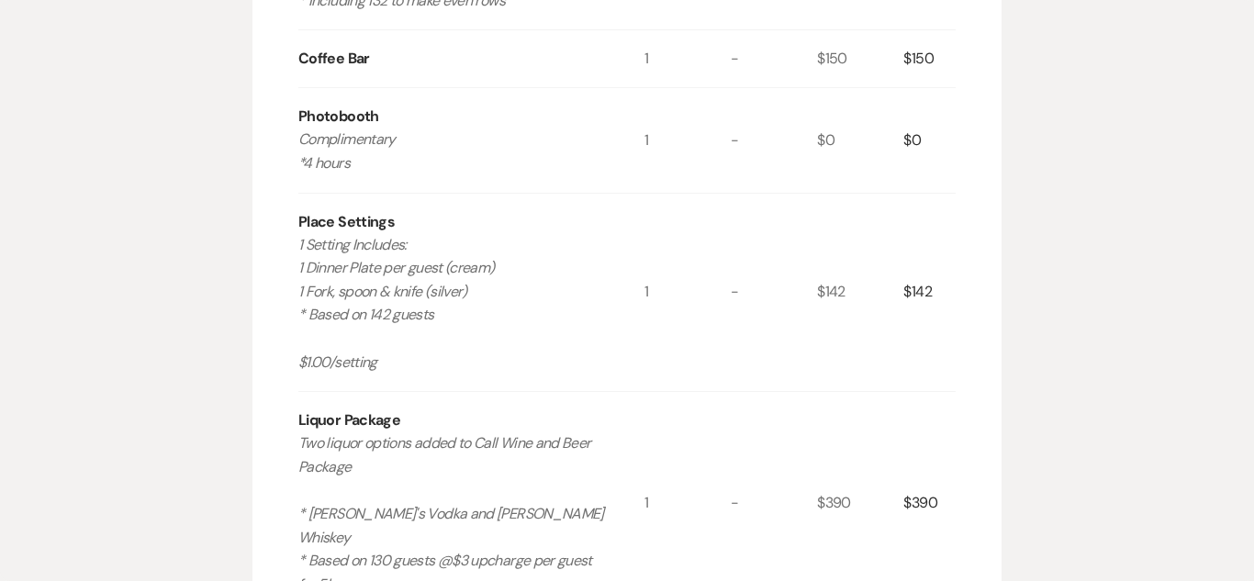
scroll to position [918, 0]
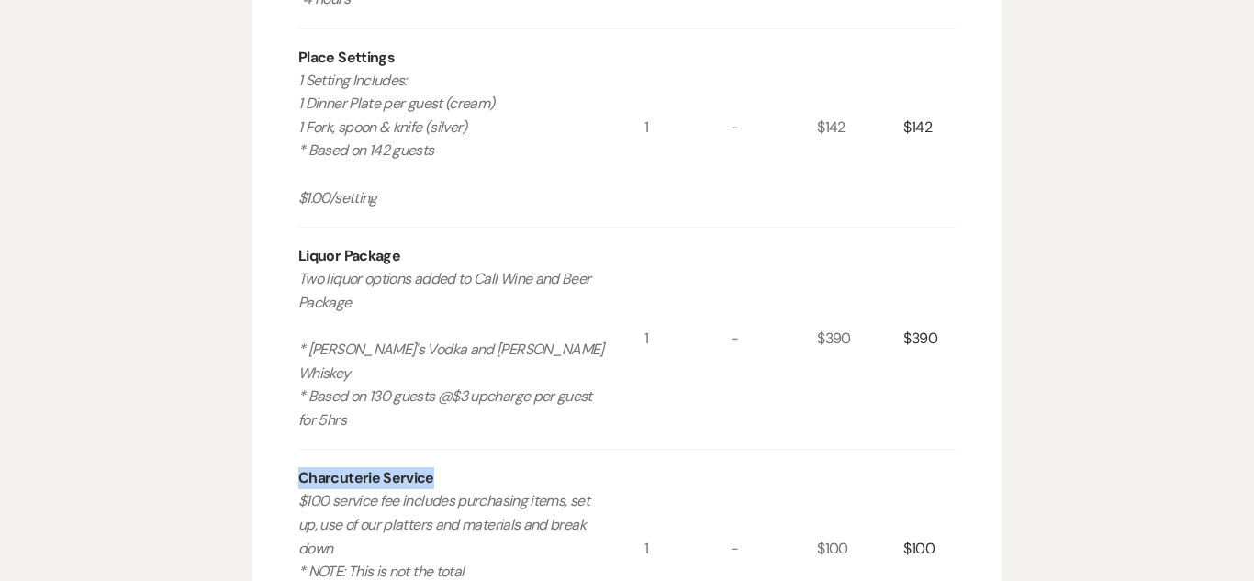
drag, startPoint x: 300, startPoint y: 452, endPoint x: 468, endPoint y: 448, distance: 168.0
click at [468, 450] on div "Charcuterie Service $100 service fee includes purchasing items, set up, use of …" at bounding box center [471, 549] width 346 height 198
copy div "Charcuterie Service"
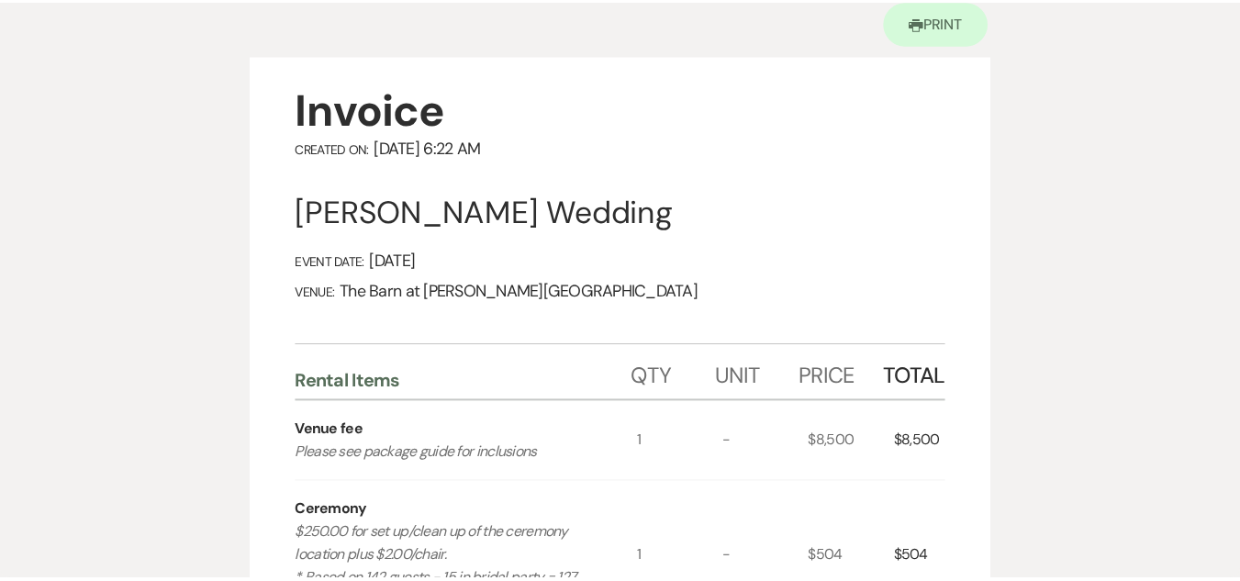
scroll to position [0, 0]
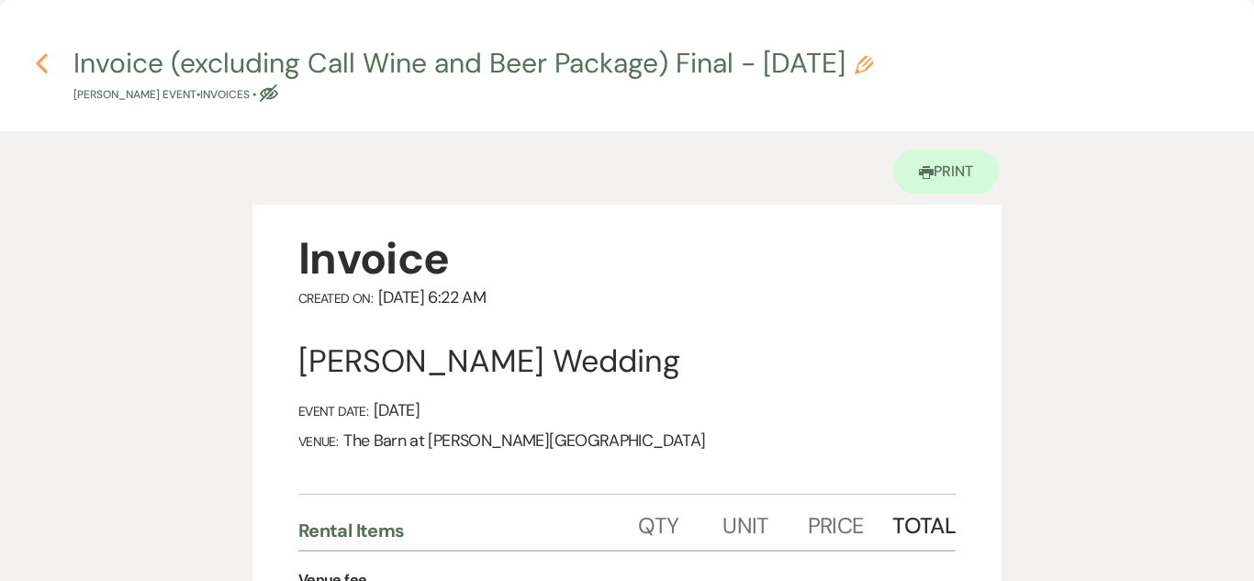
click at [41, 63] on icon "Previous" at bounding box center [42, 63] width 14 height 22
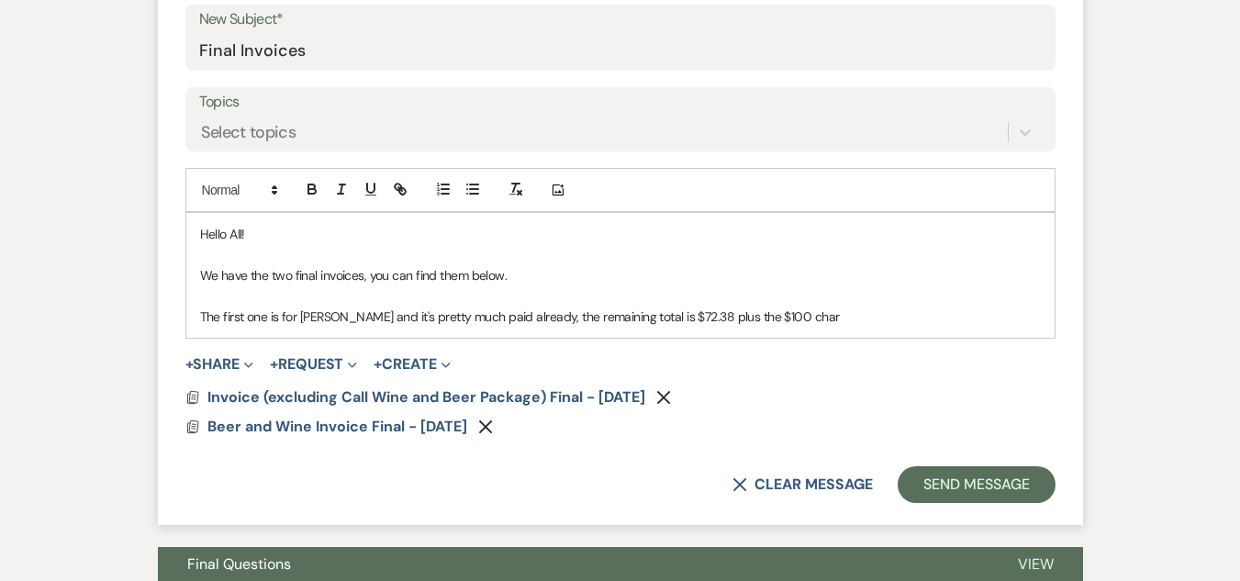
click at [790, 313] on p "The first one is for [PERSON_NAME] and it's pretty much paid already, the remai…" at bounding box center [620, 317] width 841 height 20
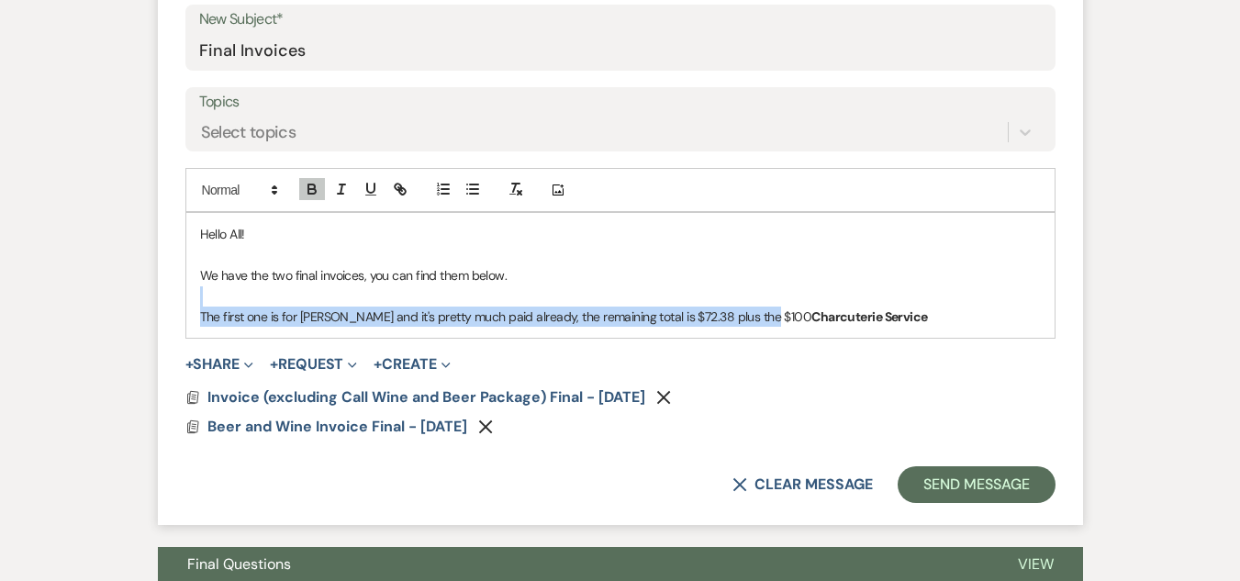
drag, startPoint x: 767, startPoint y: 319, endPoint x: 913, endPoint y: 305, distance: 147.6
click at [913, 305] on div "Hello All! We have the two final invoices, you can find them below. The first o…" at bounding box center [620, 275] width 868 height 125
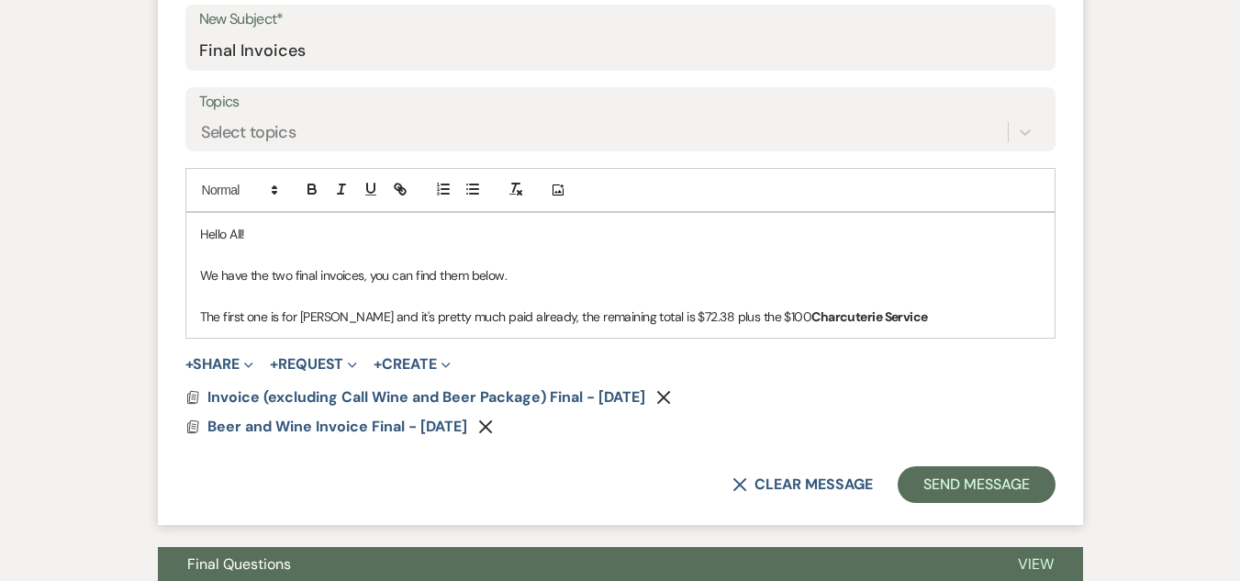
click at [902, 312] on p "The first one is for [PERSON_NAME] and it's pretty much paid already, the remai…" at bounding box center [620, 317] width 841 height 20
drag, startPoint x: 761, startPoint y: 320, endPoint x: 917, endPoint y: 318, distance: 156.1
click at [917, 318] on p "The first one is for [PERSON_NAME] and it's pretty much paid already, the remai…" at bounding box center [620, 317] width 841 height 20
click at [902, 316] on p "The first one is for [PERSON_NAME] and it's pretty much paid already, the remai…" at bounding box center [620, 317] width 841 height 20
drag, startPoint x: 760, startPoint y: 321, endPoint x: 922, endPoint y: 309, distance: 162.0
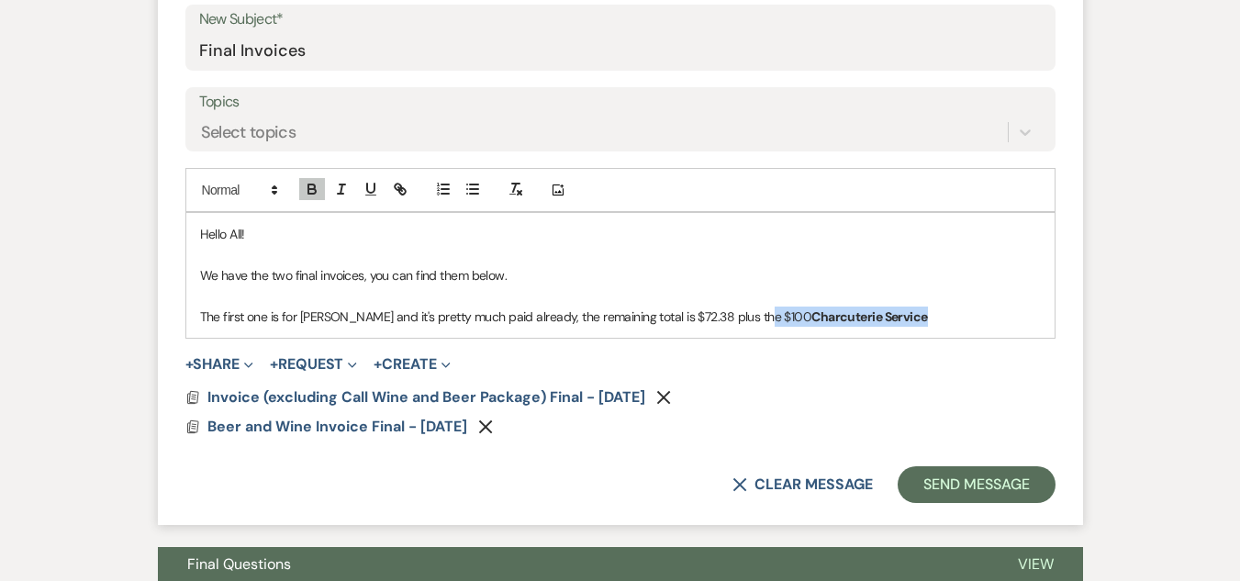
click at [922, 309] on p "The first one is for [PERSON_NAME] and it's pretty much paid already, the remai…" at bounding box center [620, 317] width 841 height 20
click at [311, 188] on icon "button" at bounding box center [312, 189] width 17 height 17
click at [896, 317] on p "The first one is for [PERSON_NAME] and it's pretty much paid already, the remai…" at bounding box center [620, 317] width 841 height 20
drag, startPoint x: 759, startPoint y: 320, endPoint x: 882, endPoint y: 304, distance: 124.1
click at [928, 309] on p "The first one is for [PERSON_NAME] and it's pretty much paid already, the remai…" at bounding box center [620, 317] width 841 height 20
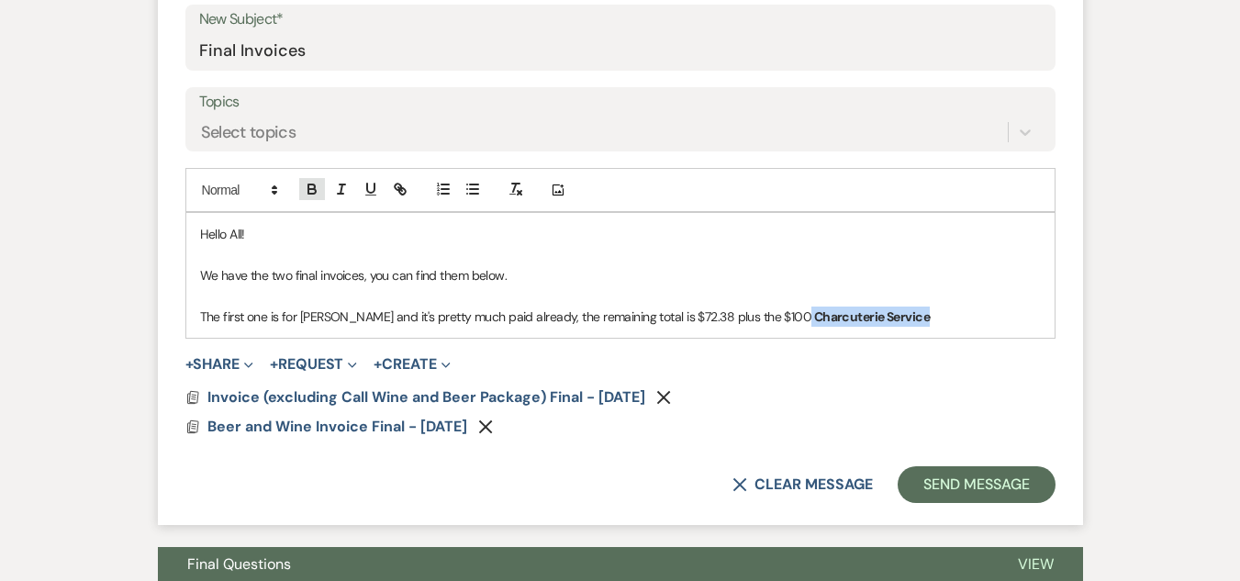
click at [307, 191] on icon "button" at bounding box center [312, 189] width 17 height 17
click at [923, 319] on p "The first one is for [PERSON_NAME] and it's pretty much paid already, the remai…" at bounding box center [620, 317] width 841 height 20
click at [920, 314] on p "The first one is for [PERSON_NAME] and it's pretty much paid already, the remai…" at bounding box center [620, 317] width 841 height 20
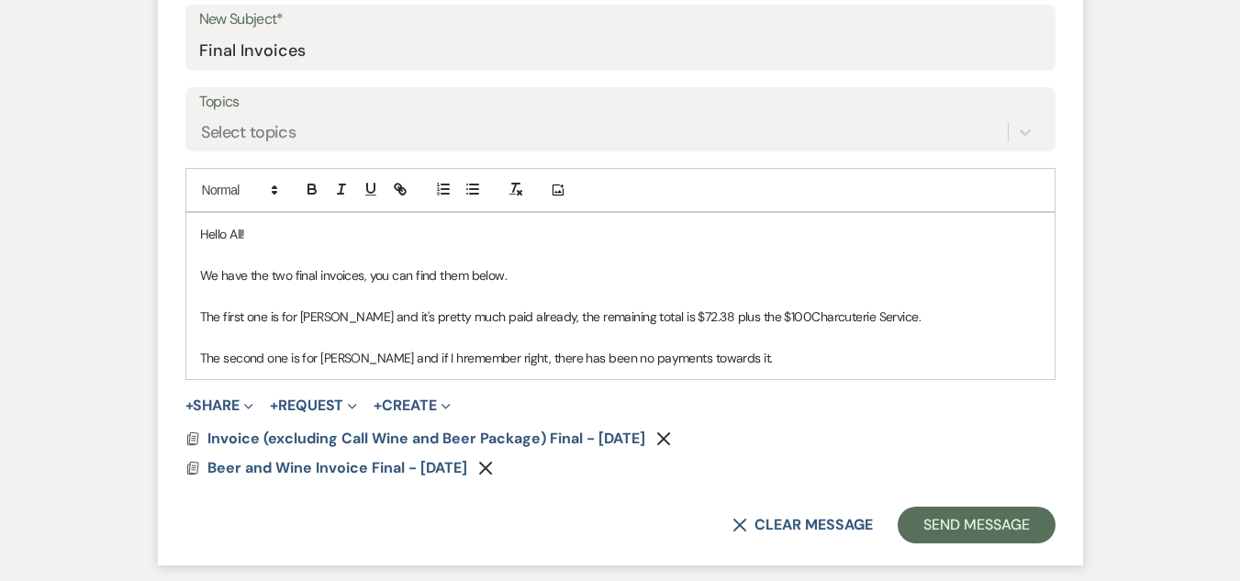
click at [386, 365] on span "The second one is for [PERSON_NAME] and if I hremember right, there has been no…" at bounding box center [486, 358] width 573 height 17
click at [735, 359] on p "The second one is for [PERSON_NAME] and if I remember right, there has been no …" at bounding box center [620, 358] width 841 height 20
click at [875, 359] on p "The second one is for [PERSON_NAME] and if I remember right, there has been no …" at bounding box center [620, 358] width 841 height 20
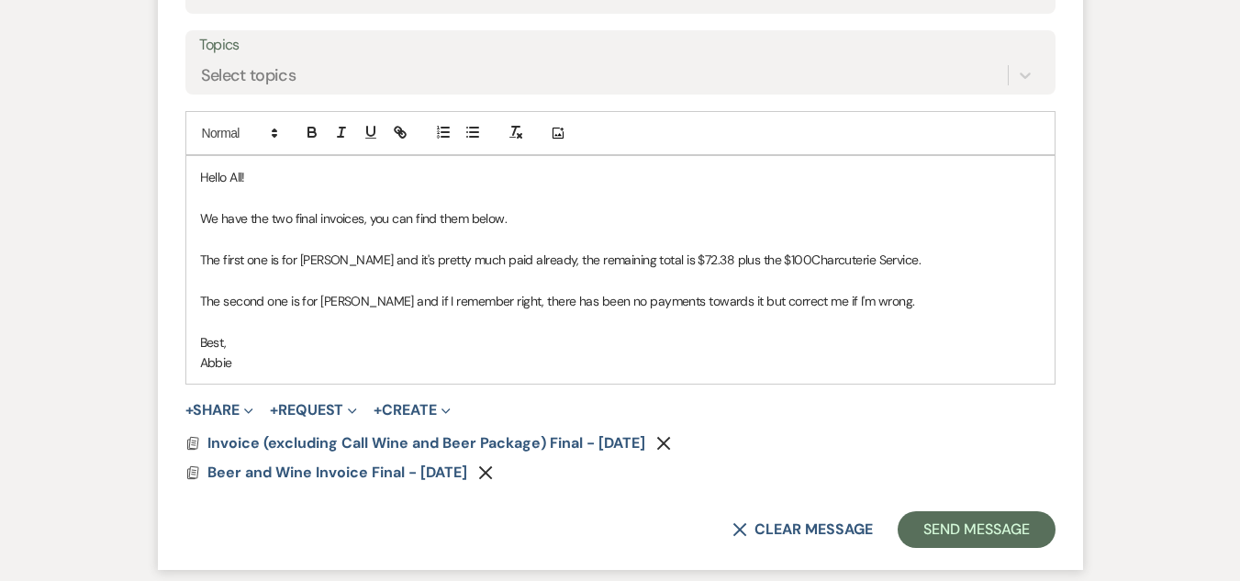
scroll to position [1102, 0]
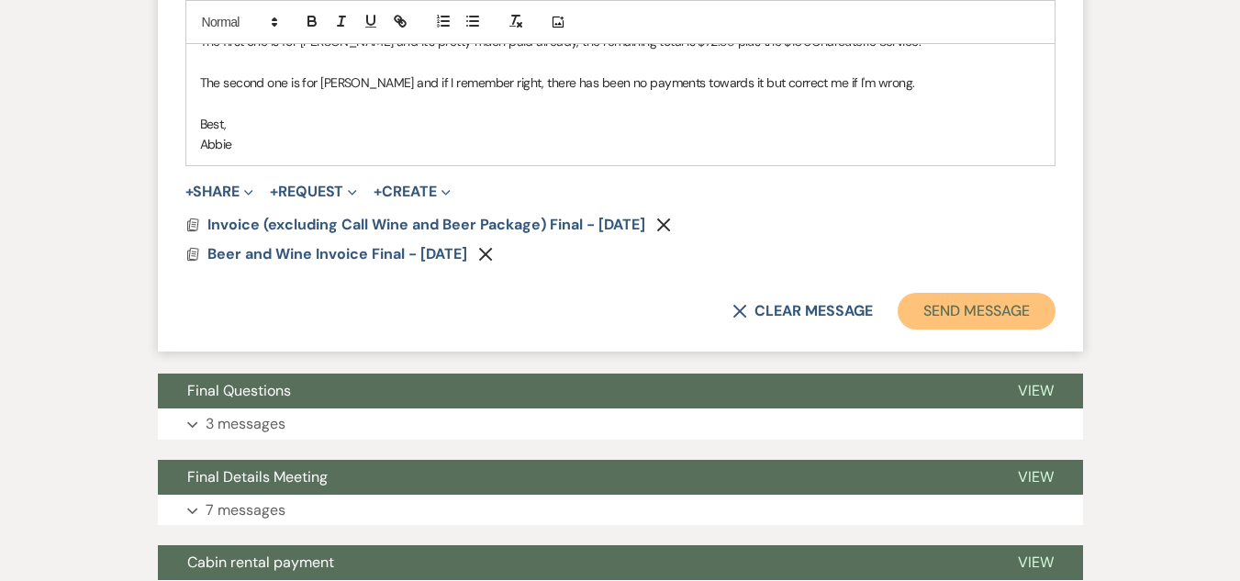
click at [955, 308] on button "Send Message" at bounding box center [976, 311] width 157 height 37
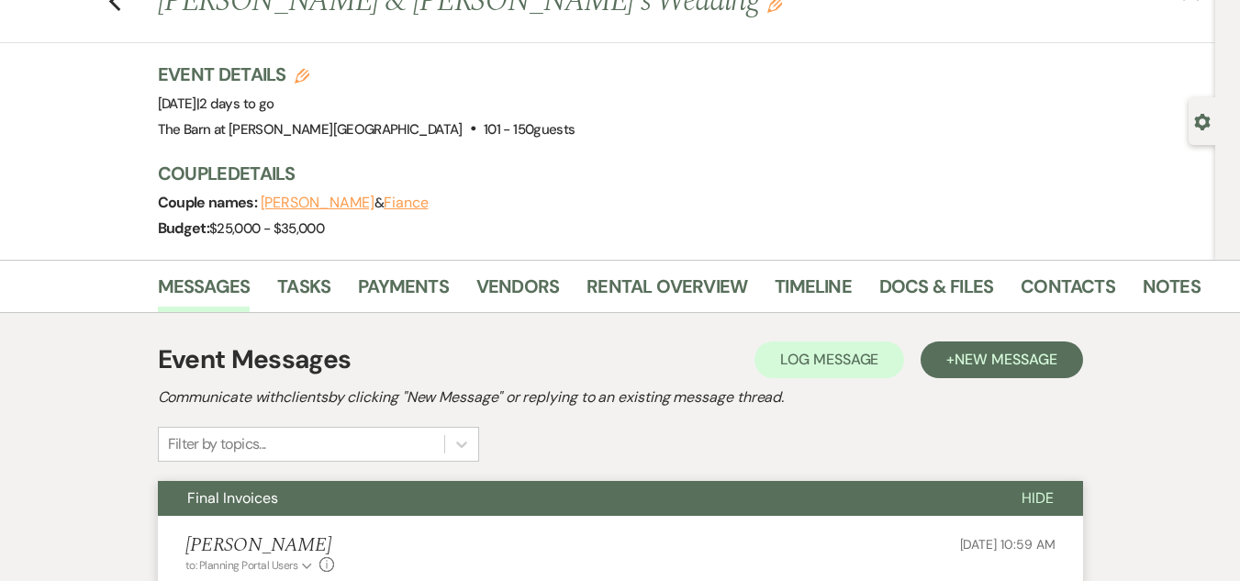
scroll to position [0, 0]
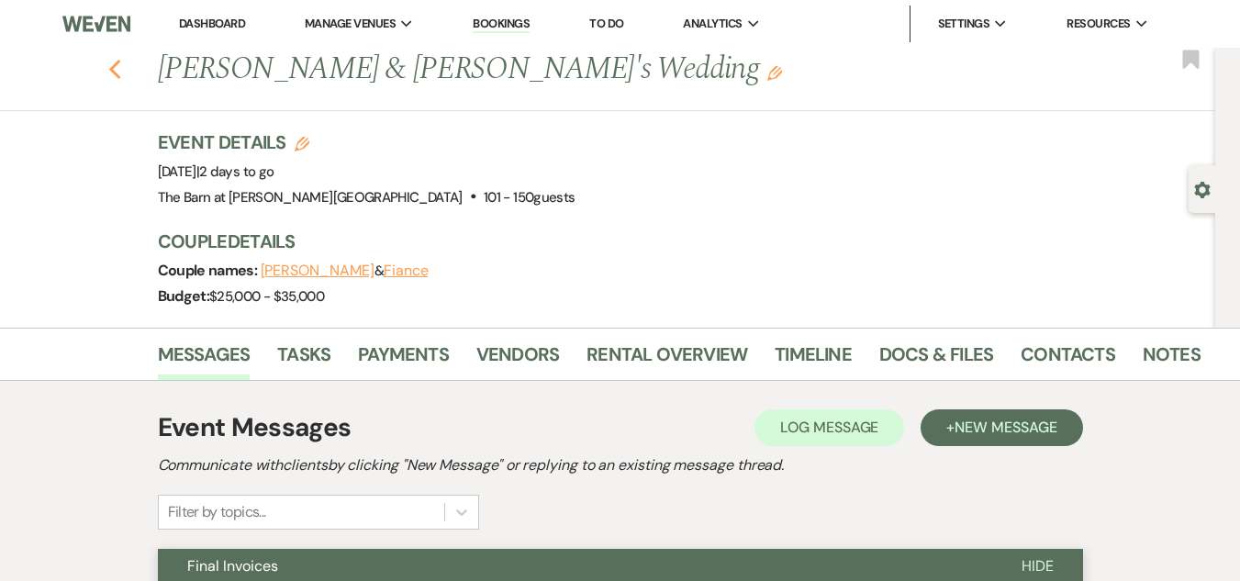
click at [115, 68] on icon "Previous" at bounding box center [115, 70] width 14 height 22
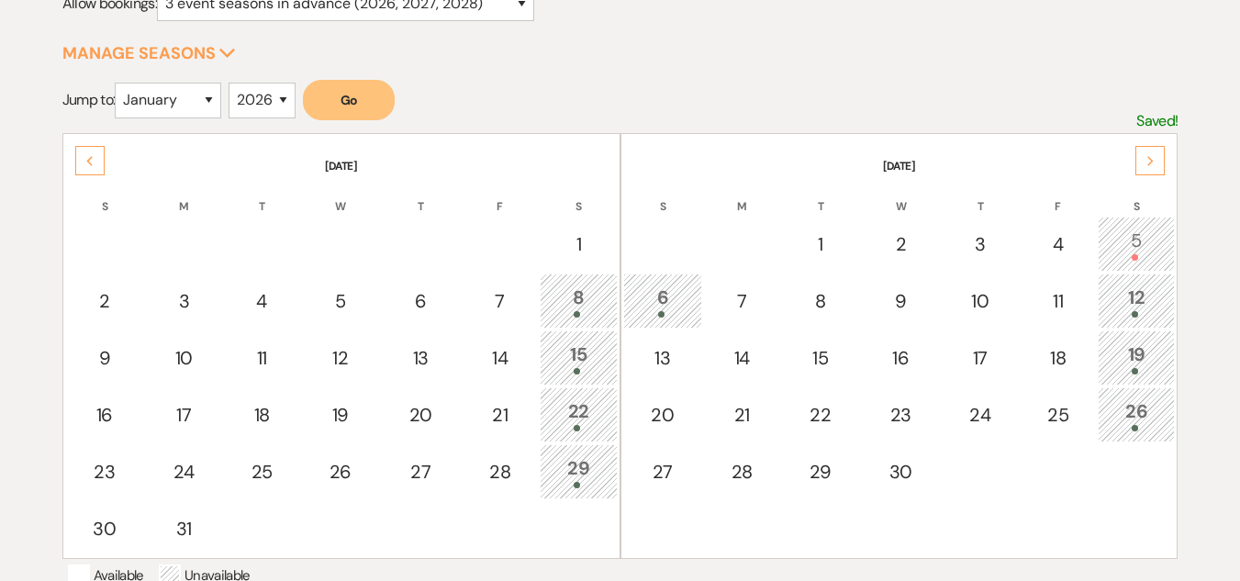
click at [676, 292] on div "6" at bounding box center [662, 301] width 59 height 34
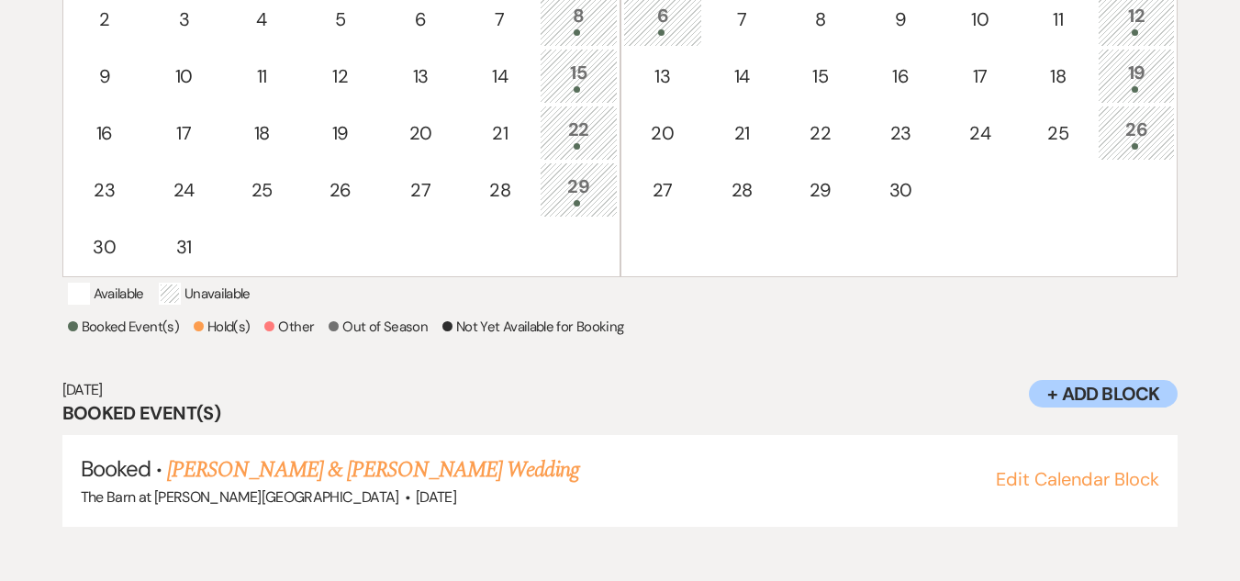
scroll to position [561, 0]
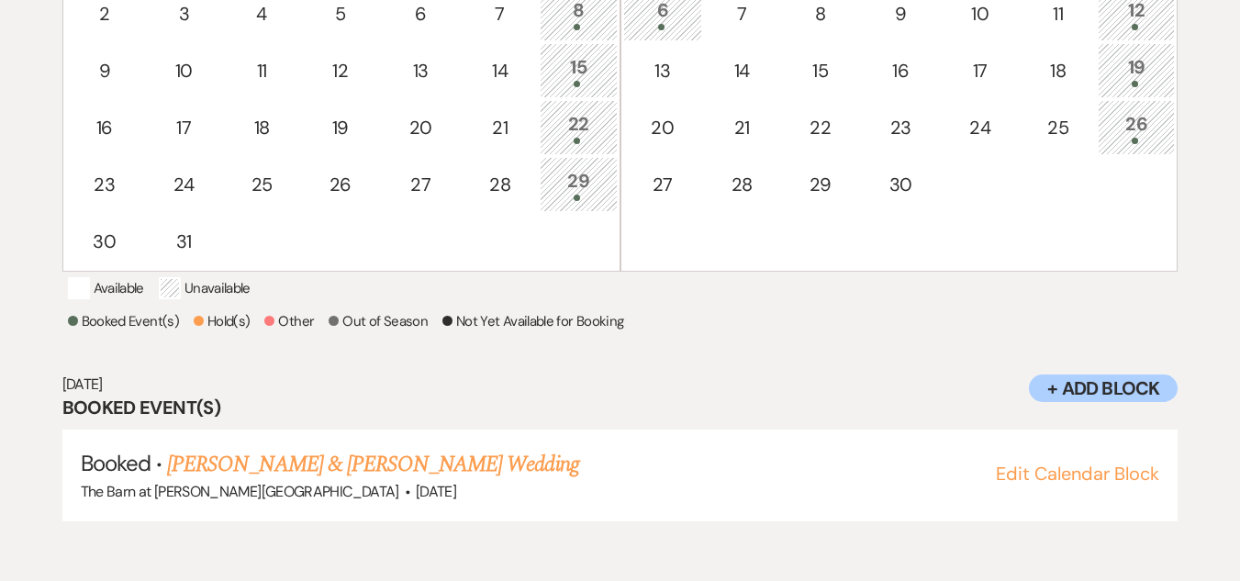
click at [1134, 22] on div "12" at bounding box center [1137, 13] width 58 height 34
click at [1124, 66] on div "19" at bounding box center [1137, 70] width 58 height 34
click at [589, 191] on div "29" at bounding box center [579, 184] width 58 height 34
click at [565, 114] on div "22" at bounding box center [579, 127] width 58 height 34
click at [576, 62] on div "15" at bounding box center [579, 70] width 58 height 34
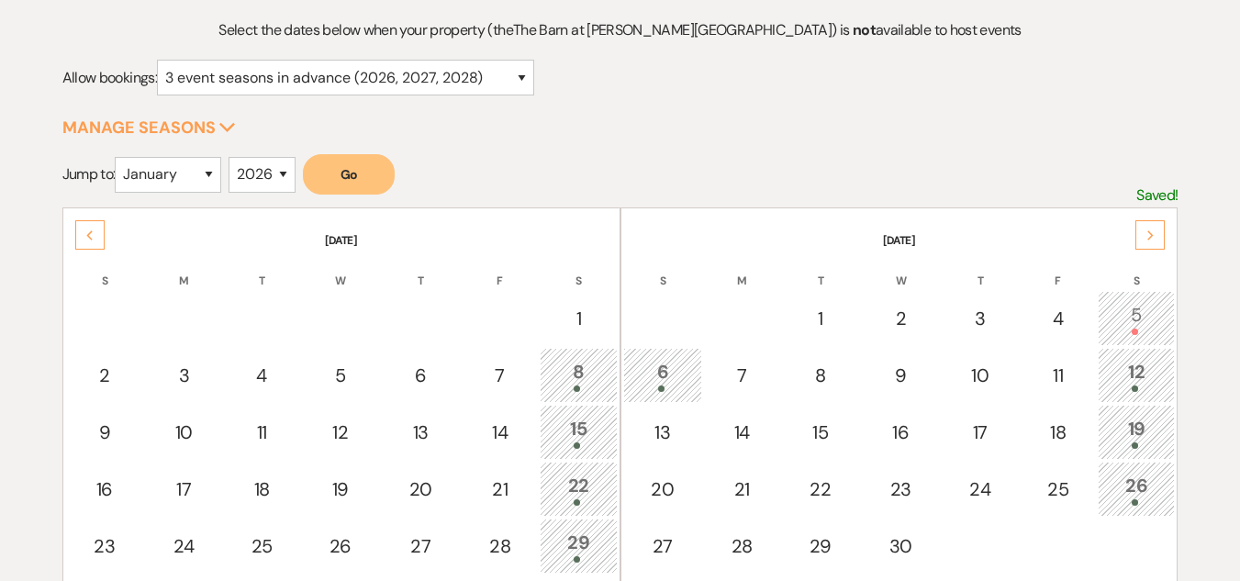
scroll to position [194, 0]
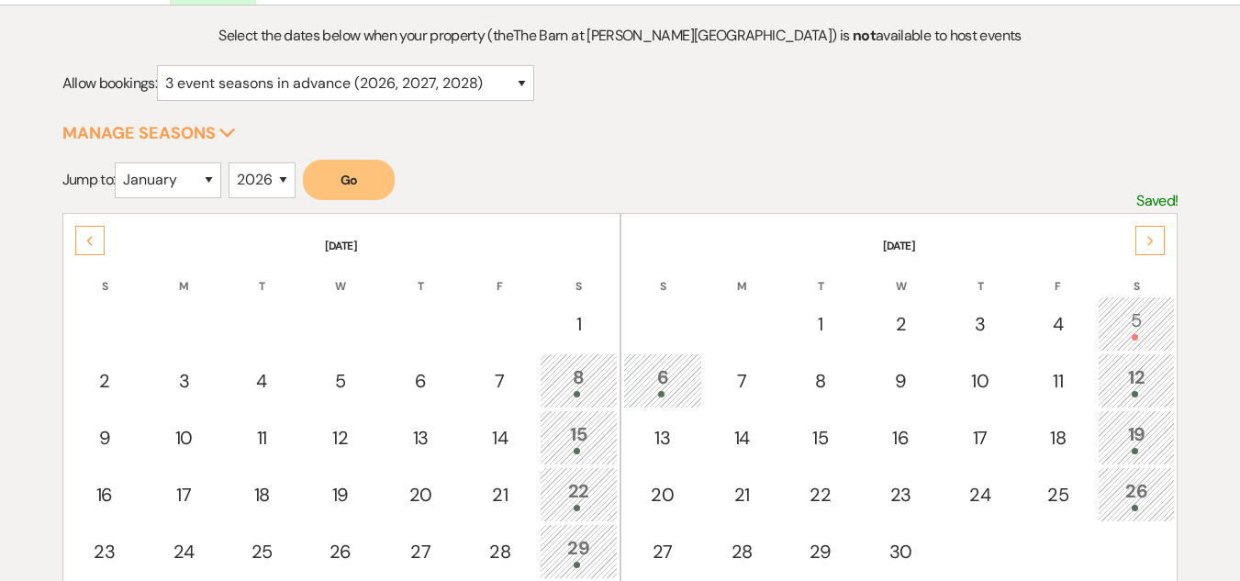
click at [87, 240] on icon "Previous" at bounding box center [89, 241] width 9 height 11
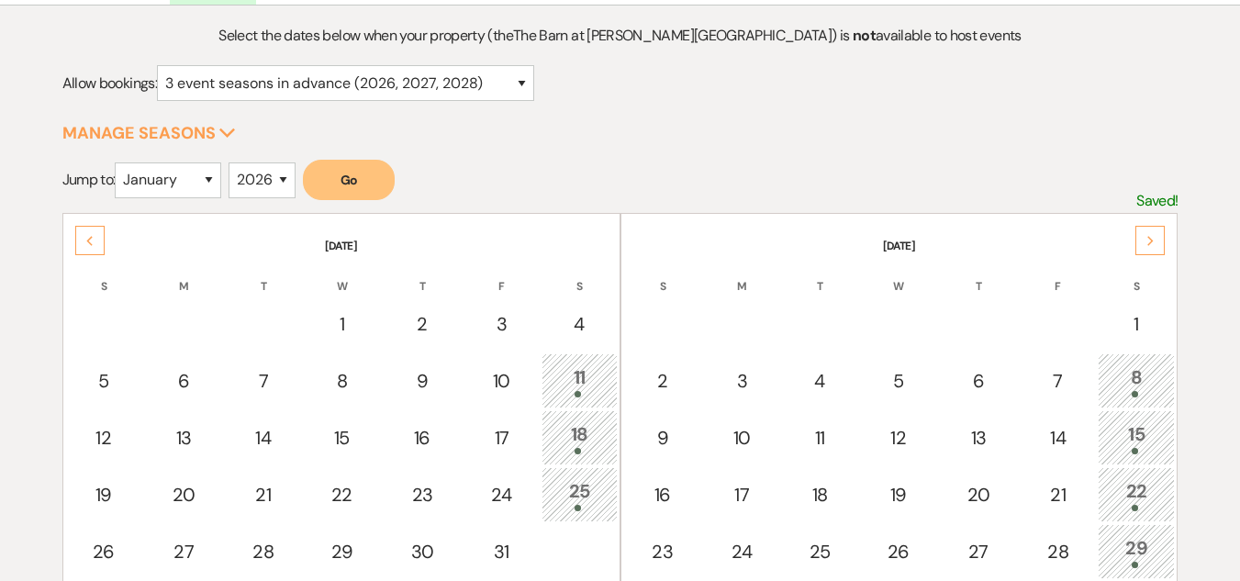
click at [87, 240] on icon "Previous" at bounding box center [89, 241] width 9 height 11
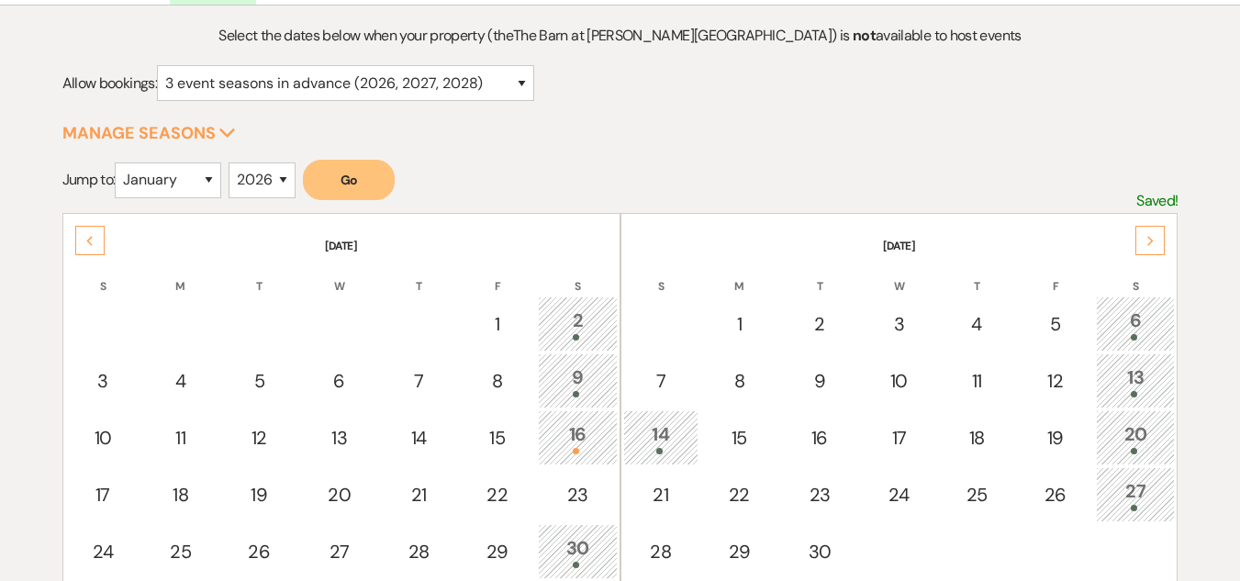
click at [87, 240] on icon "Previous" at bounding box center [89, 241] width 9 height 11
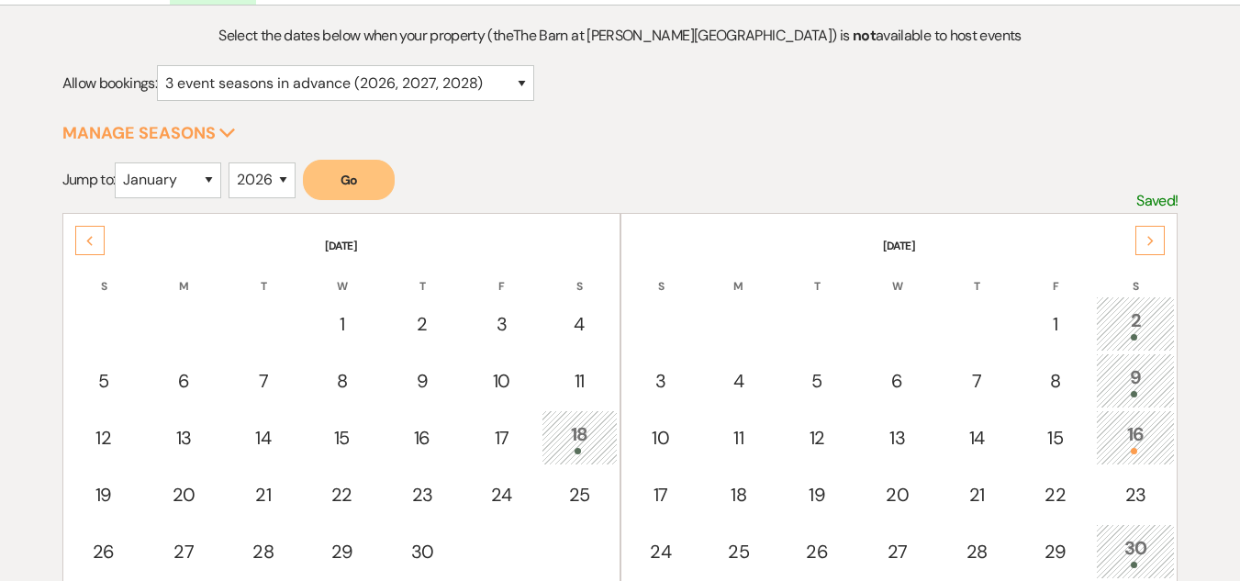
click at [87, 240] on icon "Previous" at bounding box center [89, 241] width 9 height 11
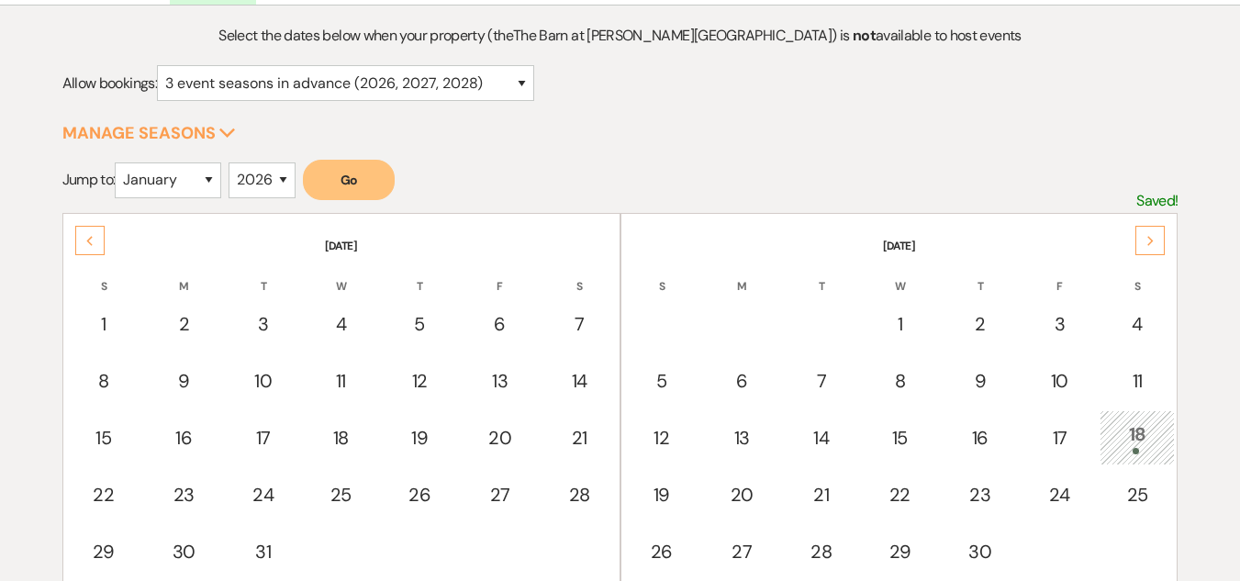
click at [87, 239] on icon "Previous" at bounding box center [89, 241] width 9 height 11
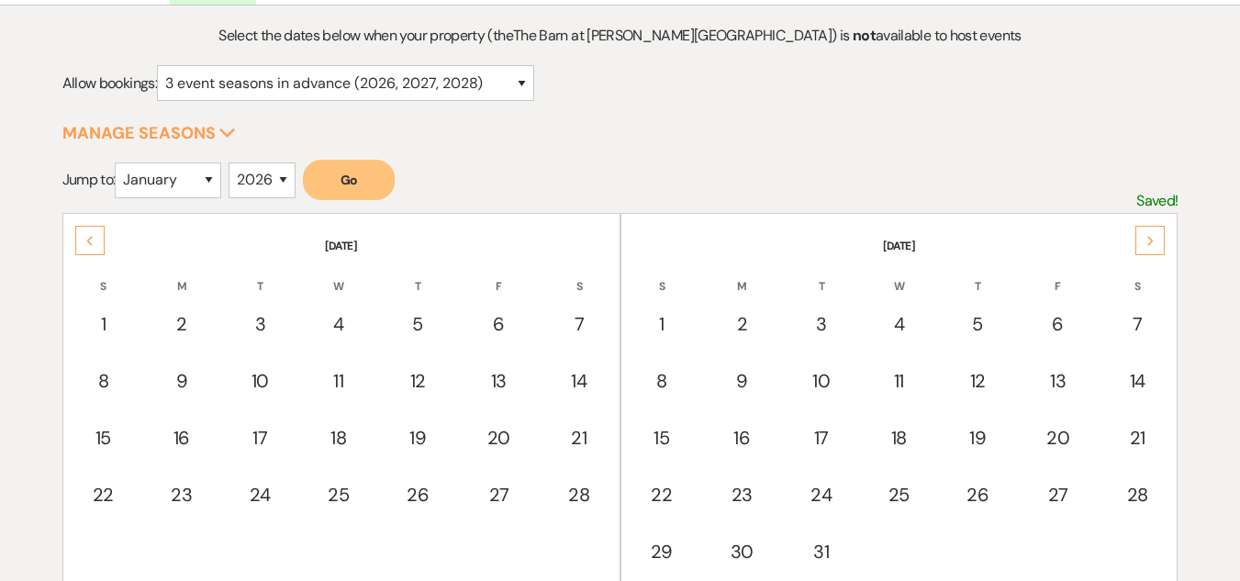
click at [87, 239] on icon "Previous" at bounding box center [89, 241] width 9 height 11
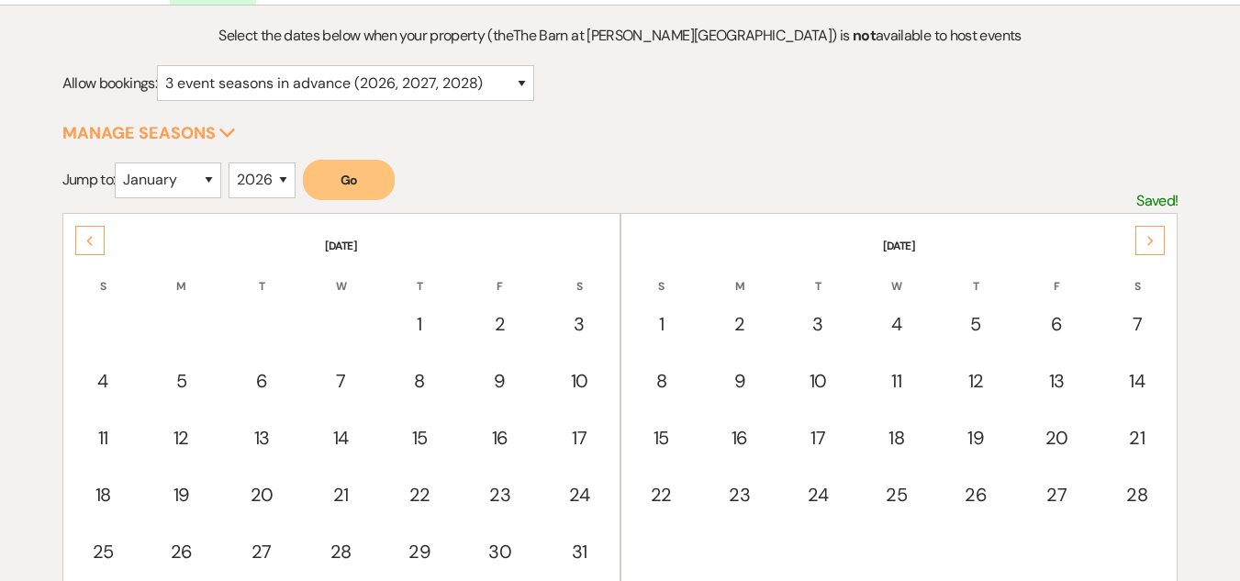
click at [87, 239] on icon "Previous" at bounding box center [89, 241] width 9 height 11
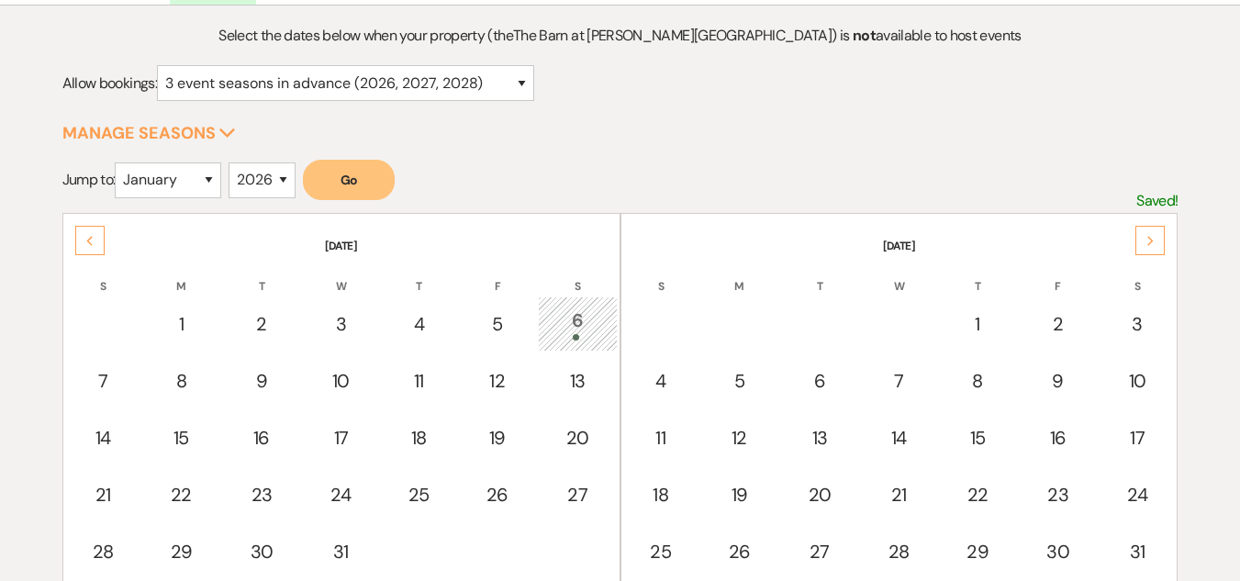
click at [87, 239] on icon "Previous" at bounding box center [89, 241] width 9 height 11
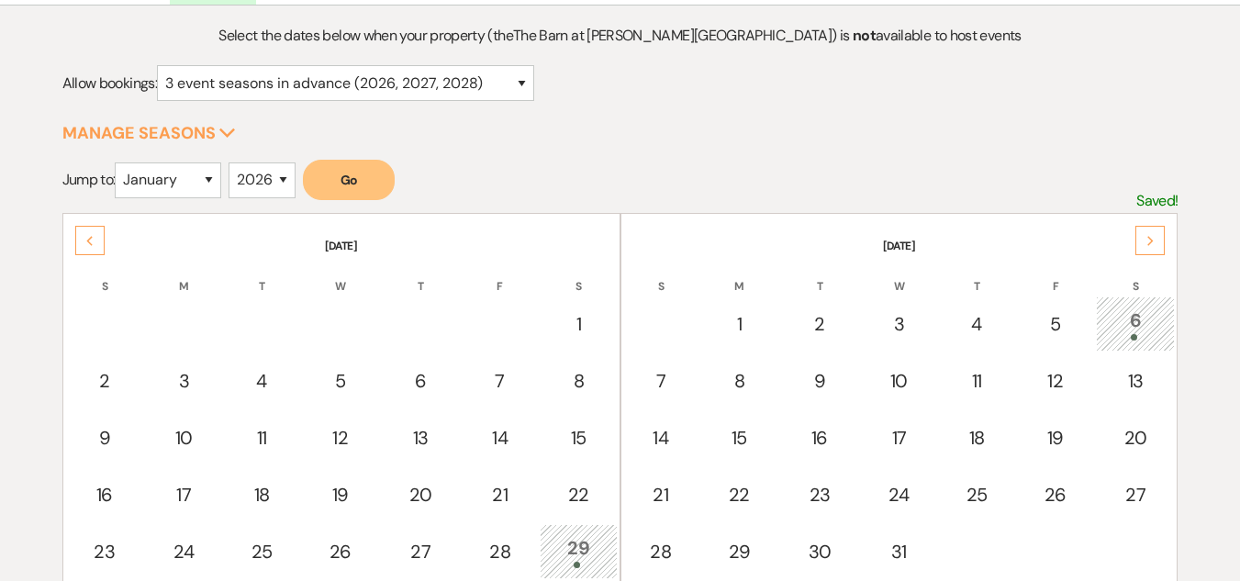
click at [86, 226] on div "Previous" at bounding box center [89, 240] width 29 height 29
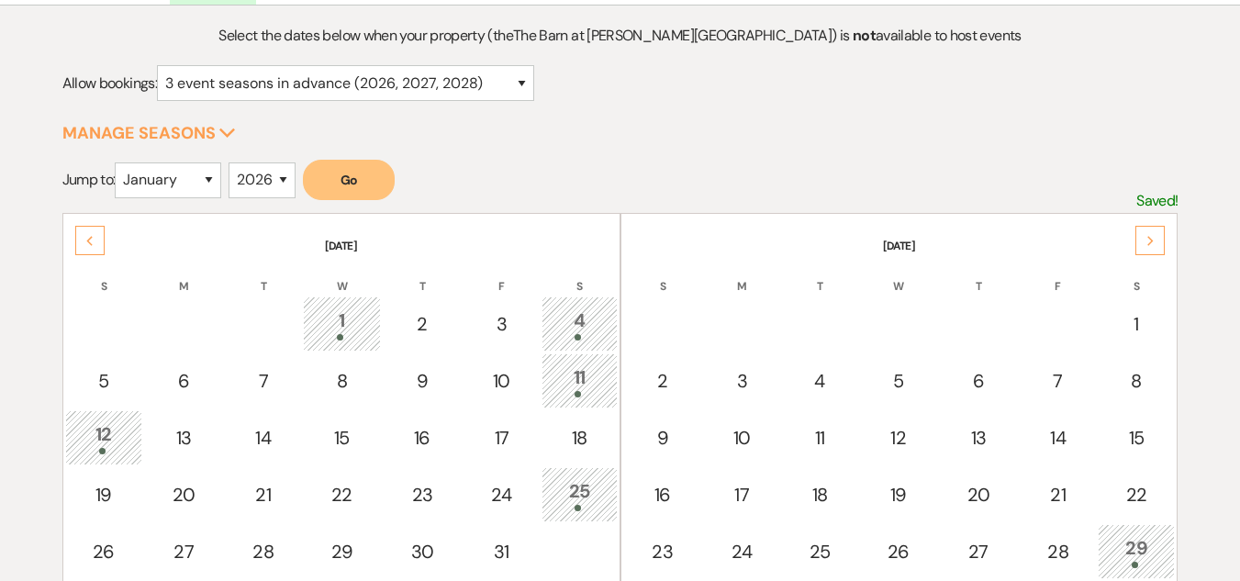
click at [85, 221] on th "October 2025" at bounding box center [341, 235] width 553 height 39
click at [84, 228] on div "Previous" at bounding box center [89, 240] width 29 height 29
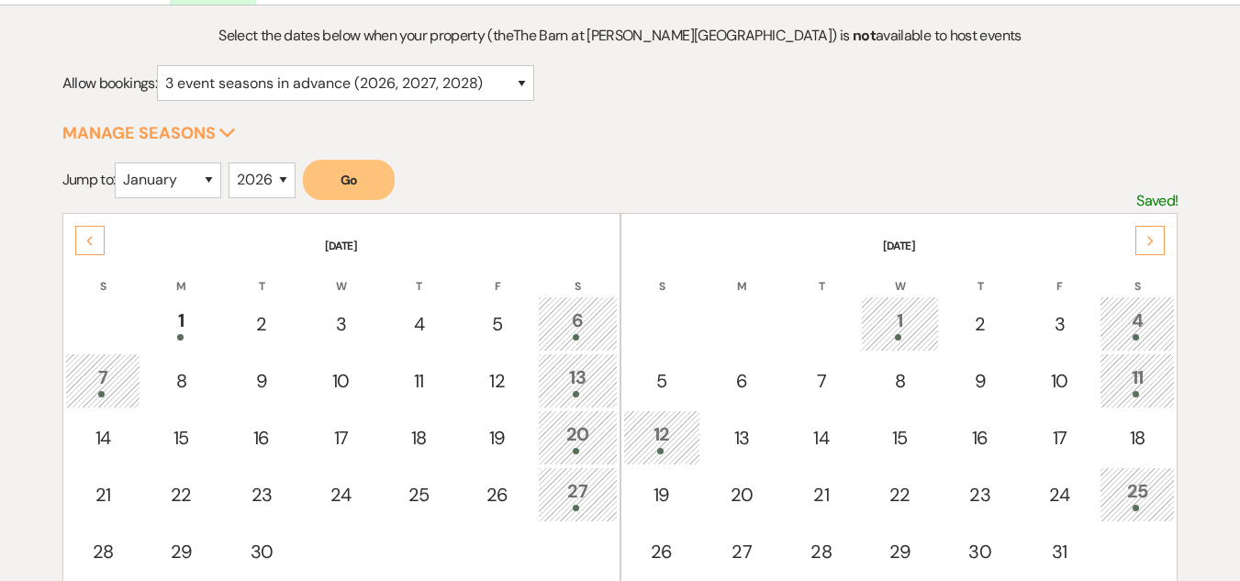
click at [84, 227] on div "Previous" at bounding box center [89, 240] width 29 height 29
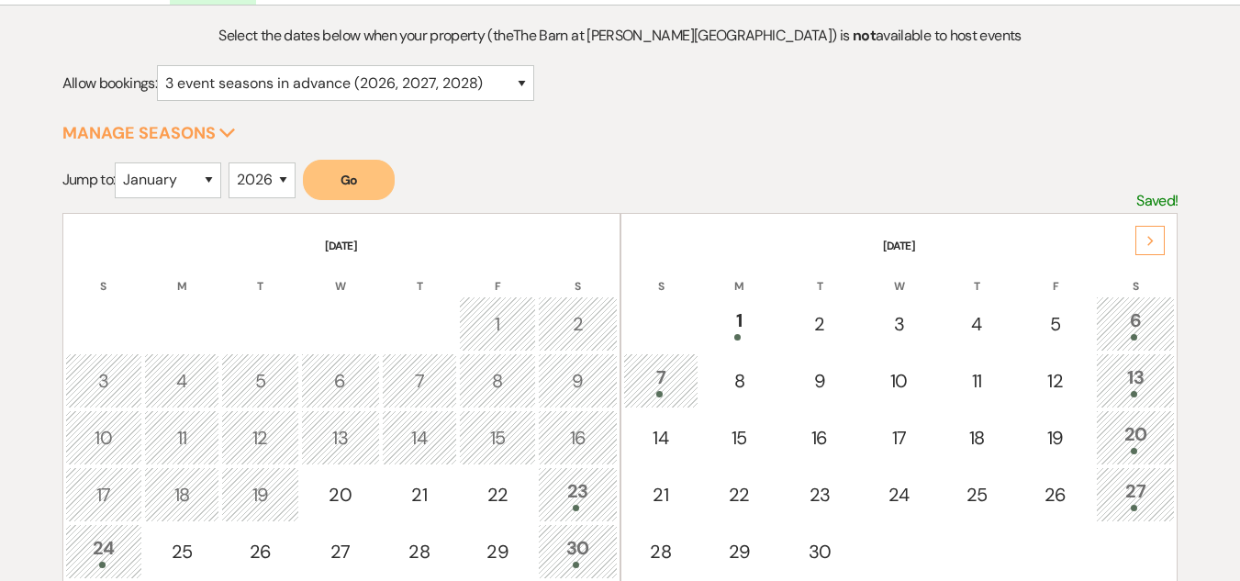
click at [580, 542] on div "30" at bounding box center [577, 551] width 59 height 34
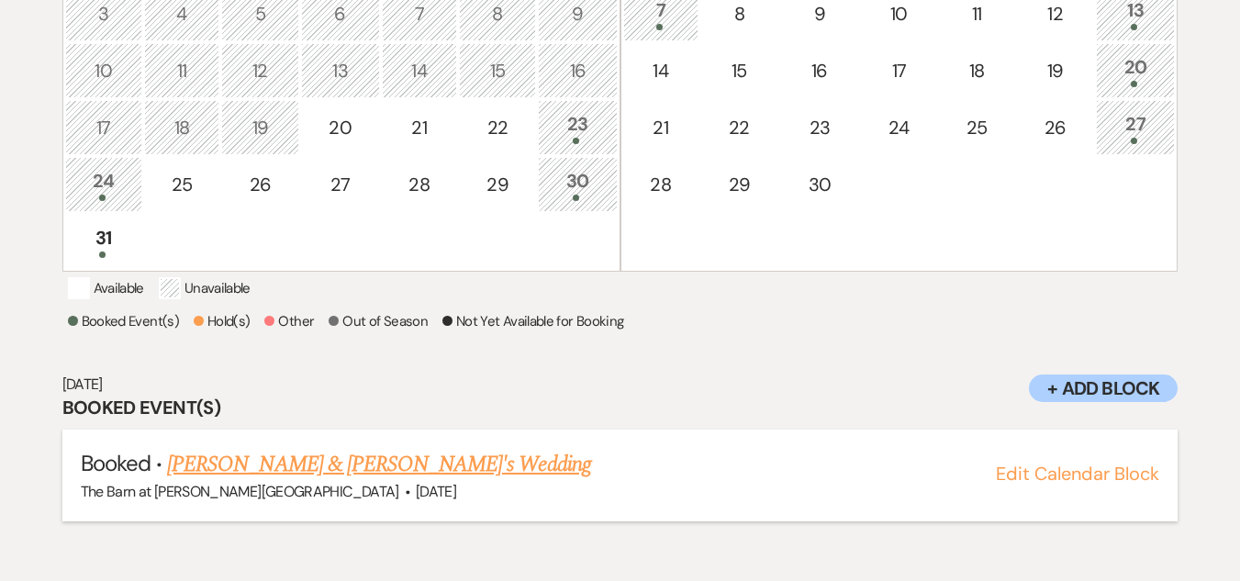
scroll to position [531, 0]
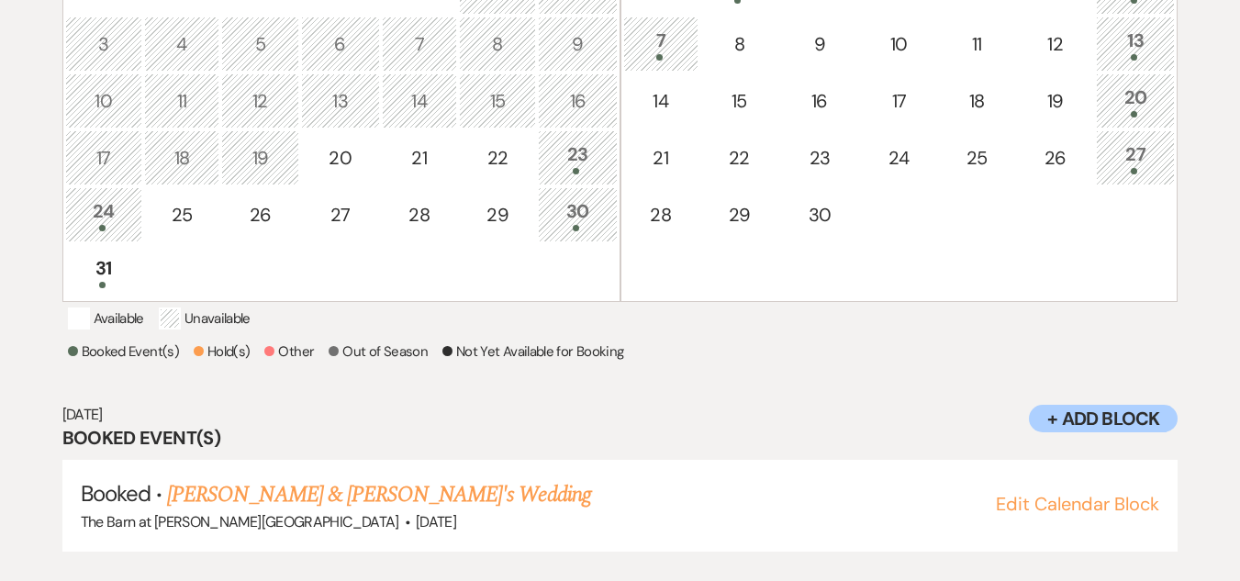
click at [1141, 59] on div at bounding box center [1135, 57] width 59 height 6
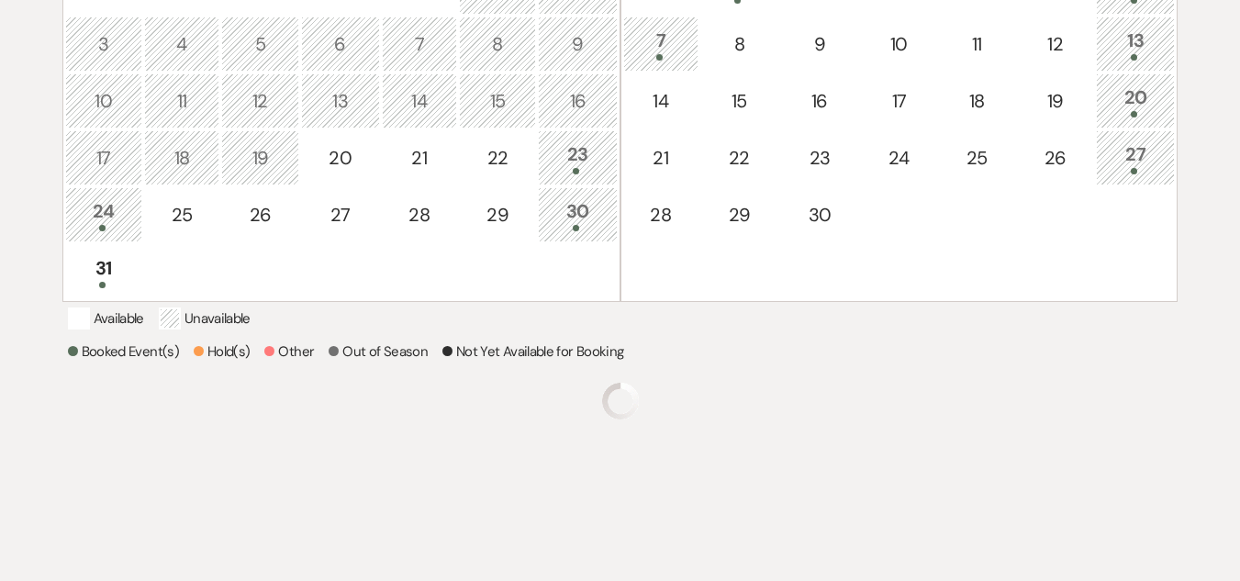
scroll to position [561, 0]
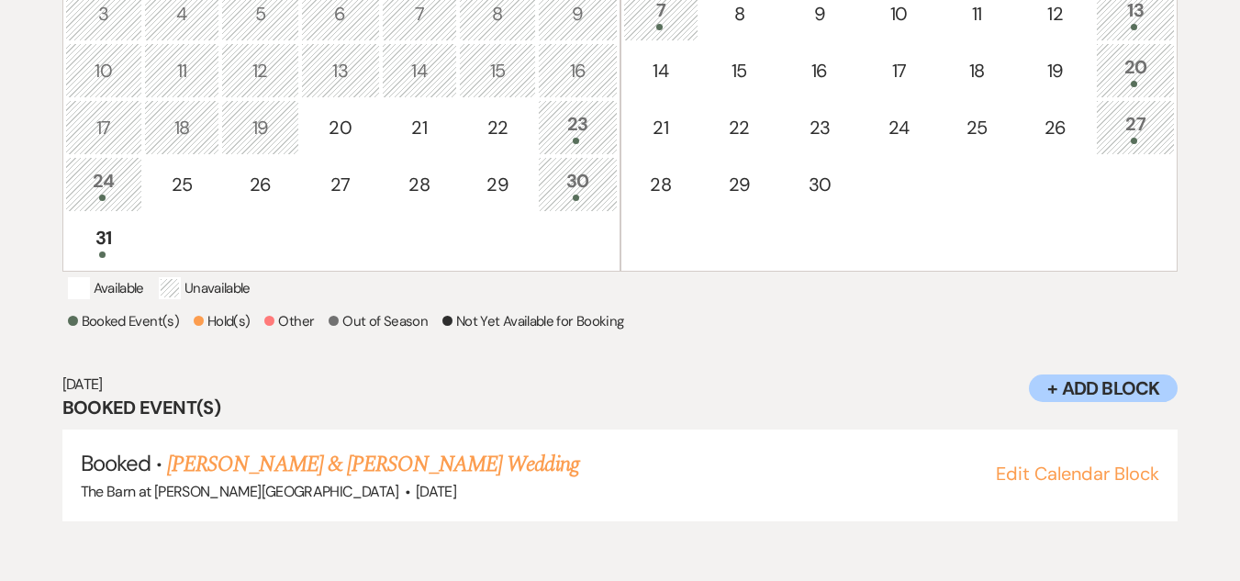
click at [1139, 81] on div "20" at bounding box center [1135, 70] width 59 height 34
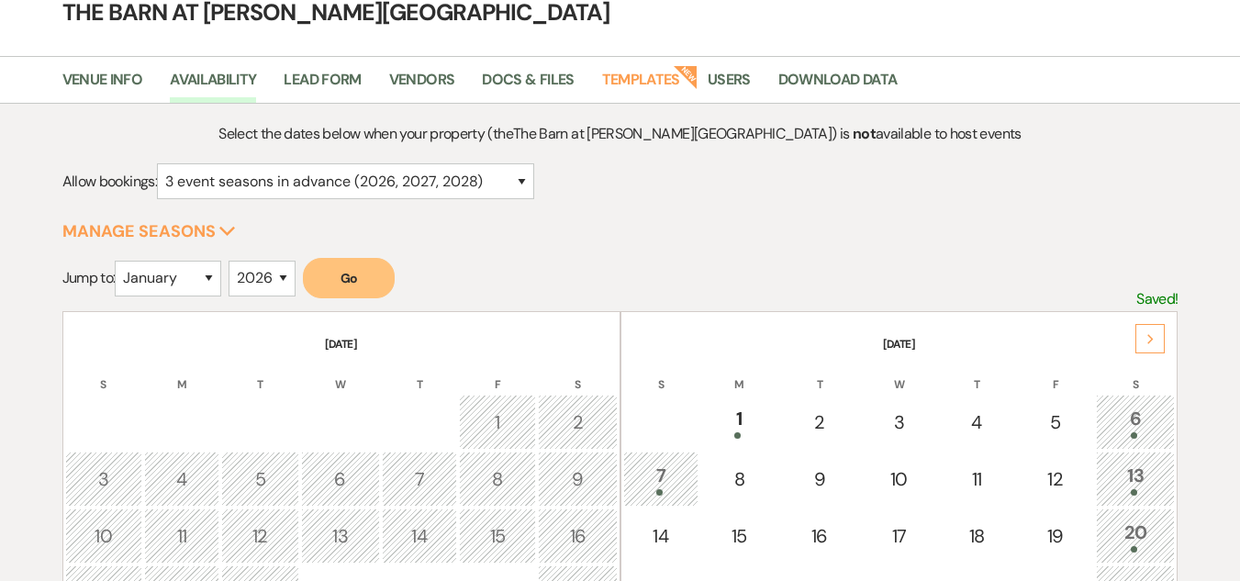
scroll to position [0, 0]
